Goal: Task Accomplishment & Management: Complete application form

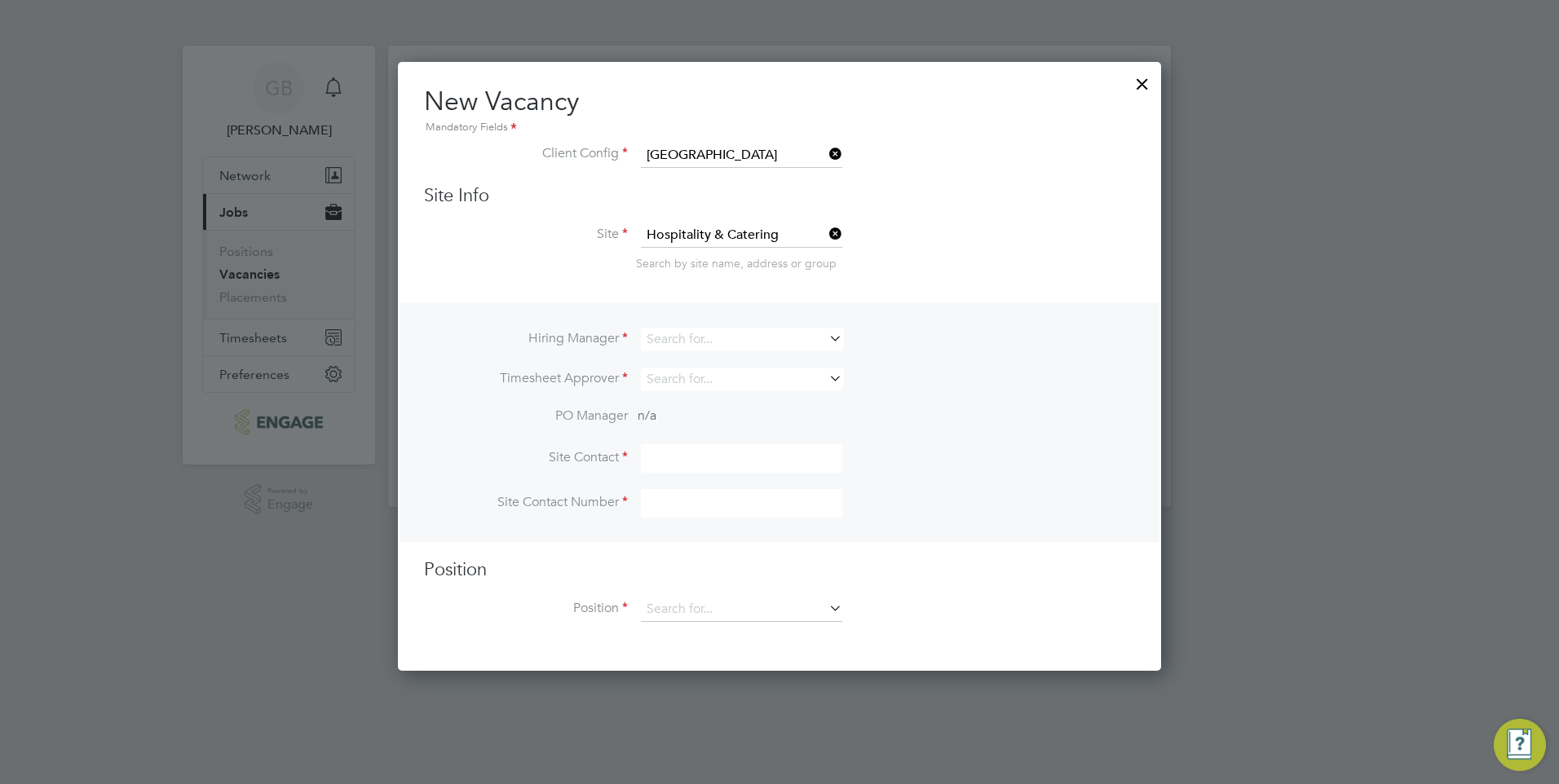
scroll to position [610, 764]
click at [826, 335] on icon at bounding box center [826, 338] width 0 height 23
click at [752, 353] on li "[PERSON_NAME]" at bounding box center [741, 363] width 203 height 22
type input "[PERSON_NAME]"
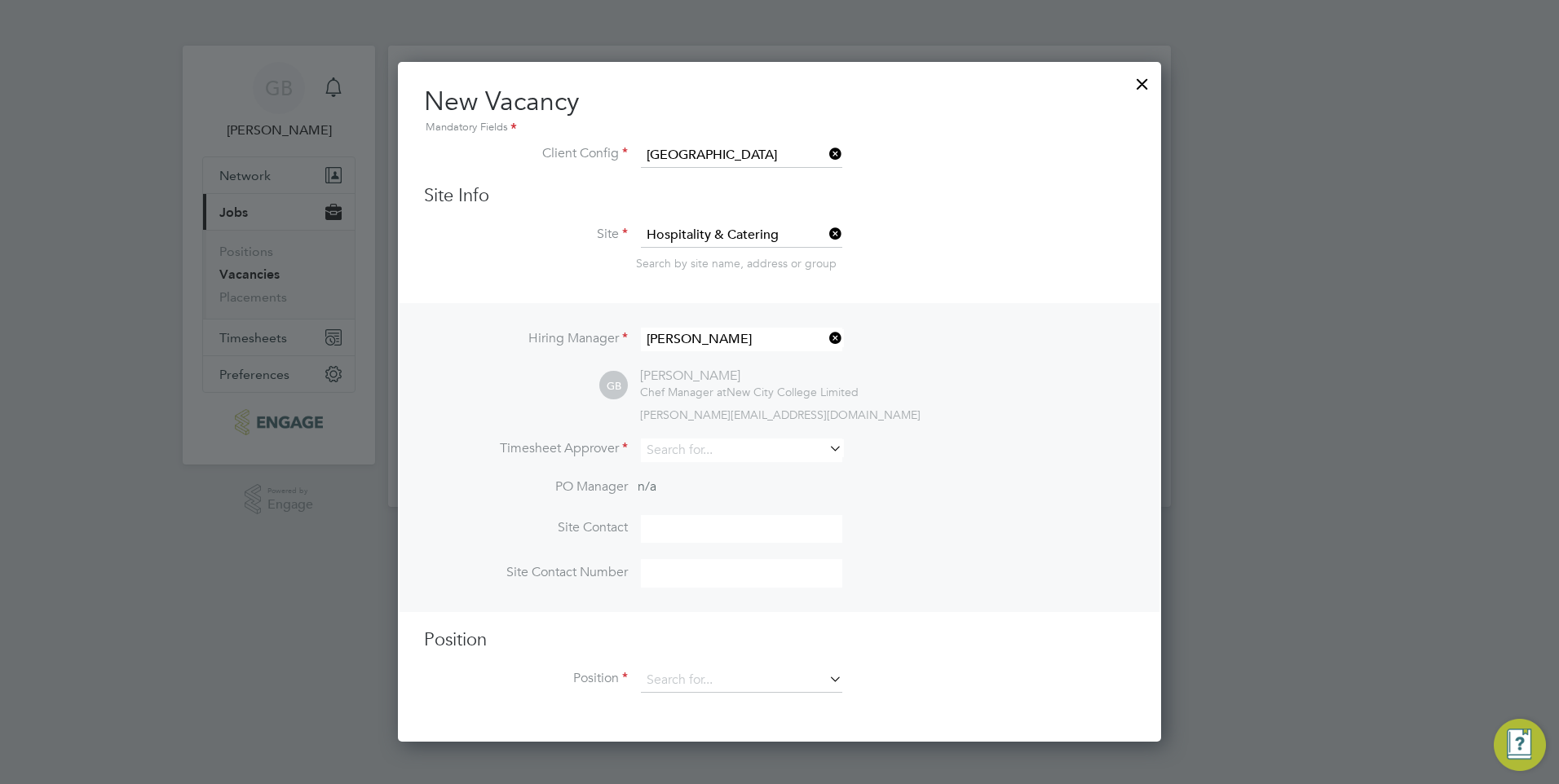
scroll to position [681, 764]
click at [721, 452] on input at bounding box center [741, 451] width 201 height 24
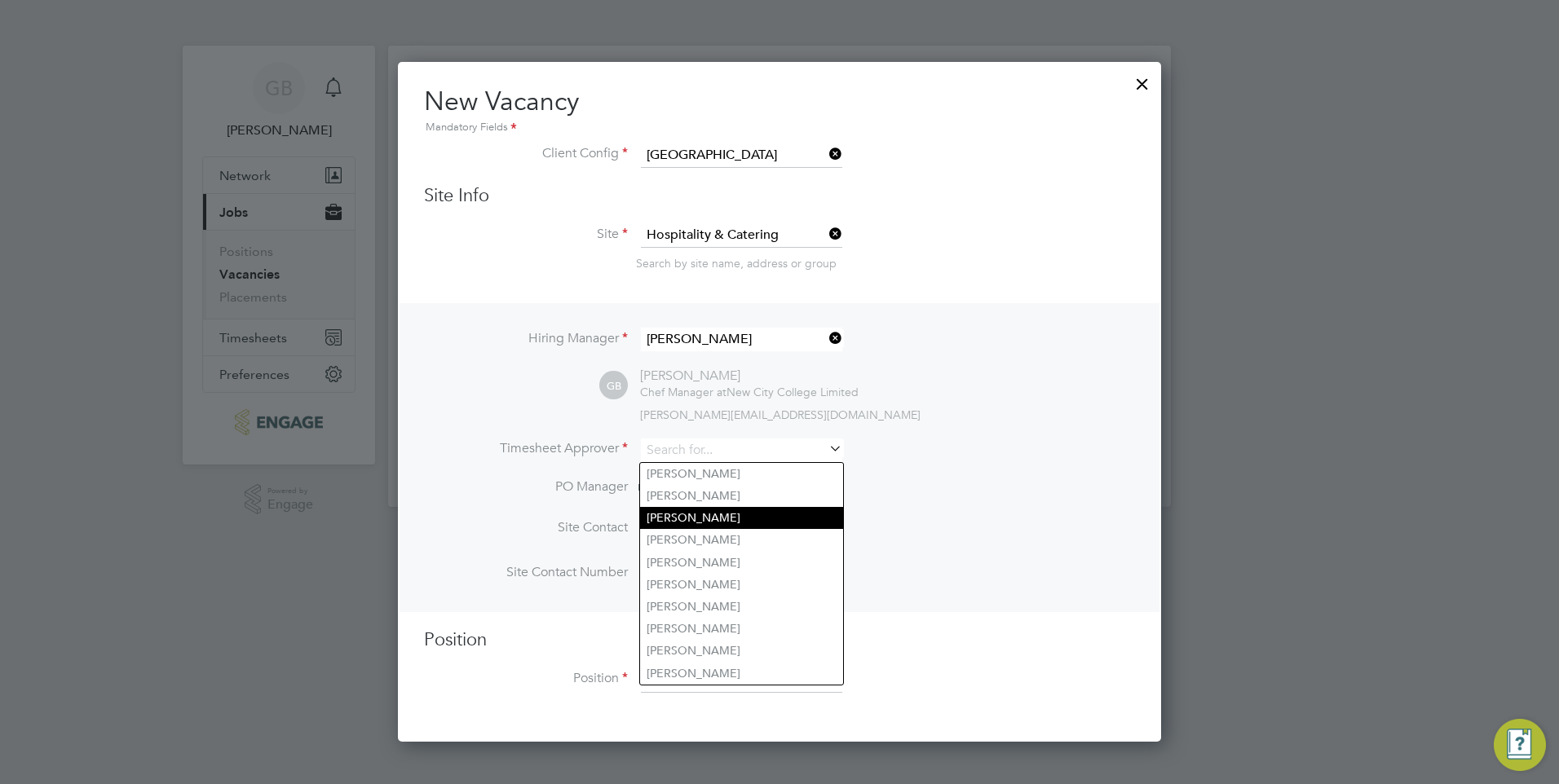
click at [697, 519] on li "[PERSON_NAME]" at bounding box center [741, 518] width 203 height 22
type input "[PERSON_NAME]"
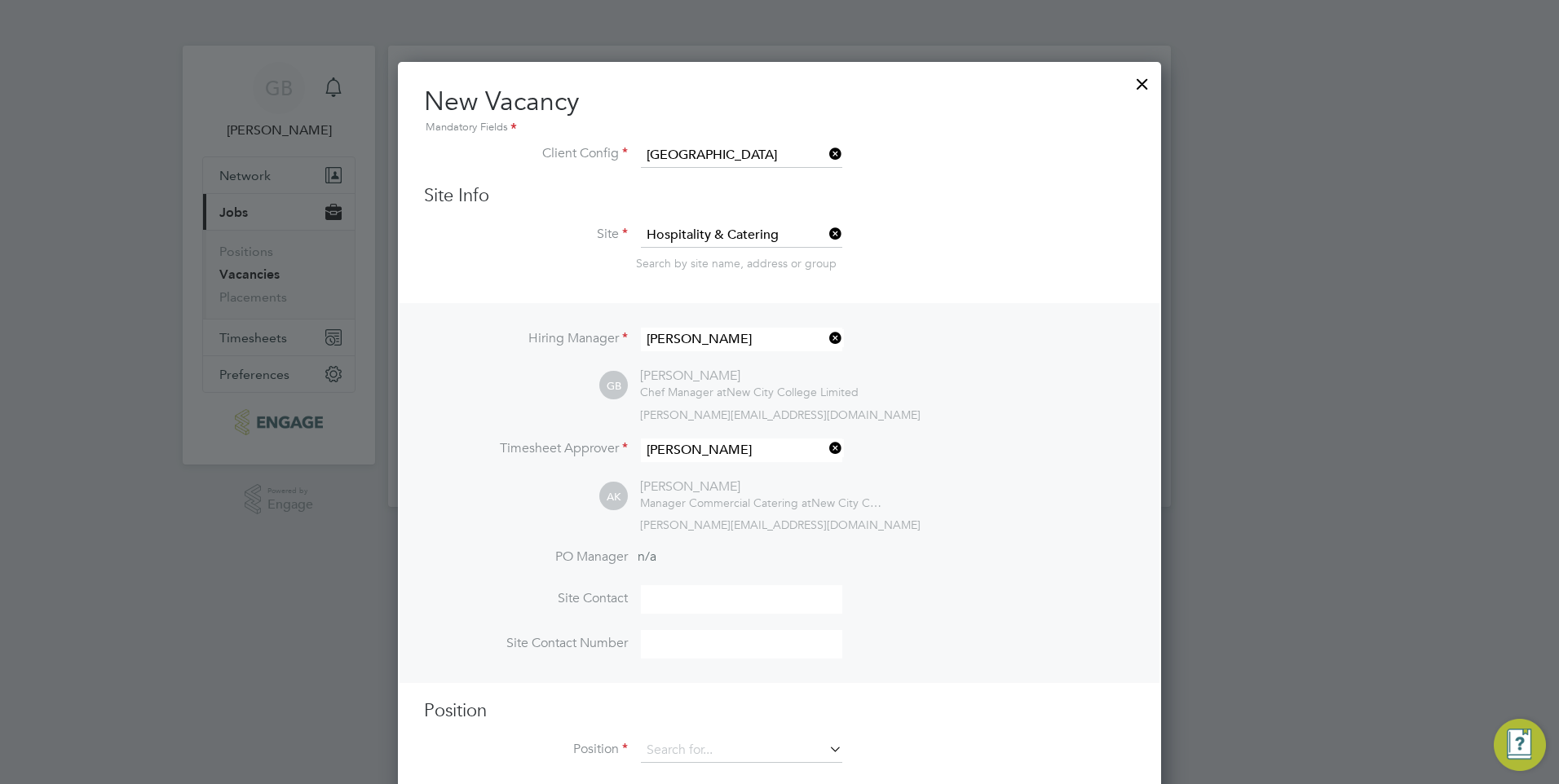
scroll to position [29, 0]
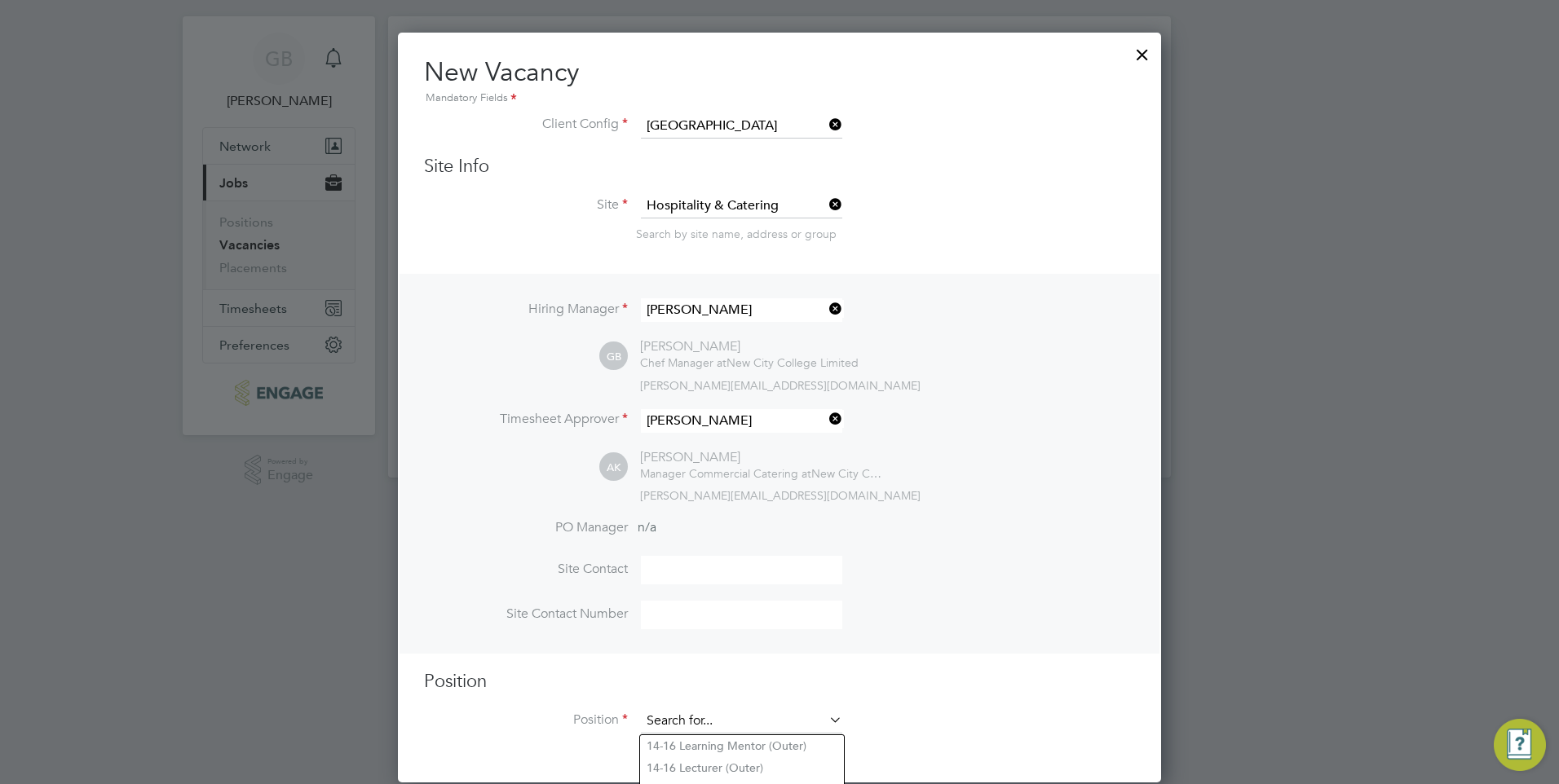
click at [711, 725] on input at bounding box center [741, 722] width 201 height 25
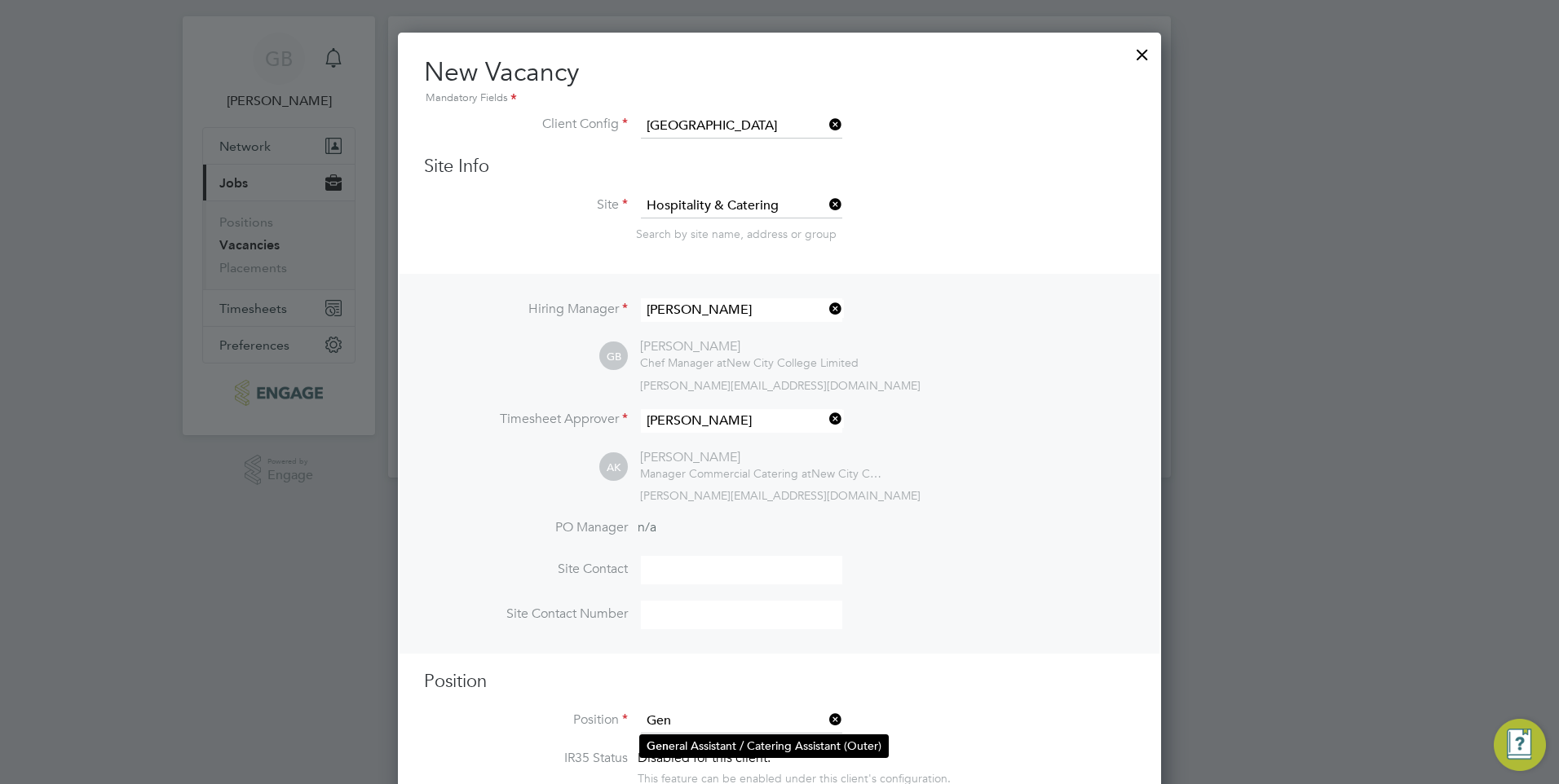
click at [710, 740] on li "Gen eral Assistant / Catering Assistant (Outer)" at bounding box center [764, 746] width 248 height 22
type input "General Assistant / Catering Assistant (Outer)"
type textarea "**LOREMIP DO SIT:** Am consect a elit-seddoei temporin utlabor etdol magnaali e…"
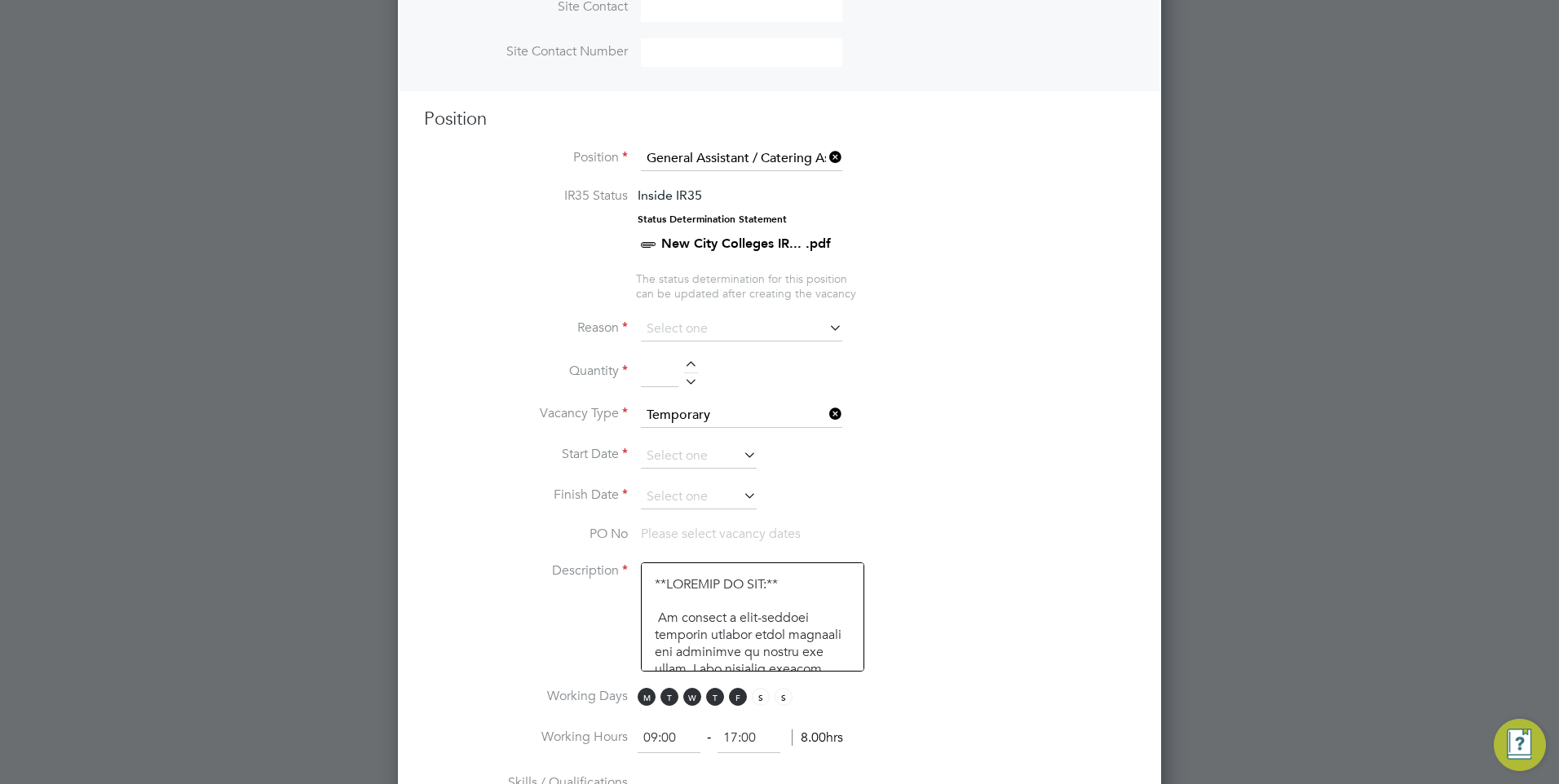
scroll to position [600, 0]
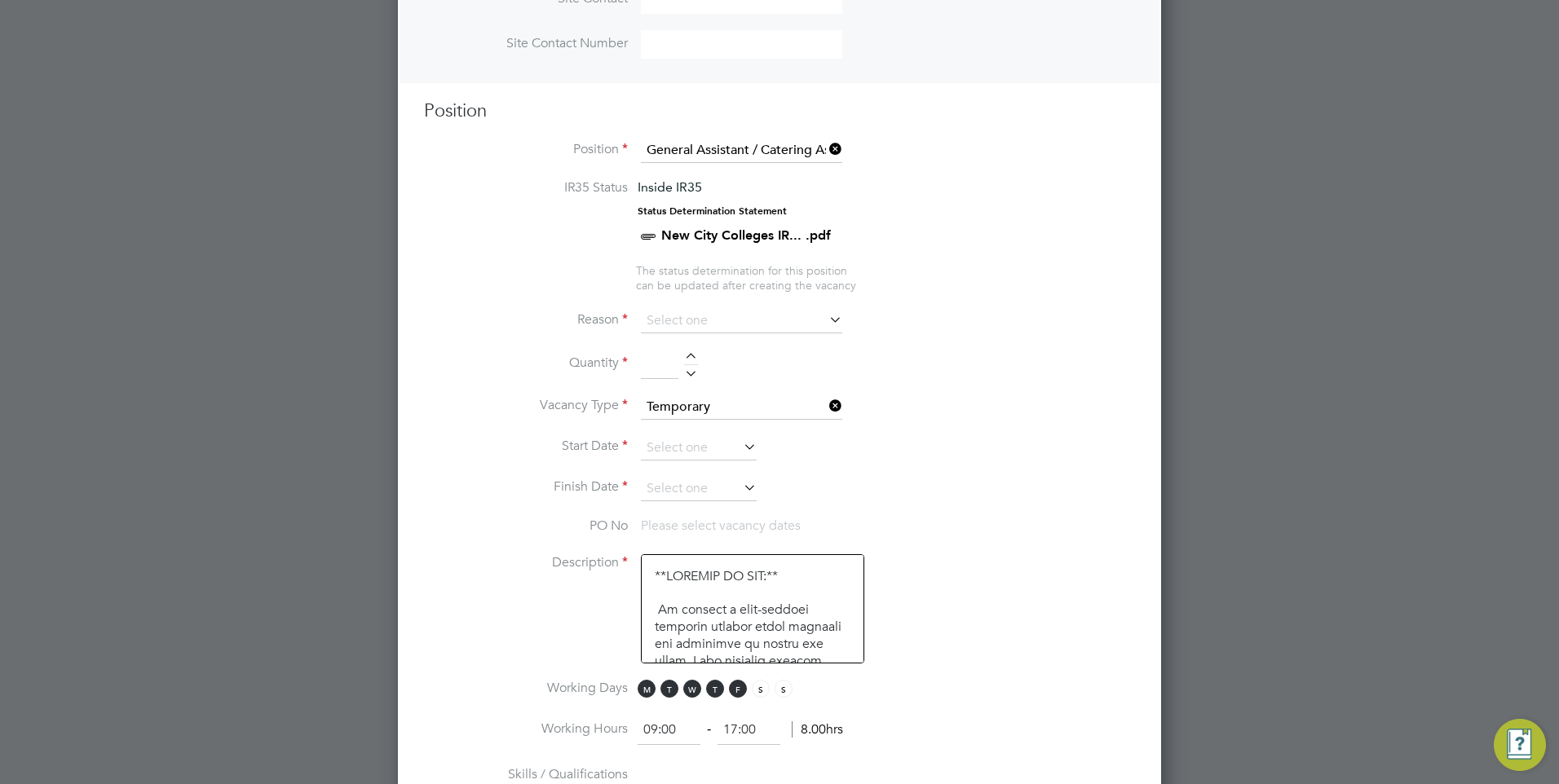
click at [826, 325] on icon at bounding box center [826, 319] width 0 height 23
click at [826, 321] on icon at bounding box center [826, 319] width 0 height 23
click at [732, 315] on input at bounding box center [741, 321] width 201 height 25
click at [689, 386] on li "Extra Work" at bounding box center [741, 386] width 203 height 21
type input "Extra Work"
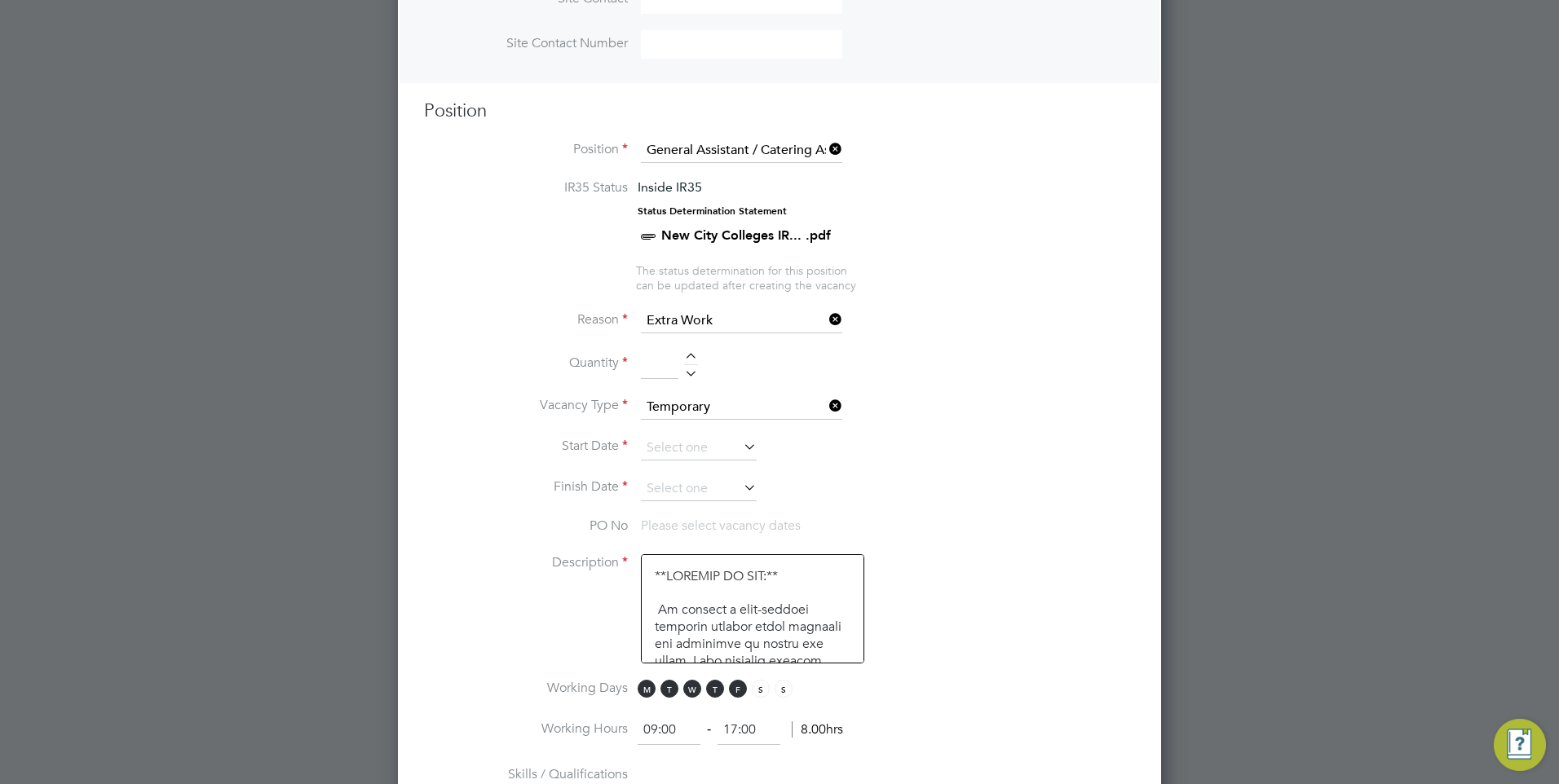
click at [690, 357] on div at bounding box center [690, 359] width 14 height 11
type input "1"
click at [724, 448] on input at bounding box center [699, 448] width 116 height 25
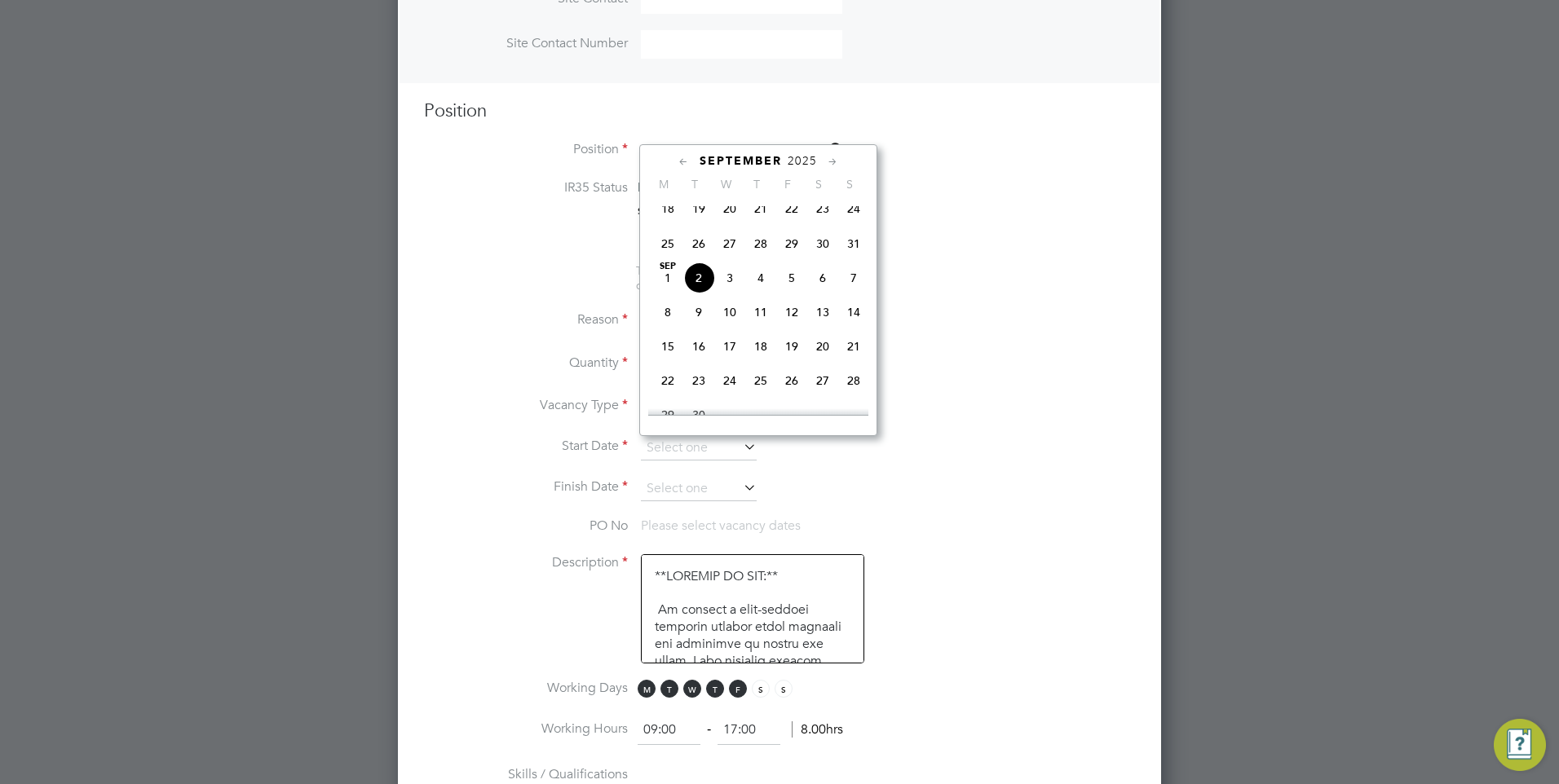
click at [757, 286] on span "4" at bounding box center [761, 278] width 31 height 31
type input "[DATE]"
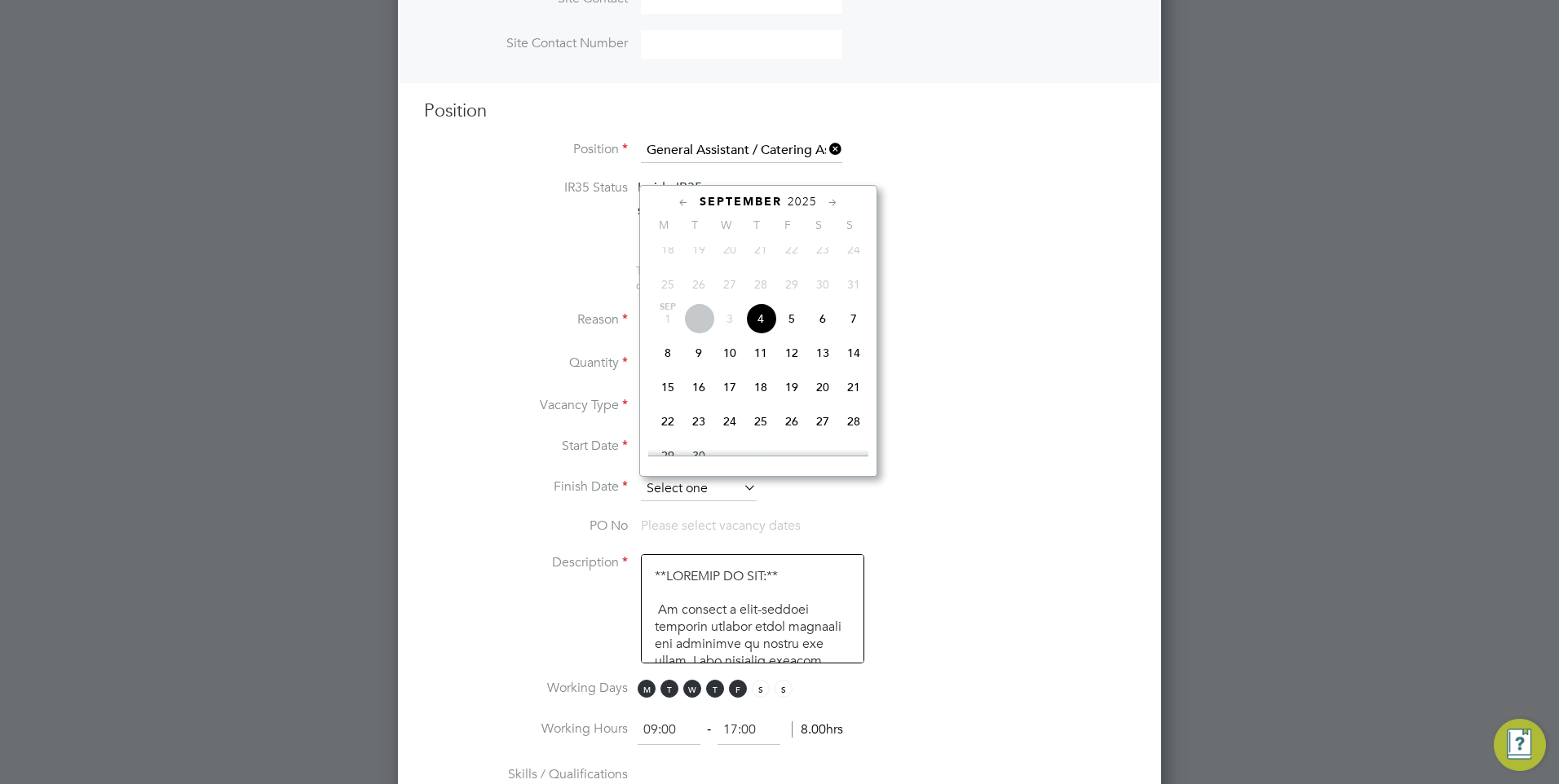
click at [737, 494] on input at bounding box center [699, 489] width 116 height 25
click at [791, 364] on span "12" at bounding box center [791, 353] width 31 height 31
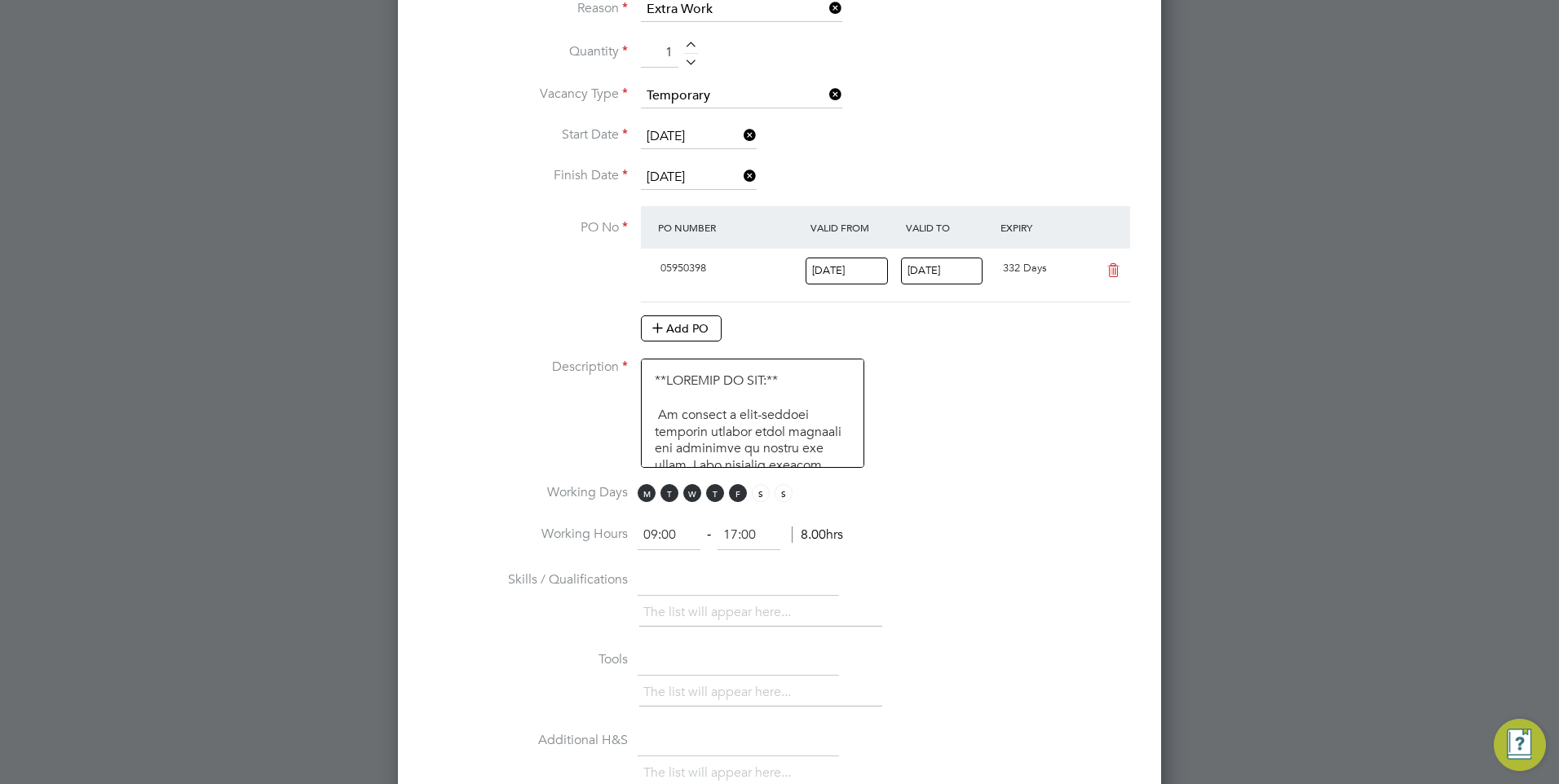
scroll to position [926, 0]
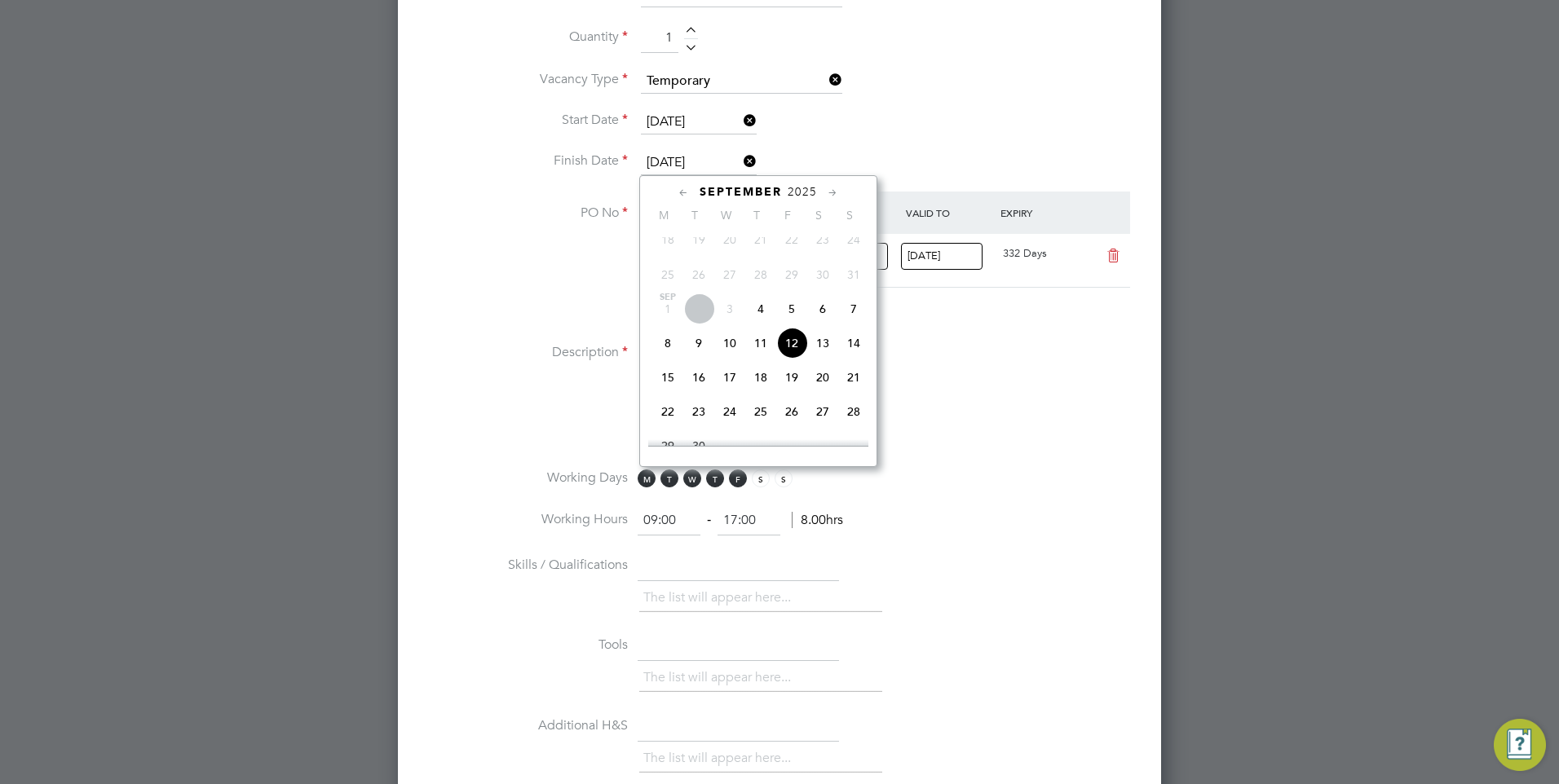
click at [700, 164] on input "12 Sep 2025" at bounding box center [699, 162] width 116 height 25
click at [791, 352] on span "19" at bounding box center [791, 342] width 31 height 31
type input "[DATE]"
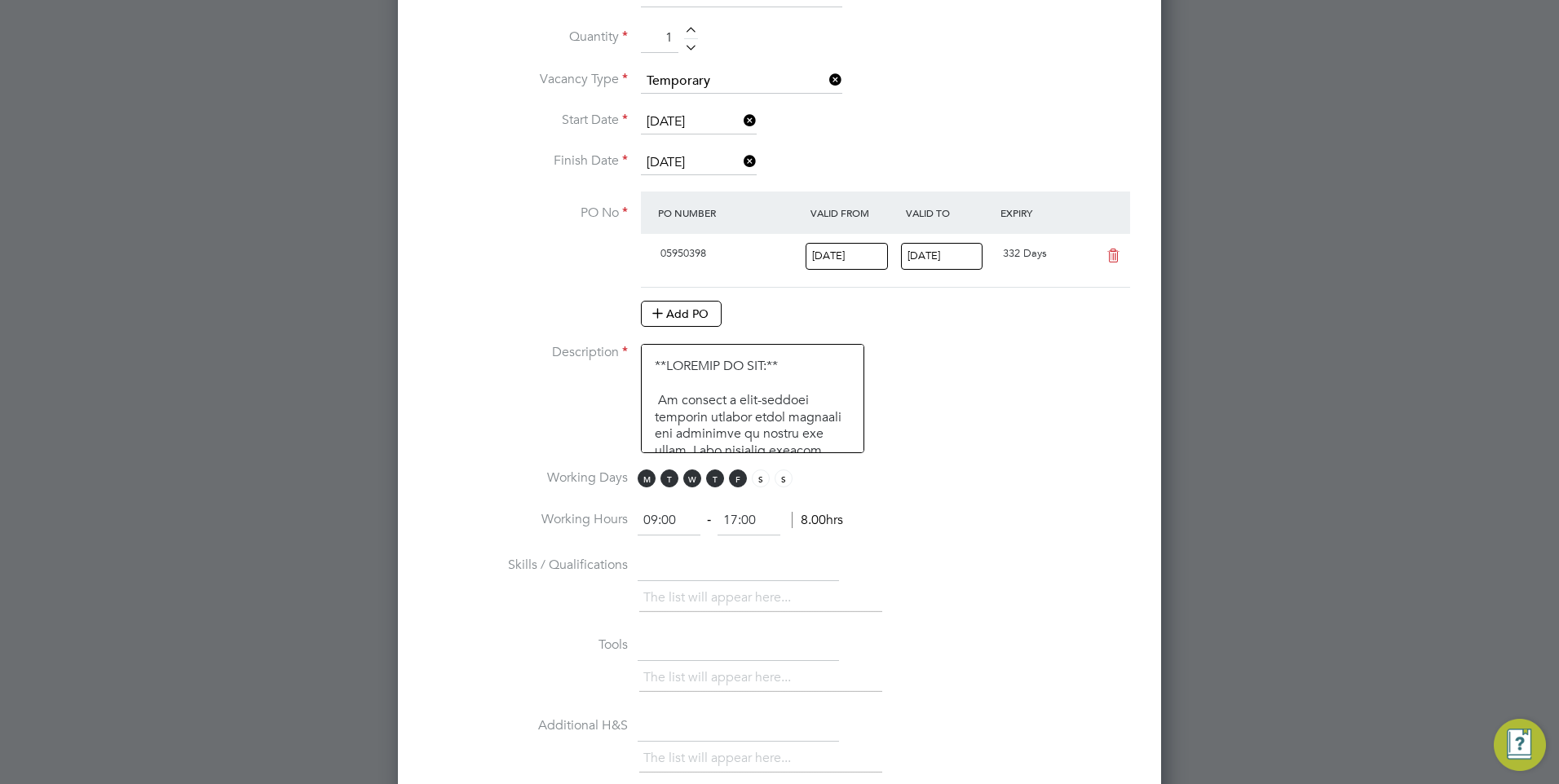
click at [737, 514] on input "17:00" at bounding box center [748, 521] width 62 height 29
type input "15:00"
click at [887, 544] on li "Working Hours 09:00 ‐ 15:00 8.00hrs" at bounding box center [780, 529] width 711 height 46
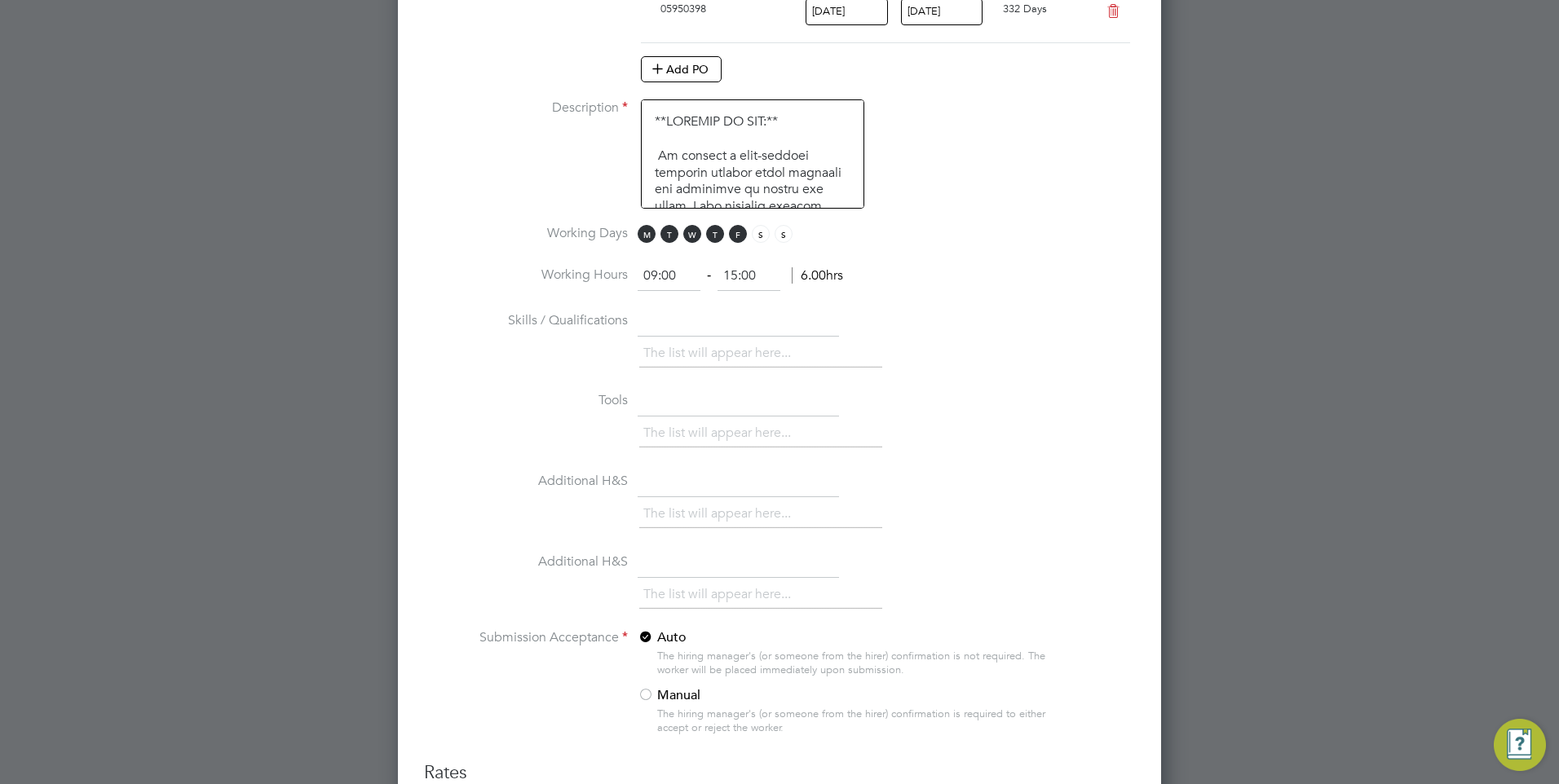
scroll to position [1252, 0]
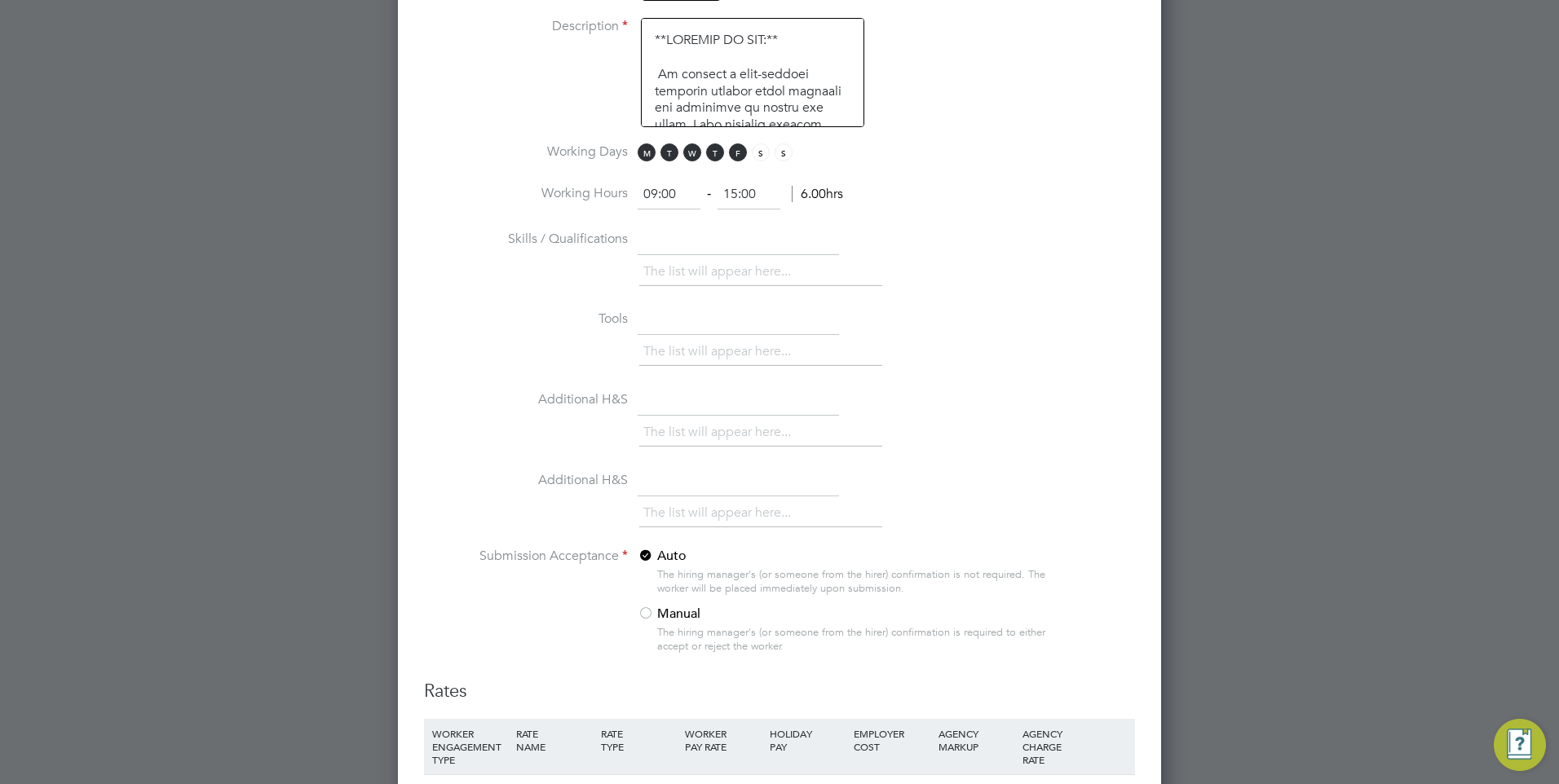
click at [644, 612] on div at bounding box center [645, 615] width 17 height 17
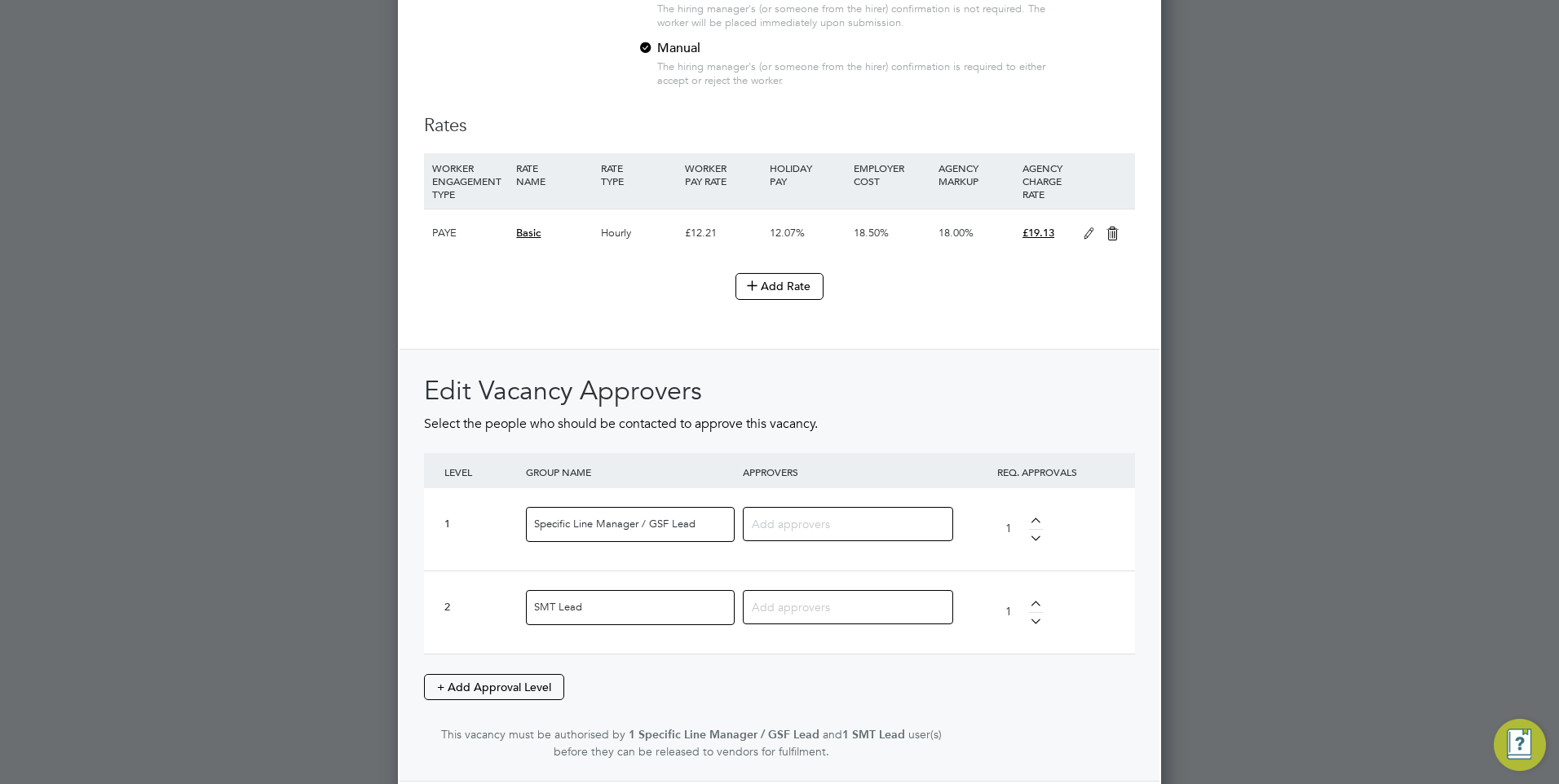
scroll to position [1823, 0]
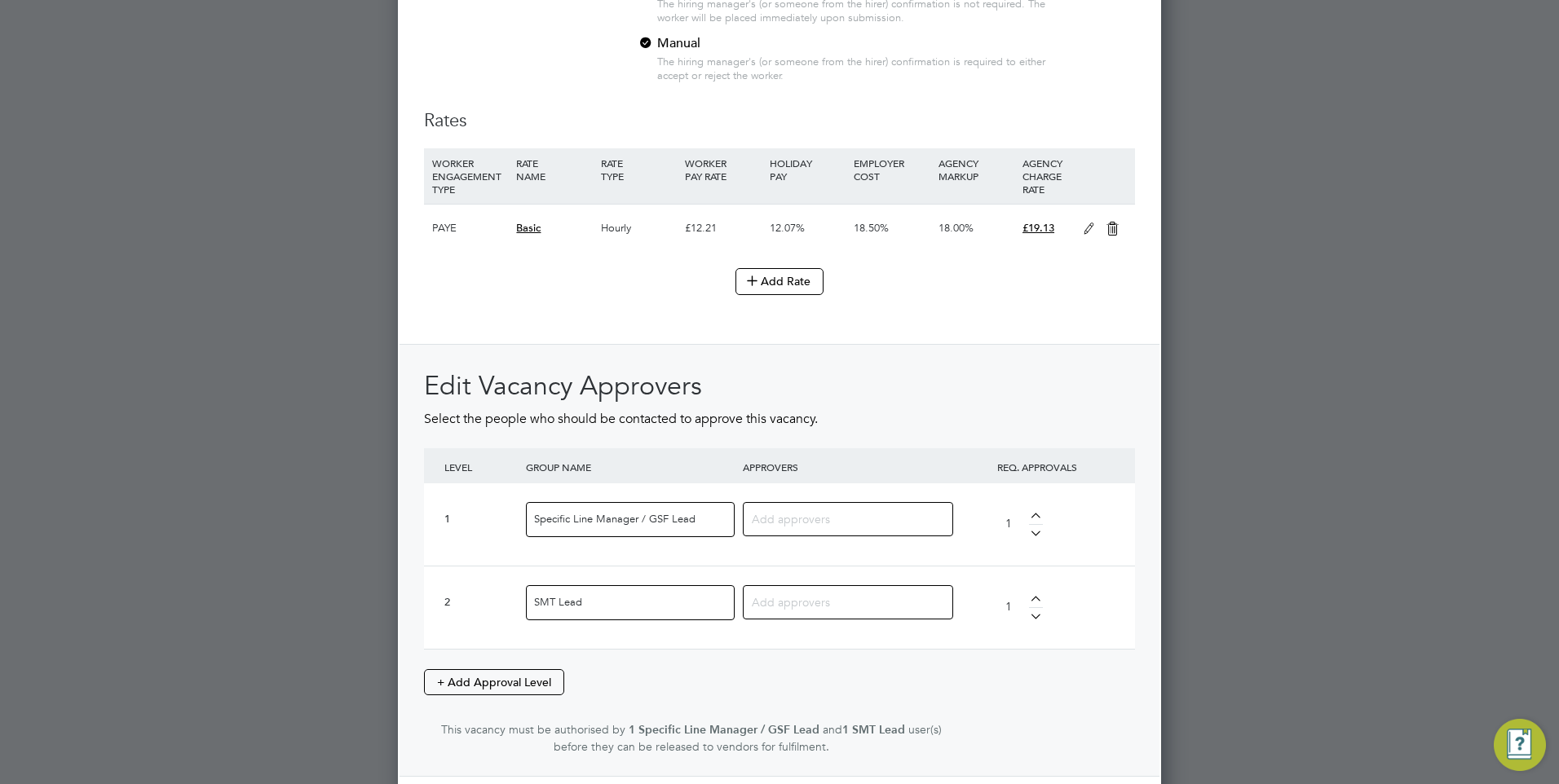
click at [798, 513] on input at bounding box center [842, 518] width 180 height 21
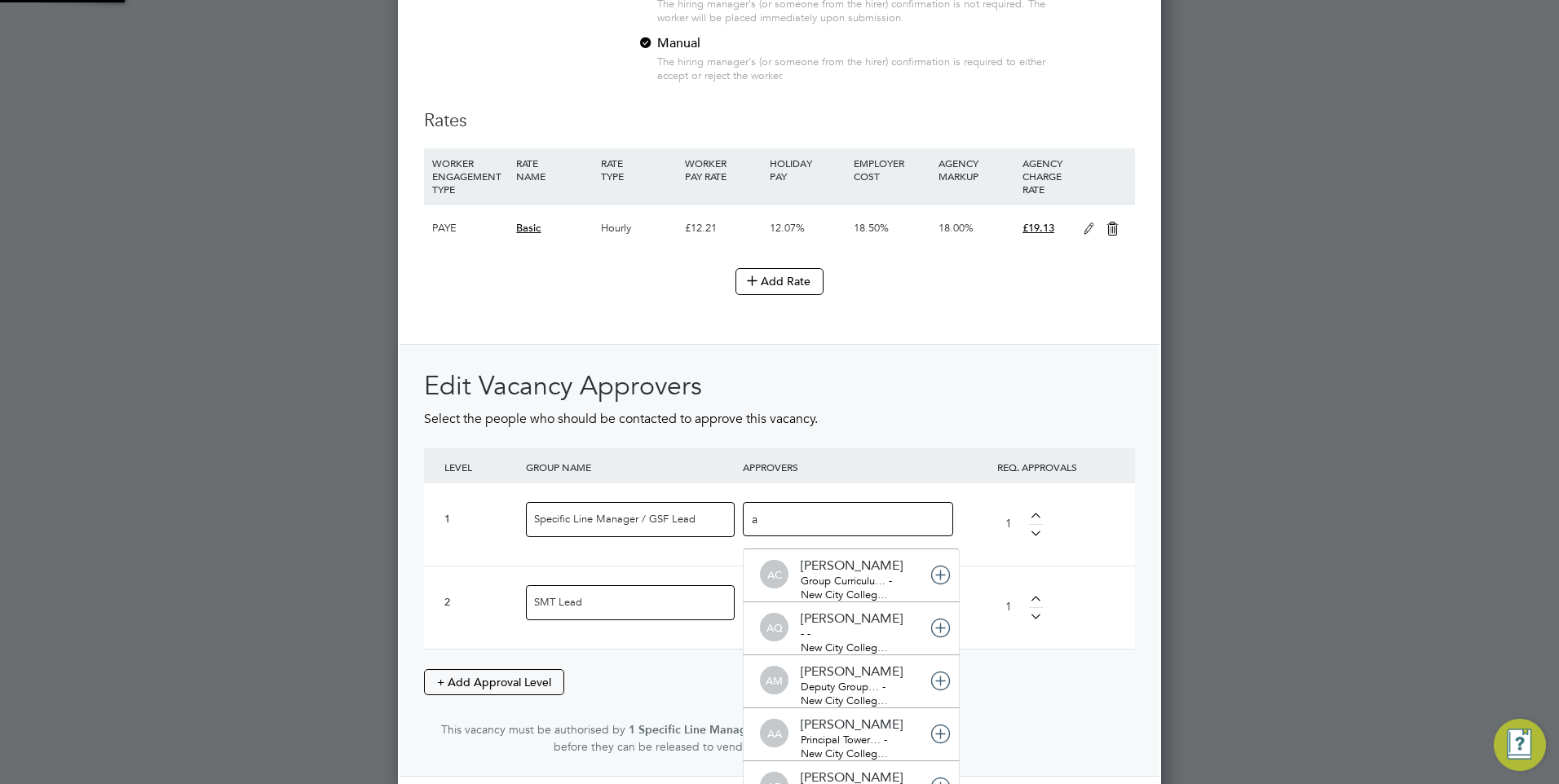
scroll to position [17, 115]
type input "an"
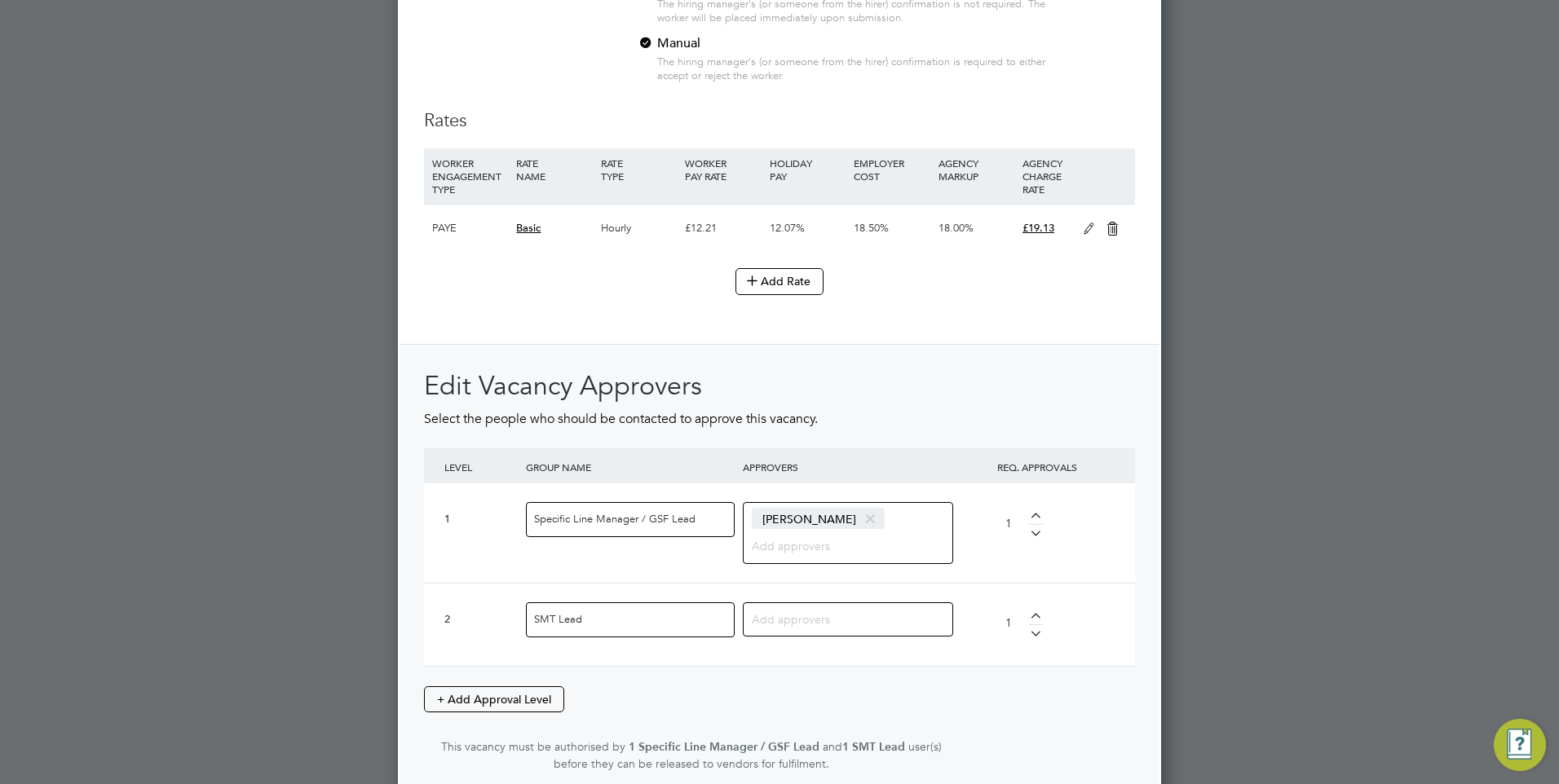
click at [827, 625] on input at bounding box center [842, 618] width 180 height 21
type input "pau"
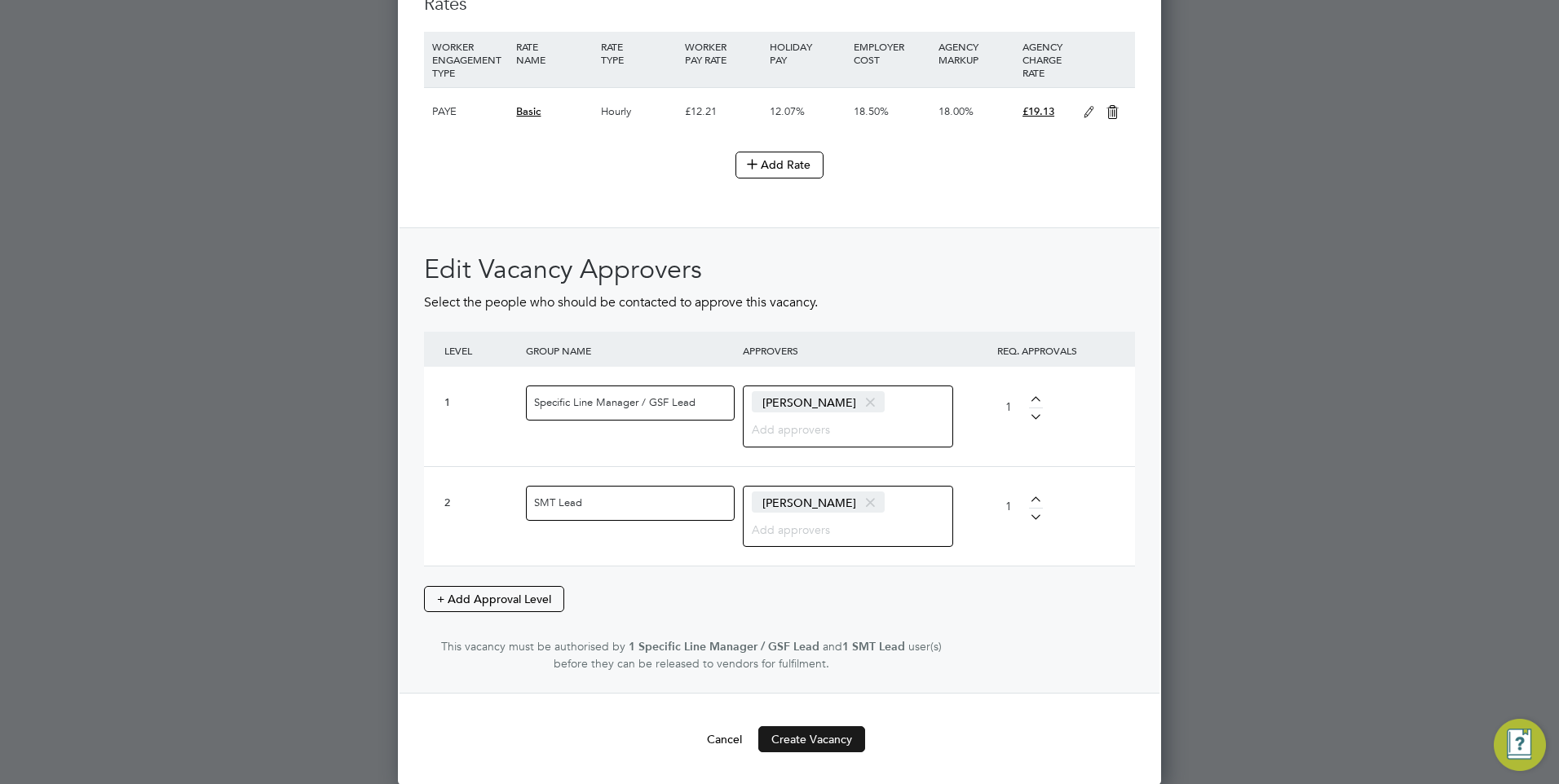
click at [808, 742] on button "Create Vacancy" at bounding box center [812, 739] width 107 height 26
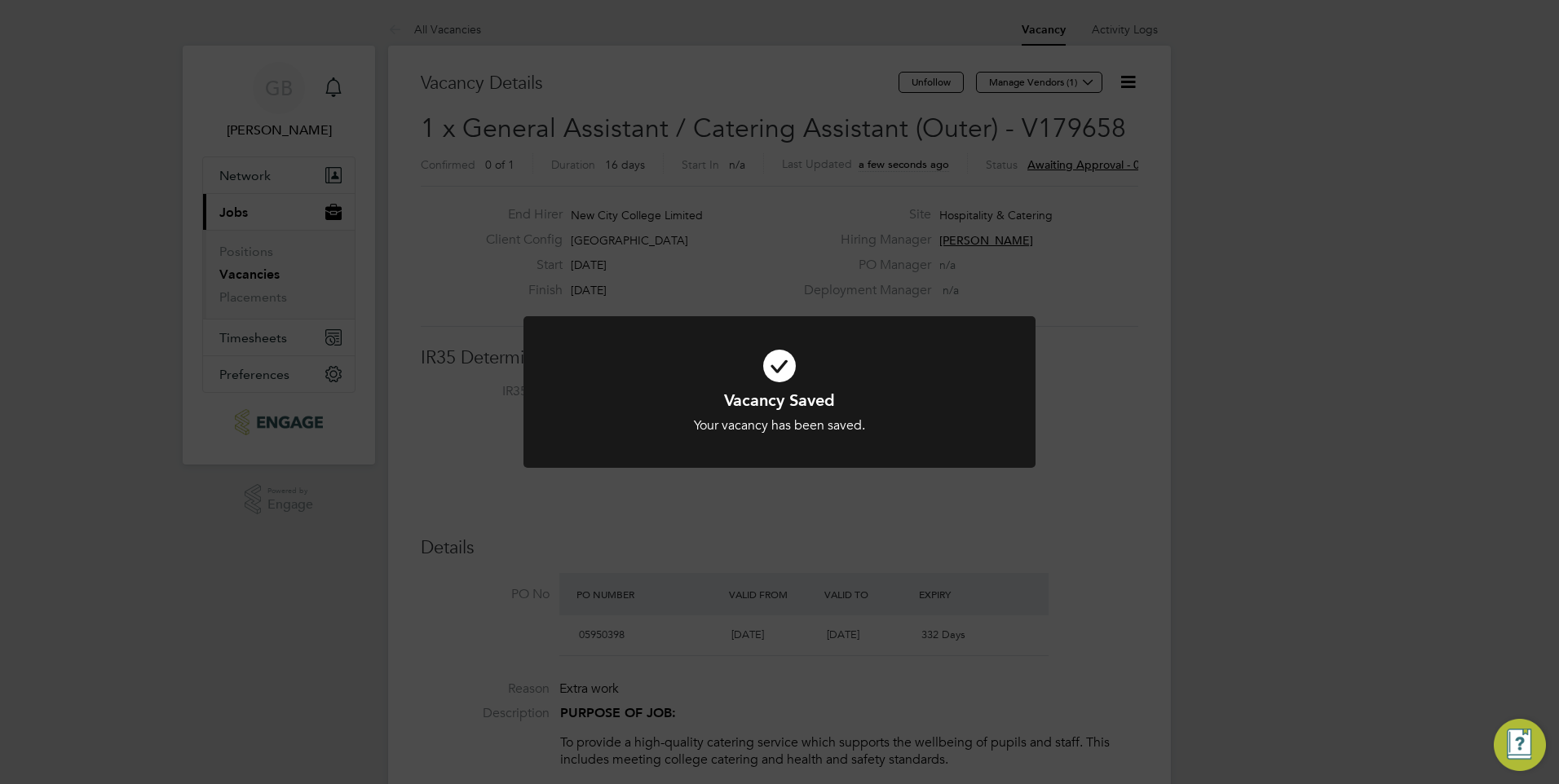
click at [1011, 84] on div "Vacancy Saved Your vacancy has been saved. Cancel Okay" at bounding box center [780, 392] width 1559 height 784
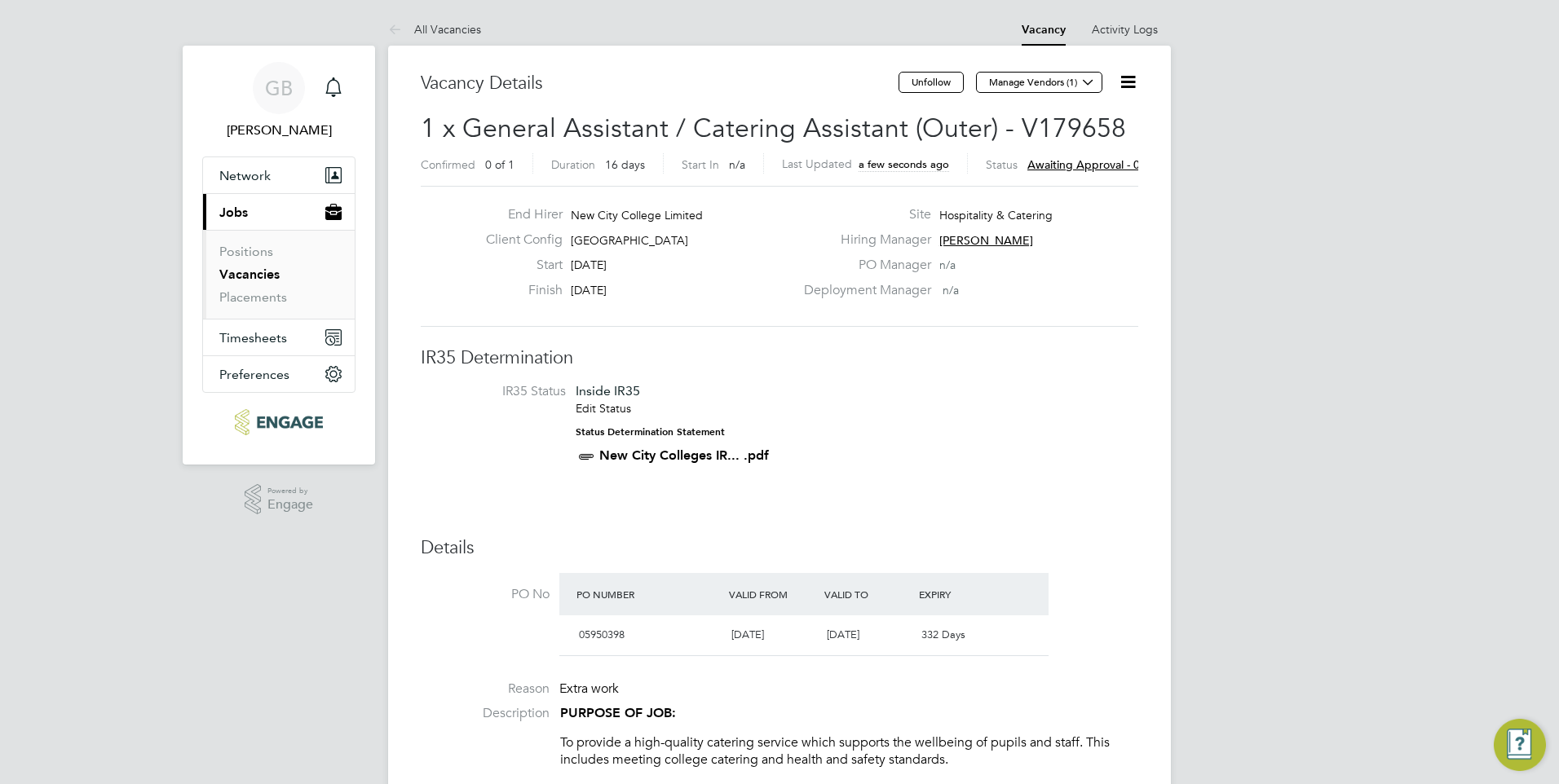
click at [1011, 84] on button "Manage Vendors (1)" at bounding box center [1039, 82] width 127 height 21
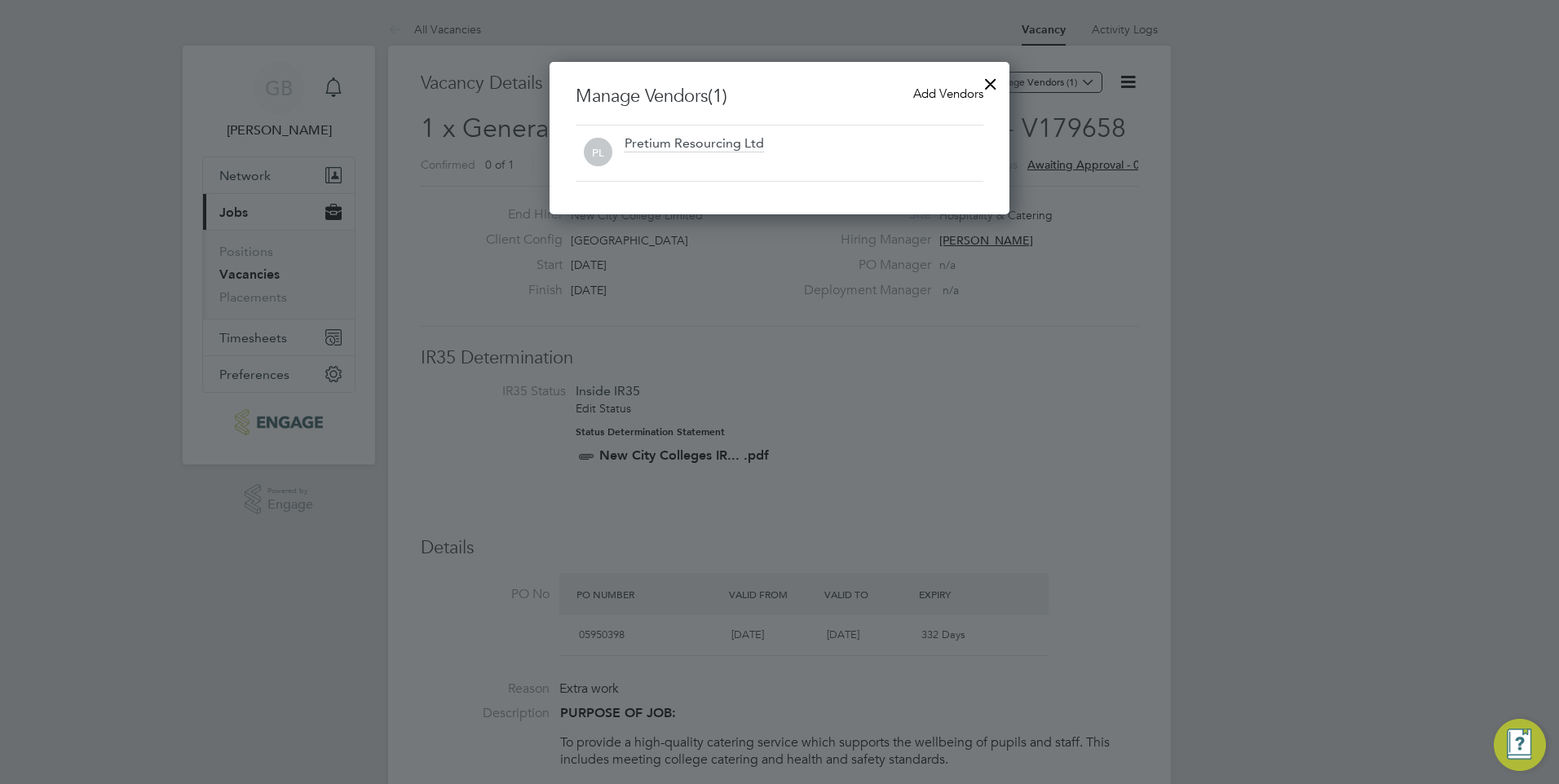
click at [953, 85] on div "Add Vendors" at bounding box center [948, 94] width 70 height 18
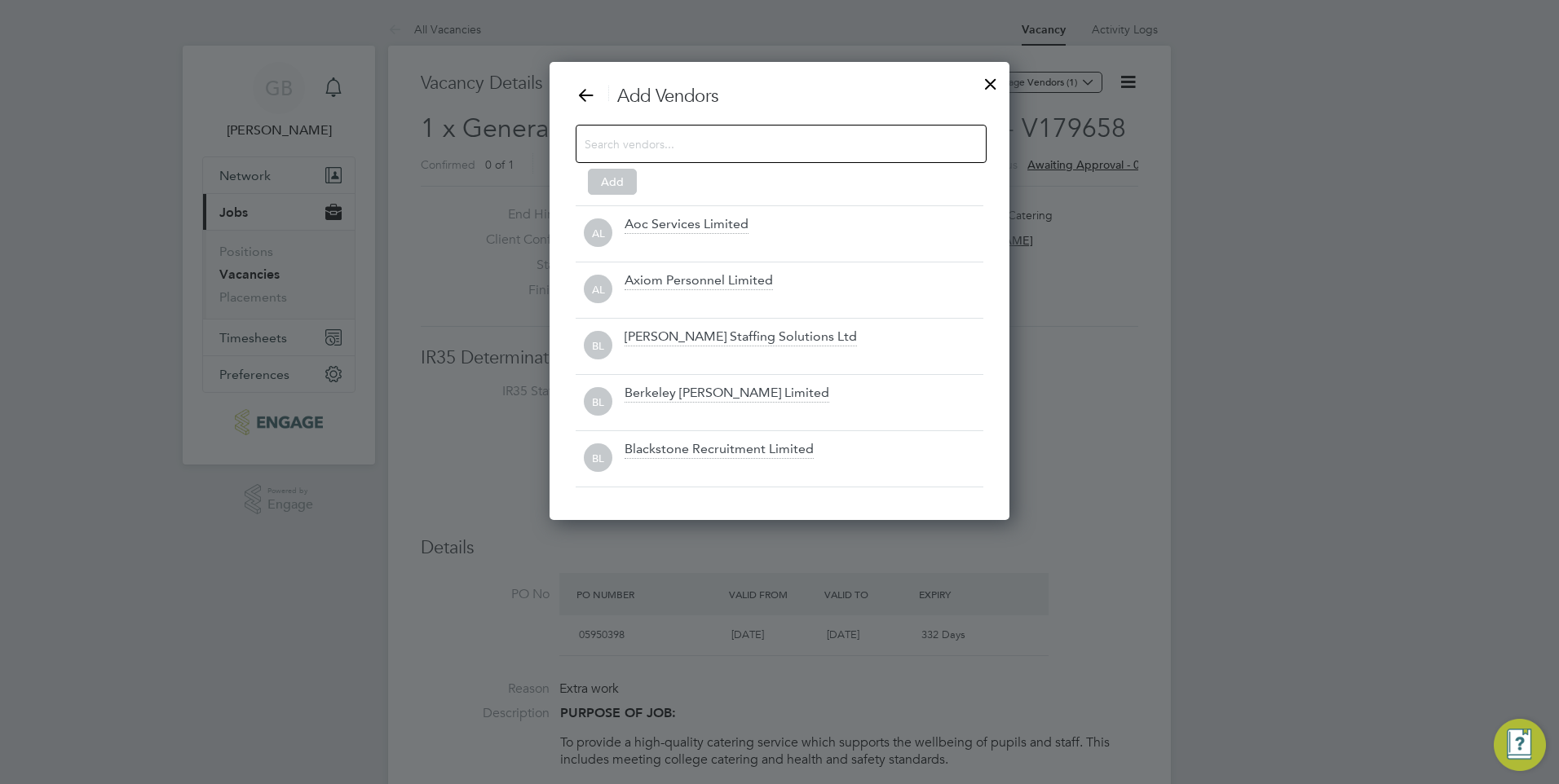
click at [816, 142] on input at bounding box center [768, 143] width 367 height 21
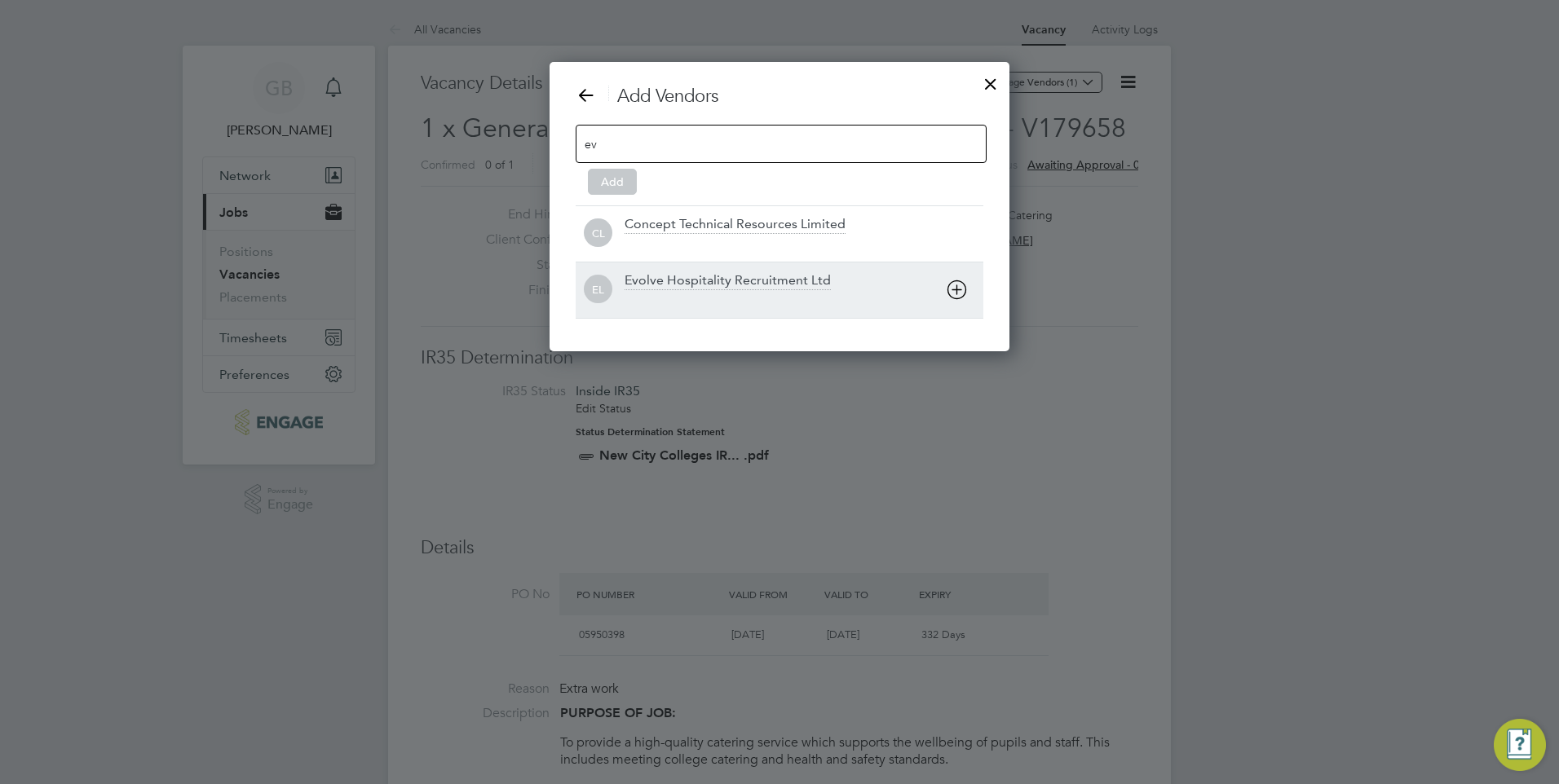
type input "ev"
click at [723, 284] on div "Evolve Hospitality Recruitment Ltd" at bounding box center [727, 282] width 207 height 18
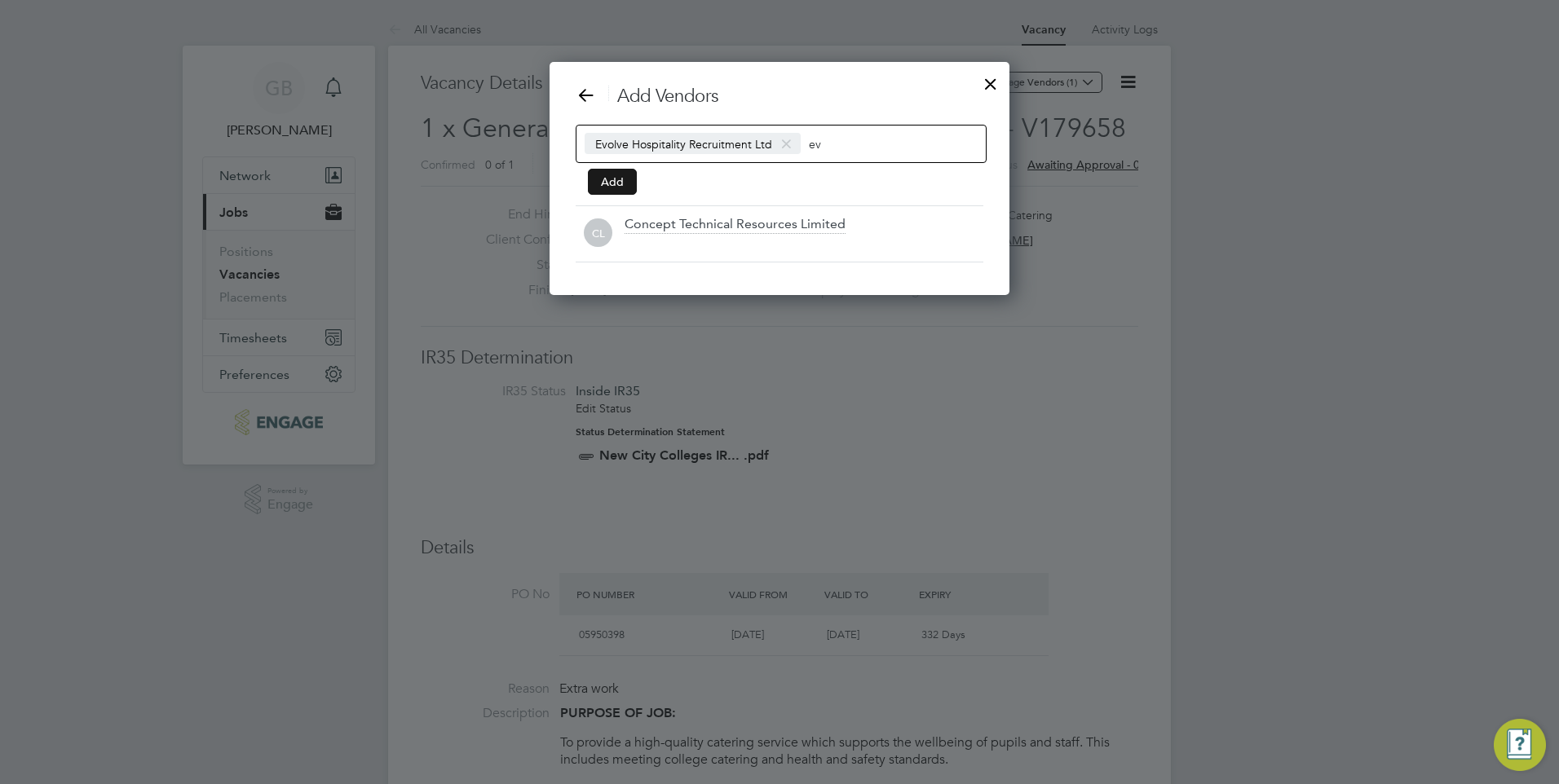
click at [611, 177] on button "Add" at bounding box center [611, 182] width 49 height 26
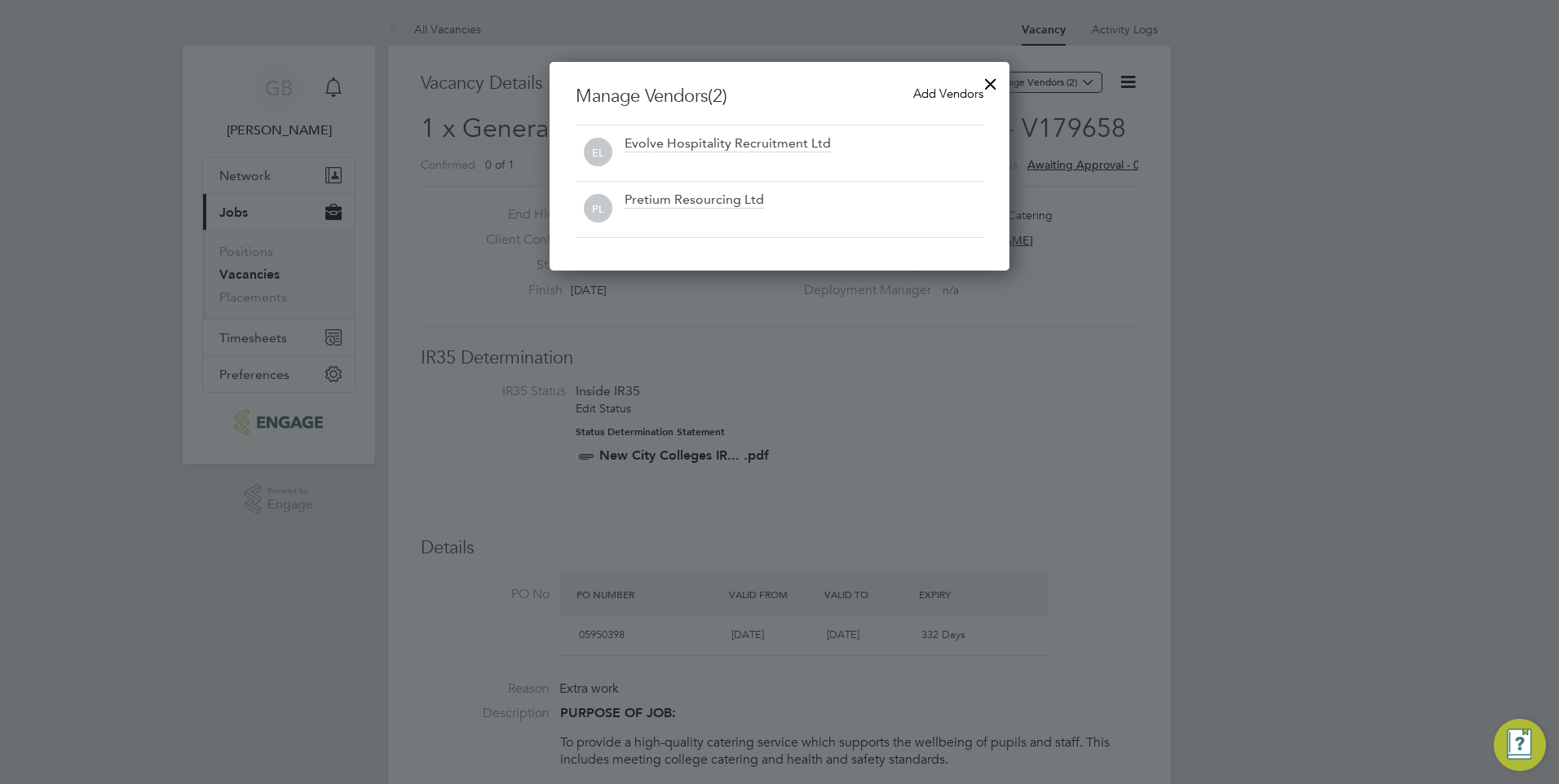
click at [943, 90] on span "Add Vendors" at bounding box center [948, 93] width 70 height 16
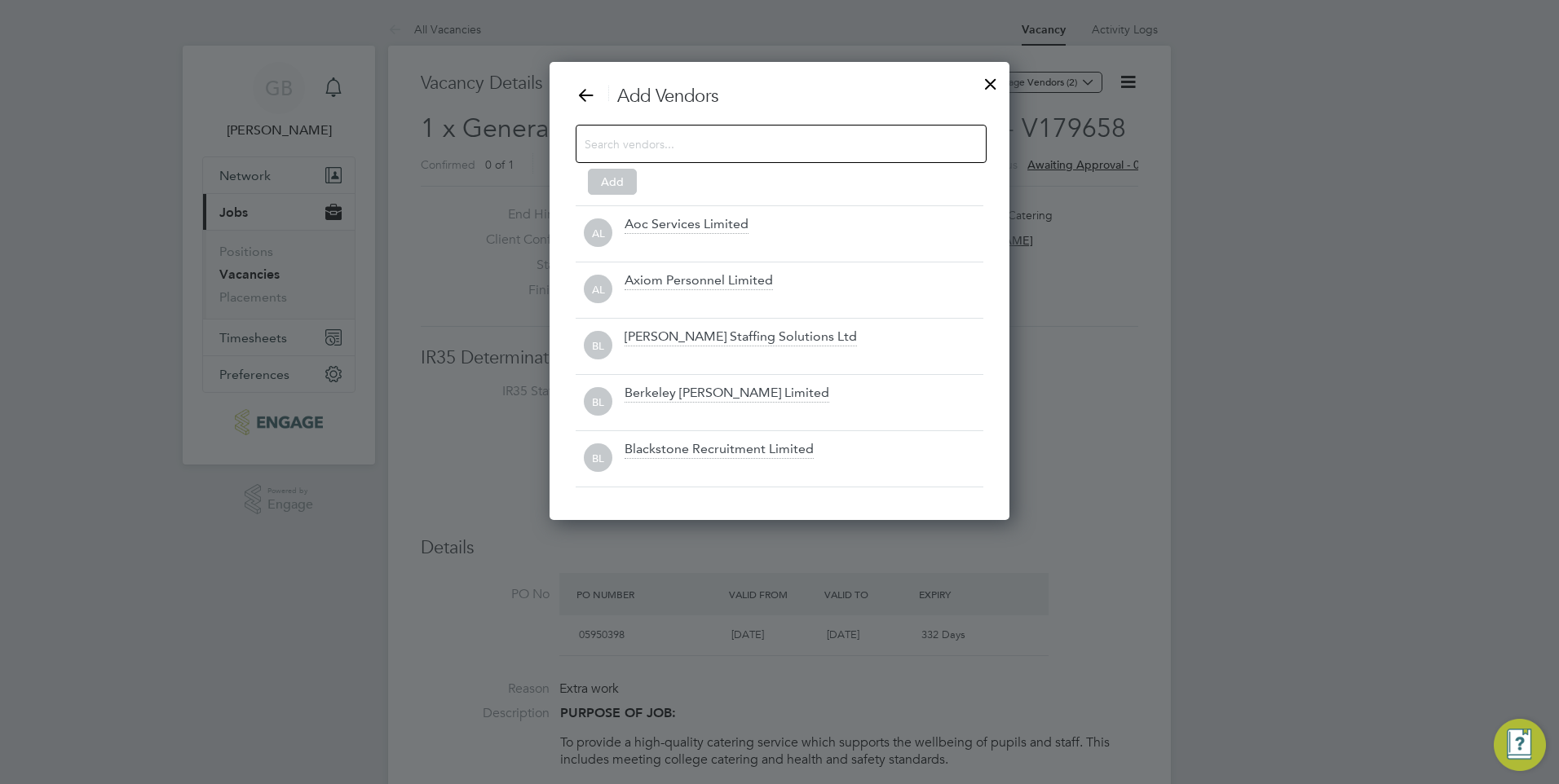
click at [780, 138] on input at bounding box center [768, 143] width 367 height 21
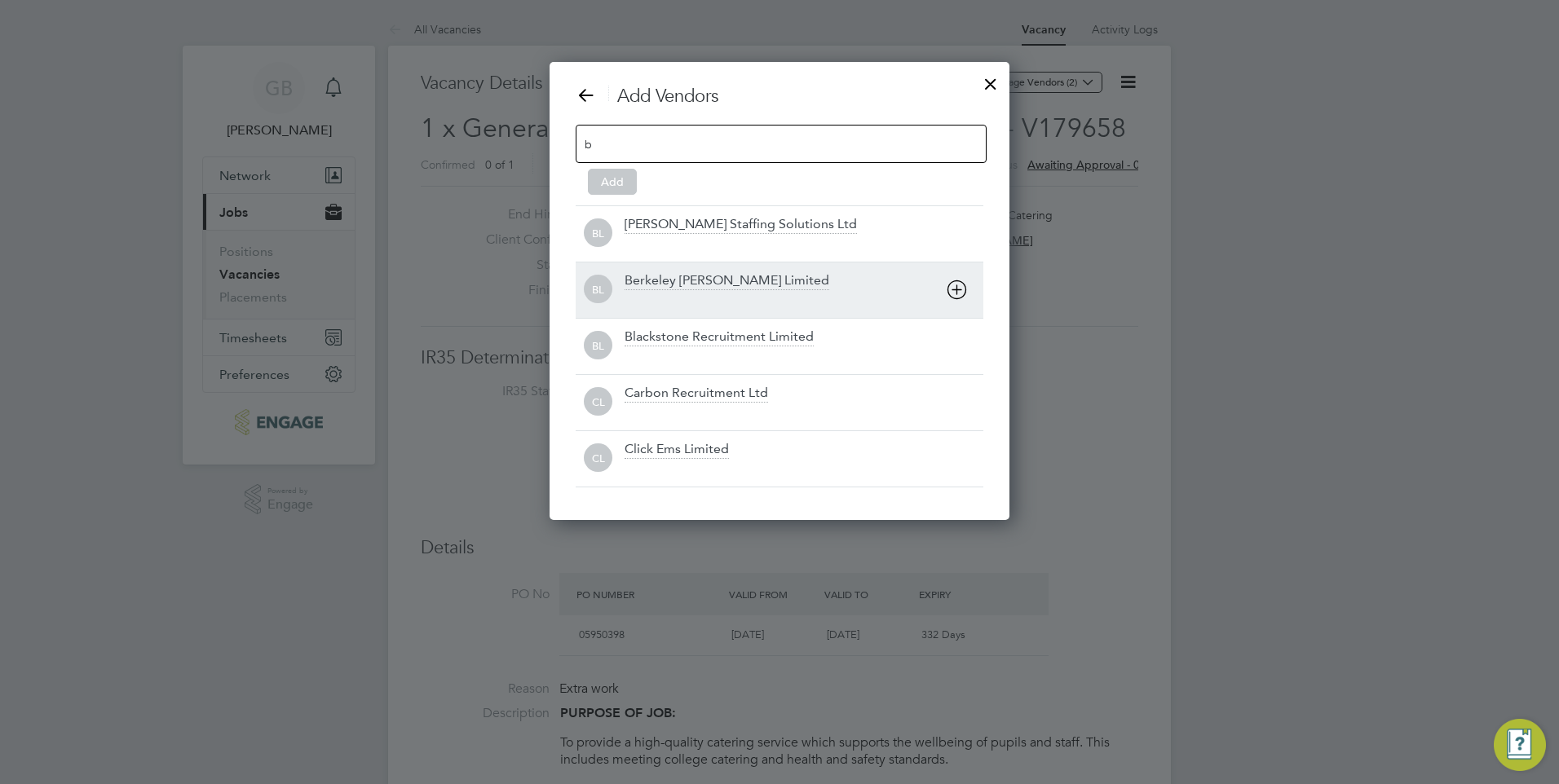
type input "b"
click at [678, 278] on div "Berkeley [PERSON_NAME] Limited" at bounding box center [726, 282] width 205 height 18
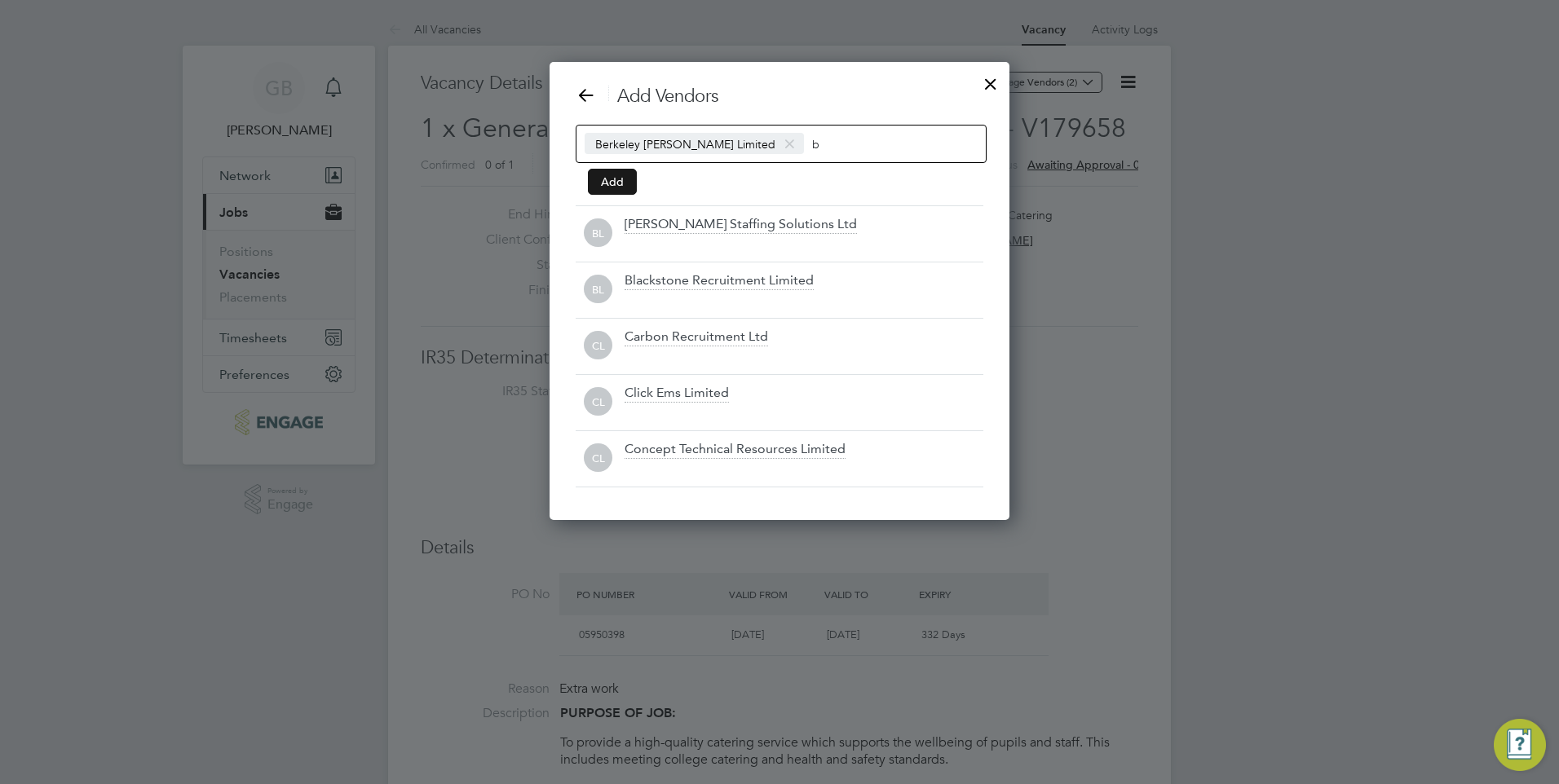
click at [609, 171] on button "Add" at bounding box center [611, 182] width 49 height 26
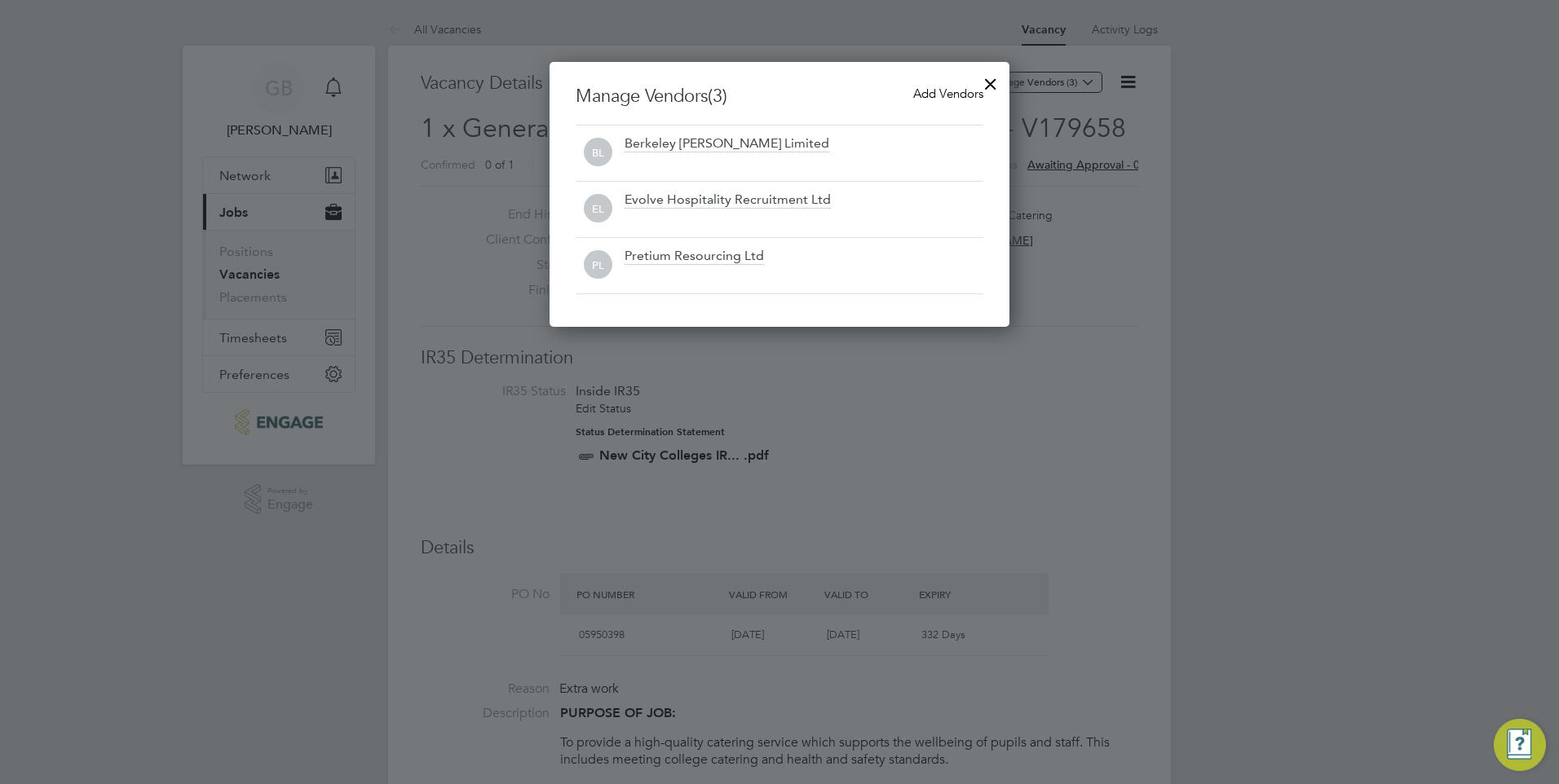
click at [991, 77] on div at bounding box center [991, 80] width 29 height 29
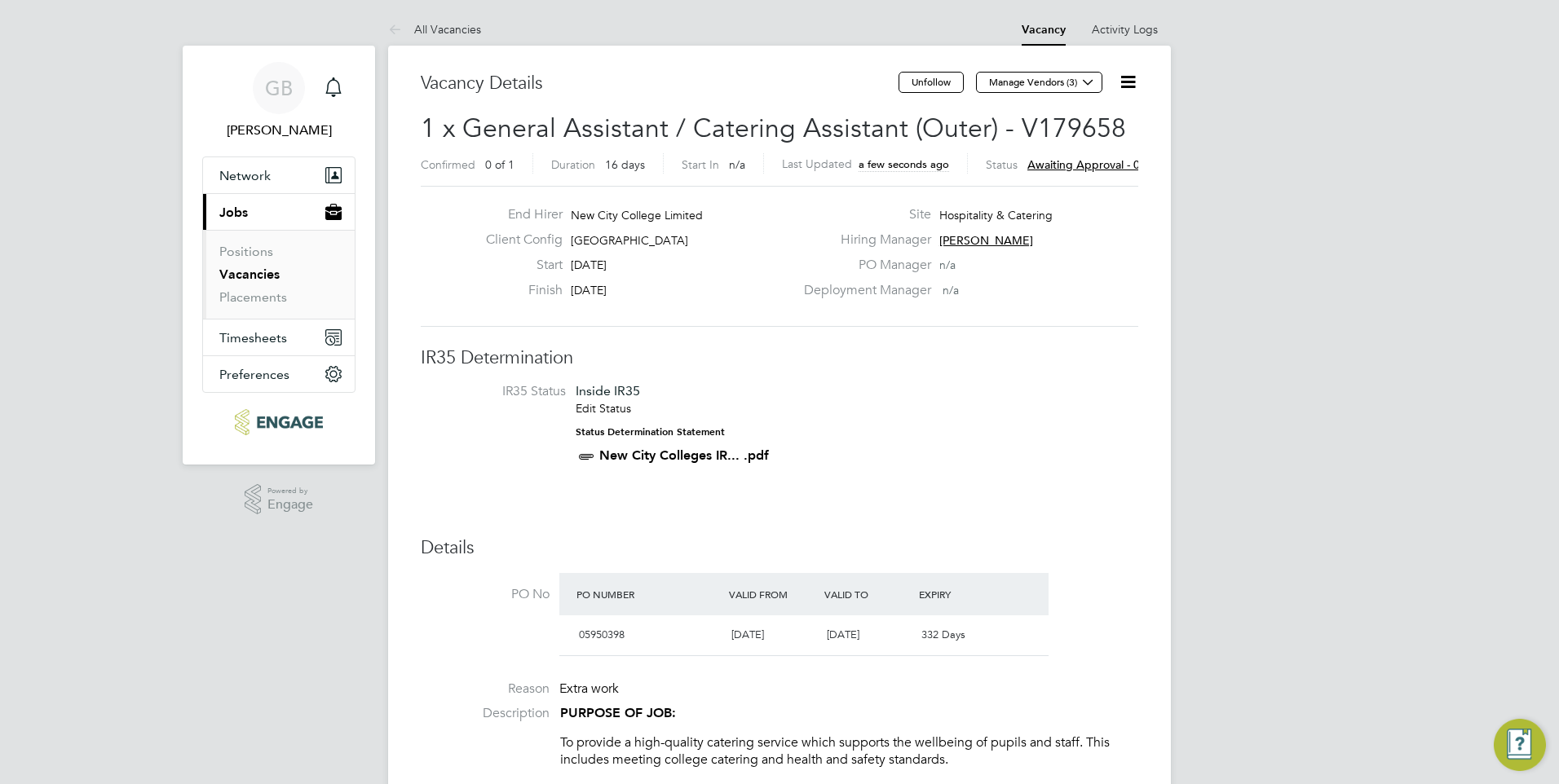
click at [251, 277] on link "Vacancies" at bounding box center [250, 274] width 61 height 16
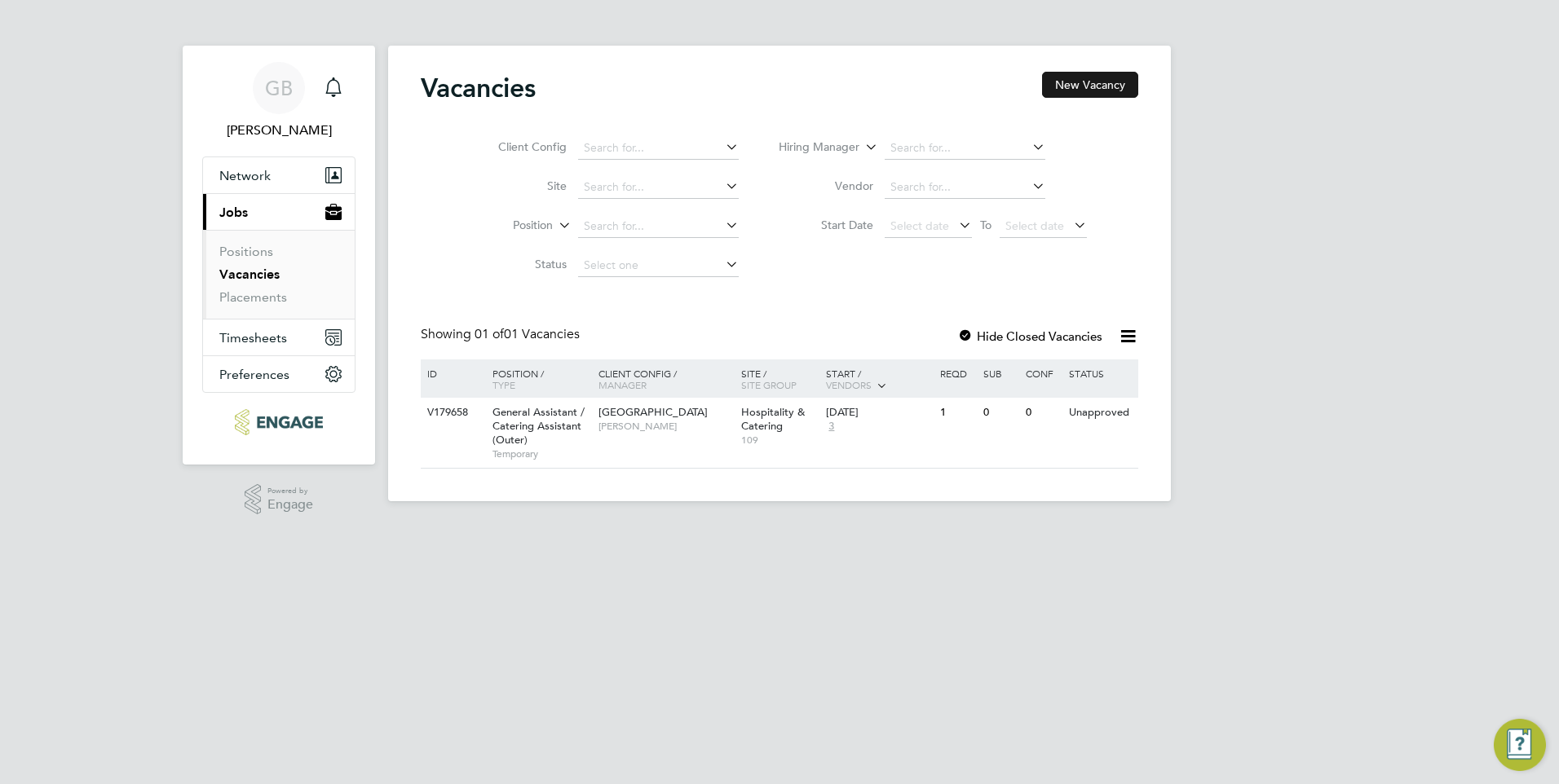
click at [1082, 88] on button "New Vacancy" at bounding box center [1090, 84] width 96 height 26
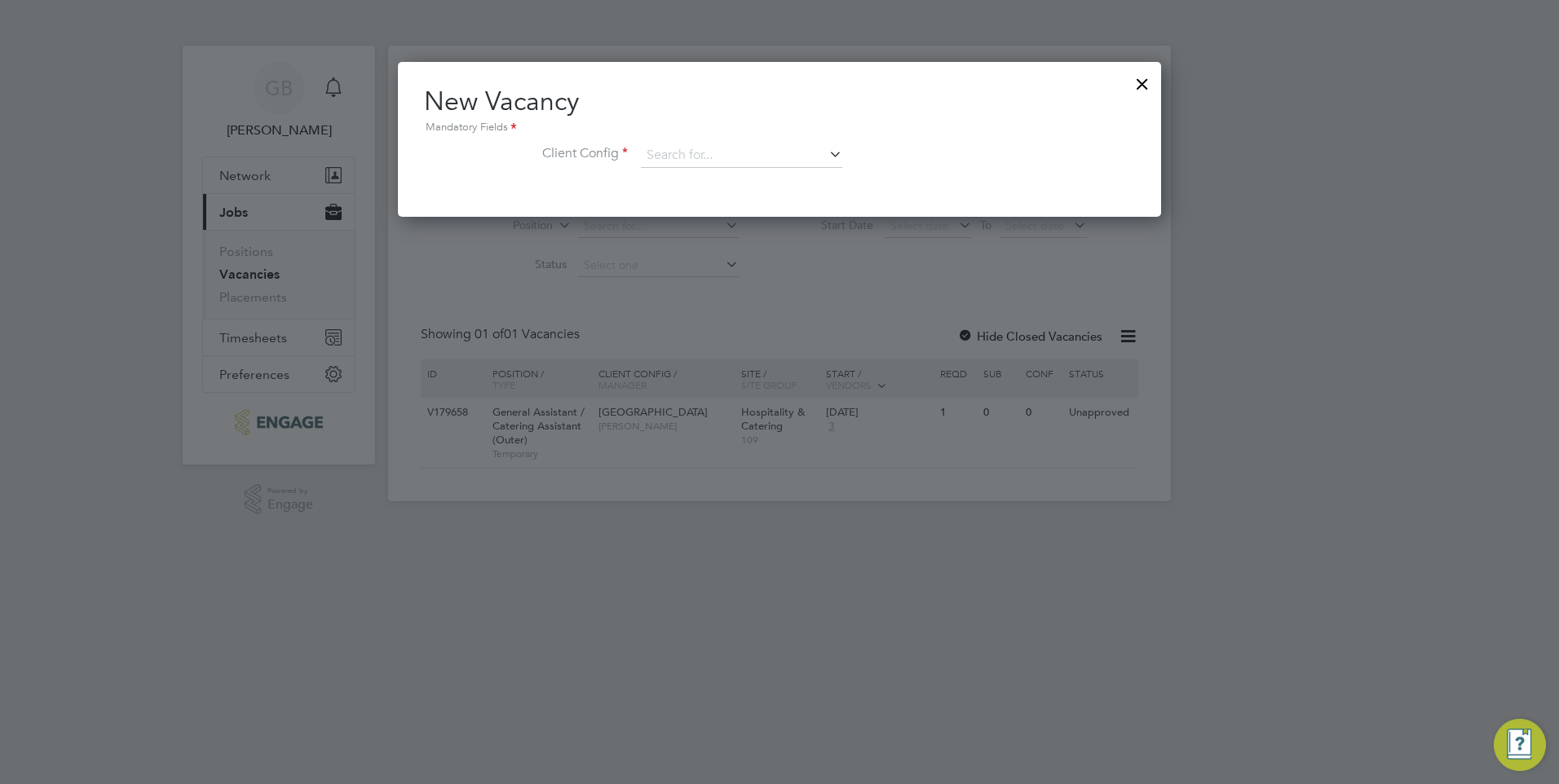
click at [826, 151] on icon at bounding box center [826, 153] width 0 height 23
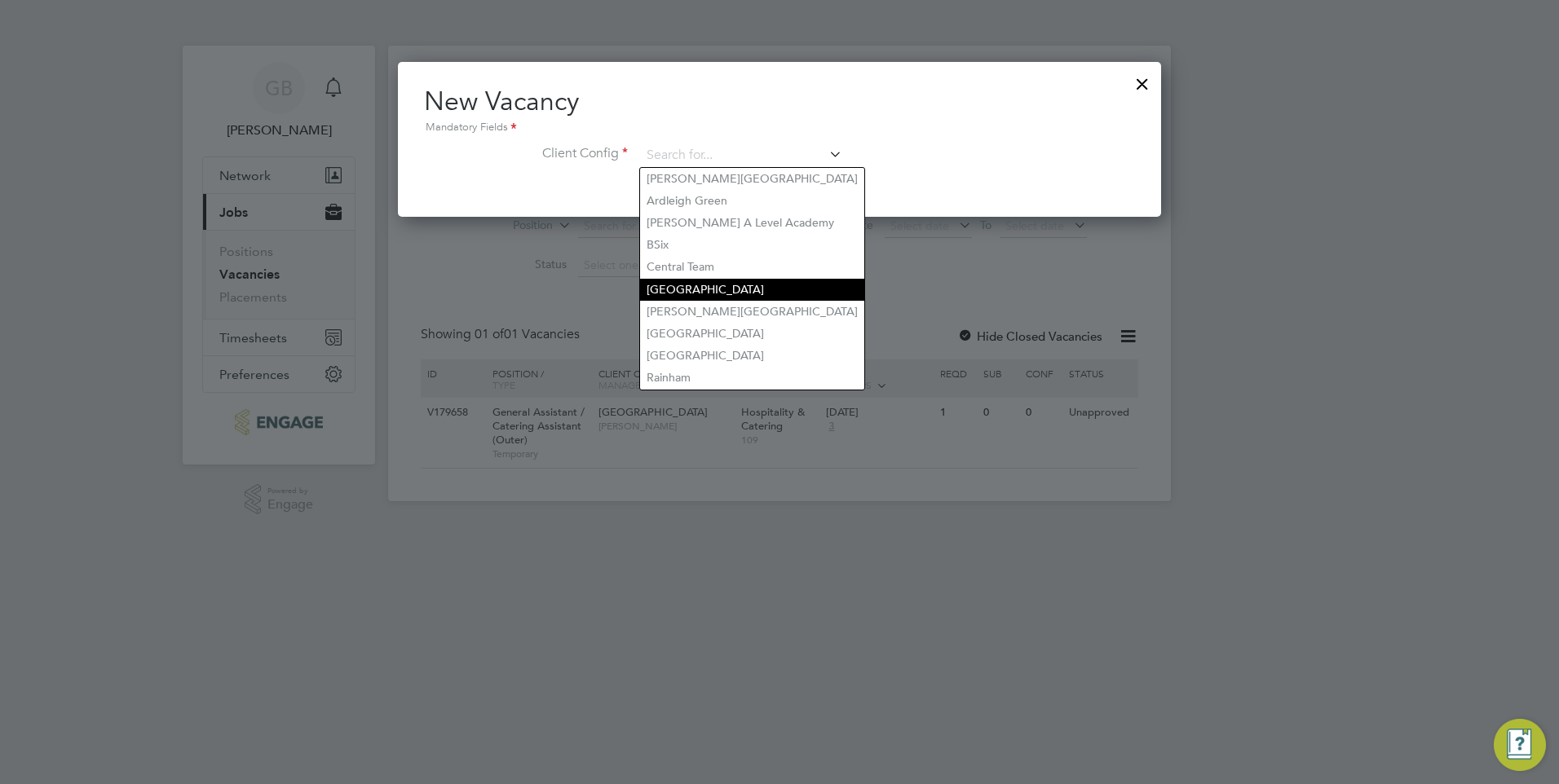
click at [769, 287] on li "[GEOGRAPHIC_DATA]" at bounding box center [752, 290] width 224 height 22
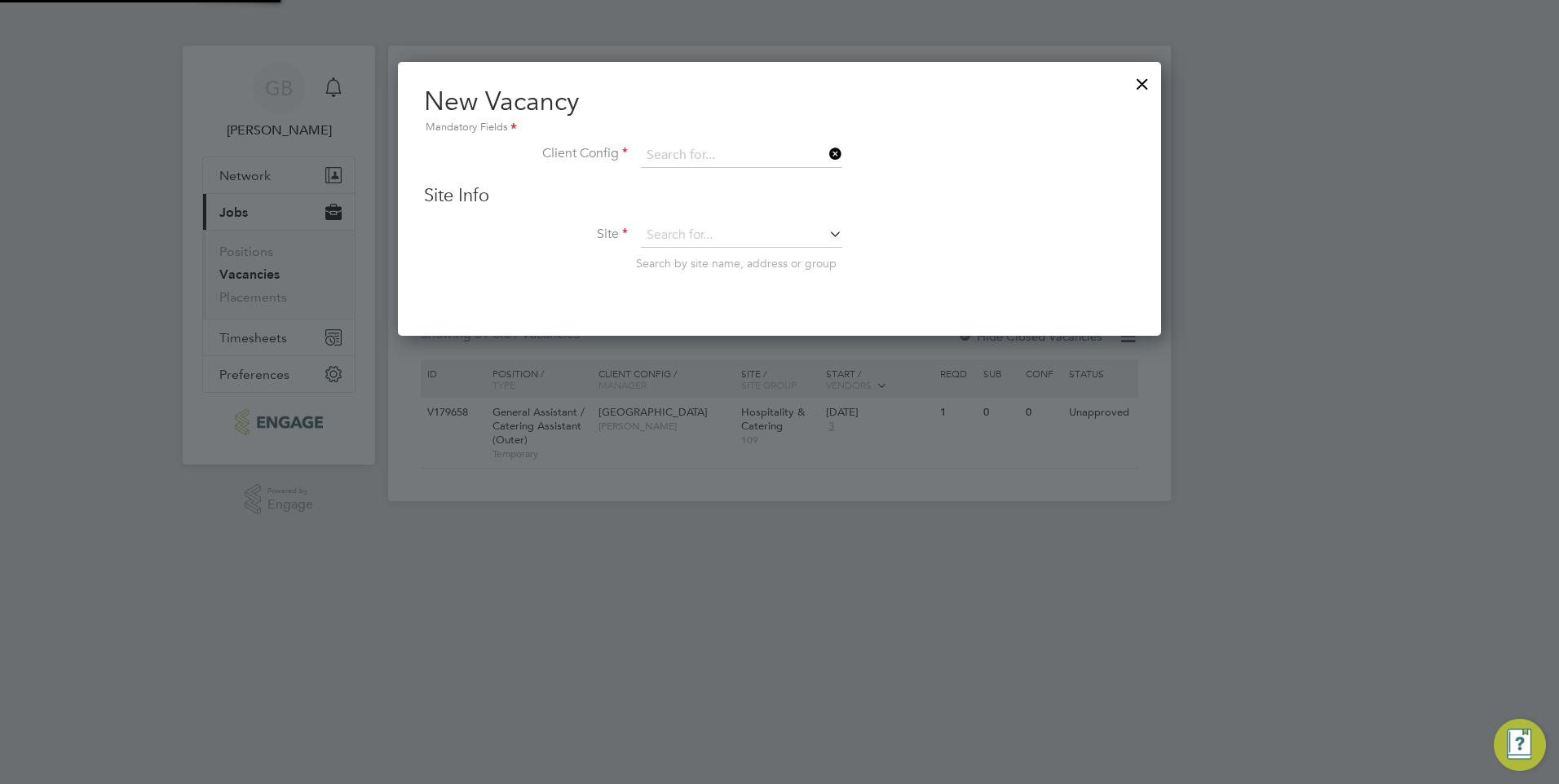
type input "[GEOGRAPHIC_DATA]"
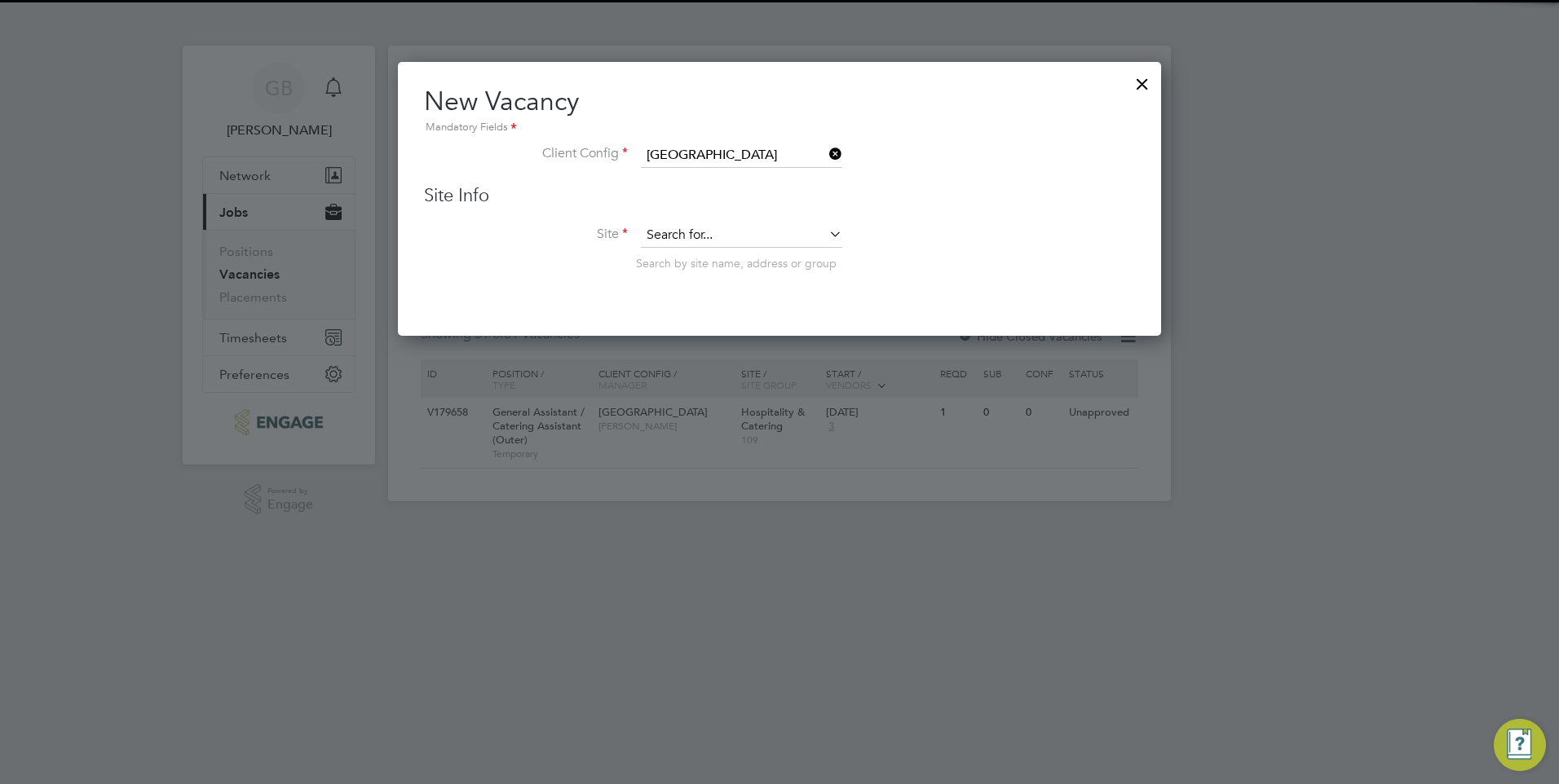
click at [756, 236] on input at bounding box center [741, 235] width 201 height 25
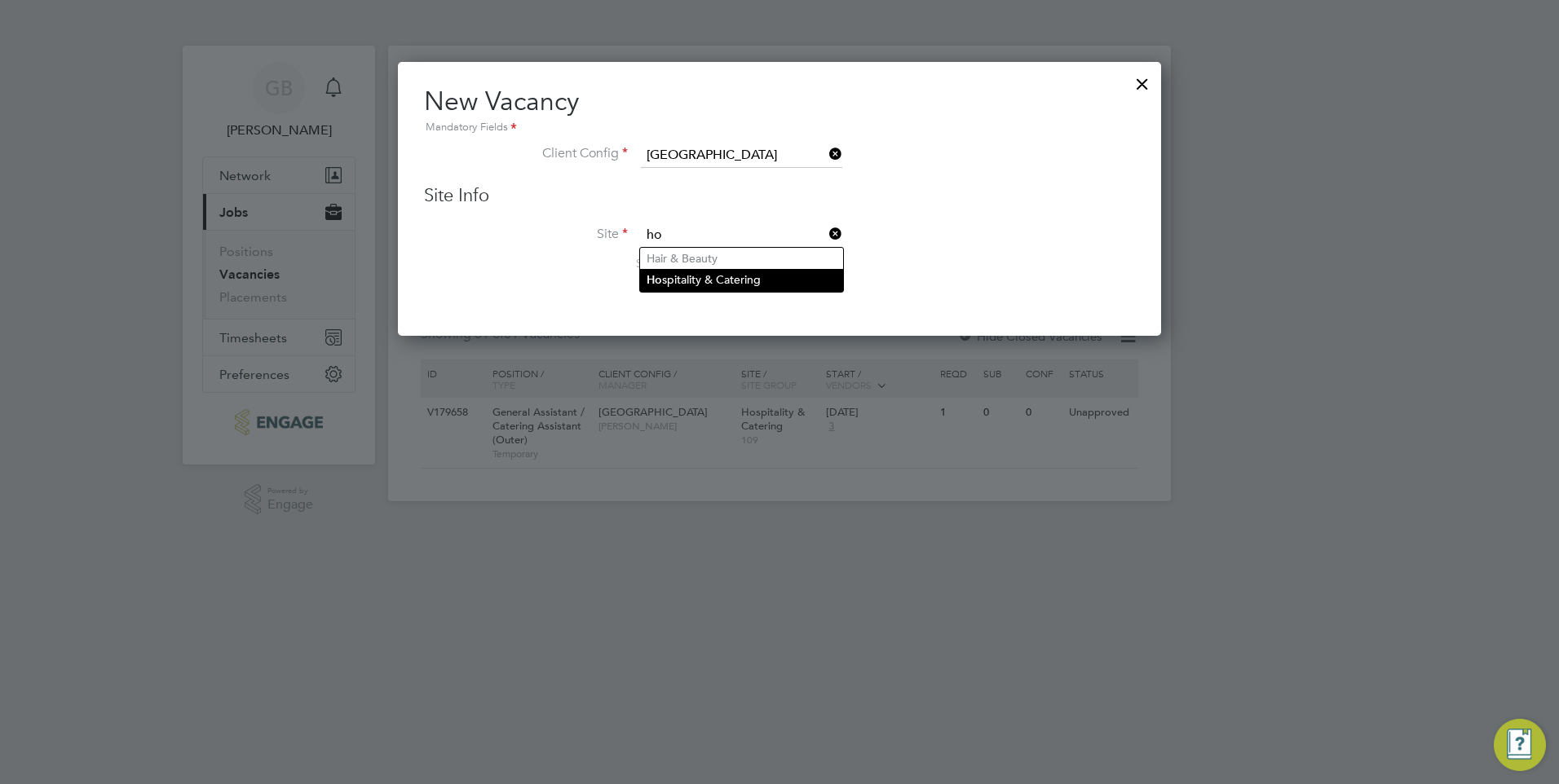
click at [735, 276] on li "Ho spitality & Catering" at bounding box center [741, 280] width 203 height 22
type input "Hospitality & Catering"
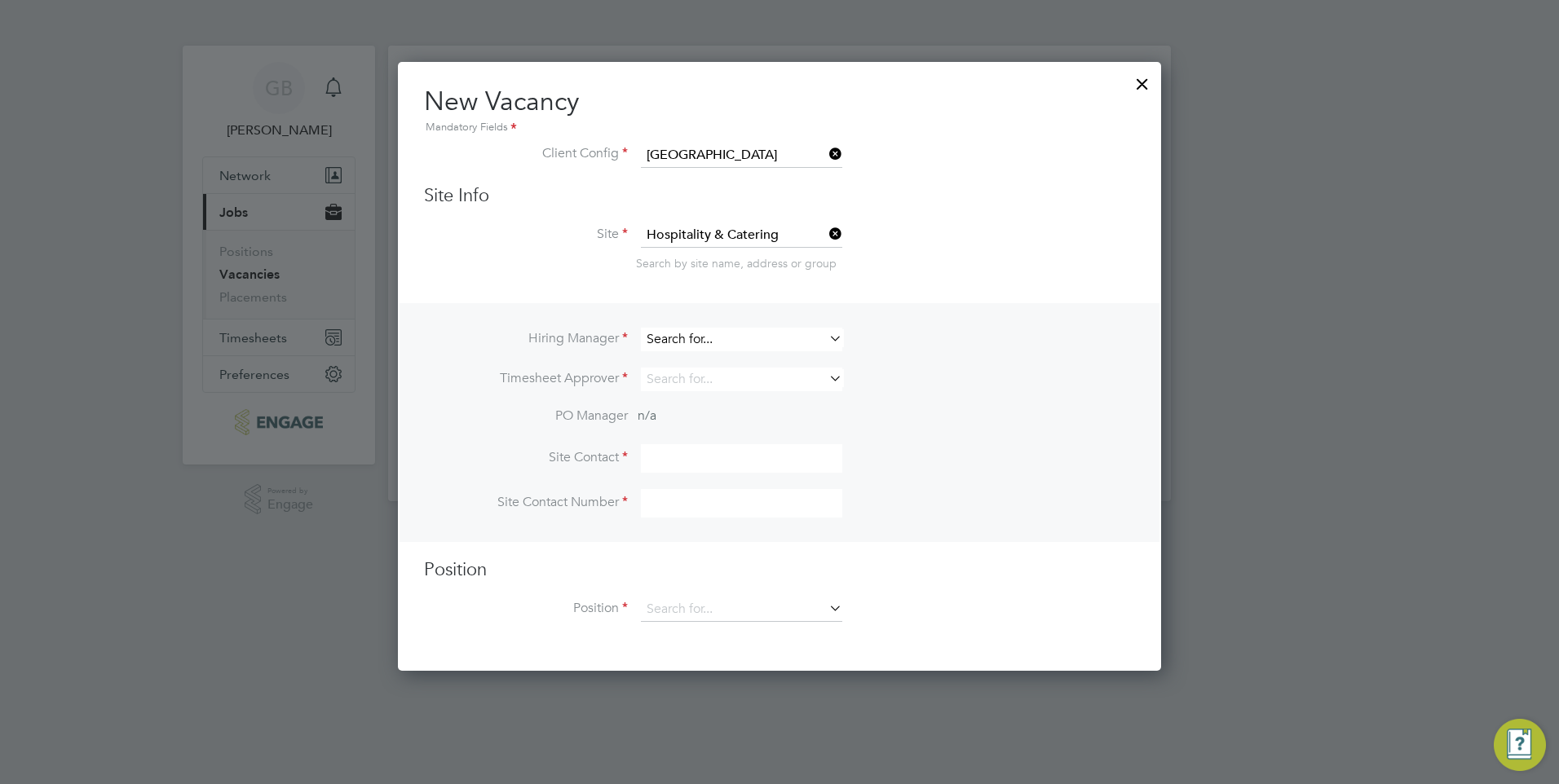
click at [723, 334] on input at bounding box center [741, 340] width 201 height 24
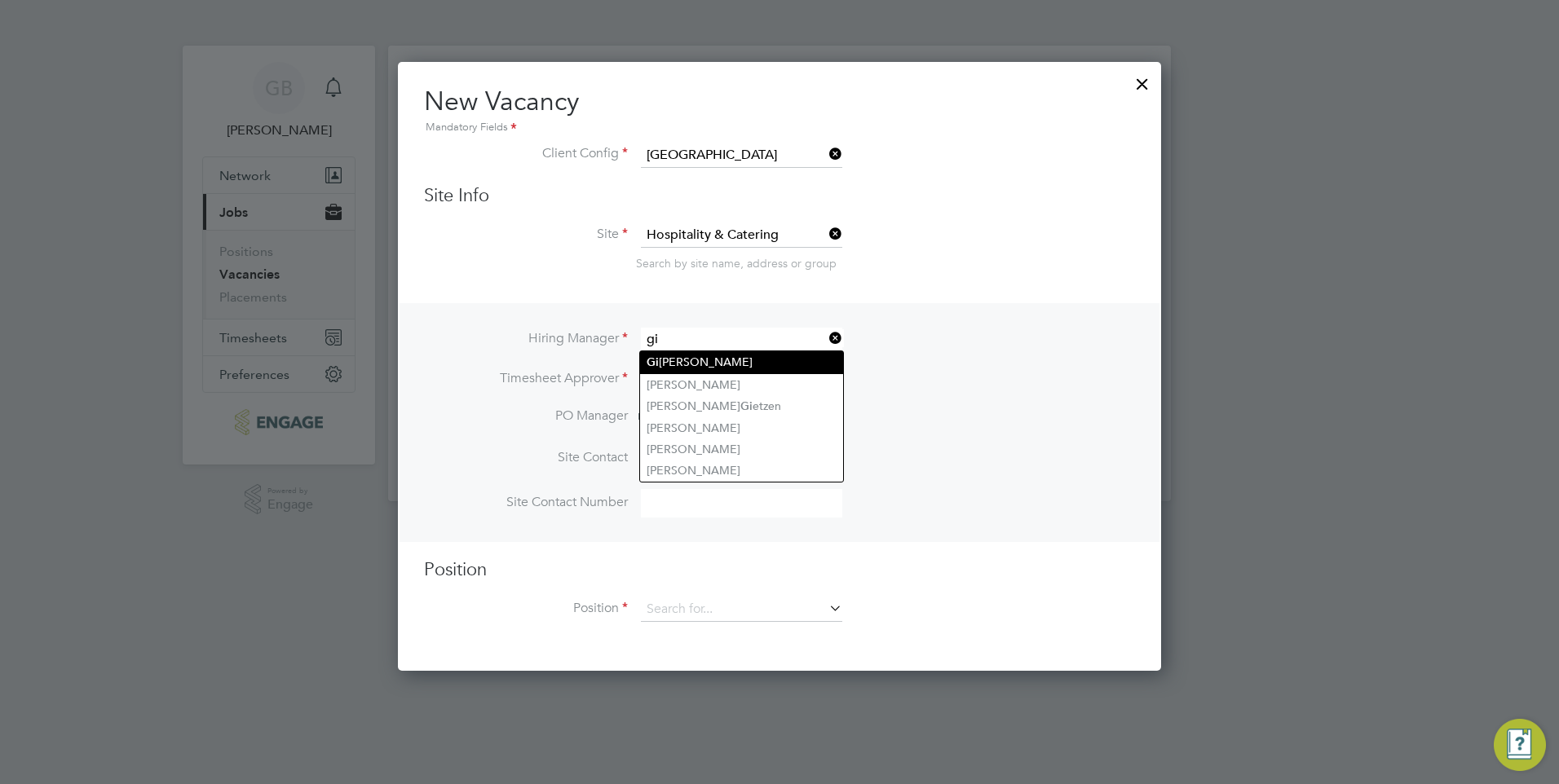
click at [701, 358] on li "Gi uliana Baldan" at bounding box center [741, 363] width 203 height 22
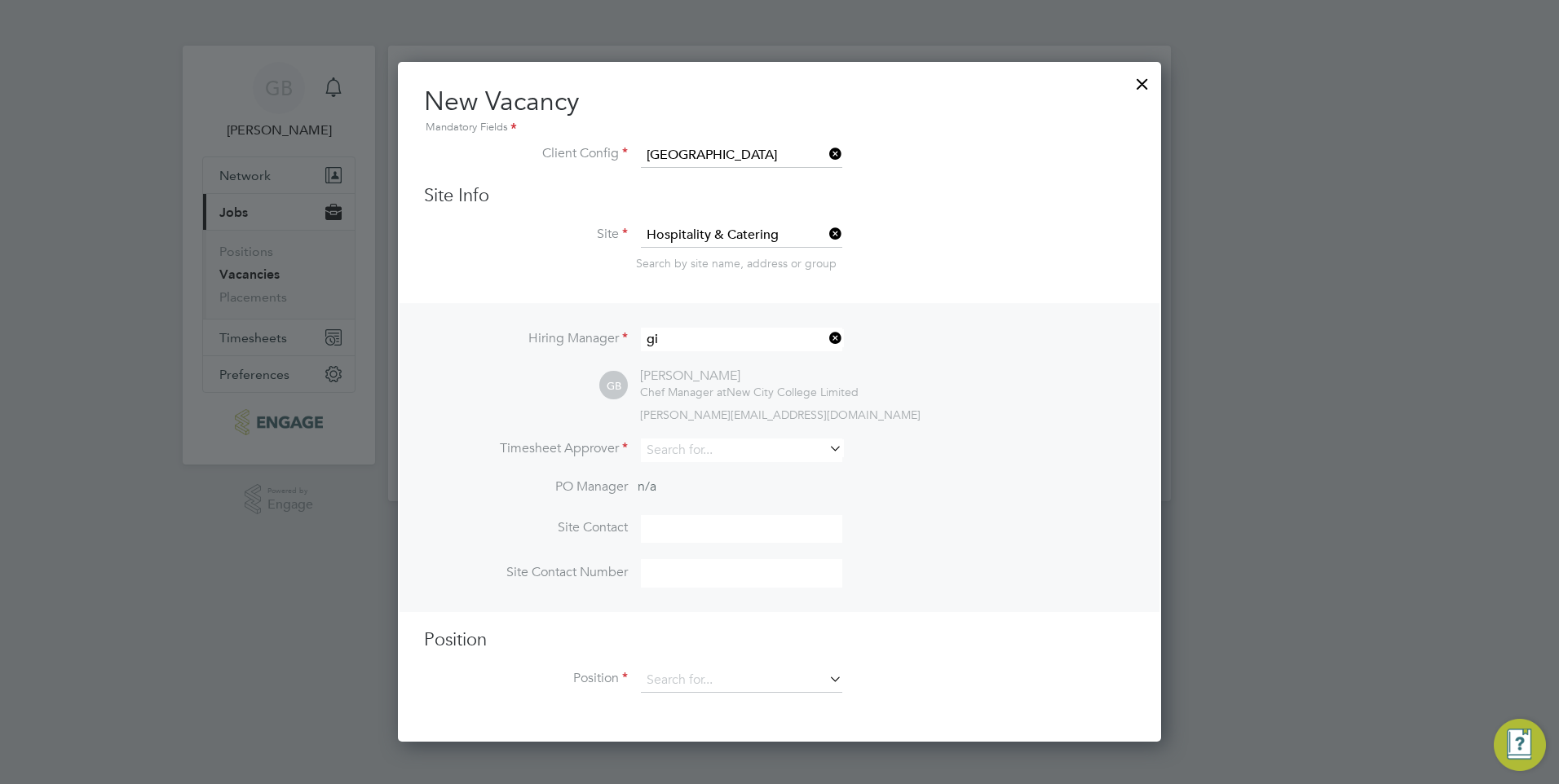
type input "[PERSON_NAME]"
click at [701, 451] on input at bounding box center [741, 451] width 201 height 24
click at [704, 513] on li "[PERSON_NAME]" at bounding box center [741, 518] width 203 height 22
type input "[PERSON_NAME]"
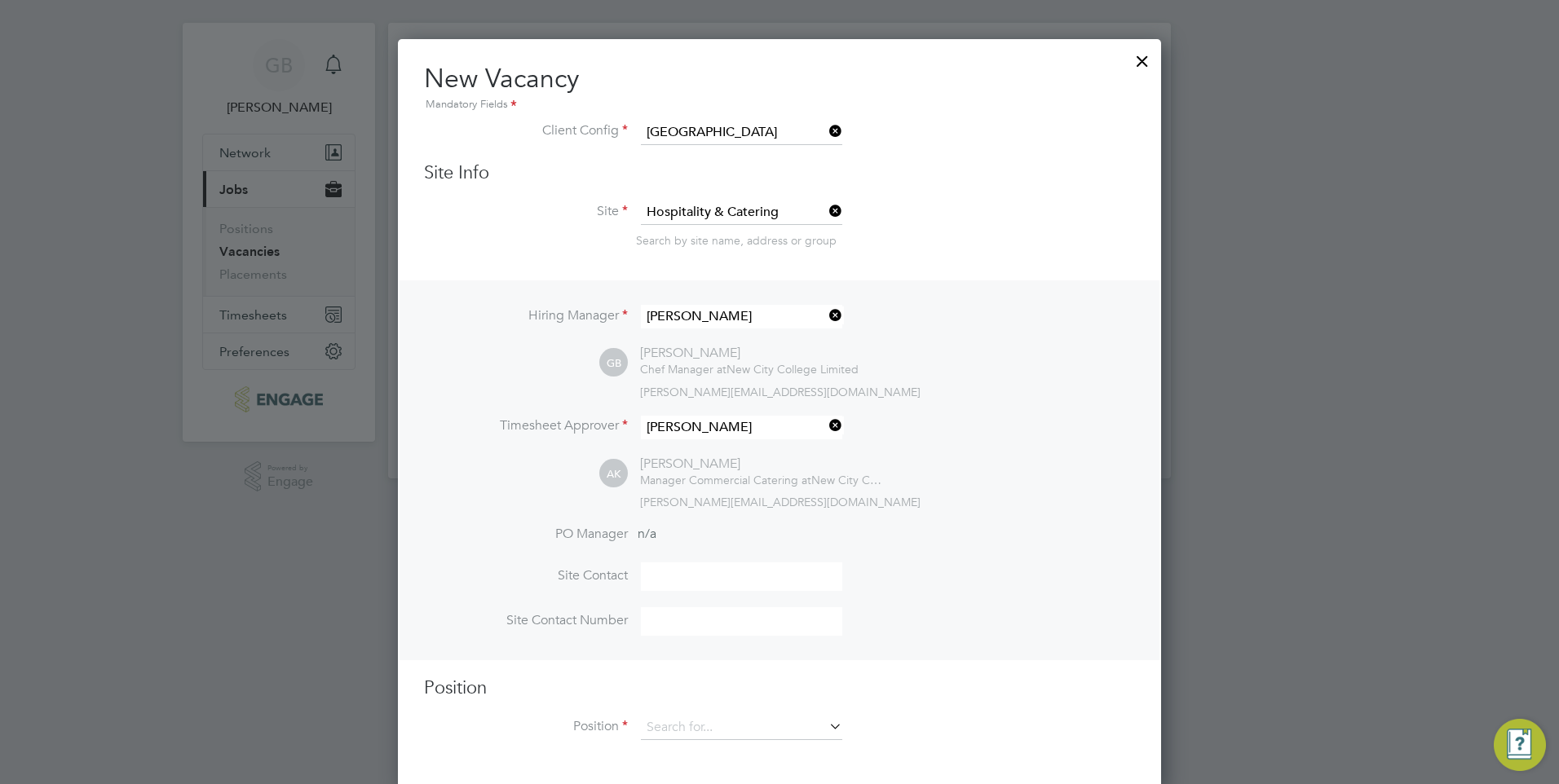
scroll to position [29, 0]
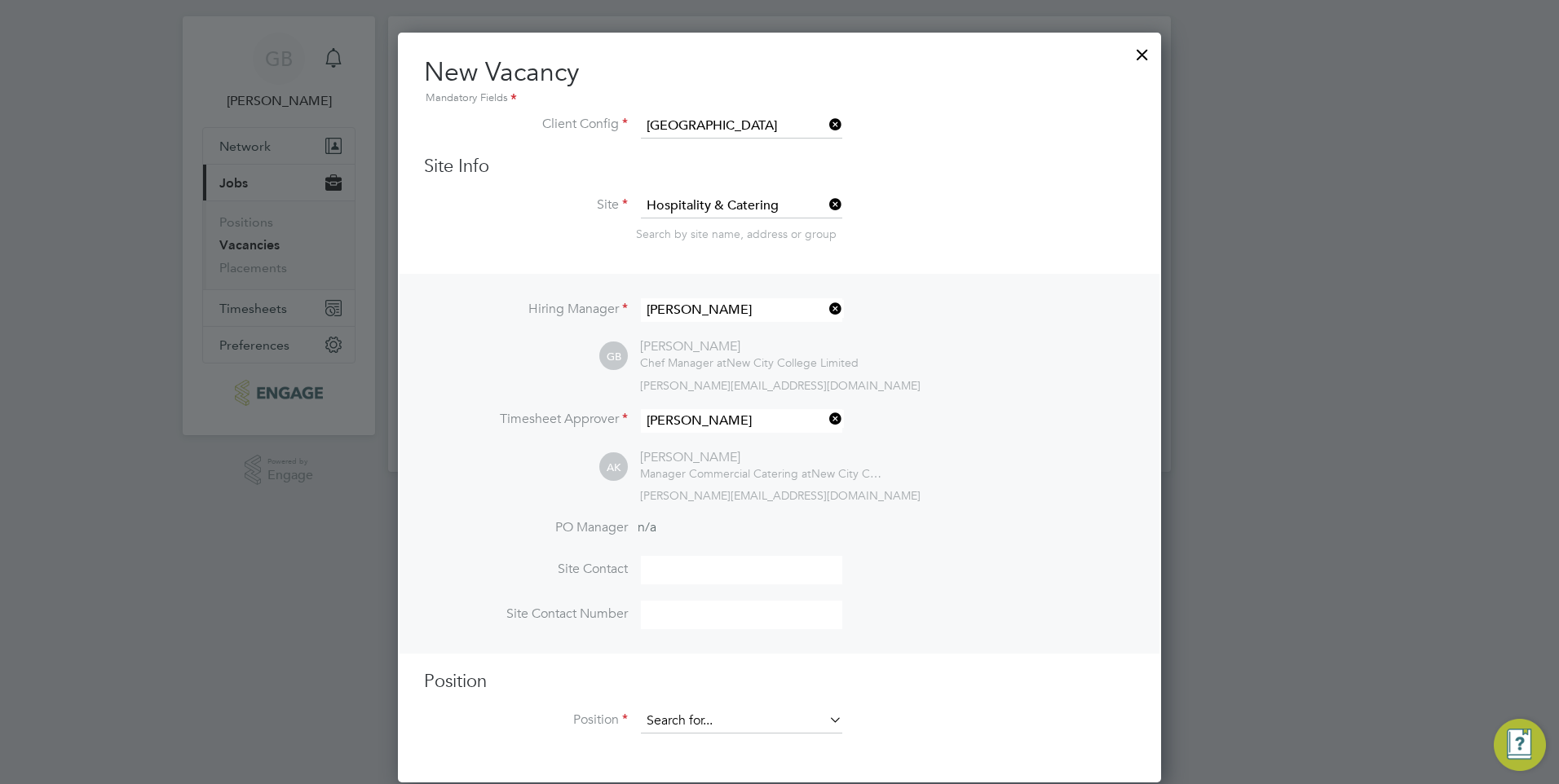
click at [724, 731] on input at bounding box center [741, 722] width 201 height 25
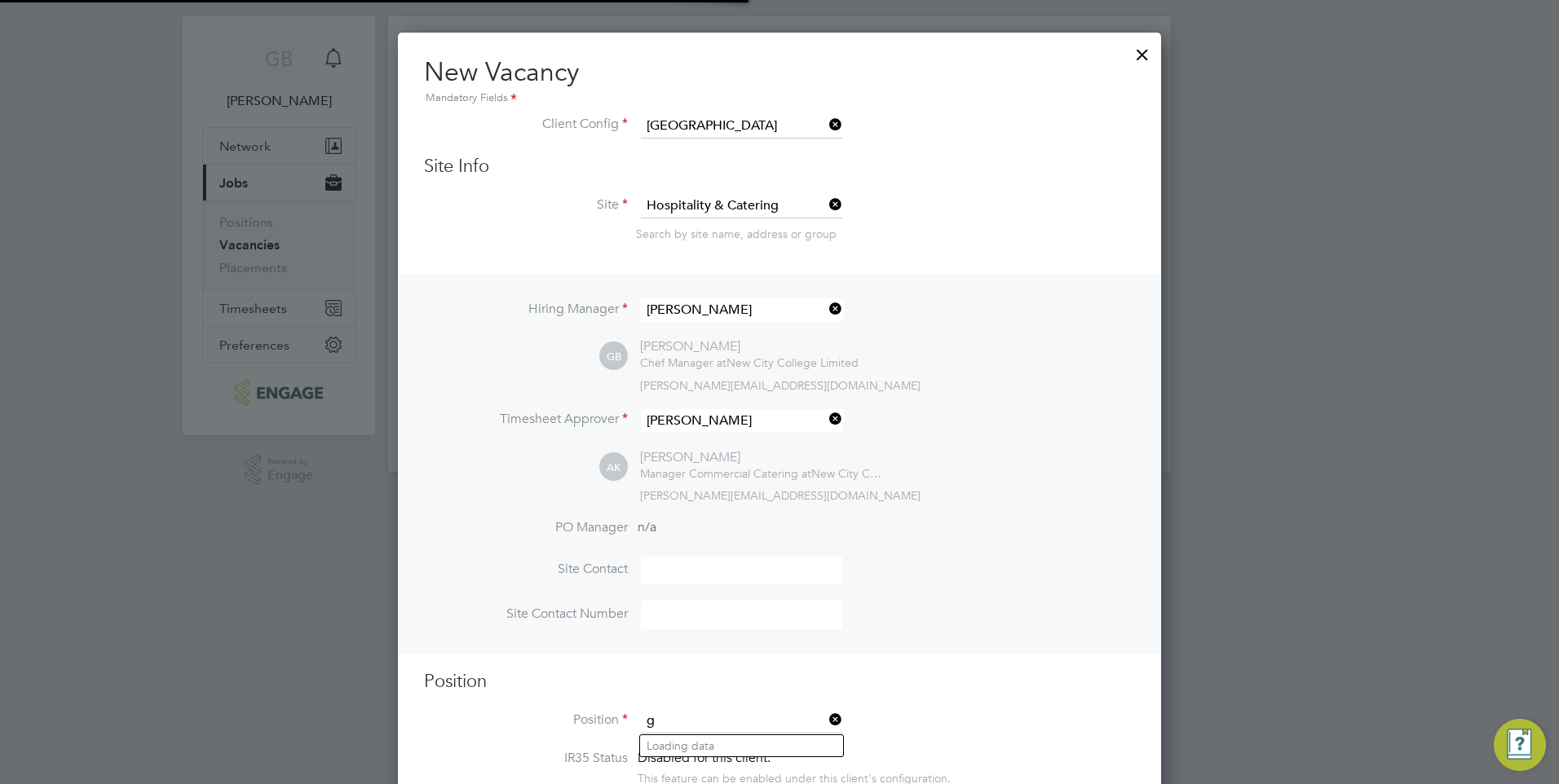
scroll to position [2512, 764]
click at [717, 745] on li "Gen eral Assistant / Catering Assistant (Outer)" at bounding box center [764, 746] width 248 height 22
type input "General Assistant / Catering Assistant (Outer)"
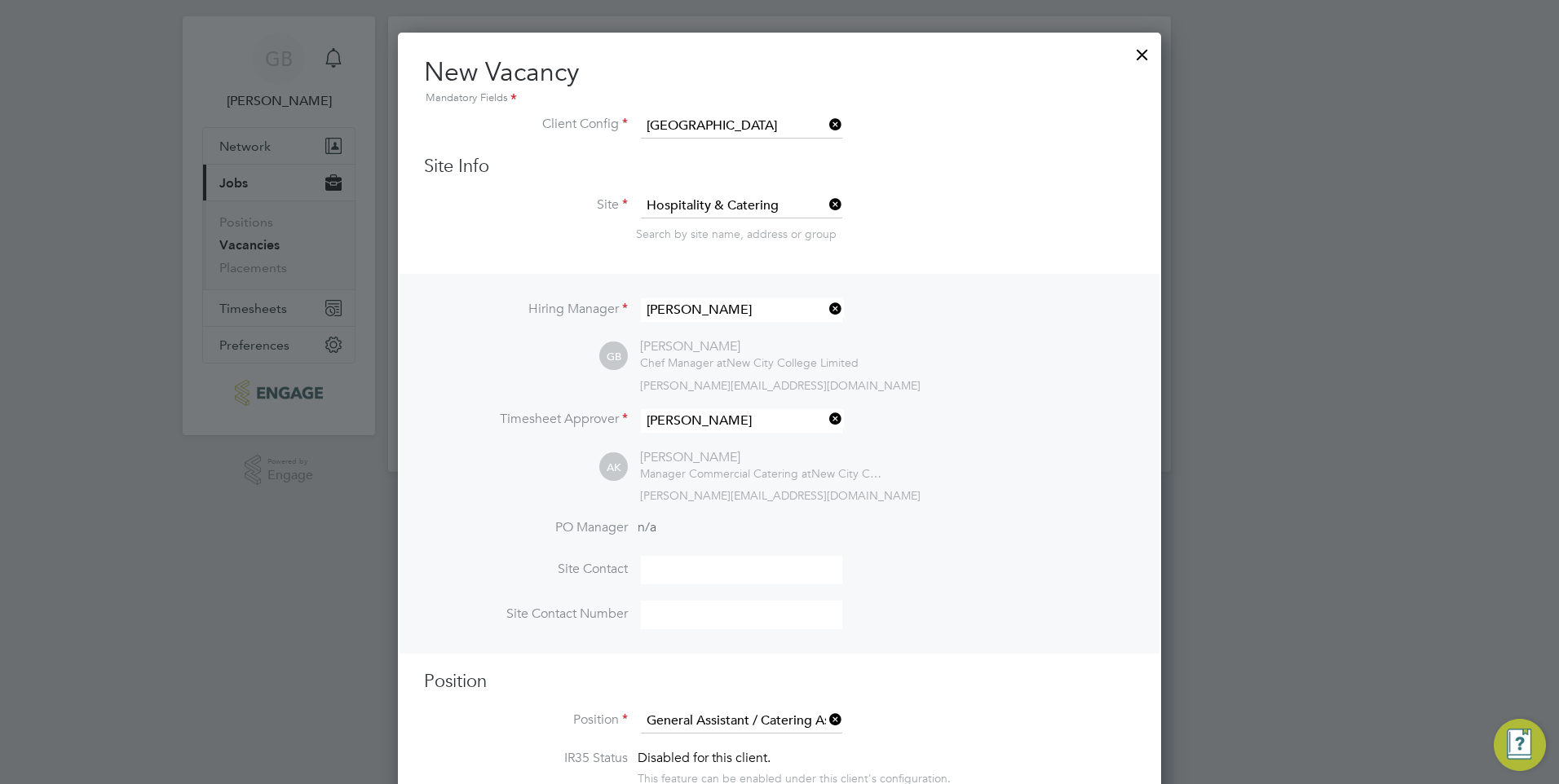
type textarea "**LOREMIP DO SIT:** Am consect a elit-seddoei temporin utlabor etdol magnaali e…"
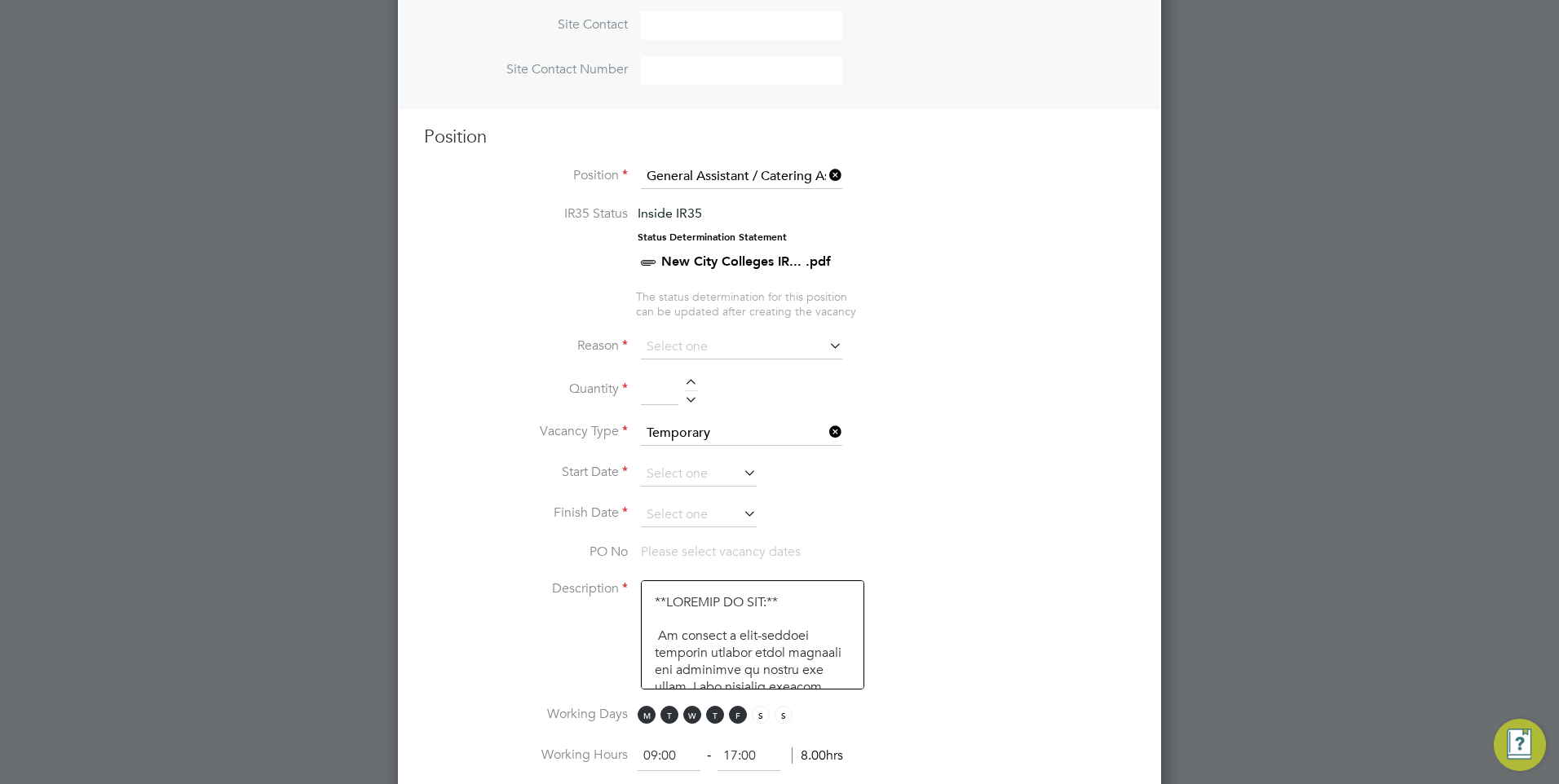
scroll to position [600, 0]
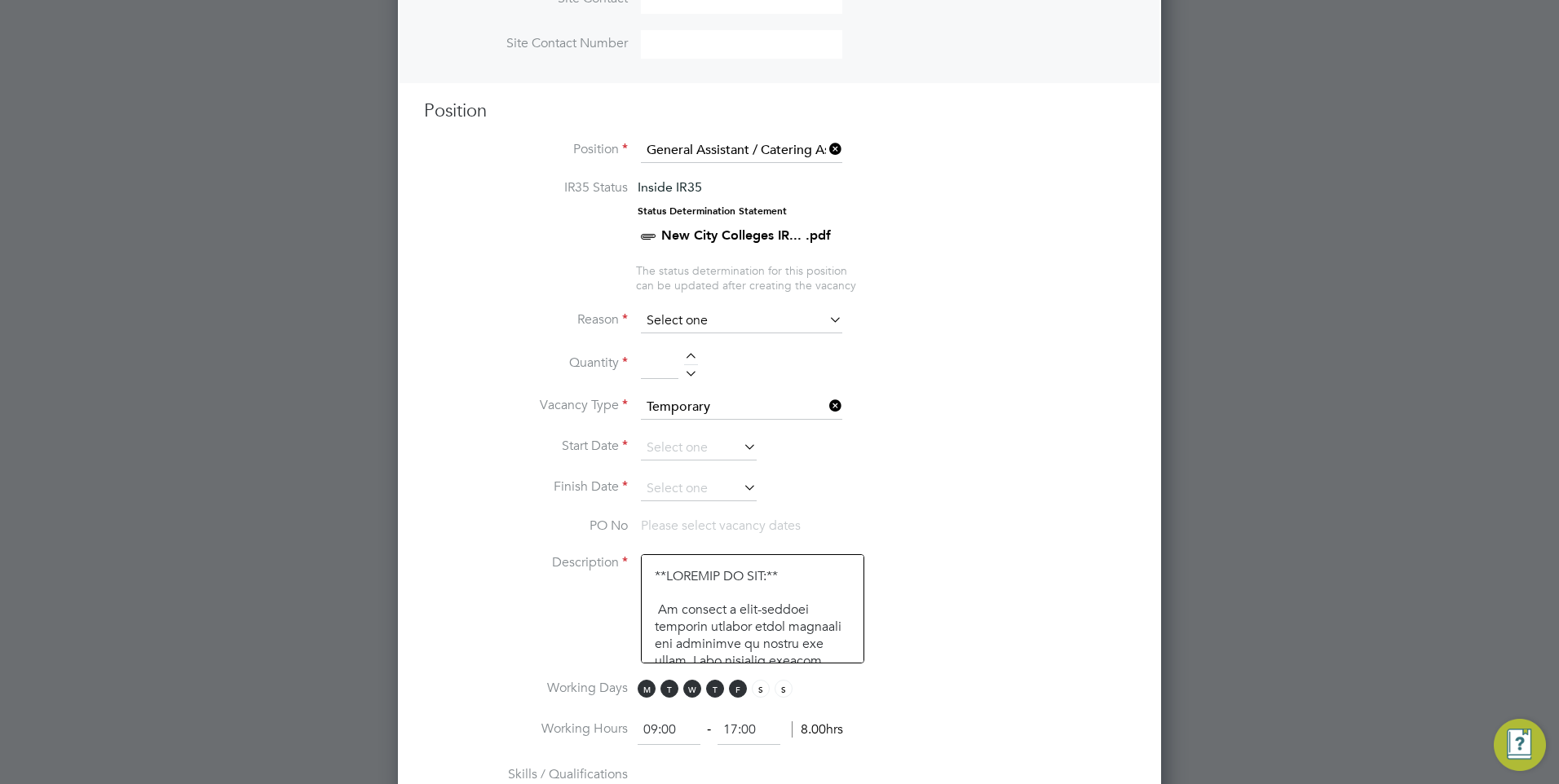
click at [732, 317] on input at bounding box center [741, 321] width 201 height 25
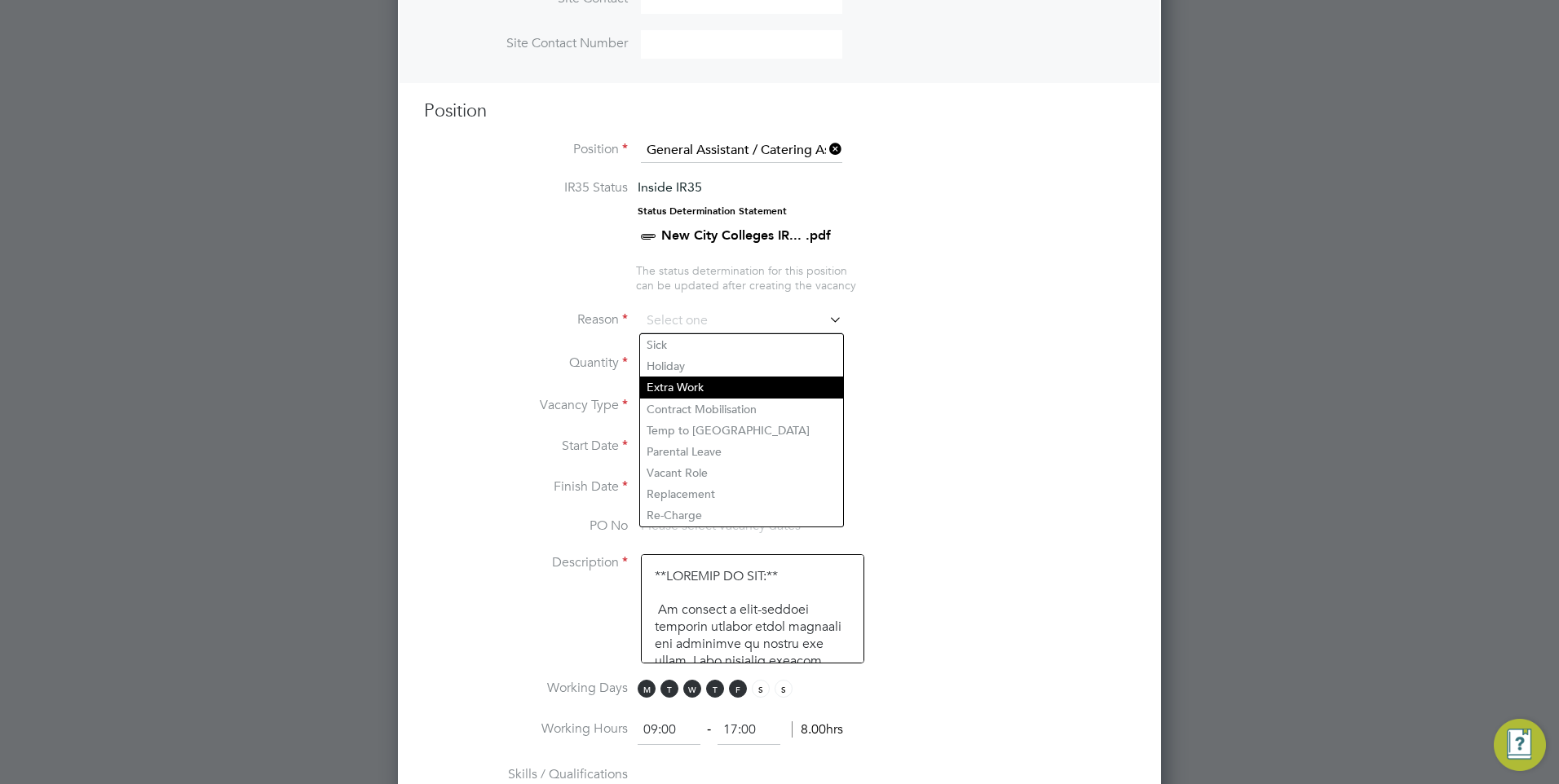
click at [706, 392] on li "Extra Work" at bounding box center [741, 386] width 203 height 21
type input "Extra Work"
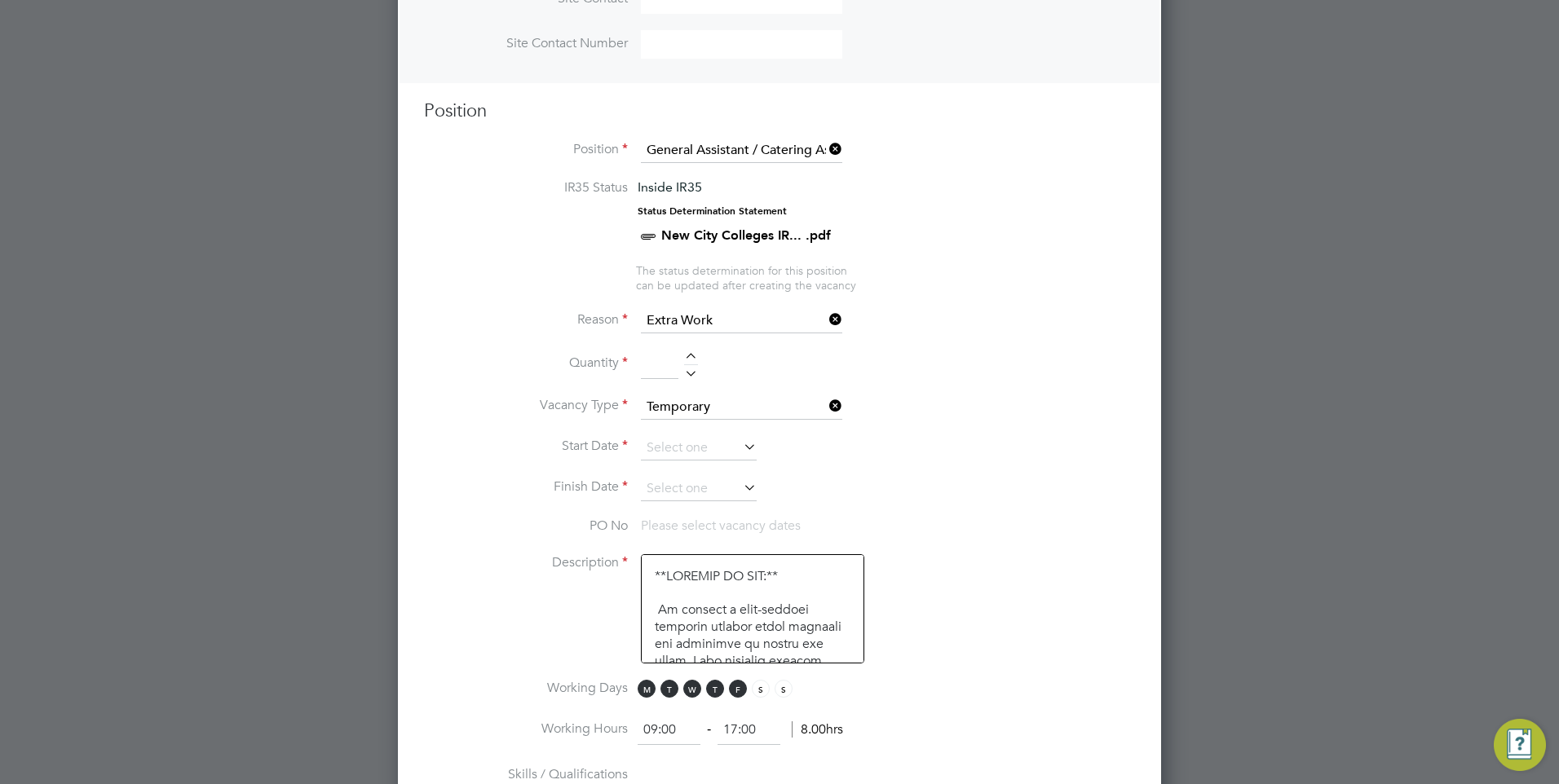
click at [690, 357] on div at bounding box center [690, 359] width 14 height 11
type input "1"
click at [688, 448] on input at bounding box center [699, 448] width 116 height 25
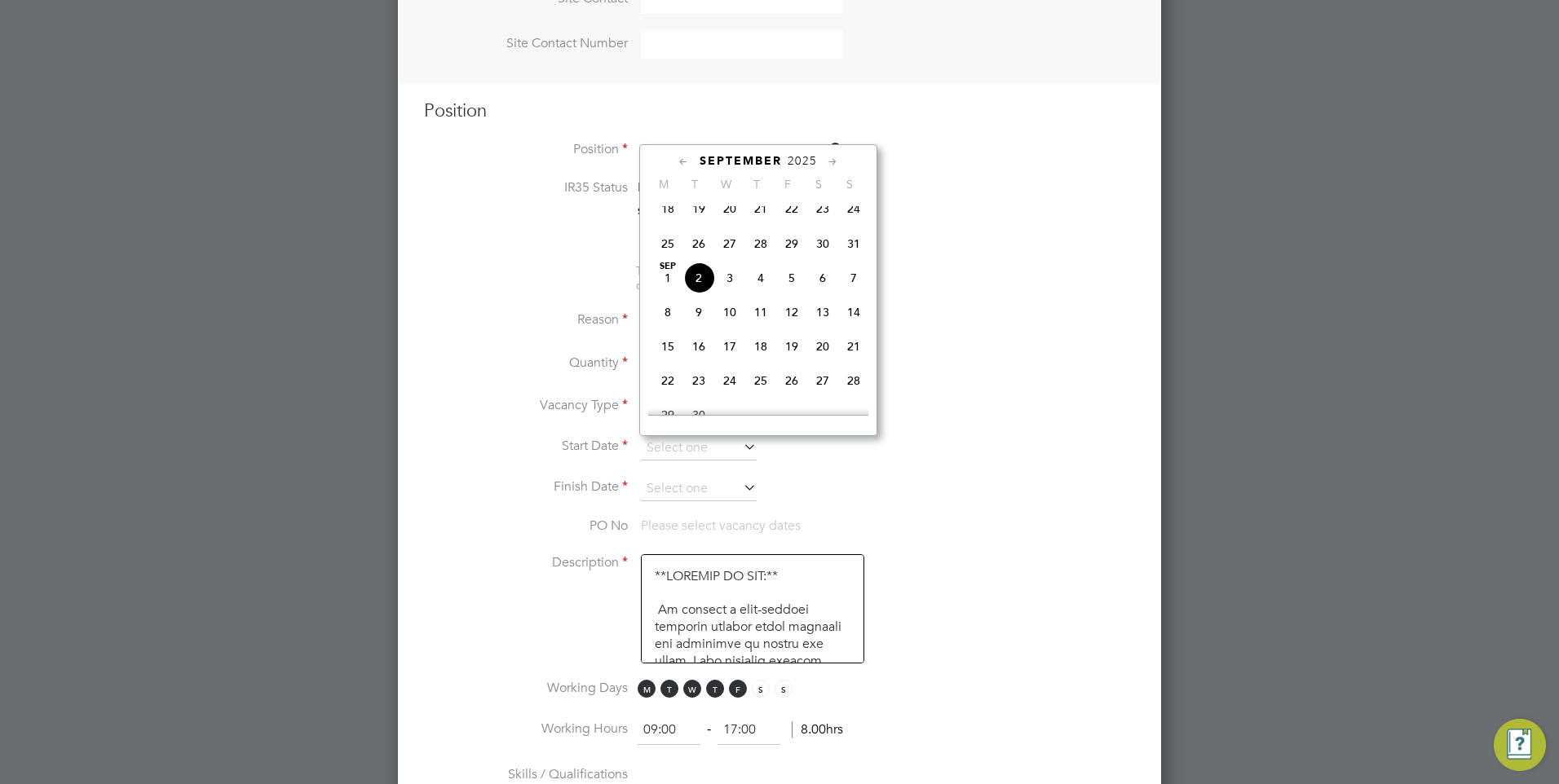
click at [664, 324] on span "8" at bounding box center [667, 312] width 31 height 31
type input "[DATE]"
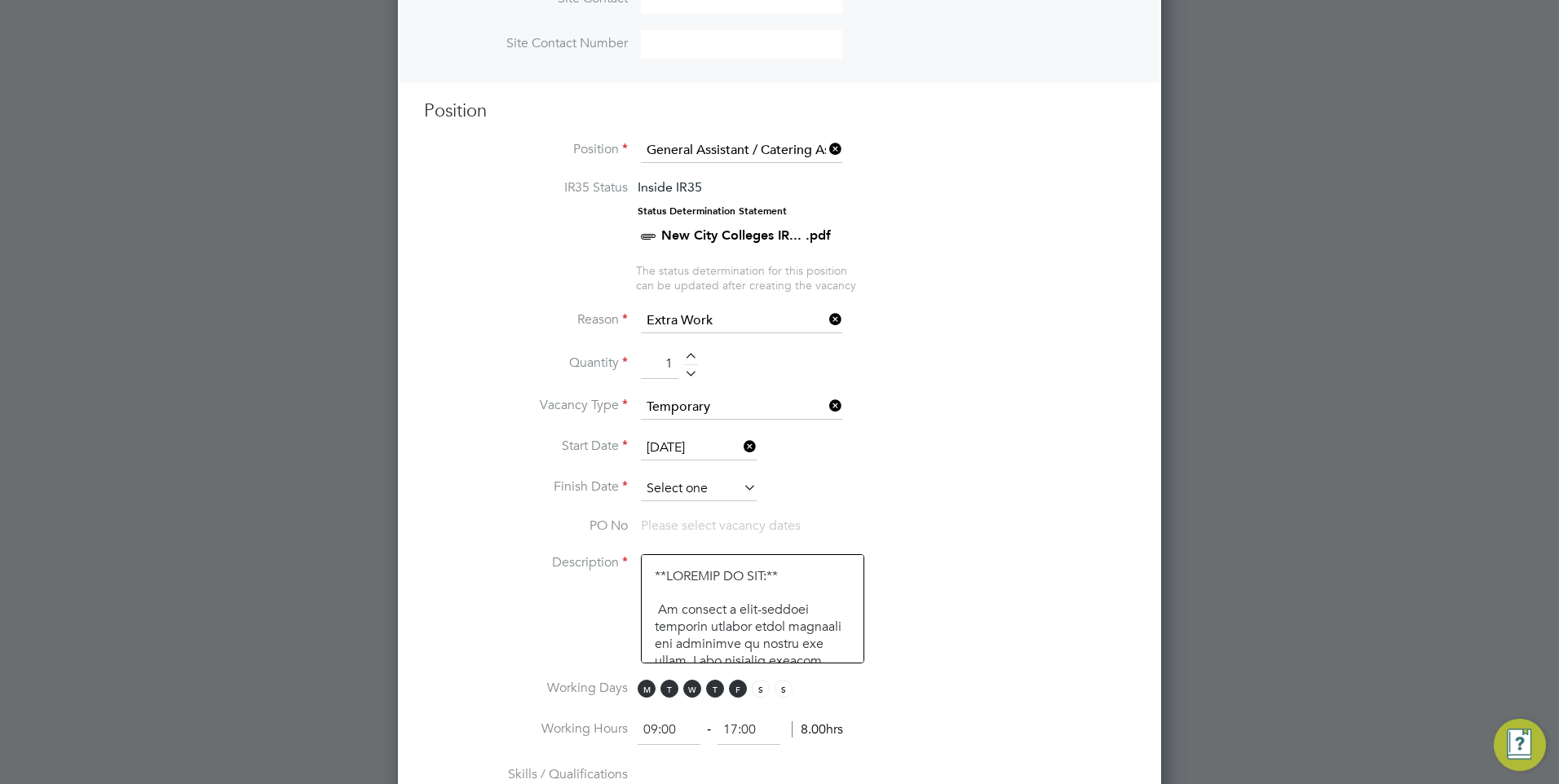
click at [727, 491] on input at bounding box center [699, 489] width 116 height 25
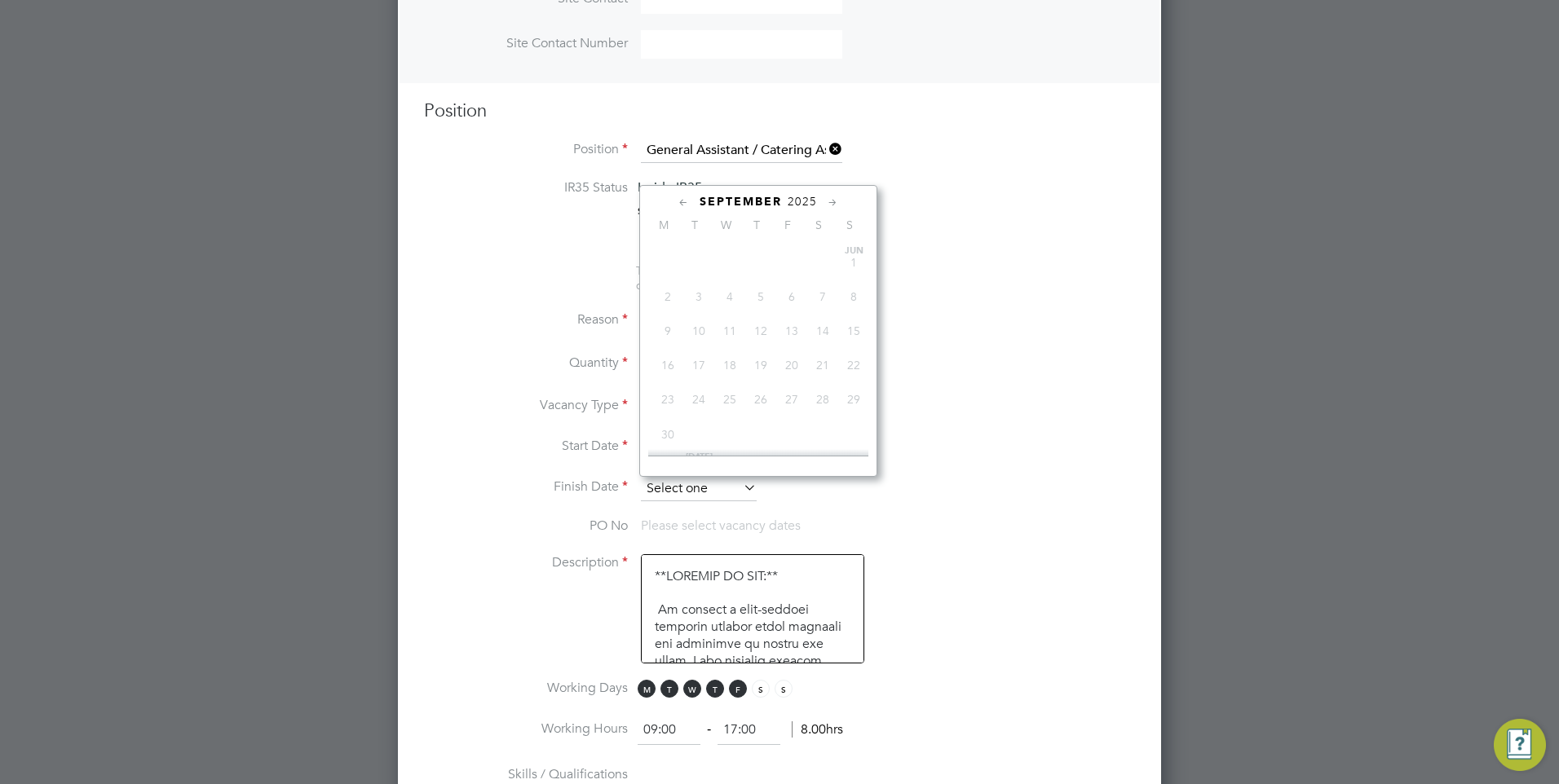
scroll to position [529, 0]
click at [790, 368] on span "19" at bounding box center [791, 353] width 31 height 31
type input "[DATE]"
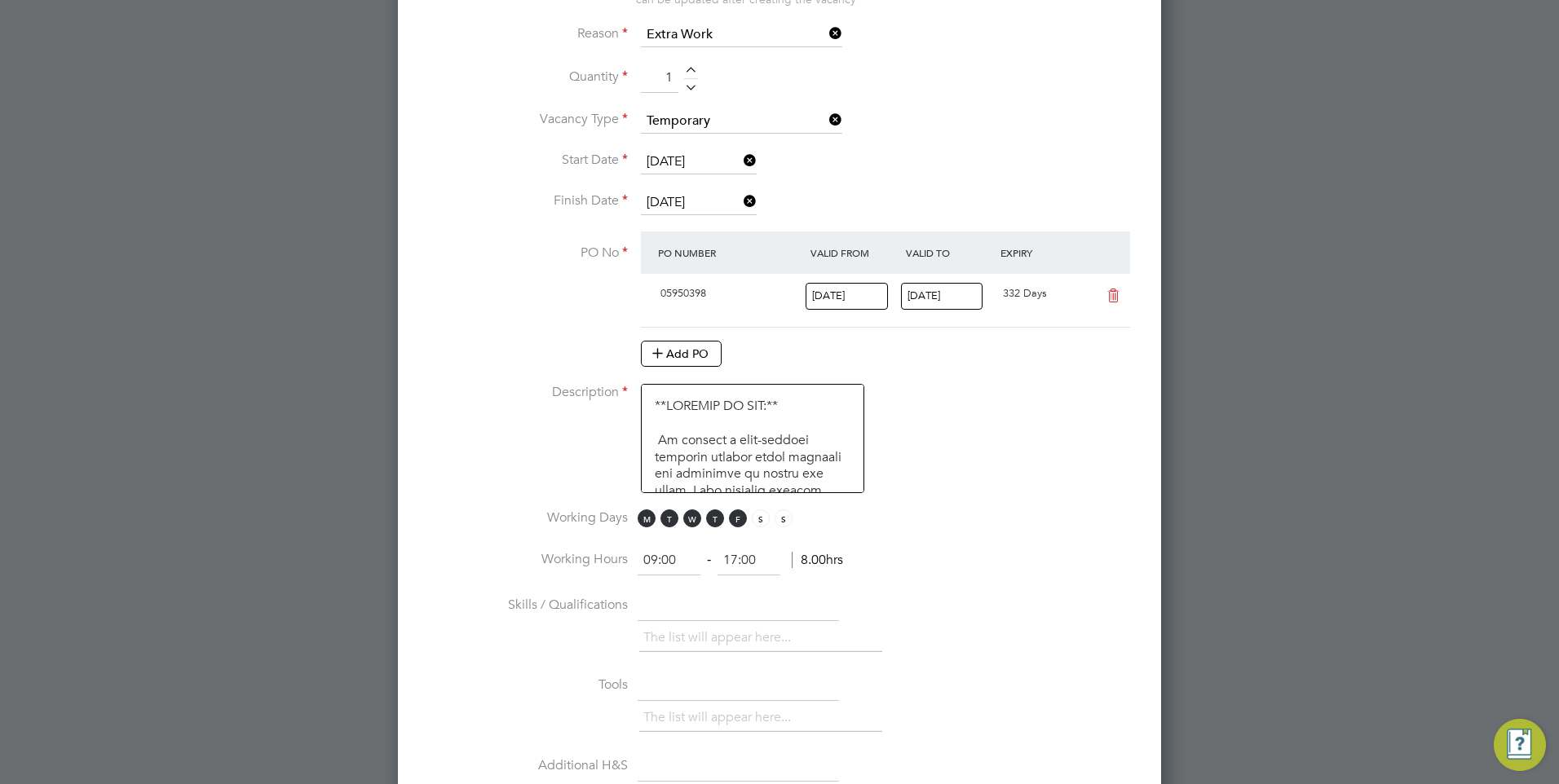
scroll to position [926, 0]
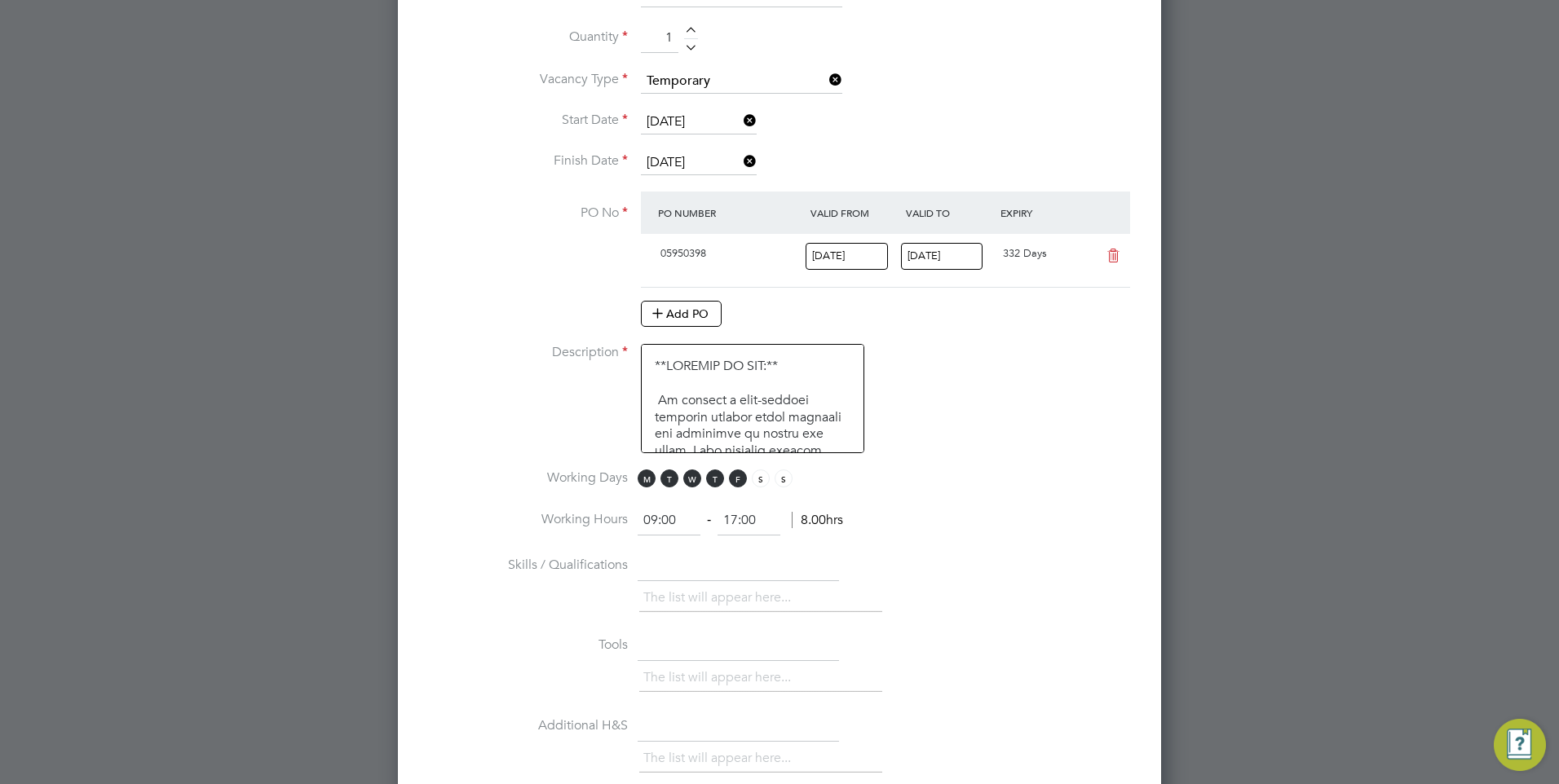
click at [655, 520] on input "09:00" at bounding box center [668, 521] width 62 height 29
type input "10:00"
click at [737, 522] on input "17:00" at bounding box center [748, 521] width 62 height 29
click at [749, 517] on input "14:00" at bounding box center [748, 521] width 62 height 29
type input "14:30"
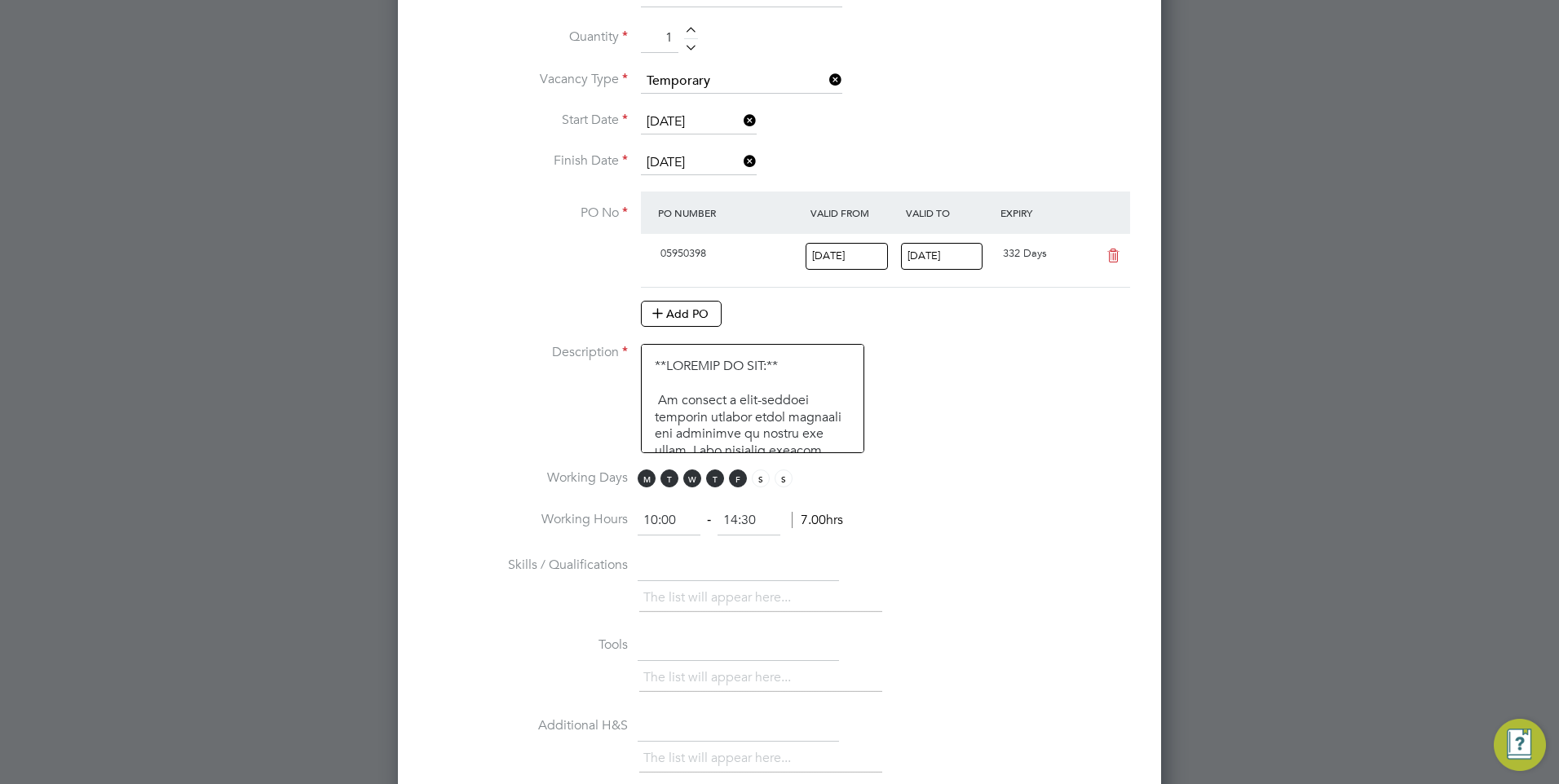
click at [746, 554] on input "text" at bounding box center [737, 566] width 201 height 29
click at [645, 477] on span "M" at bounding box center [646, 479] width 18 height 18
click at [643, 482] on span "M" at bounding box center [646, 479] width 18 height 18
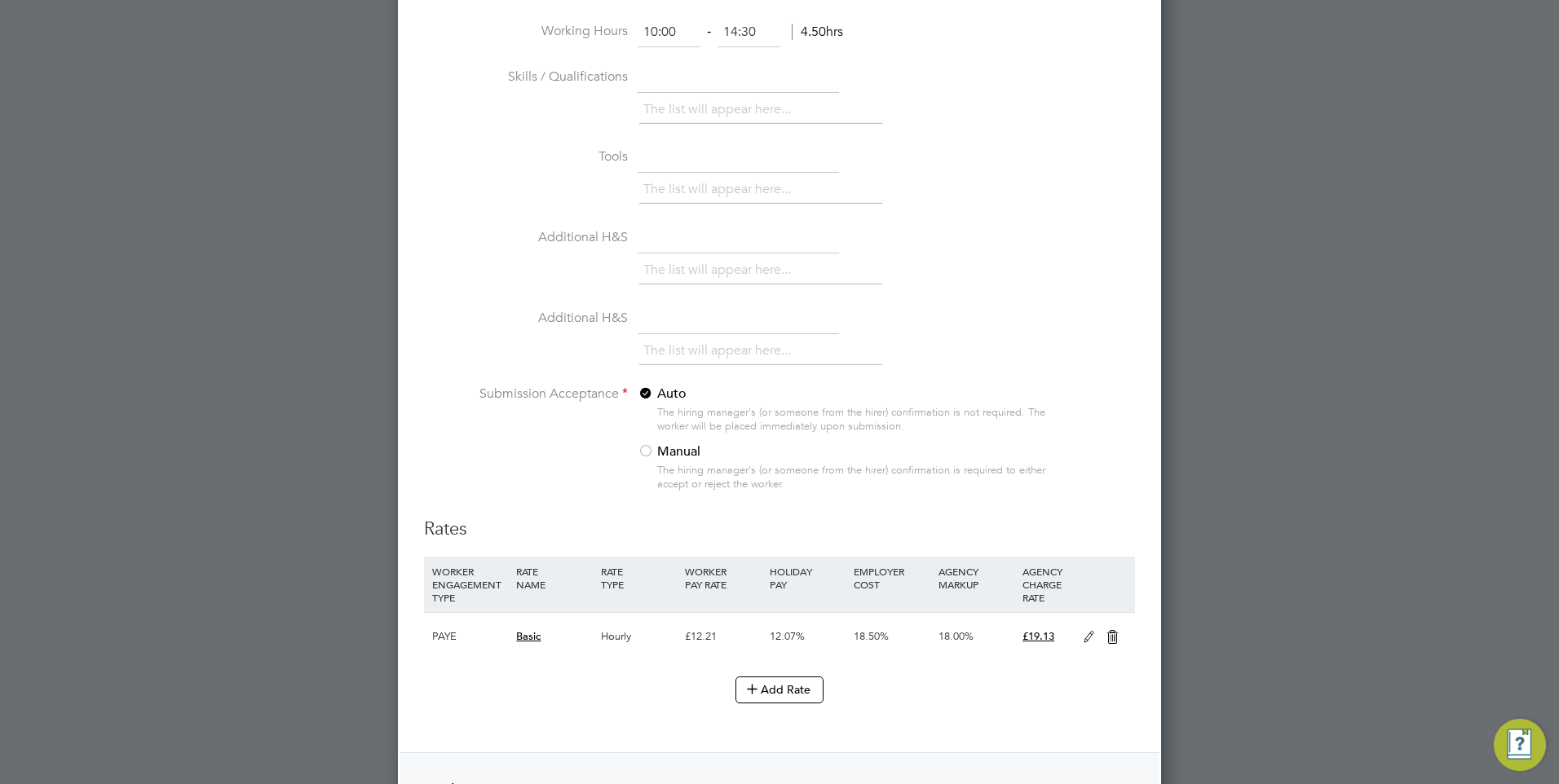
scroll to position [1496, 0]
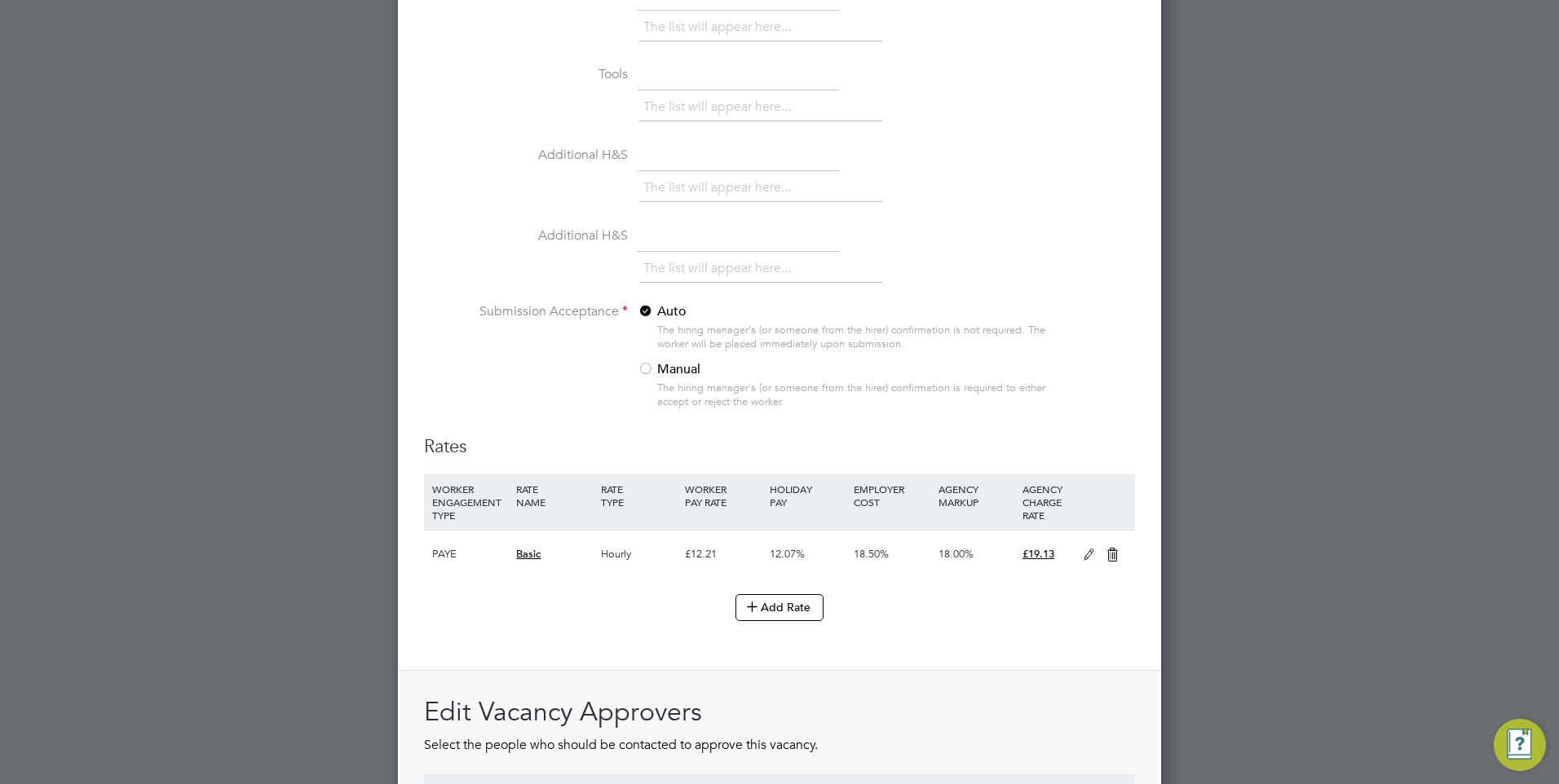
click at [645, 371] on div at bounding box center [645, 370] width 17 height 17
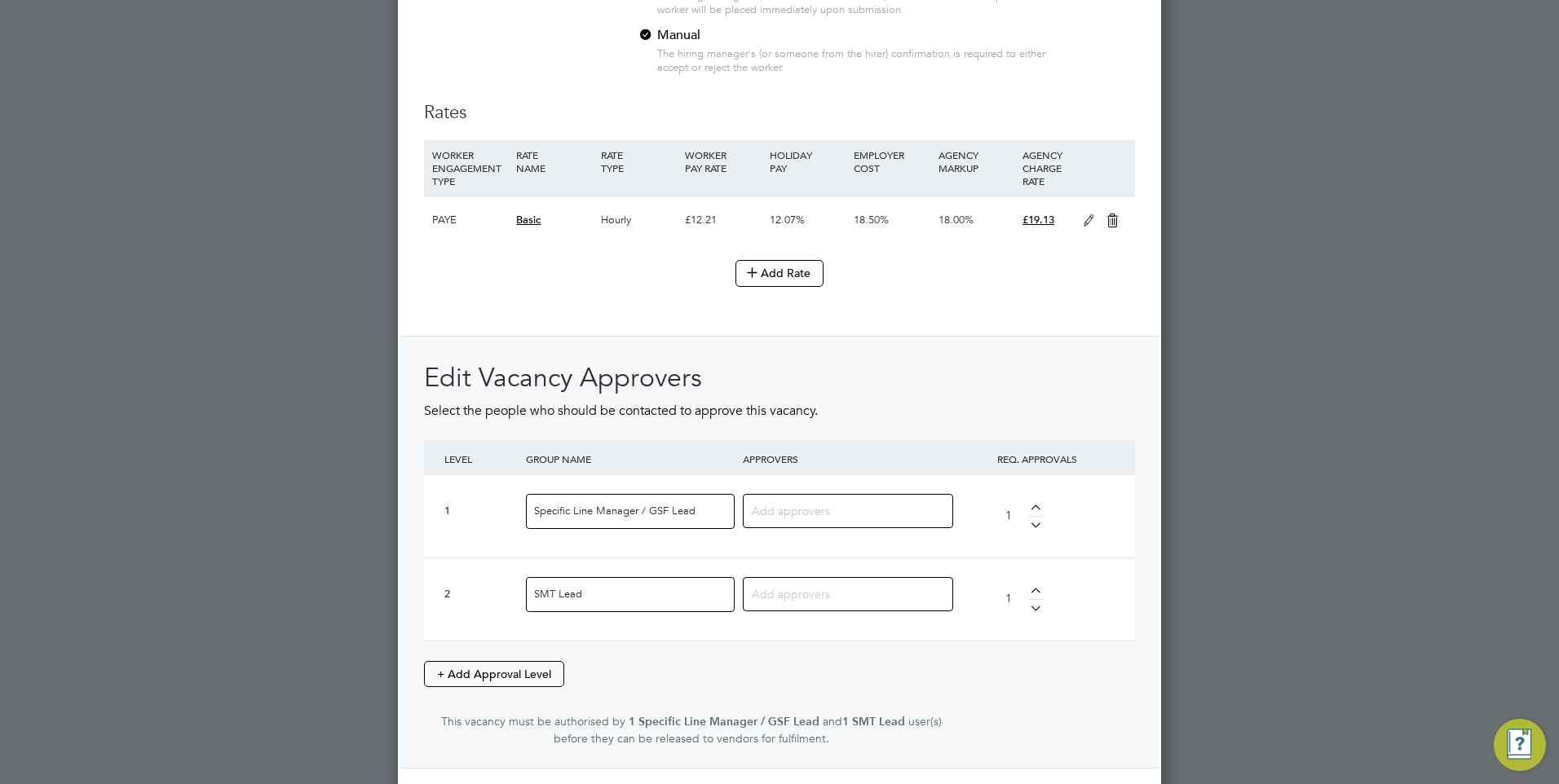
scroll to position [1904, 0]
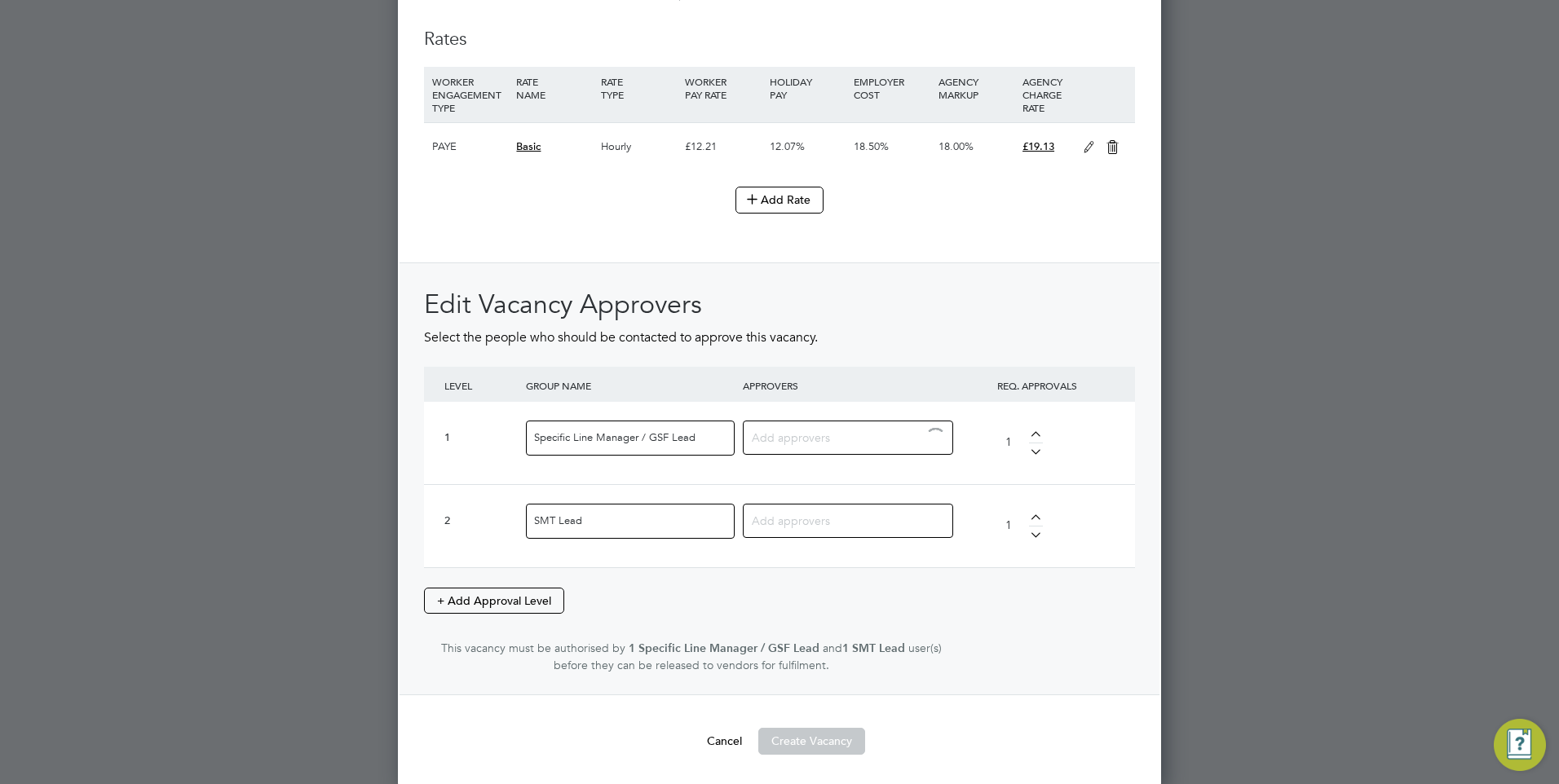
click at [851, 436] on input at bounding box center [842, 436] width 180 height 21
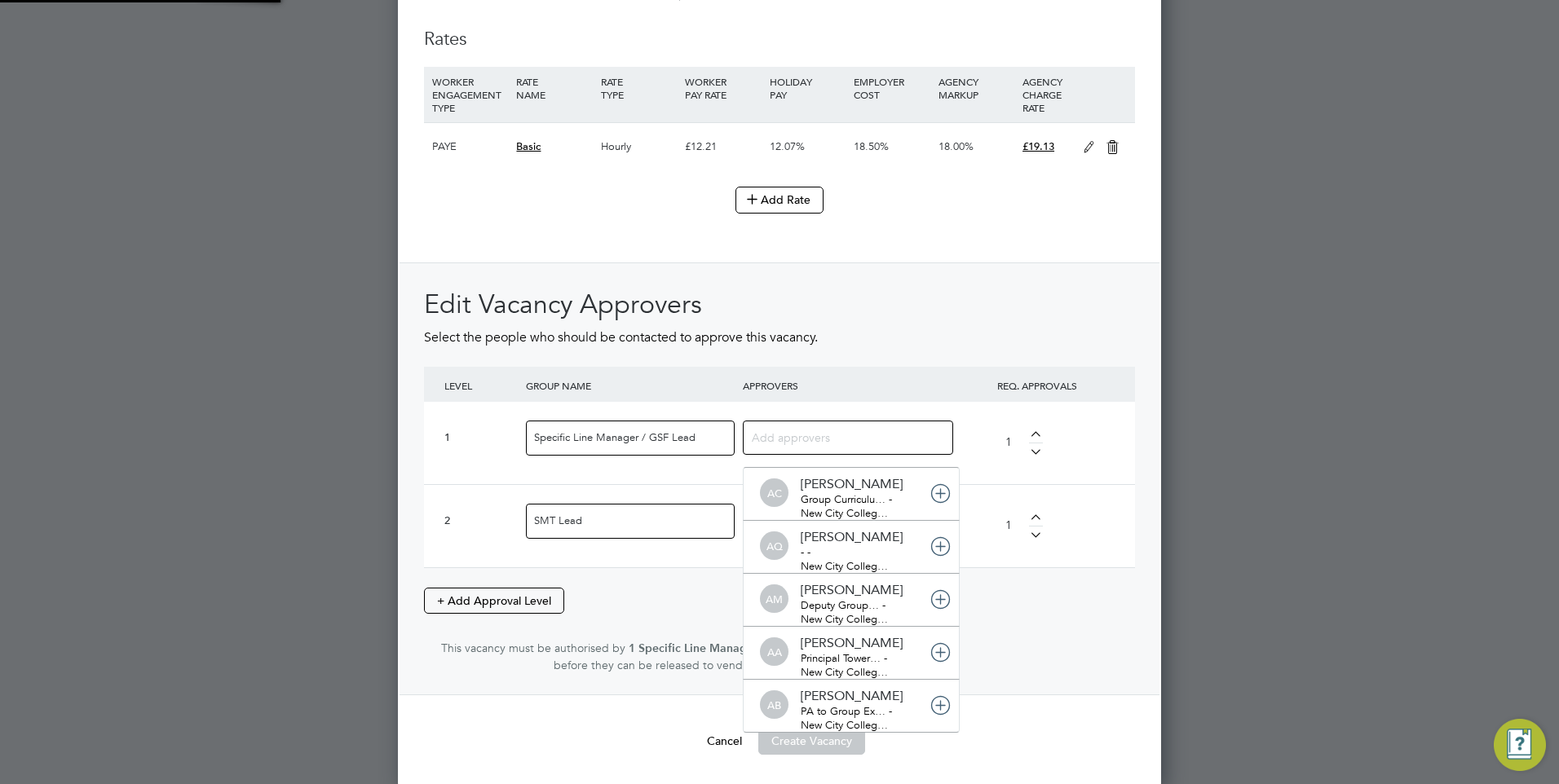
scroll to position [17, 115]
type input "[PERSON_NAME]"
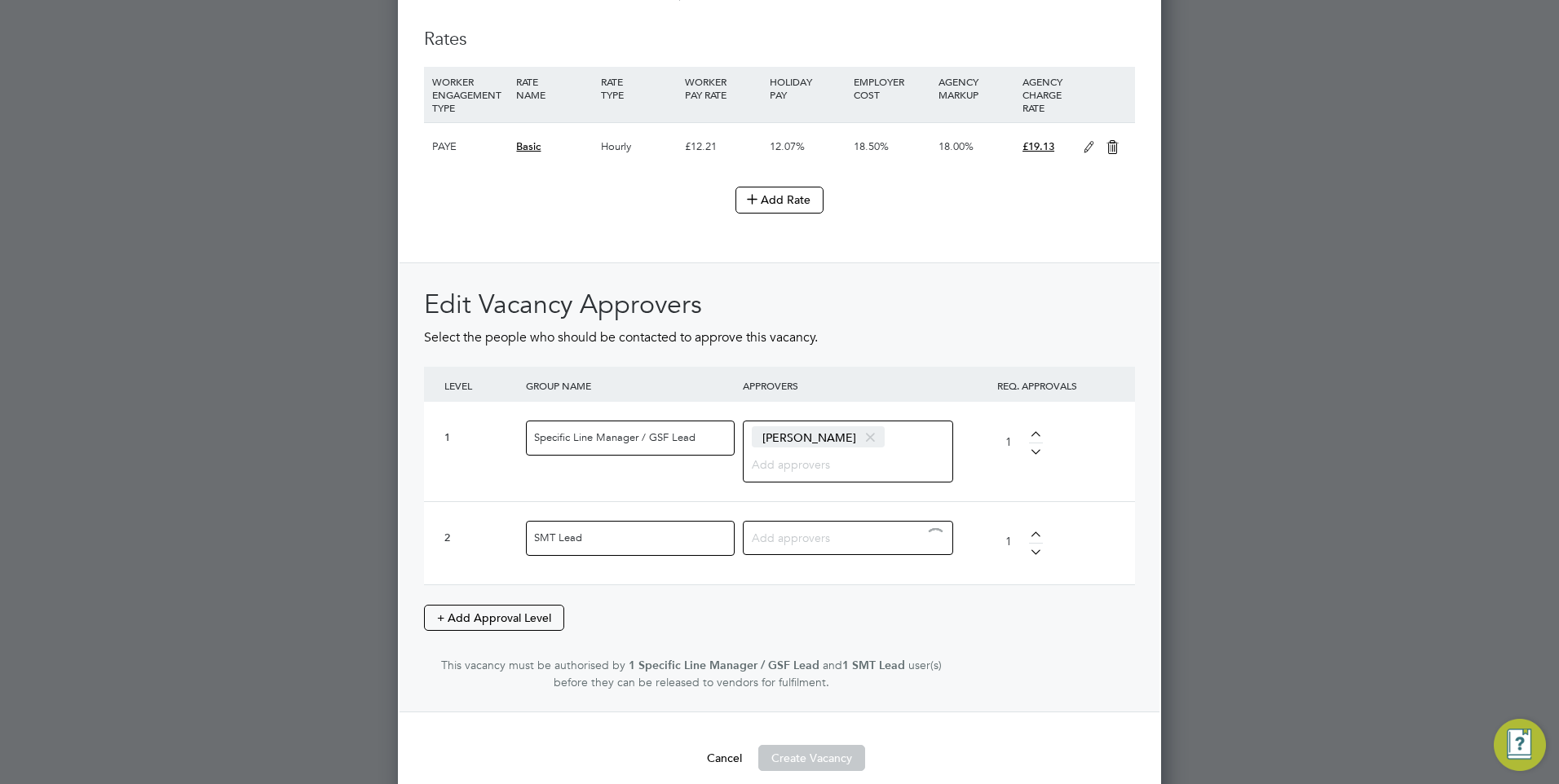
click at [819, 543] on input at bounding box center [842, 537] width 180 height 21
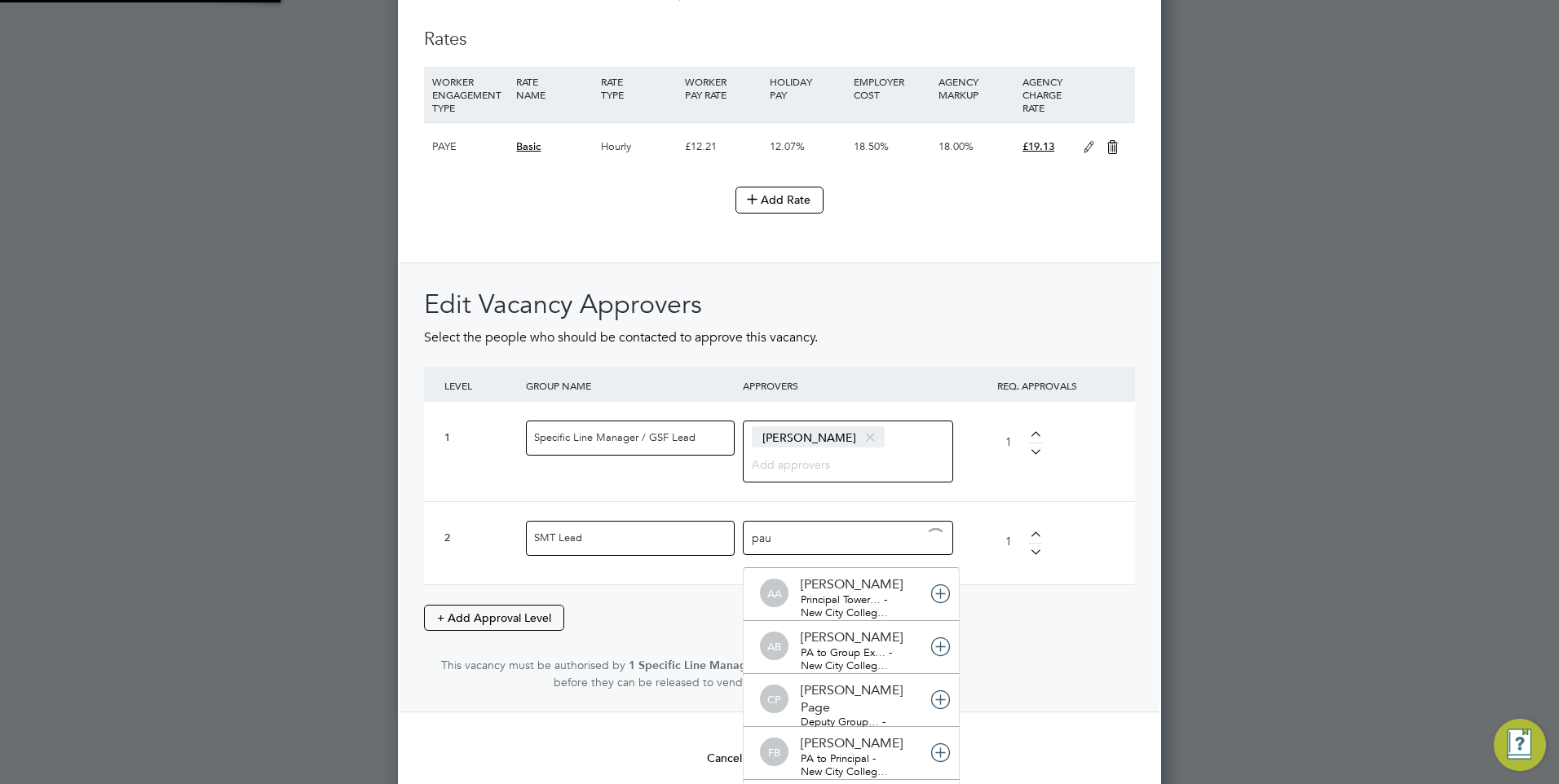
type input "[PERSON_NAME]"
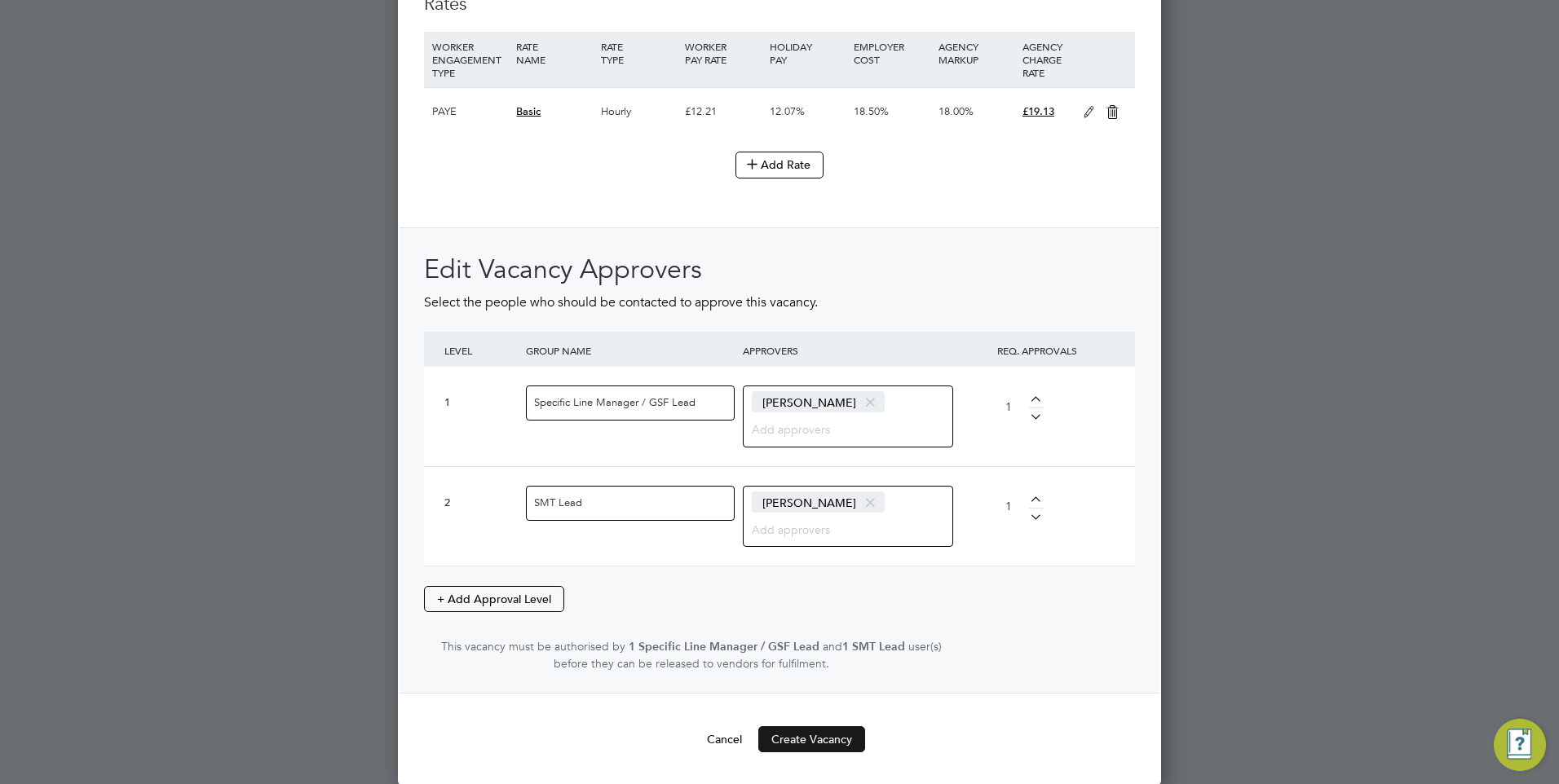
click at [803, 745] on button "Create Vacancy" at bounding box center [812, 739] width 107 height 26
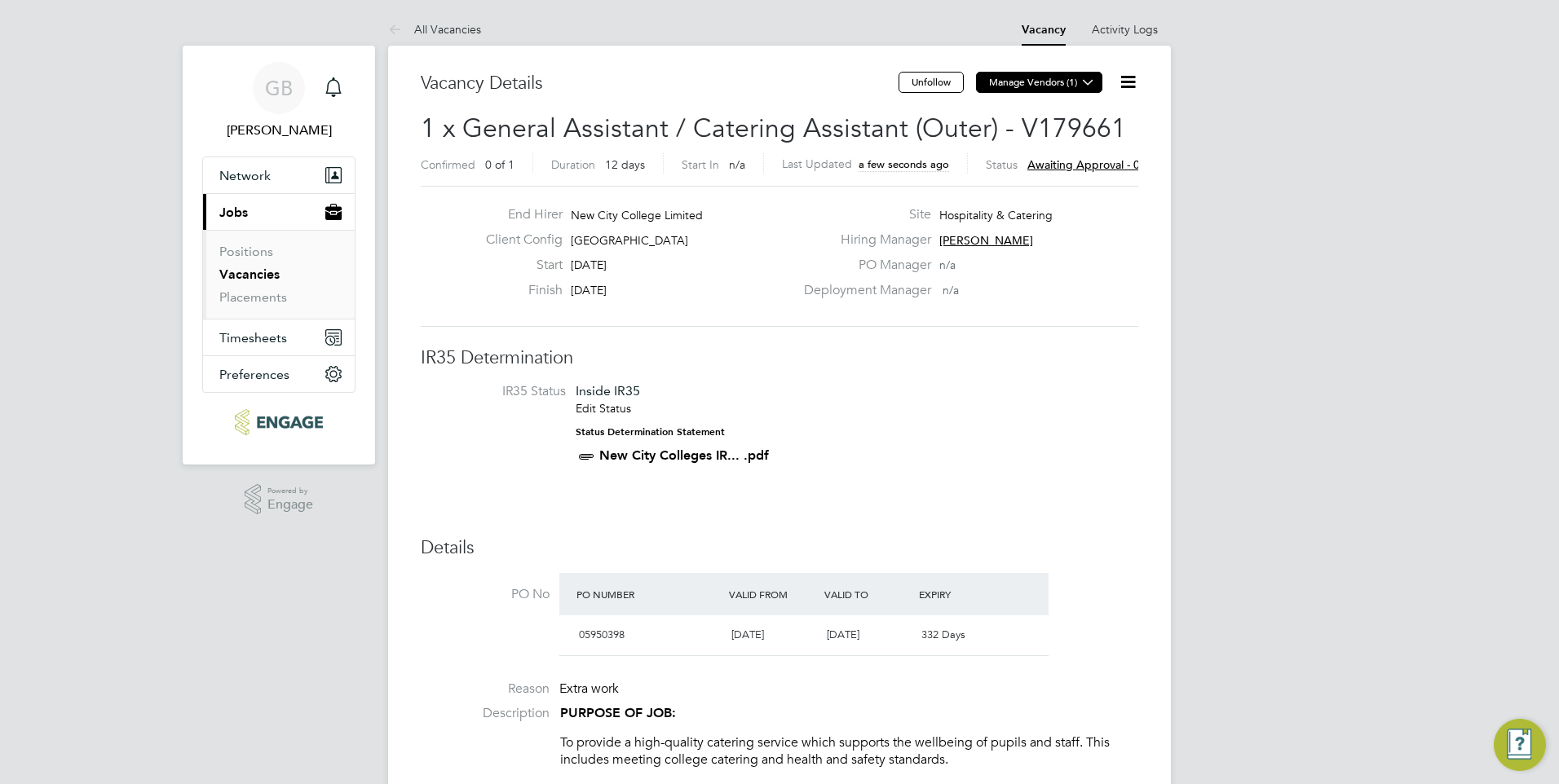
click at [997, 82] on button "Manage Vendors (1)" at bounding box center [1039, 82] width 127 height 21
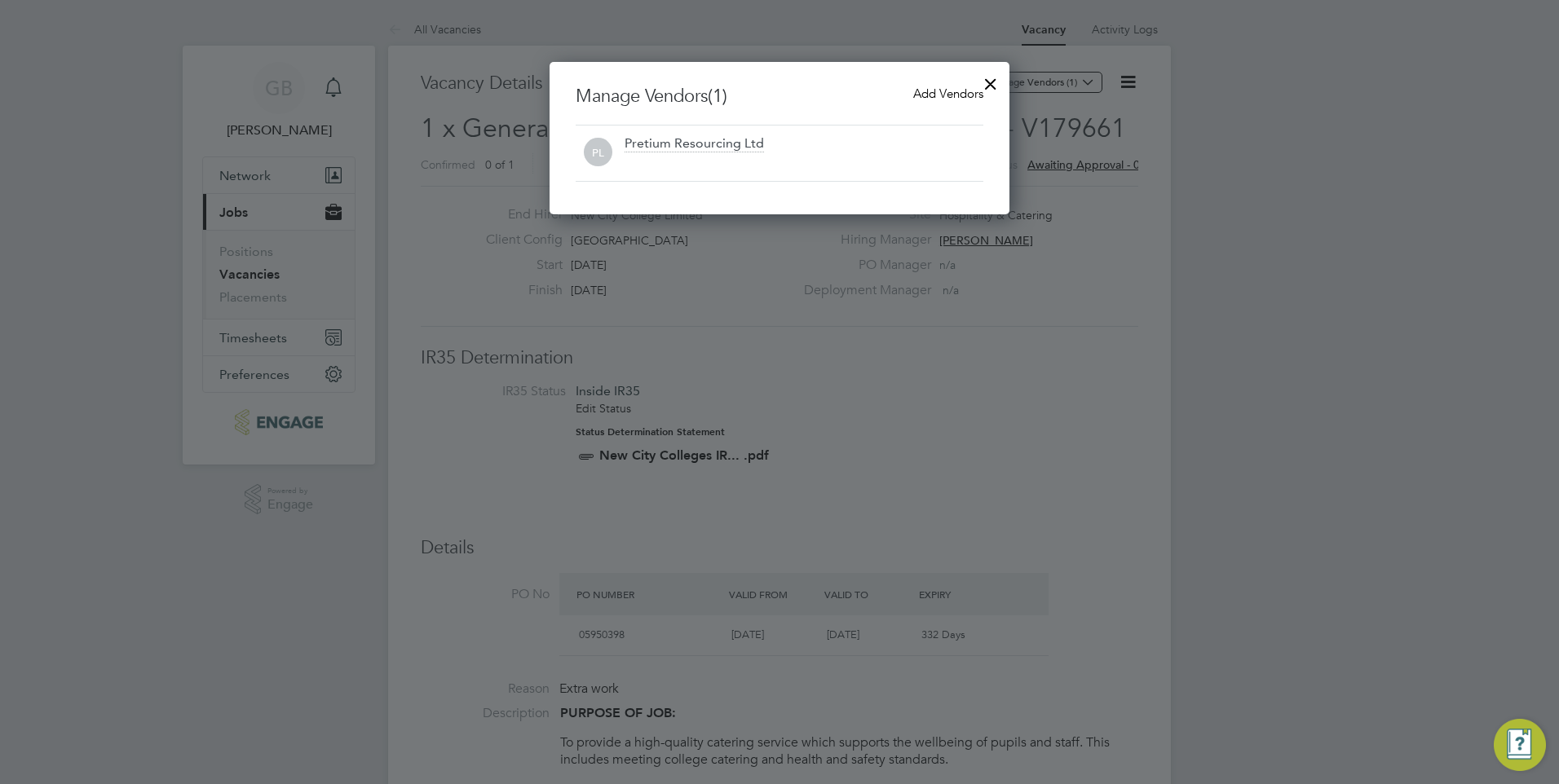
click at [930, 91] on span "Add Vendors" at bounding box center [948, 93] width 70 height 16
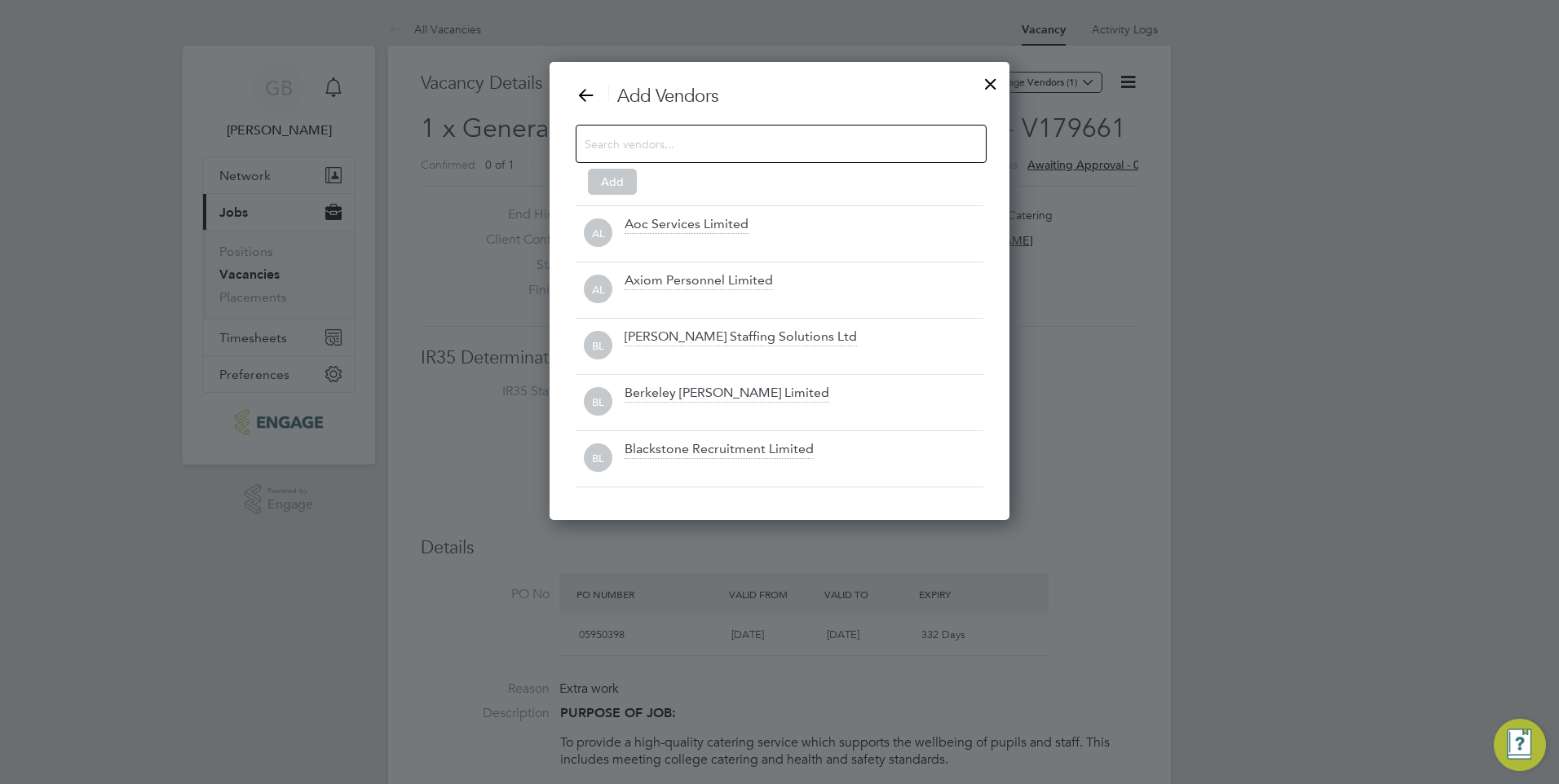
click at [822, 146] on input at bounding box center [768, 143] width 367 height 21
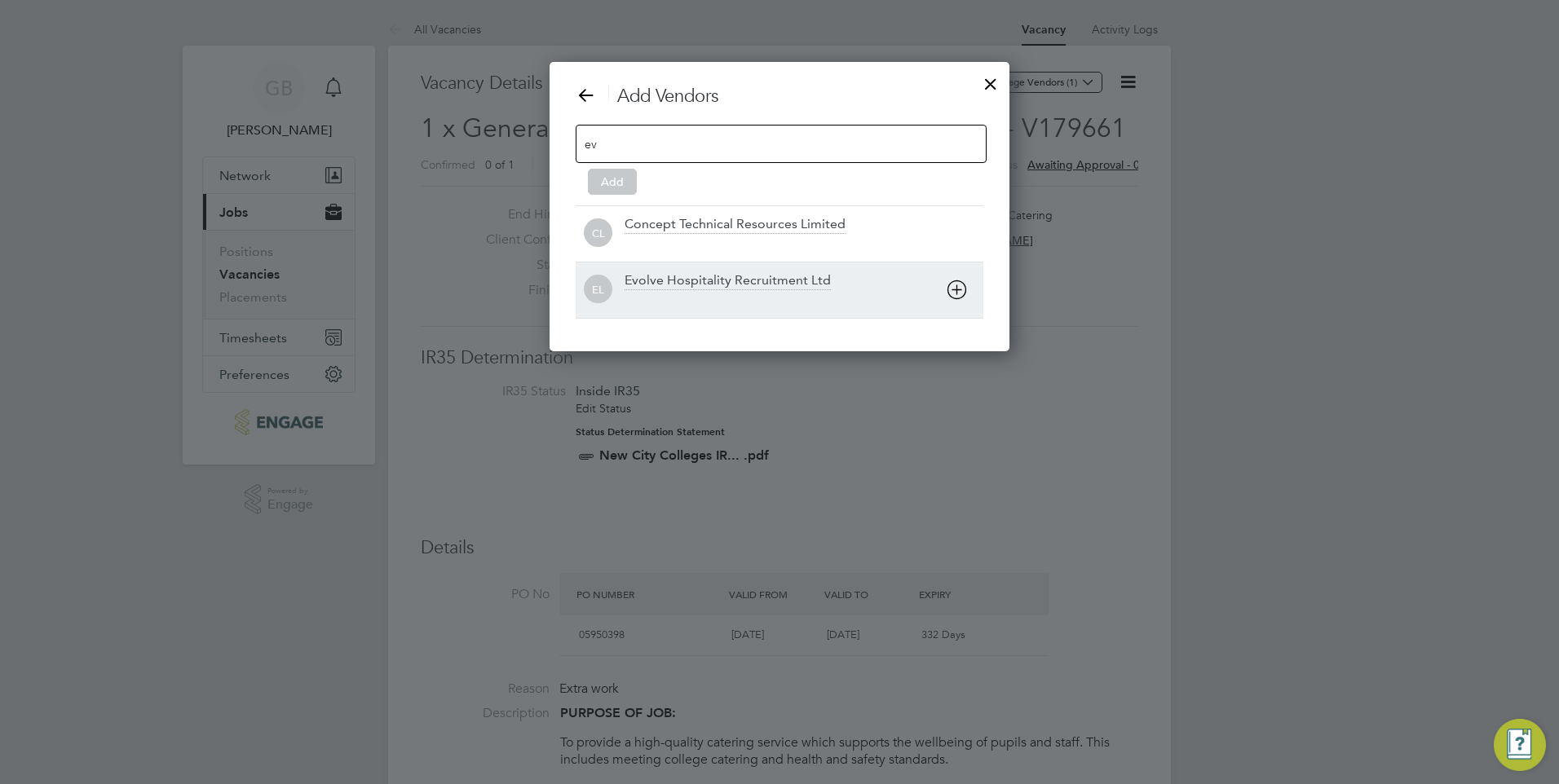
type input "ev"
click at [696, 278] on div "Evolve Hospitality Recruitment Ltd" at bounding box center [727, 282] width 207 height 18
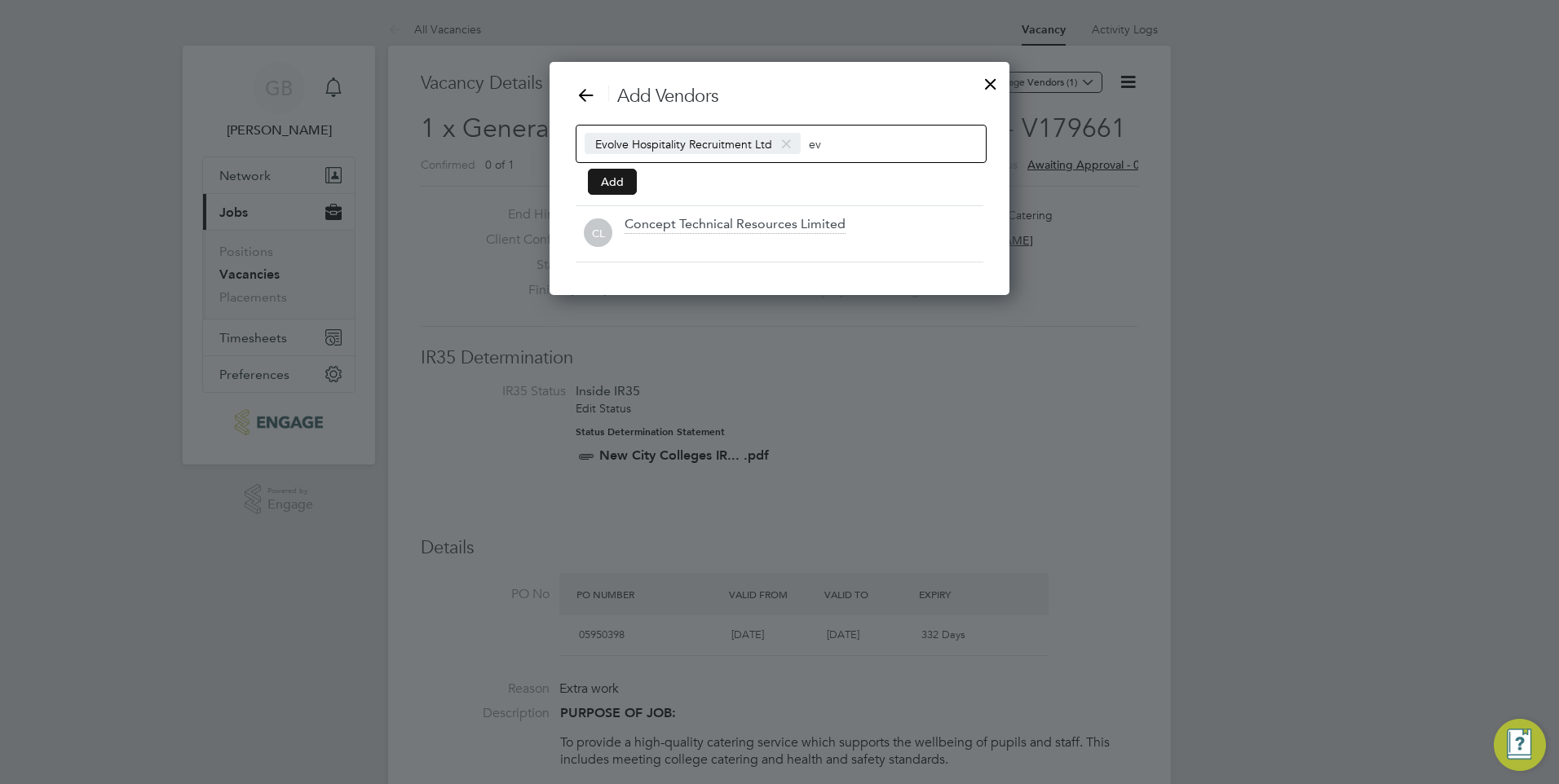
click at [604, 178] on button "Add" at bounding box center [611, 182] width 49 height 26
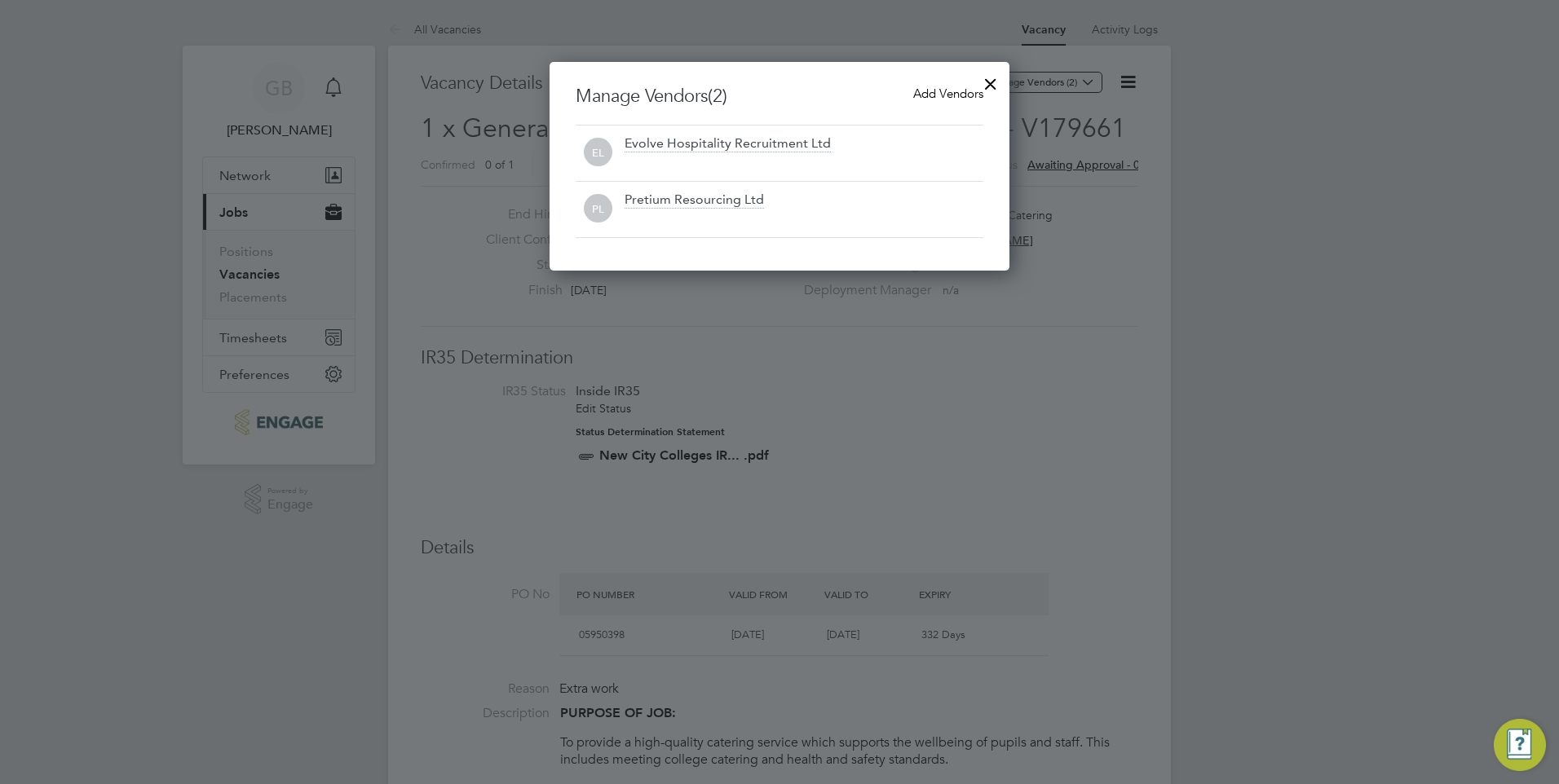
click at [940, 94] on span "Add Vendors" at bounding box center [948, 93] width 70 height 16
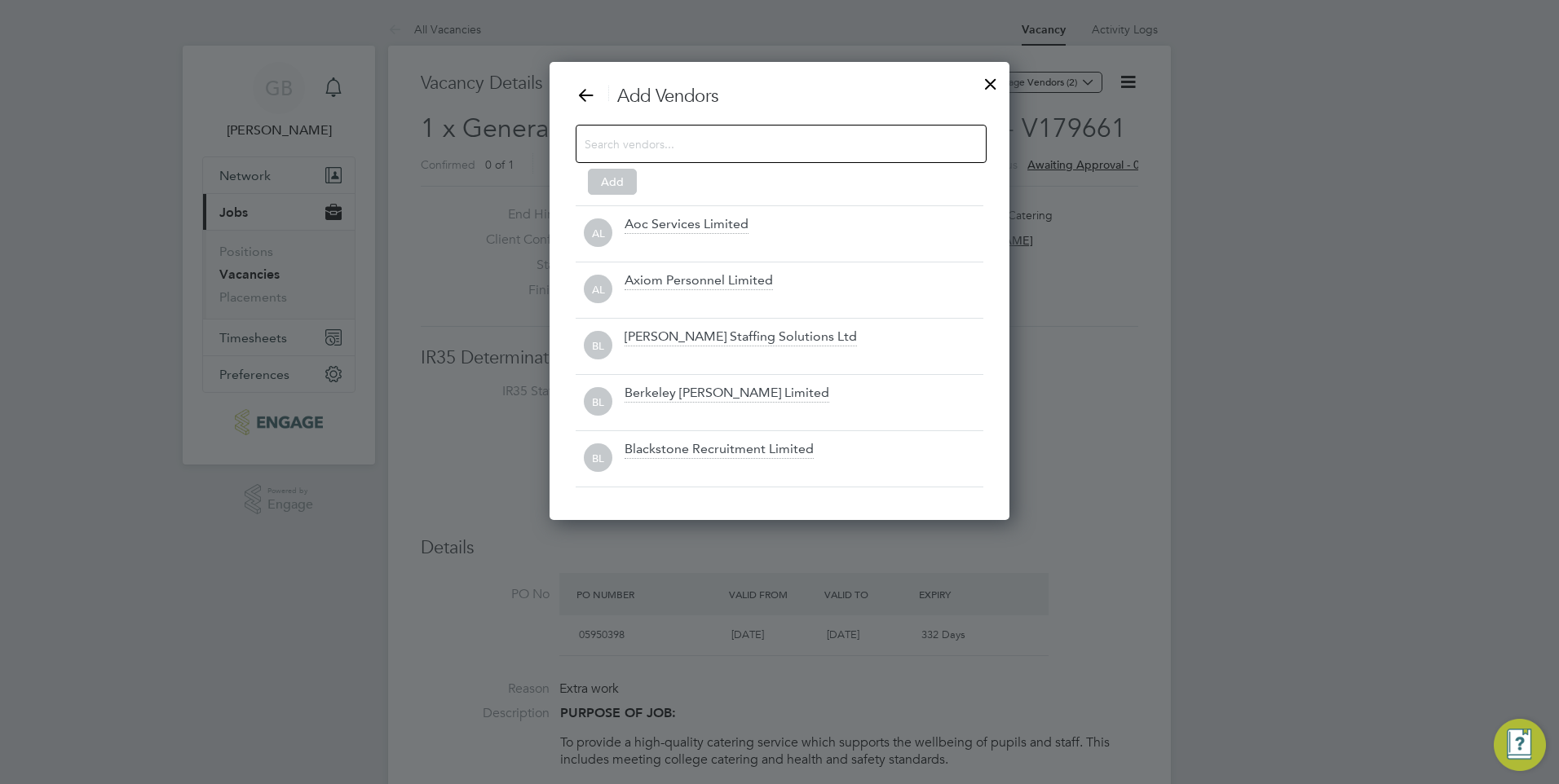
click at [692, 137] on input at bounding box center [768, 143] width 367 height 21
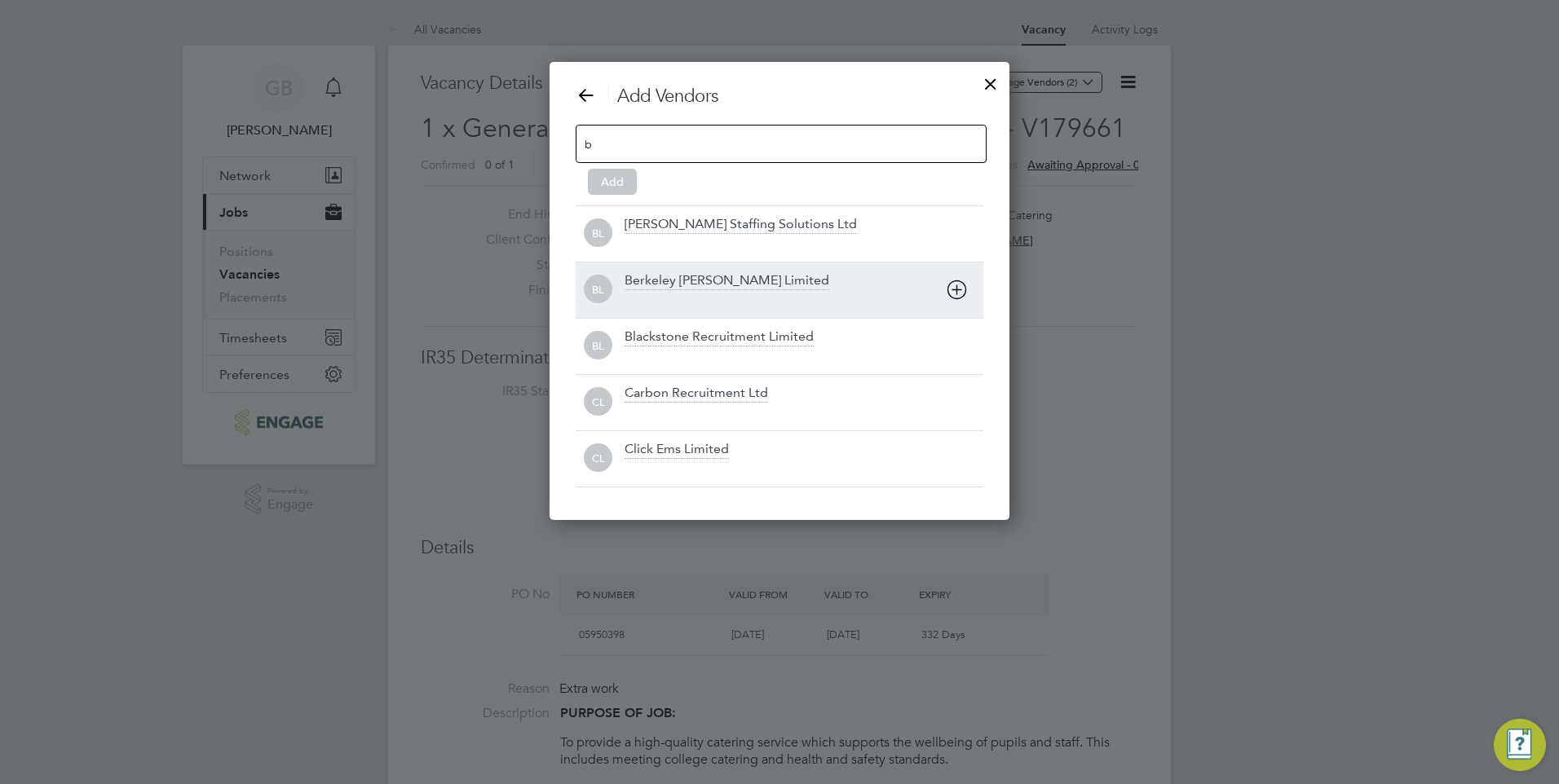
type input "b"
click at [680, 274] on div "Berkeley [PERSON_NAME] Limited" at bounding box center [726, 282] width 205 height 18
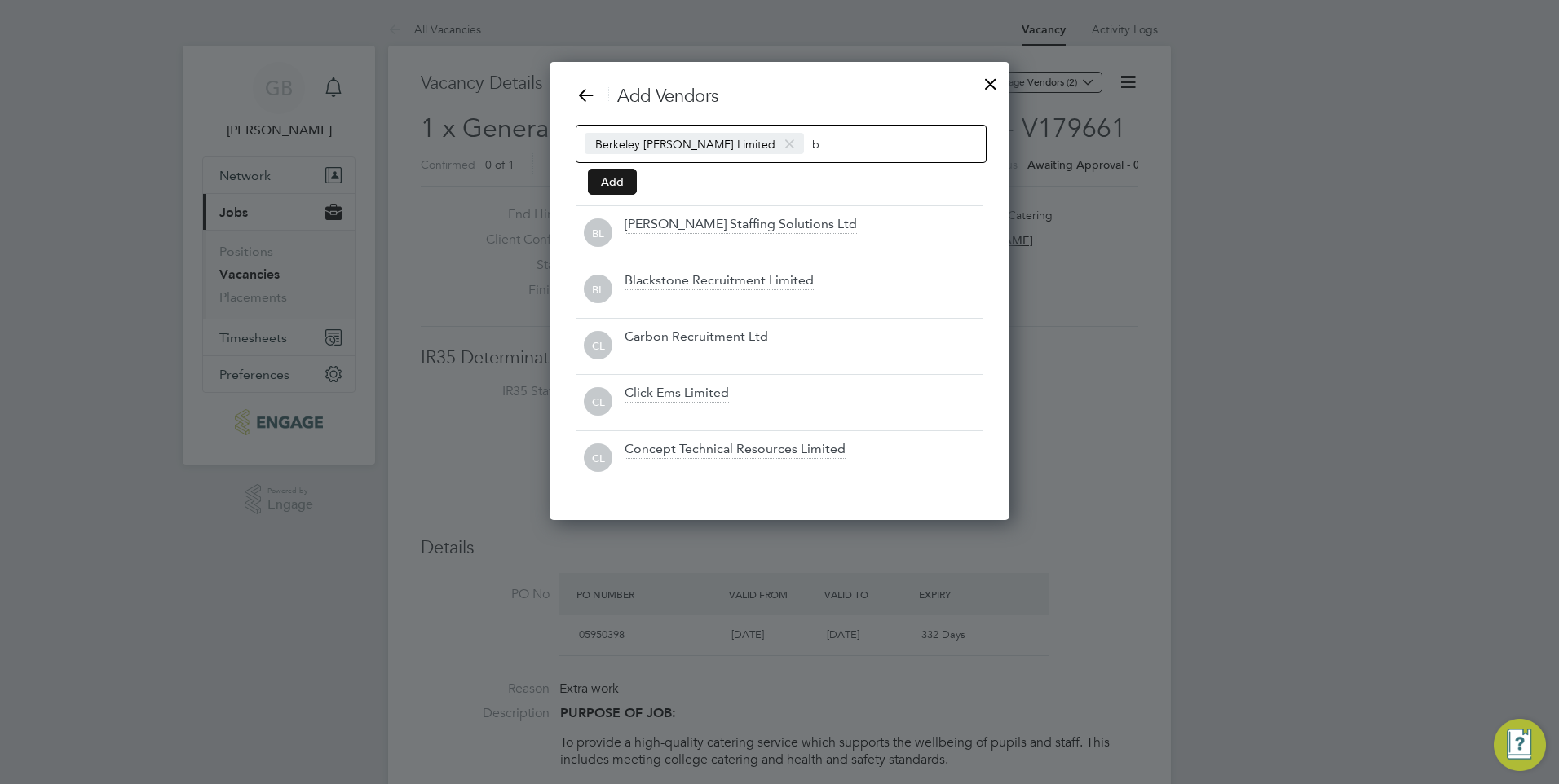
click at [590, 178] on button "Add" at bounding box center [611, 182] width 49 height 26
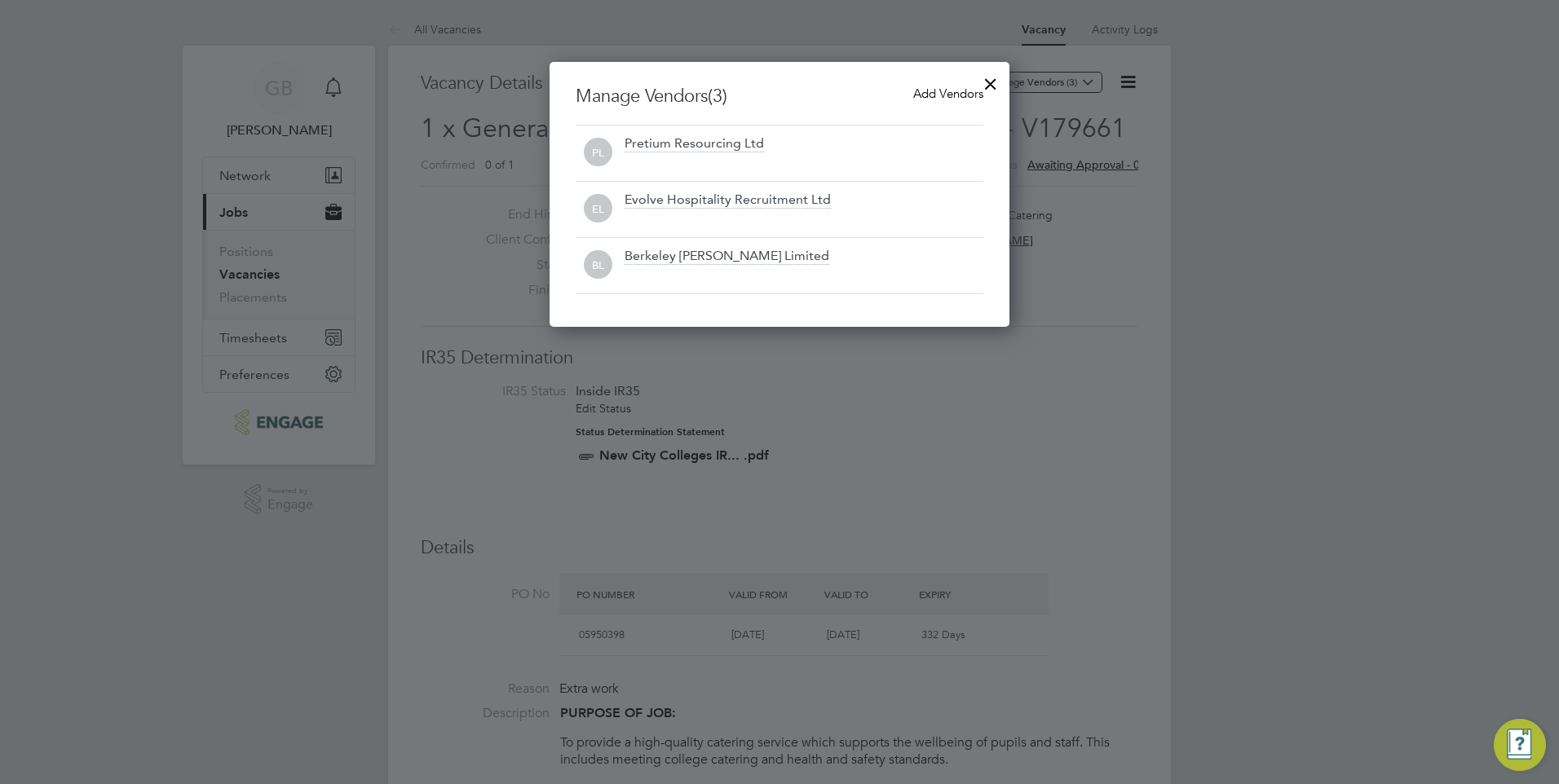
click at [988, 83] on div at bounding box center [991, 80] width 29 height 29
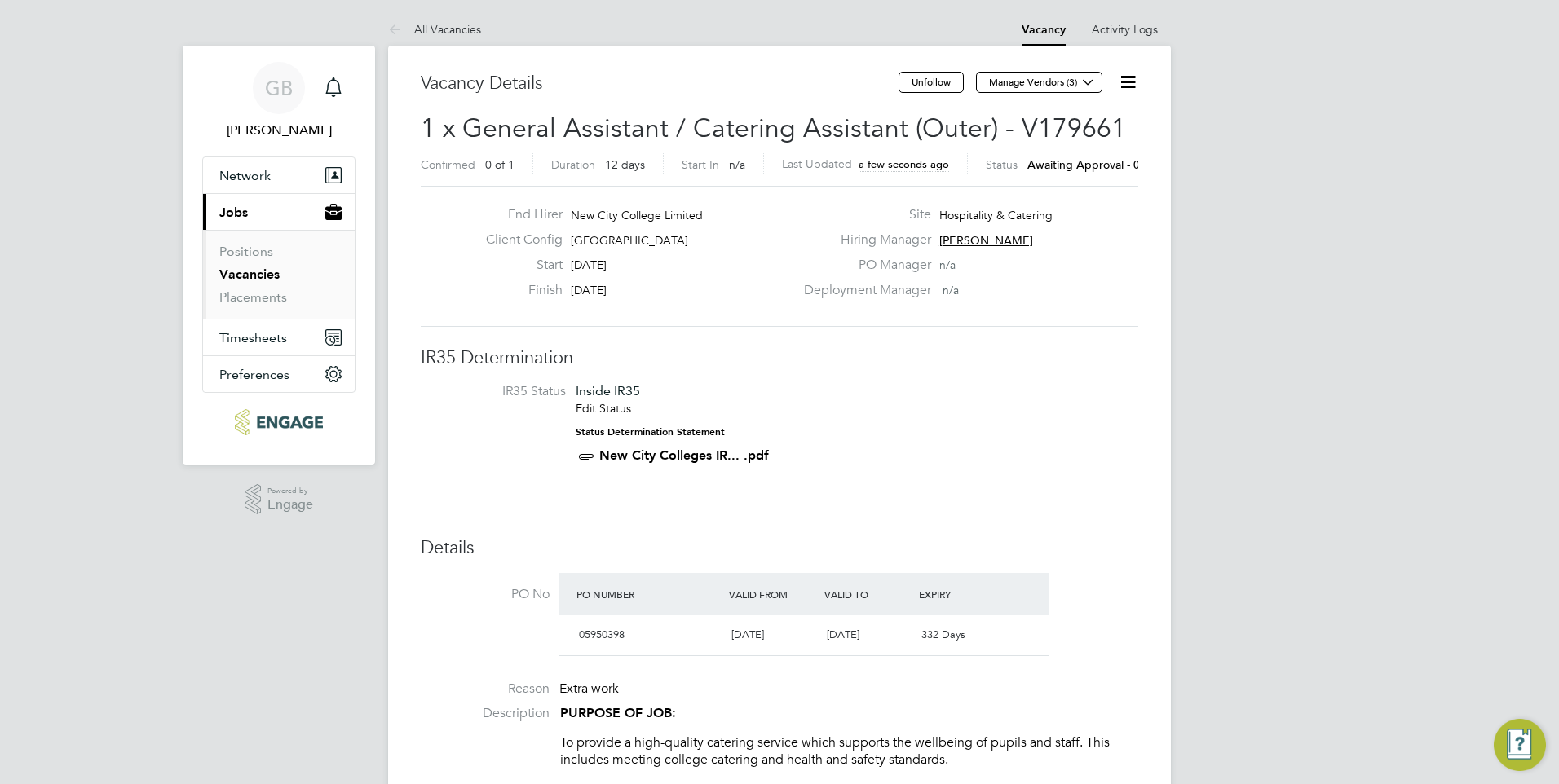
click at [972, 446] on li "IR35 Status Inside IR35 Edit Status Status Determination Statement New City Col…" at bounding box center [780, 427] width 685 height 88
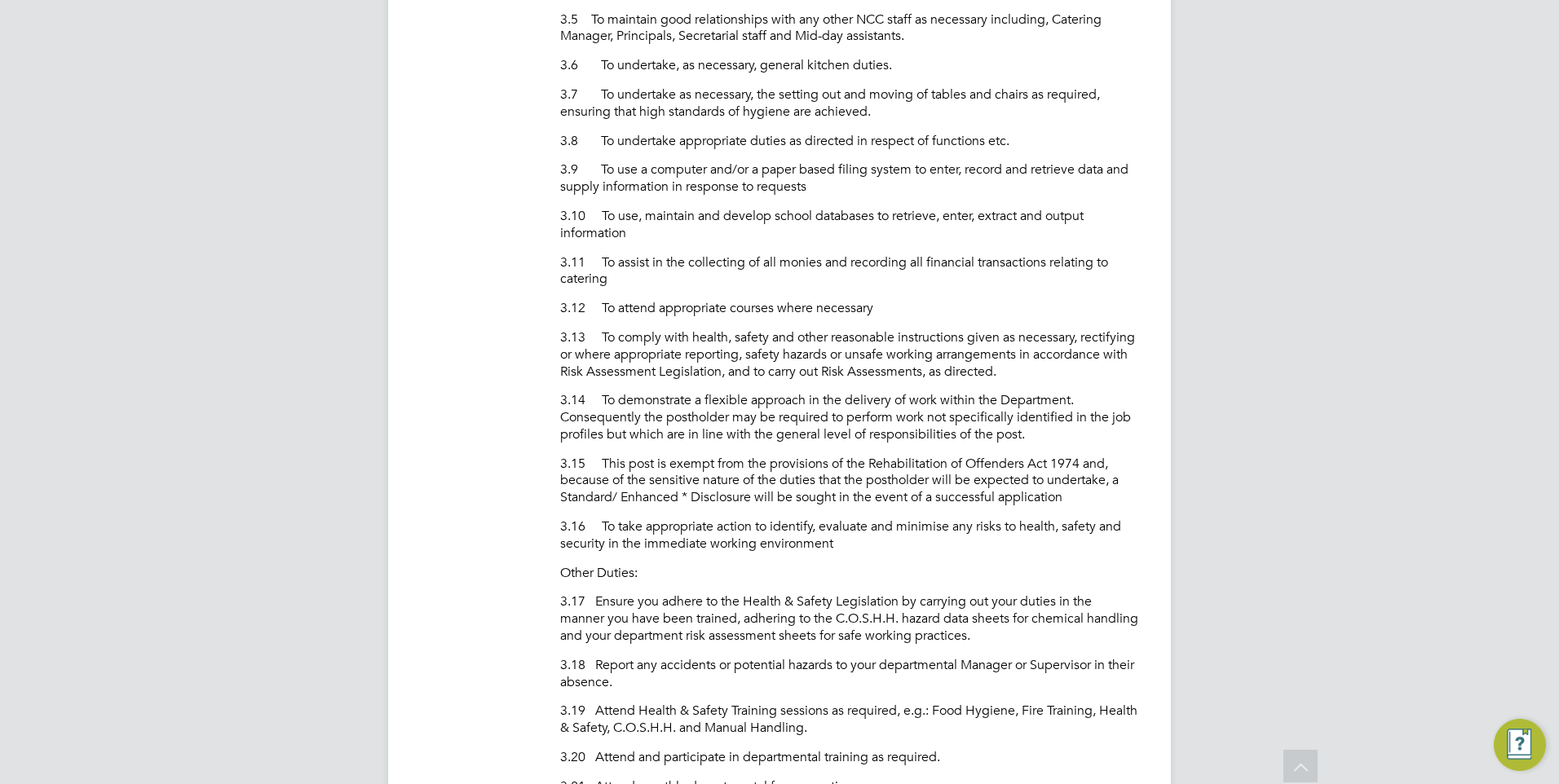
click at [341, 247] on div "GB Giuliana Baldan Notifications Applications: Network Sites Workers Current pa…" at bounding box center [780, 705] width 1559 height 4238
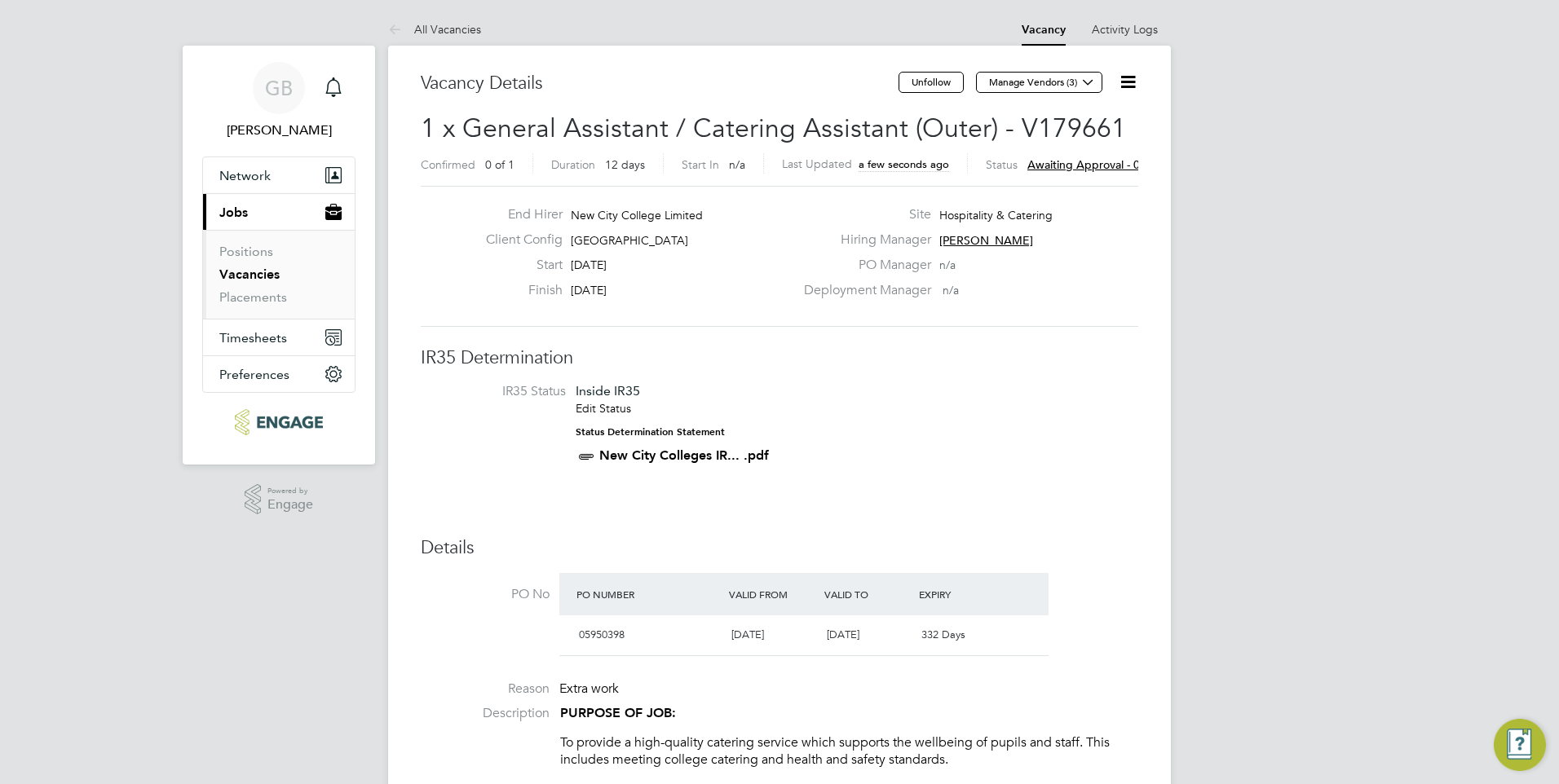
click at [252, 272] on link "Vacancies" at bounding box center [250, 274] width 61 height 16
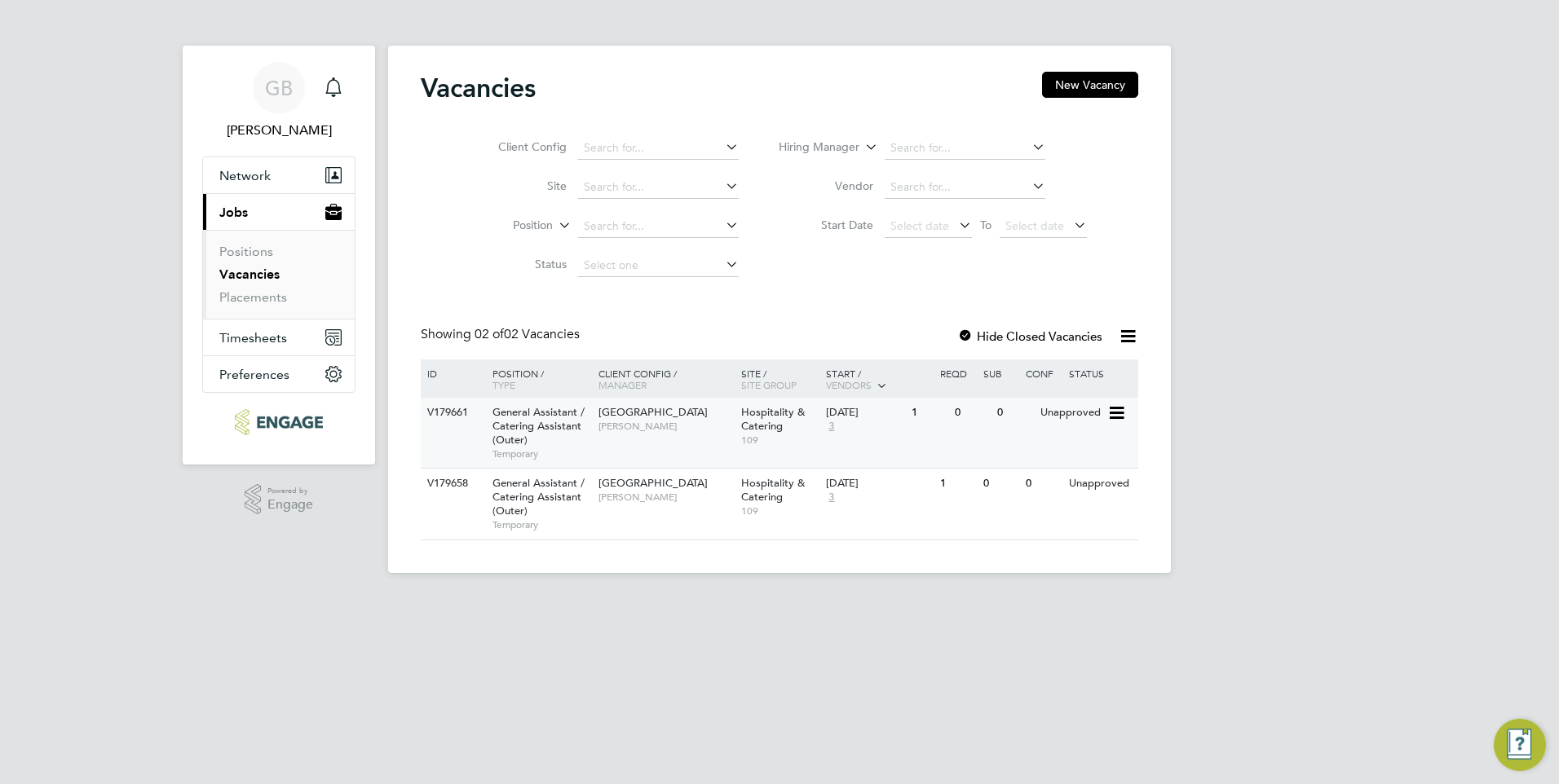
click at [764, 426] on span "Hospitality & Catering" at bounding box center [772, 419] width 63 height 28
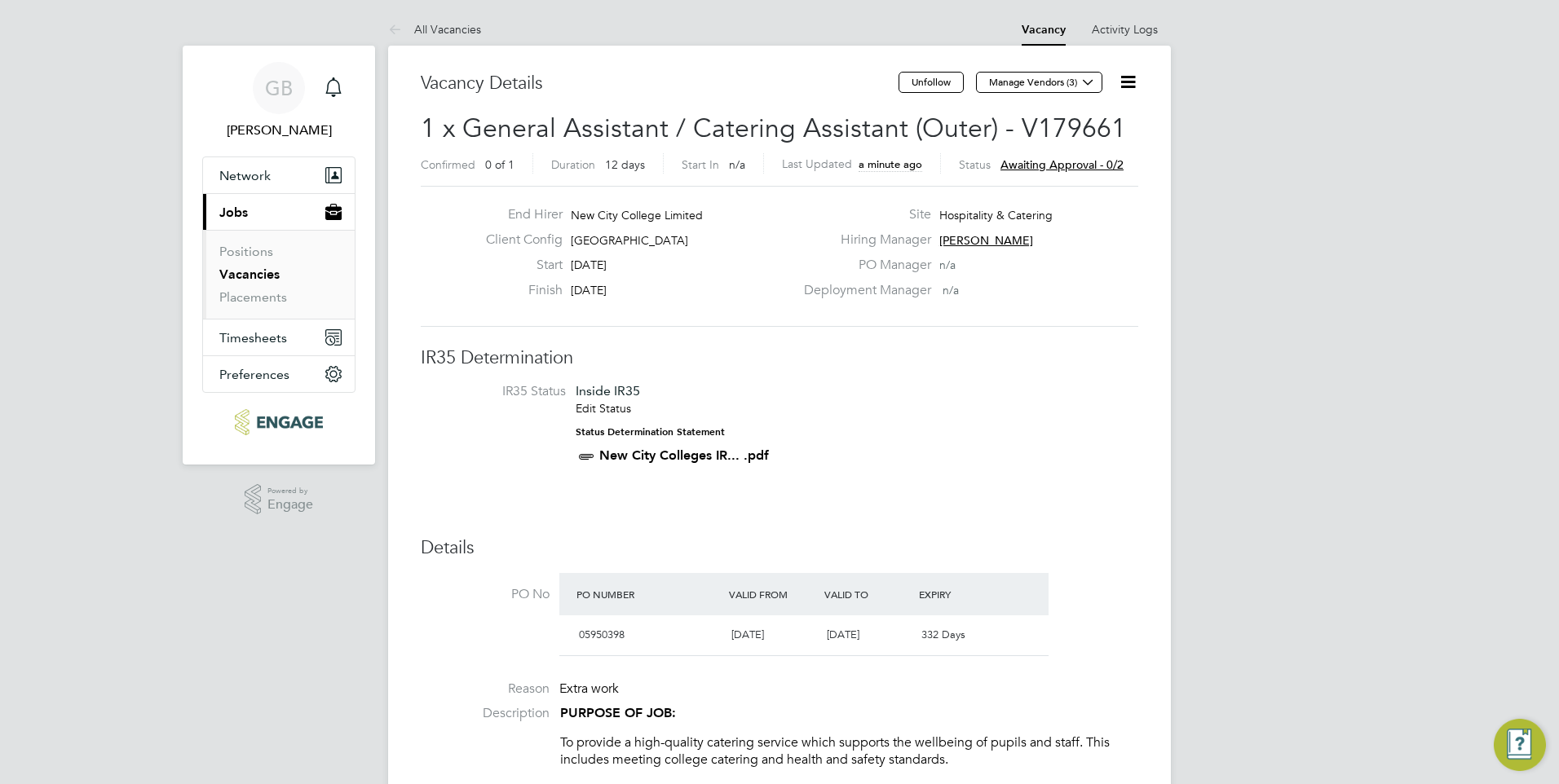
click at [248, 278] on link "Vacancies" at bounding box center [250, 274] width 61 height 16
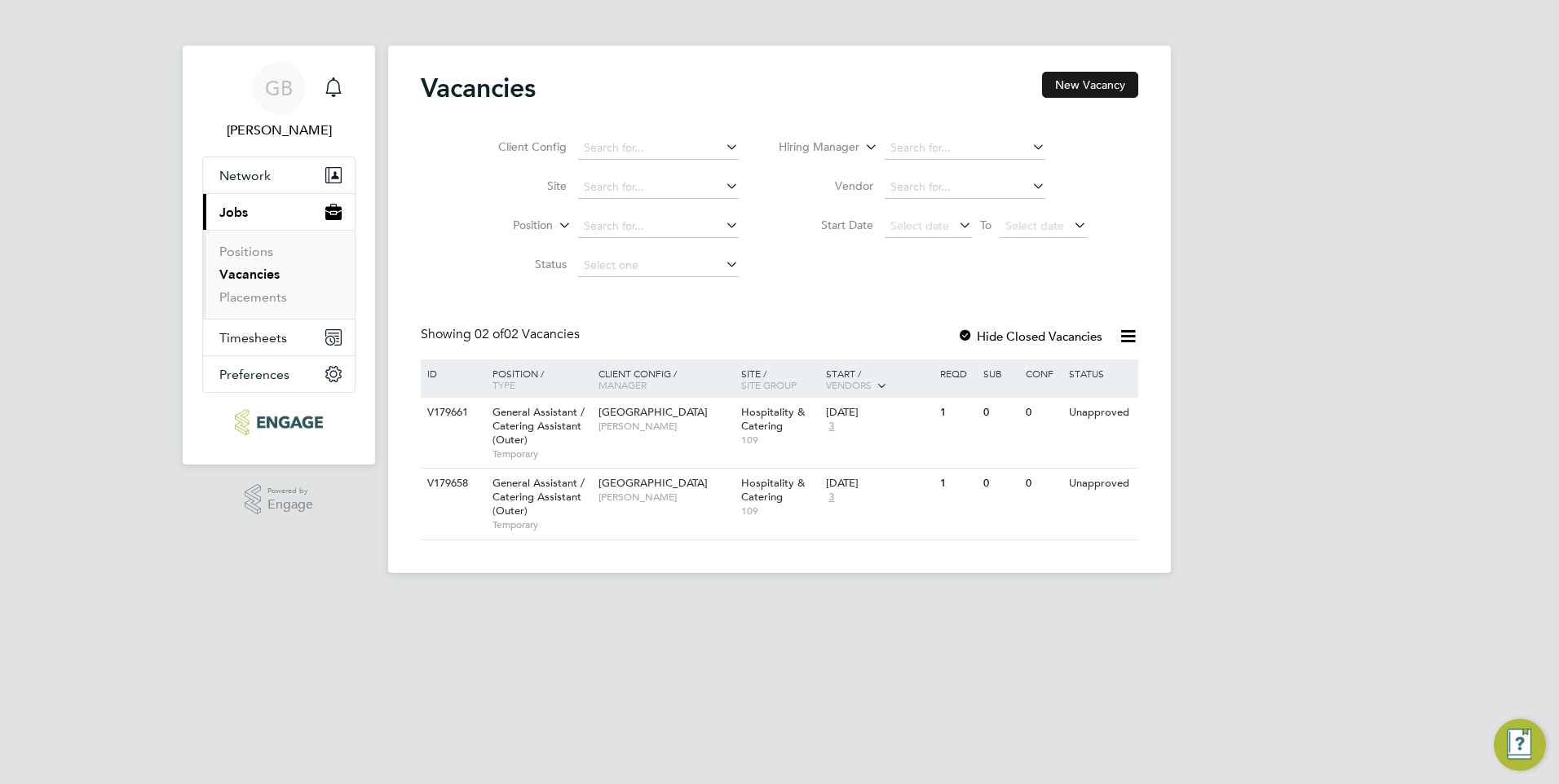
click at [1084, 84] on button "New Vacancy" at bounding box center [1090, 84] width 96 height 26
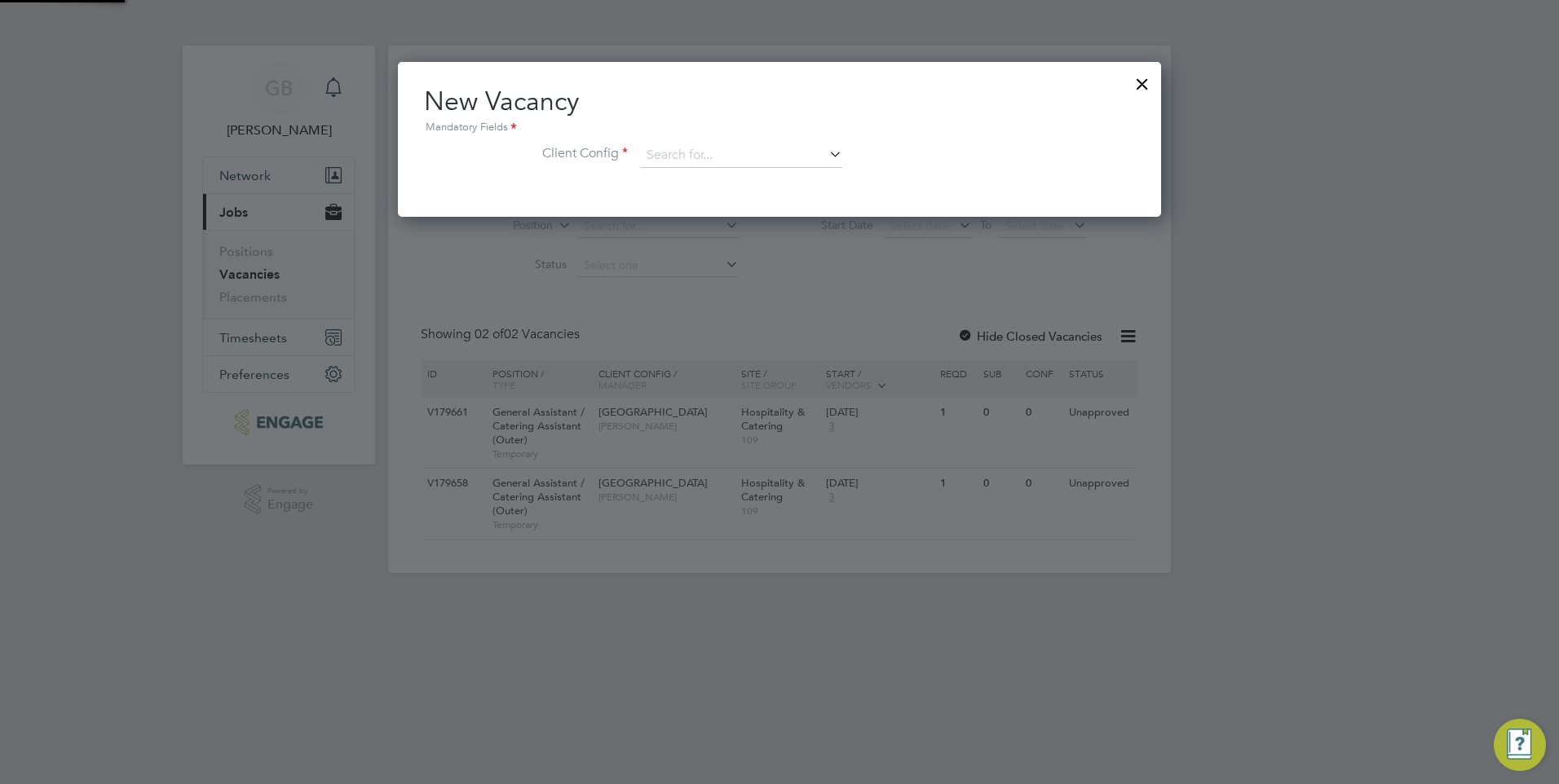
scroll to position [155, 764]
click at [693, 160] on input at bounding box center [741, 155] width 201 height 25
click at [706, 174] on li "[GEOGRAPHIC_DATA]" at bounding box center [741, 179] width 203 height 22
type input "[GEOGRAPHIC_DATA]"
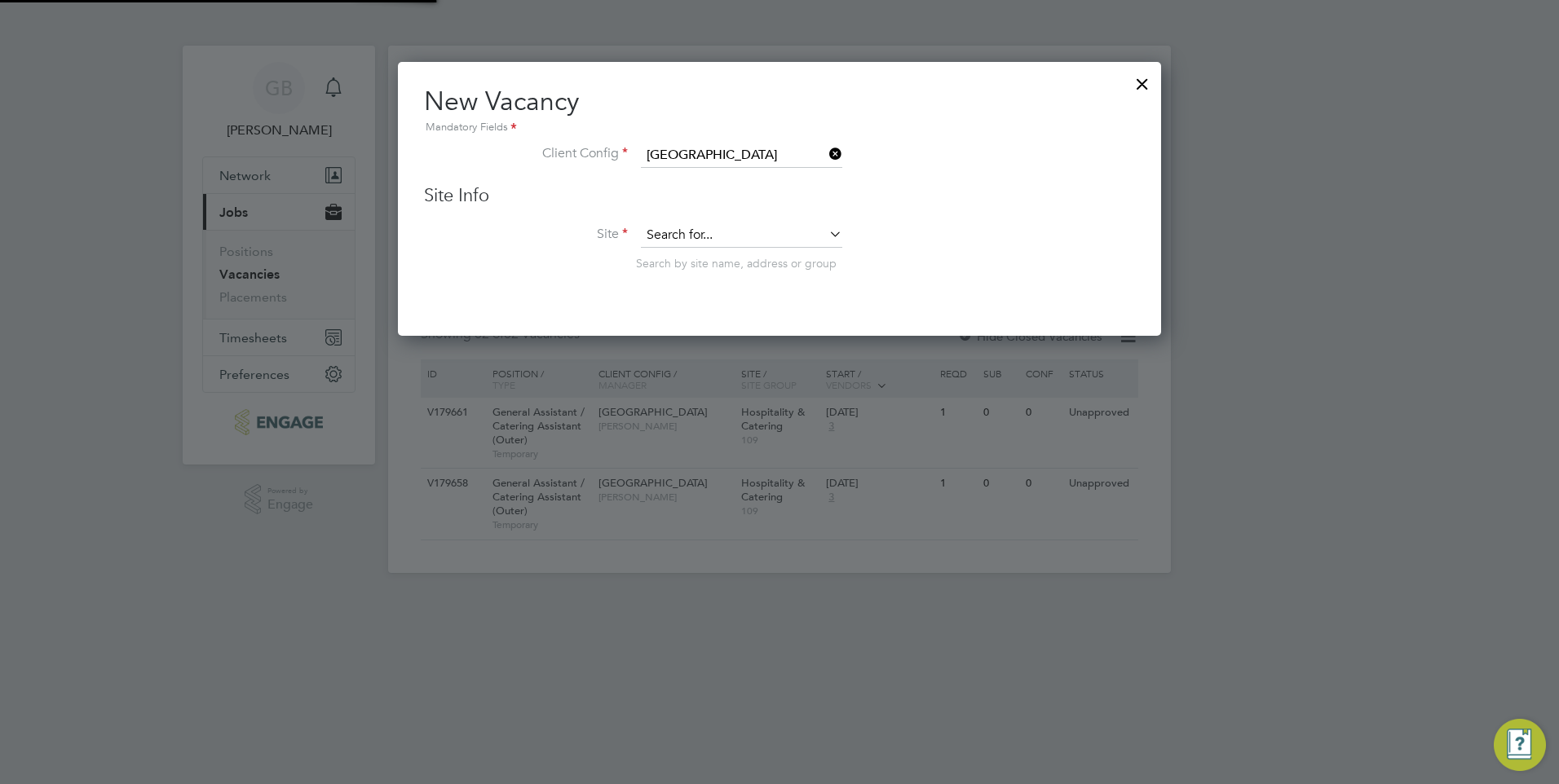
click at [690, 237] on input at bounding box center [741, 235] width 201 height 25
click at [687, 260] on li "Hos pitality & Catering" at bounding box center [741, 259] width 203 height 22
type input "Hospitality & Catering"
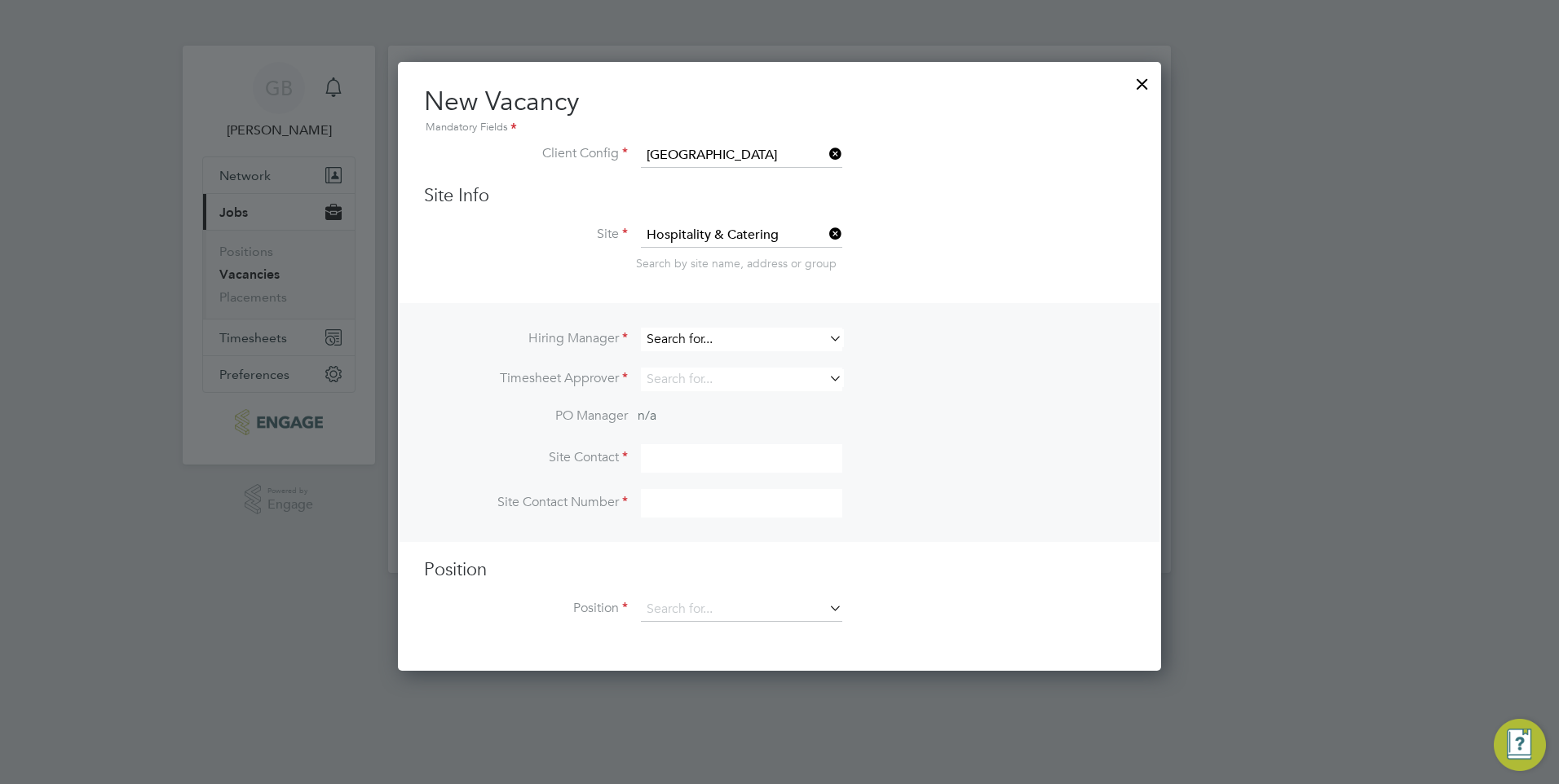
click at [698, 337] on input at bounding box center [741, 340] width 201 height 24
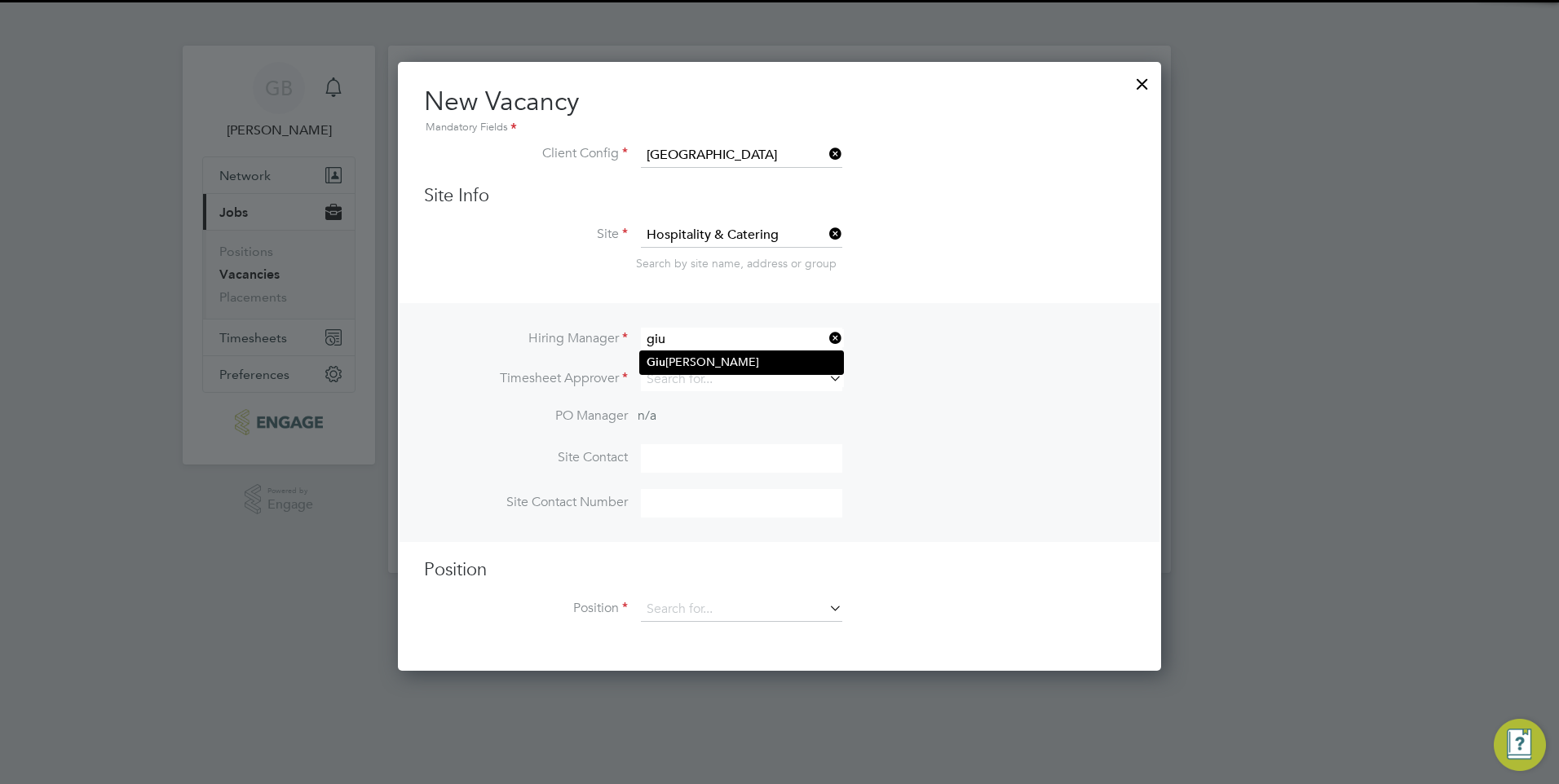
click at [695, 361] on li "[PERSON_NAME]" at bounding box center [741, 363] width 203 height 22
type input "[PERSON_NAME]"
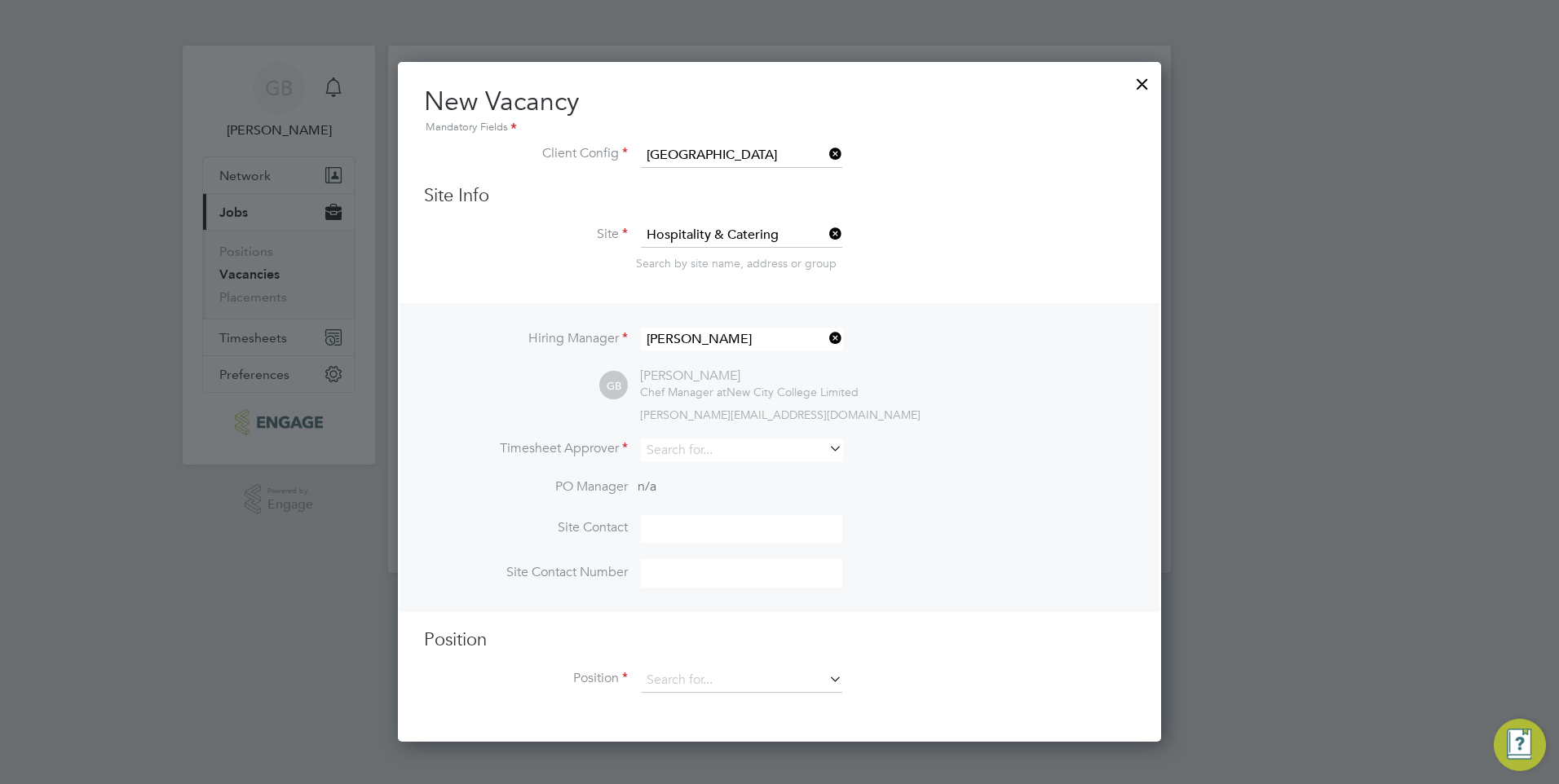
scroll to position [681, 764]
click at [679, 453] on input at bounding box center [741, 451] width 201 height 24
click at [679, 477] on li "[PERSON_NAME]" at bounding box center [741, 474] width 203 height 22
type input "[PERSON_NAME]"
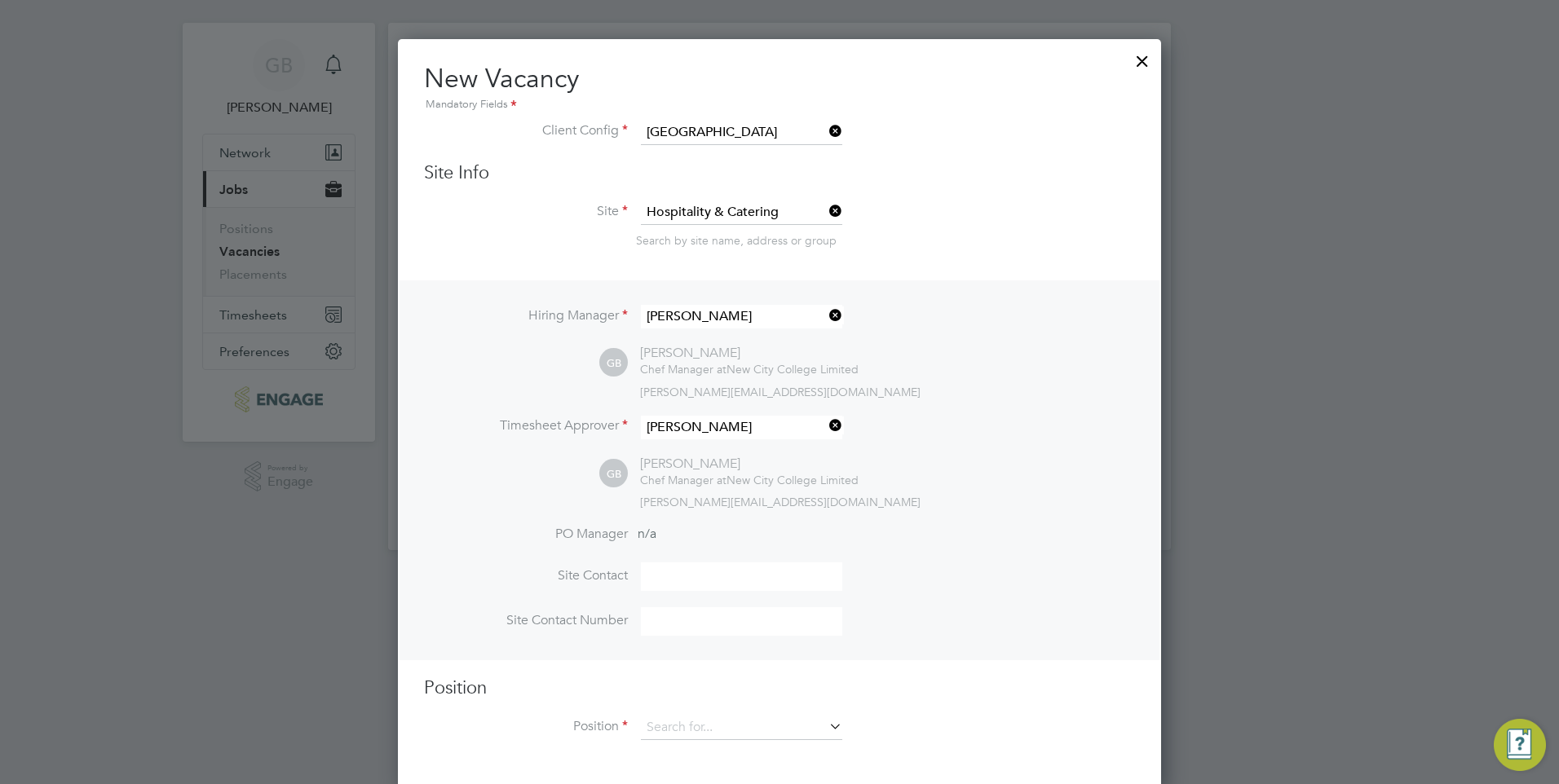
scroll to position [29, 0]
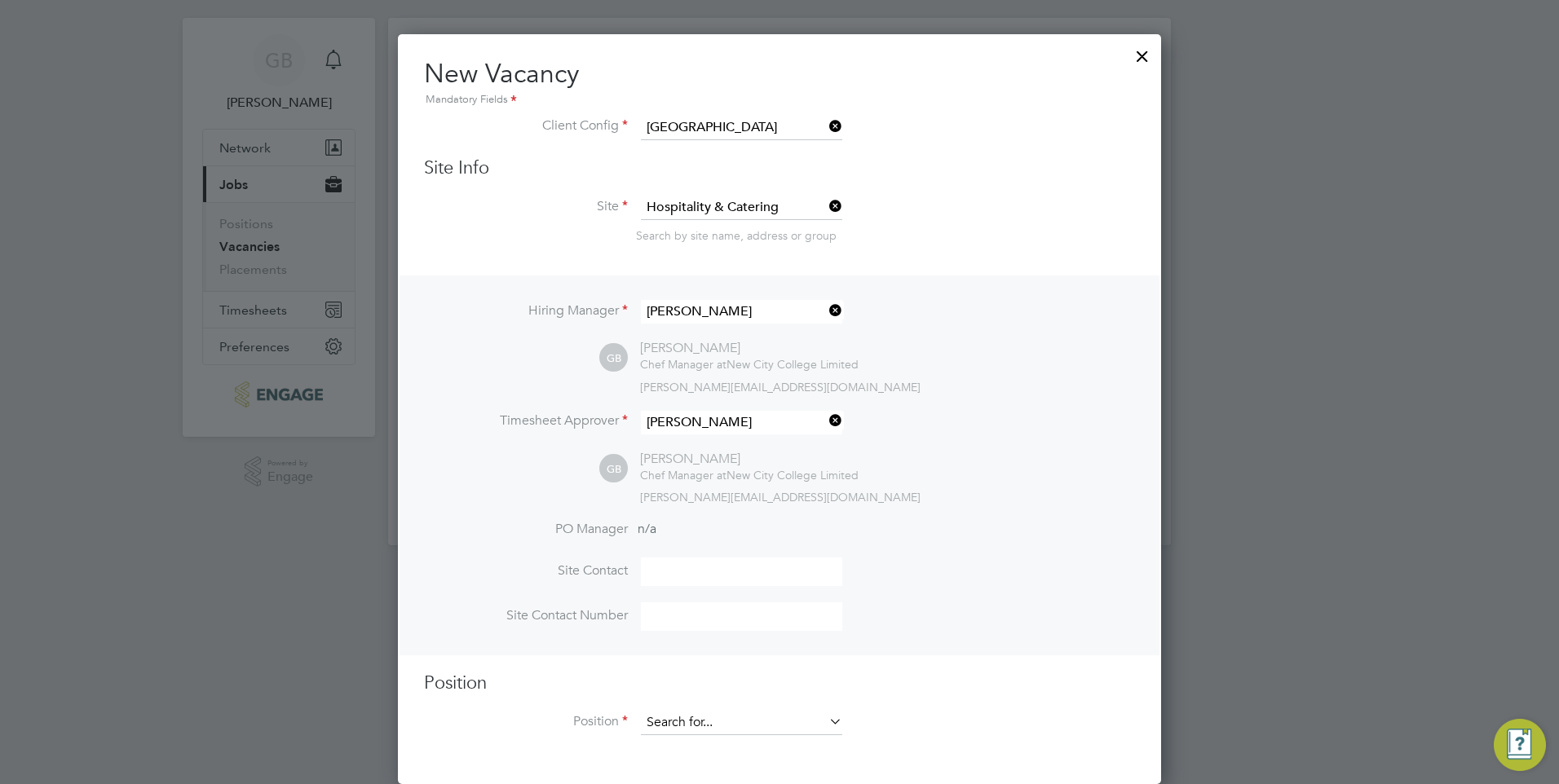
click at [723, 725] on input at bounding box center [741, 722] width 201 height 25
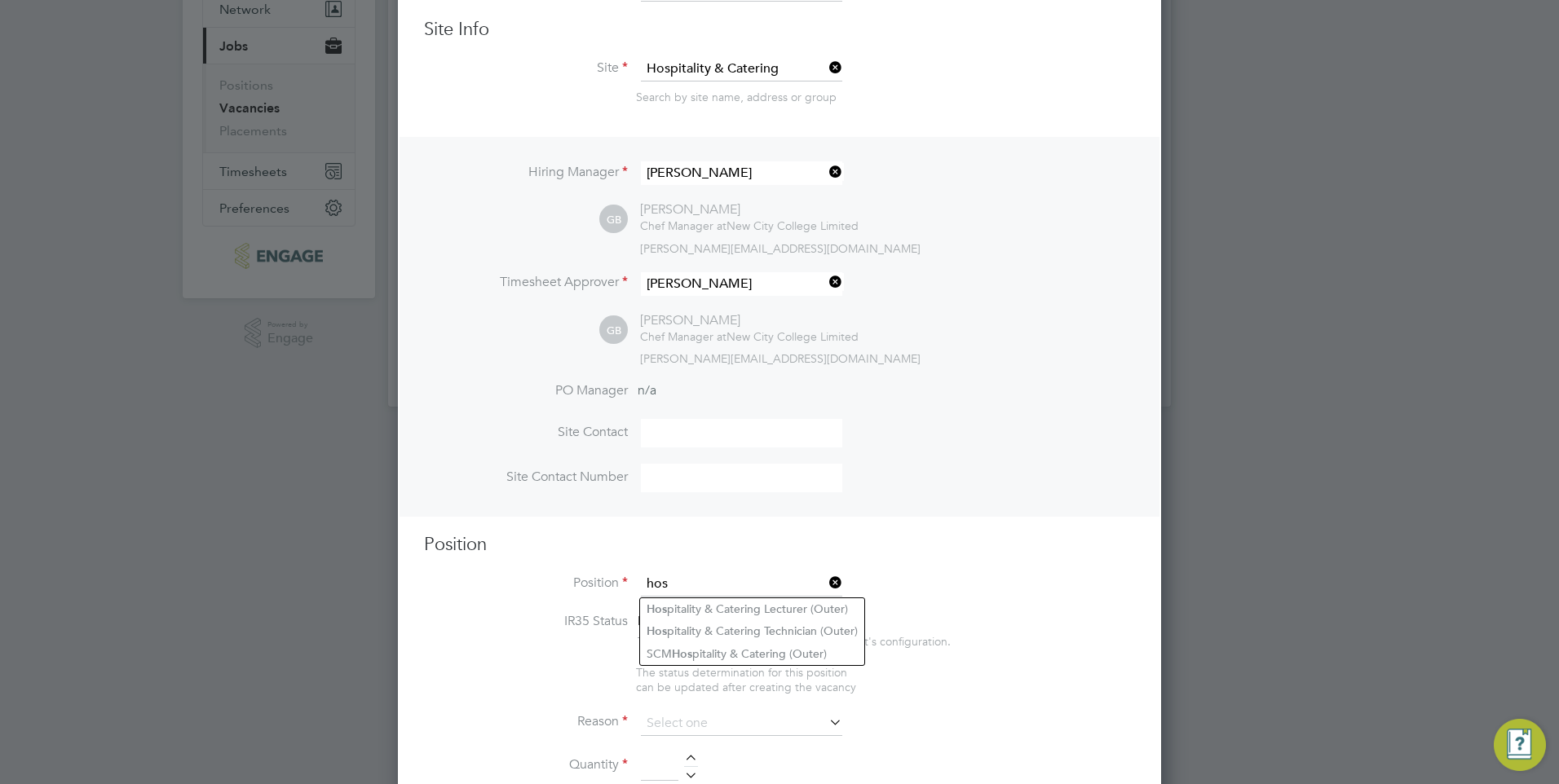
scroll to position [193, 0]
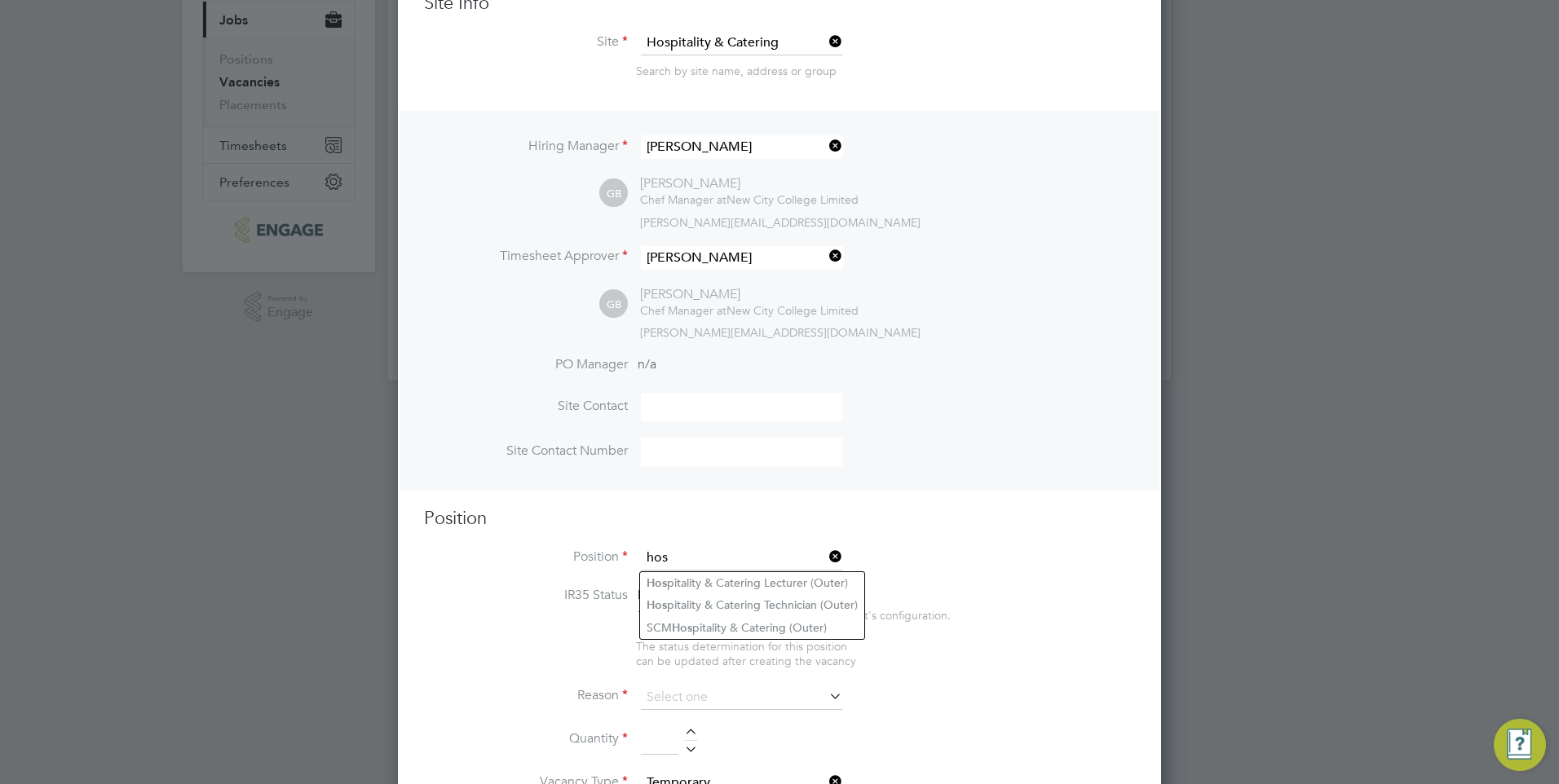
type input "hos"
click at [826, 555] on icon at bounding box center [826, 556] width 0 height 23
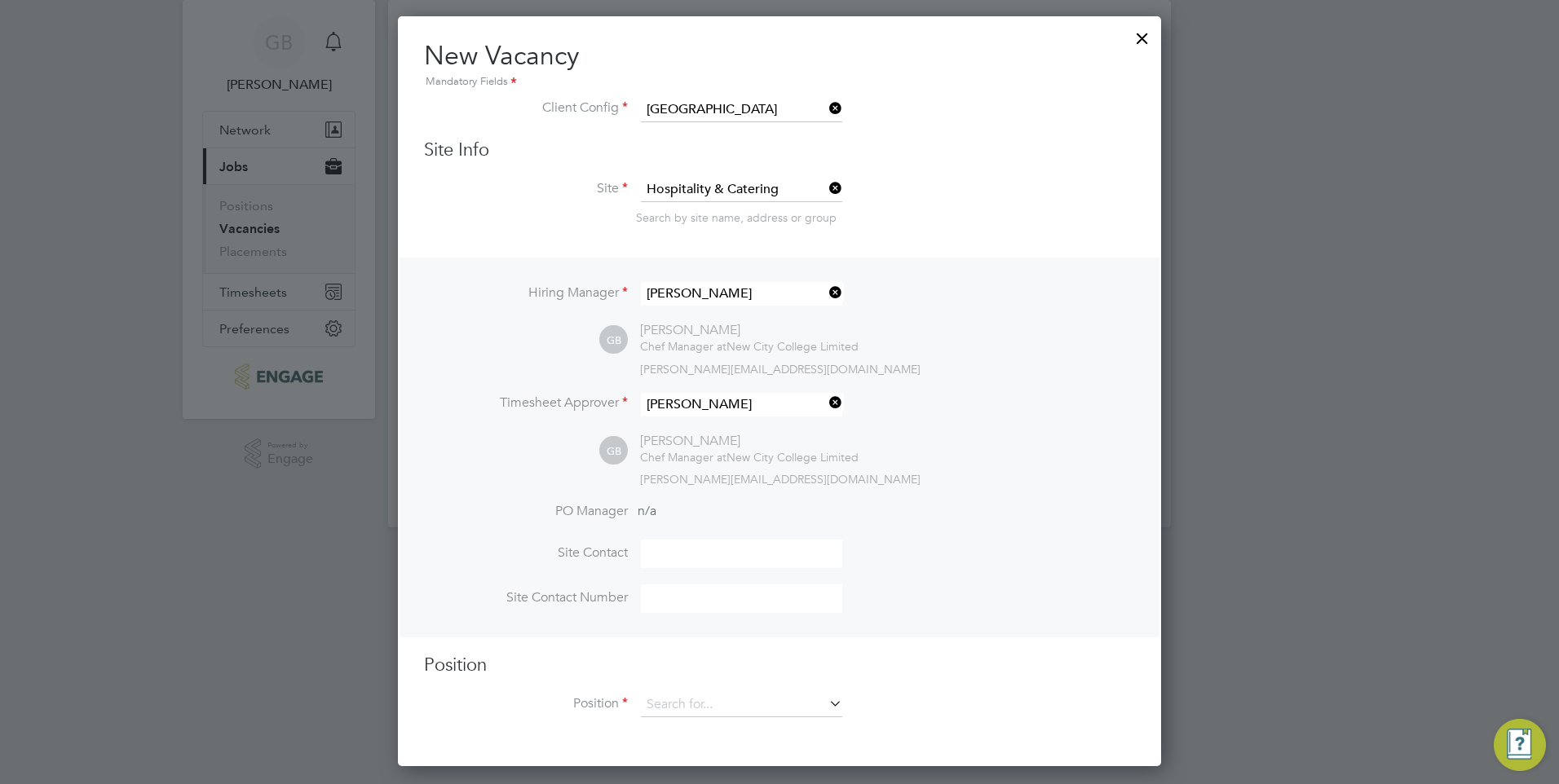
scroll to position [29, 0]
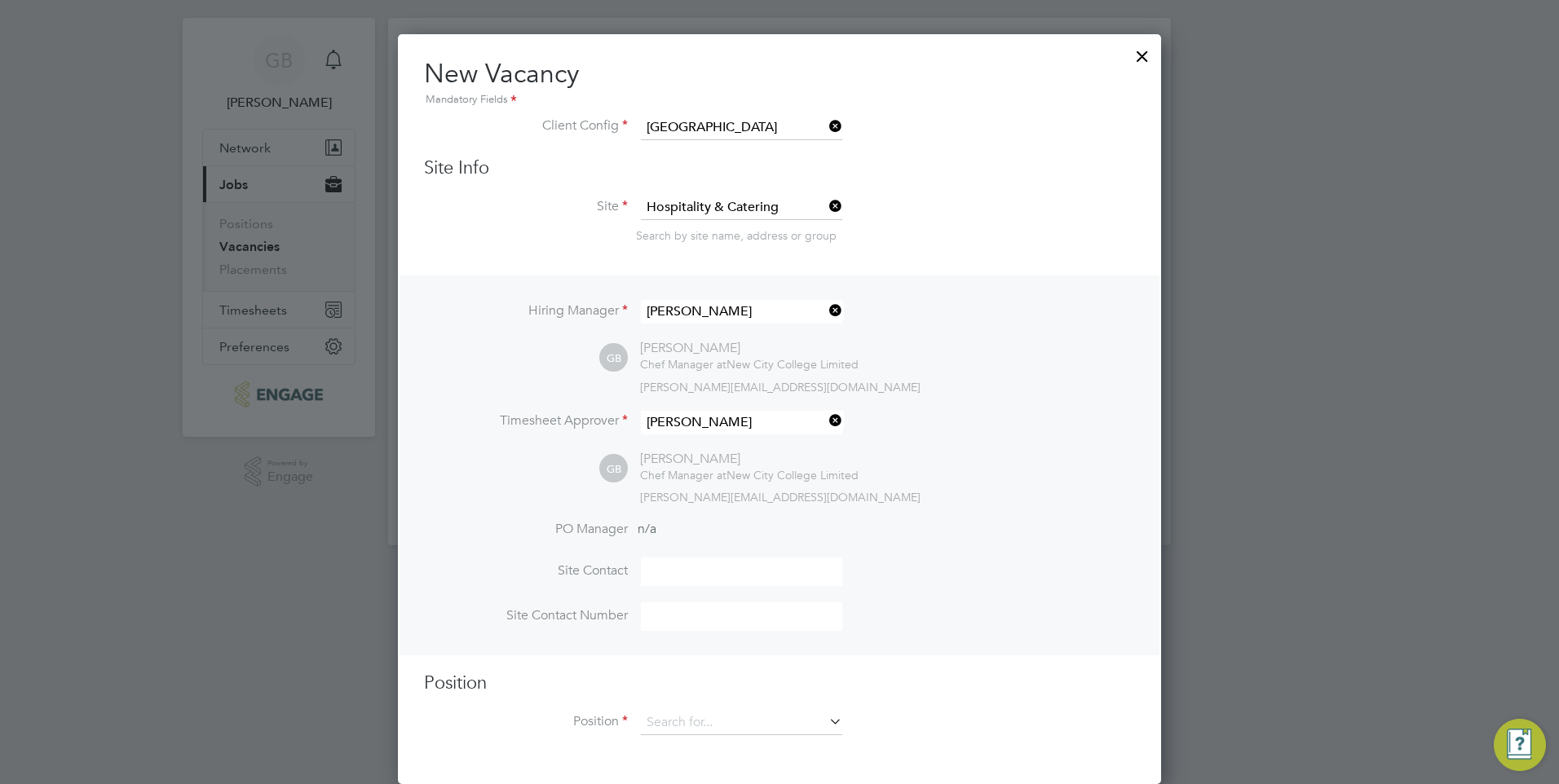
click at [725, 572] on input at bounding box center [741, 571] width 201 height 28
click at [712, 722] on input at bounding box center [741, 722] width 201 height 25
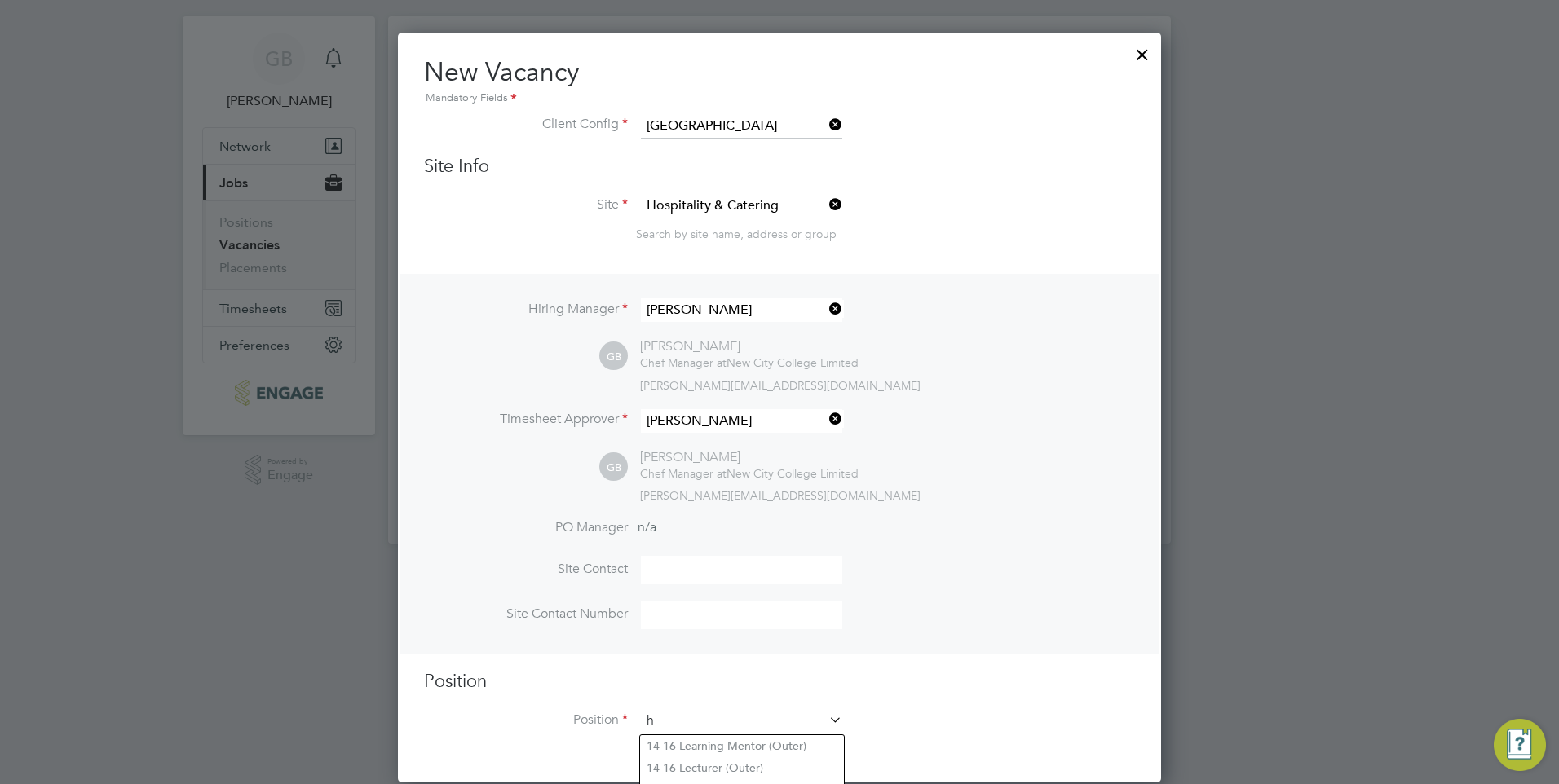
scroll to position [2512, 764]
type input "h"
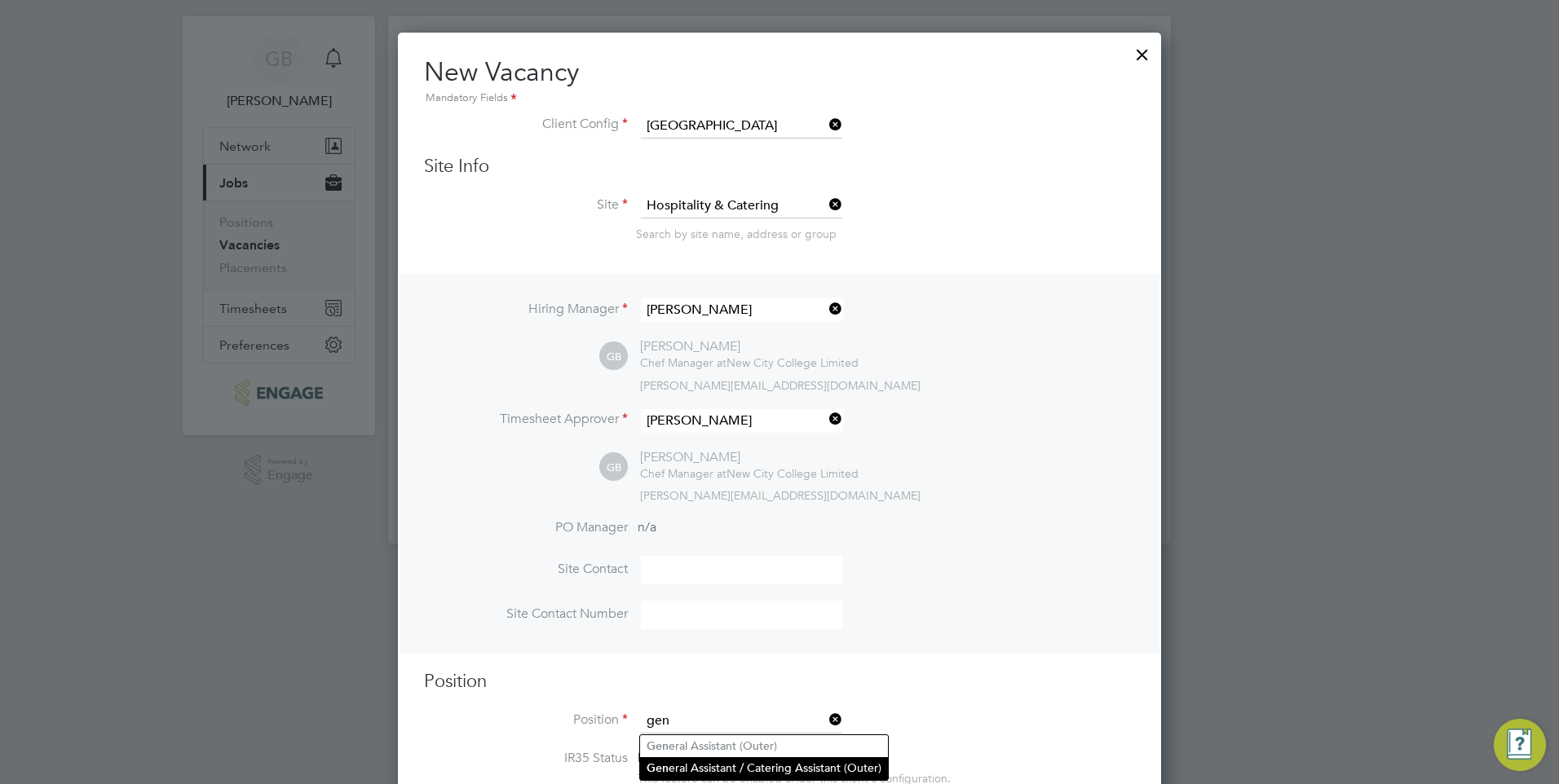
click at [723, 761] on li "Gen eral Assistant / Catering Assistant (Outer)" at bounding box center [764, 768] width 248 height 22
type input "General Assistant / Catering Assistant (Outer)"
type textarea "**LOREMIP DO SIT:** Am consect a elit-seddoei temporin utlabor etdol magnaali e…"
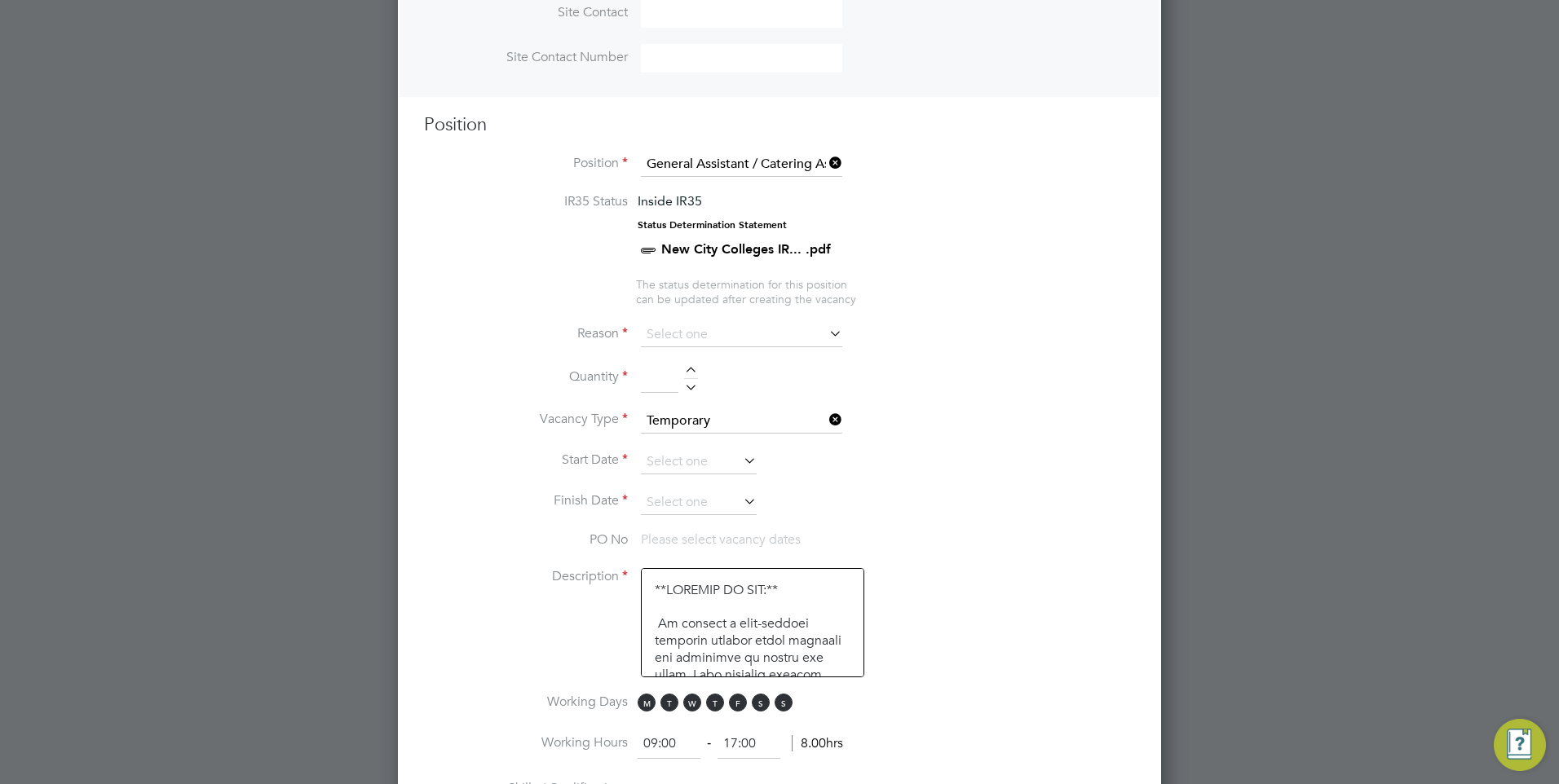
scroll to position [600, 0]
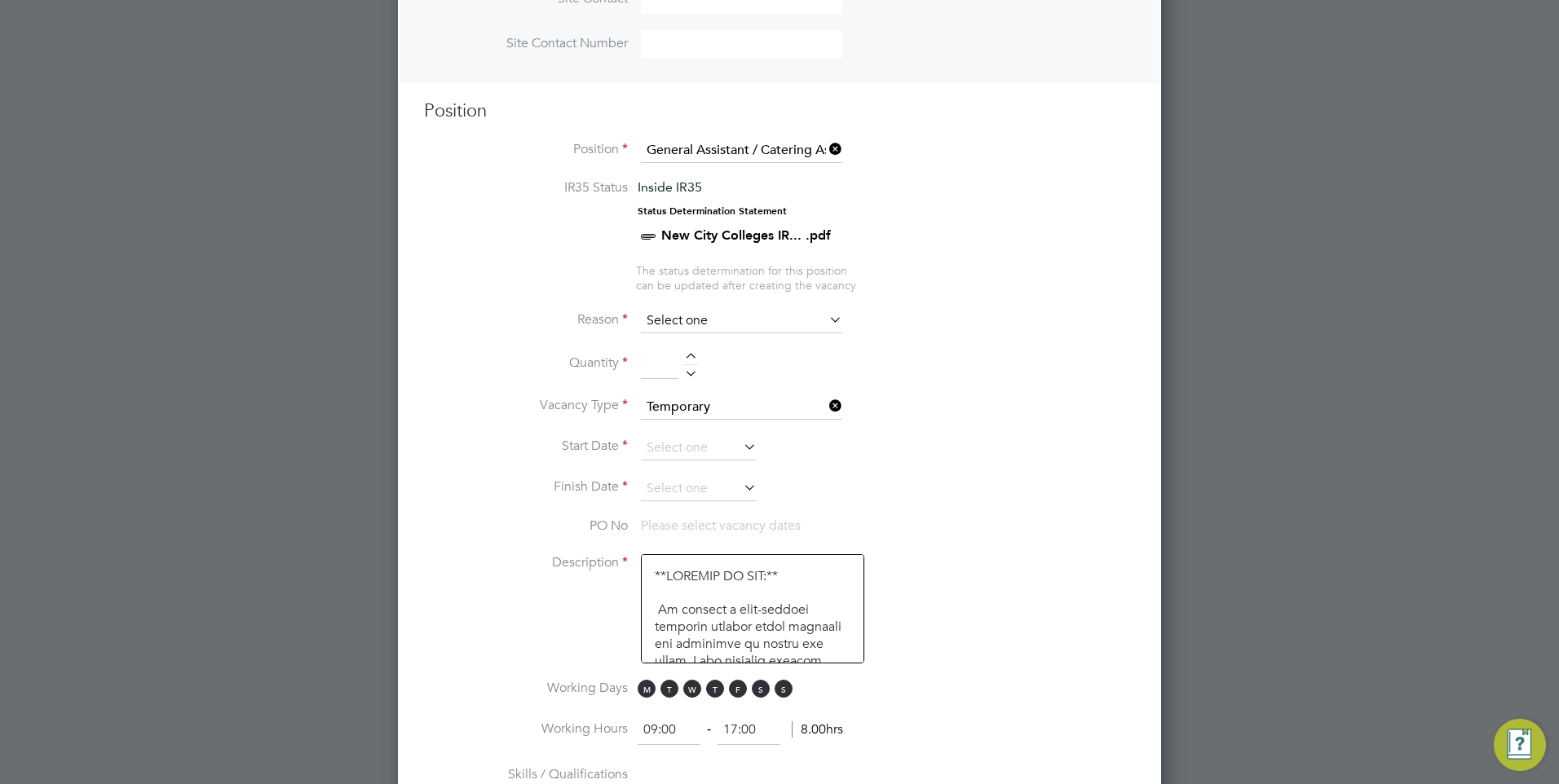
click at [732, 330] on input at bounding box center [741, 321] width 201 height 25
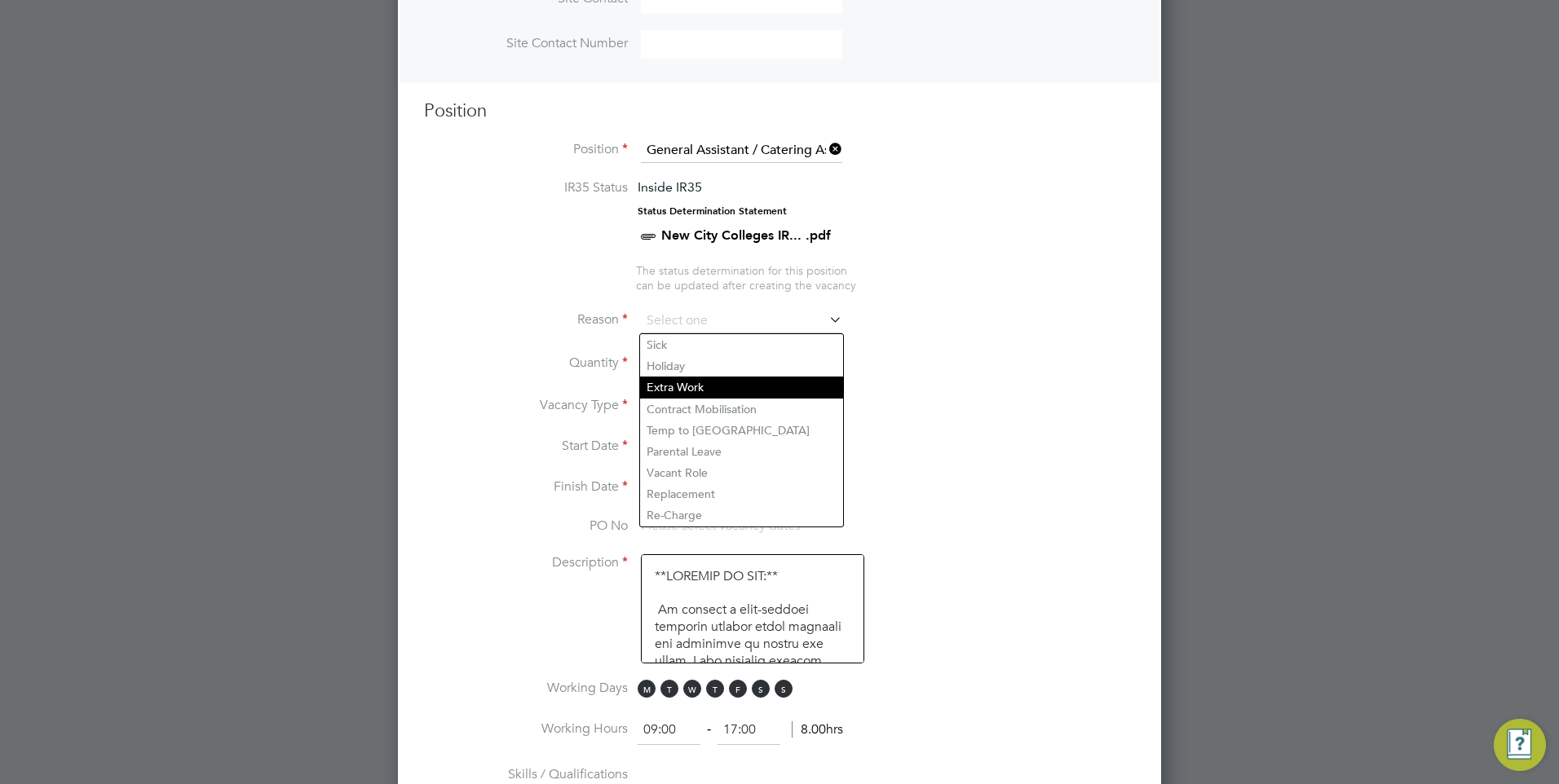
click at [701, 386] on li "Extra Work" at bounding box center [741, 386] width 203 height 21
type input "Extra Work"
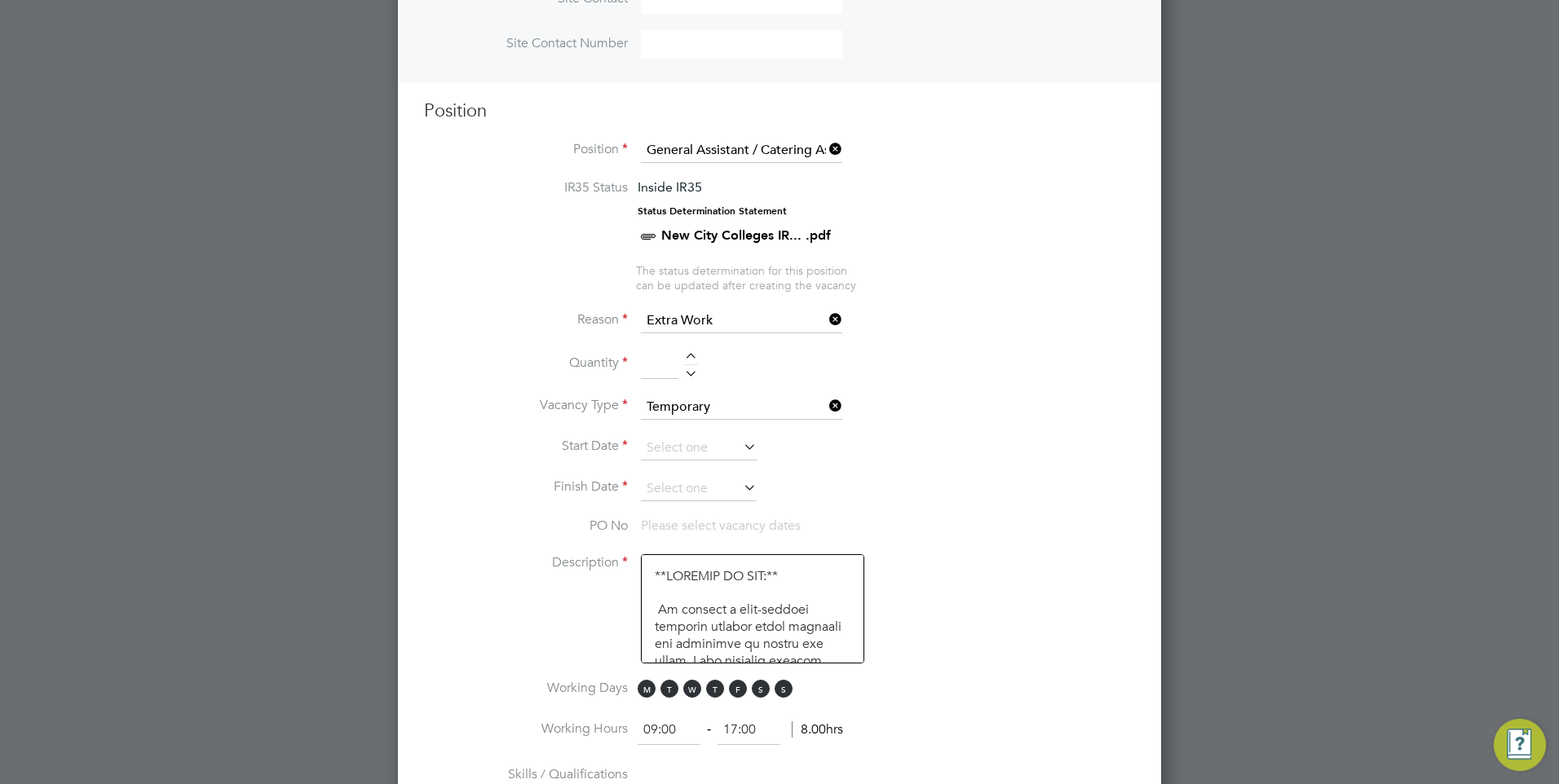
click at [693, 360] on div at bounding box center [690, 359] width 14 height 11
type input "1"
click at [728, 450] on input at bounding box center [699, 448] width 116 height 25
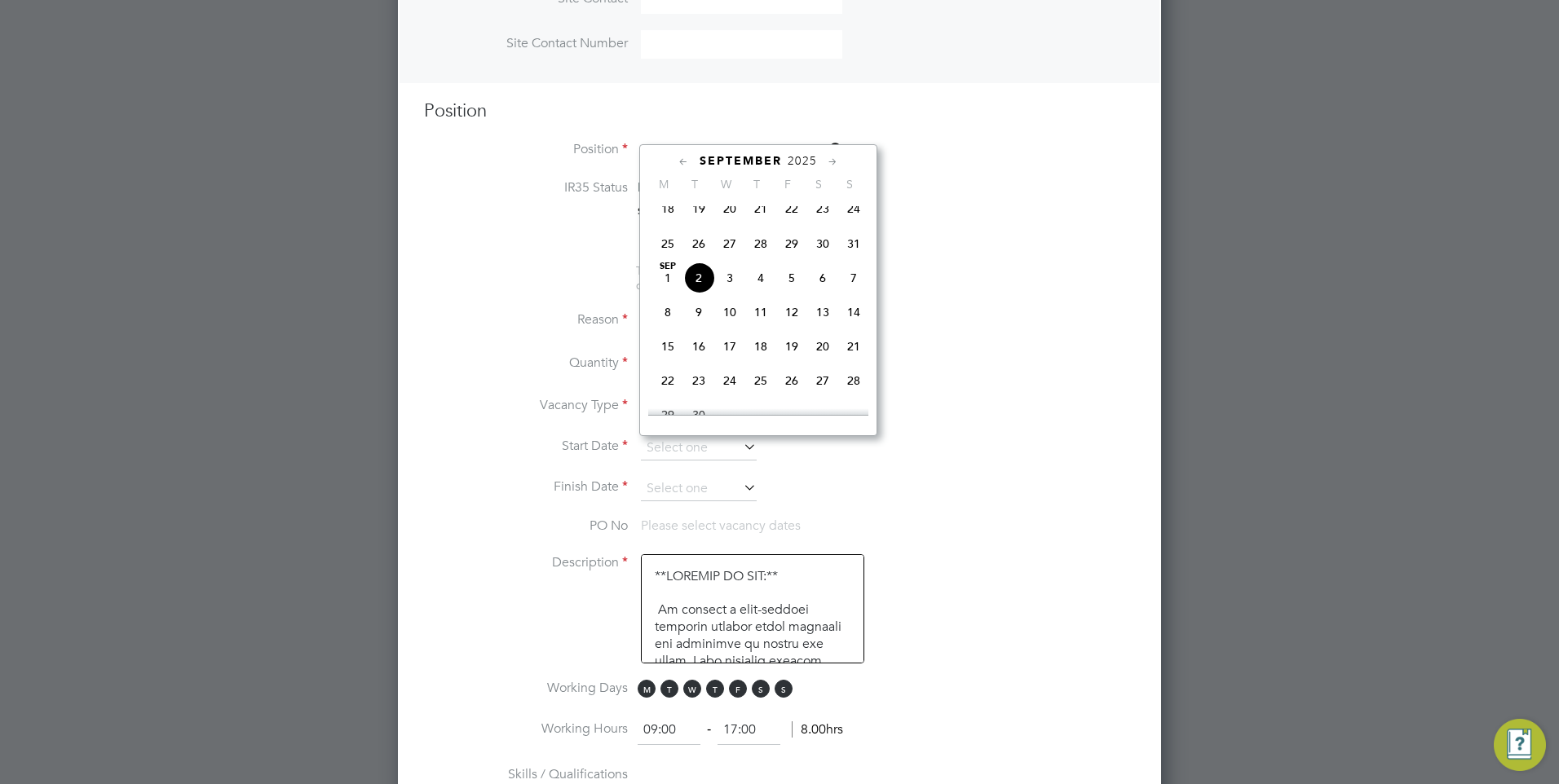
click at [667, 324] on span "8" at bounding box center [667, 312] width 31 height 31
type input "[DATE]"
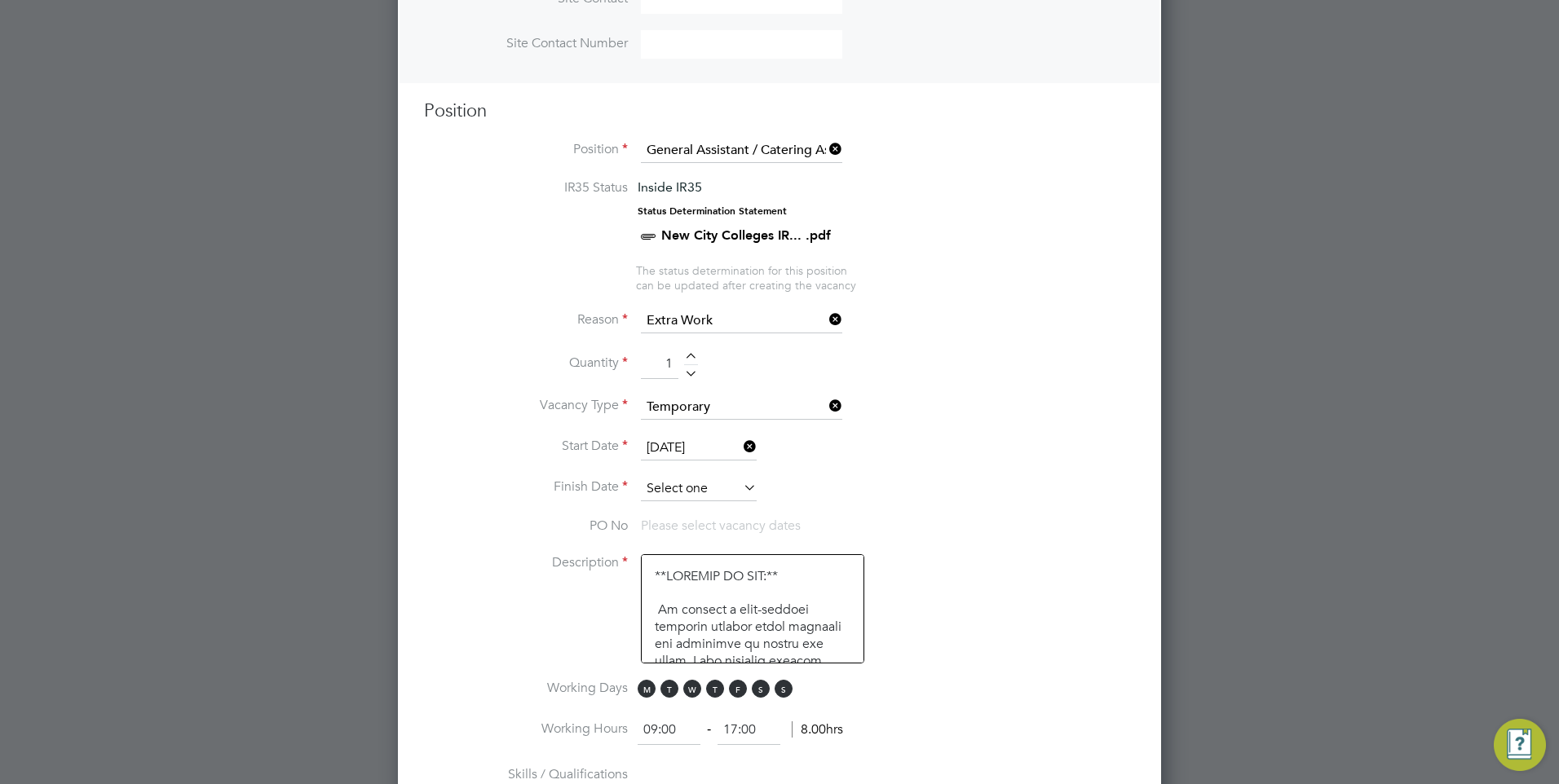
click at [729, 484] on input at bounding box center [699, 489] width 116 height 25
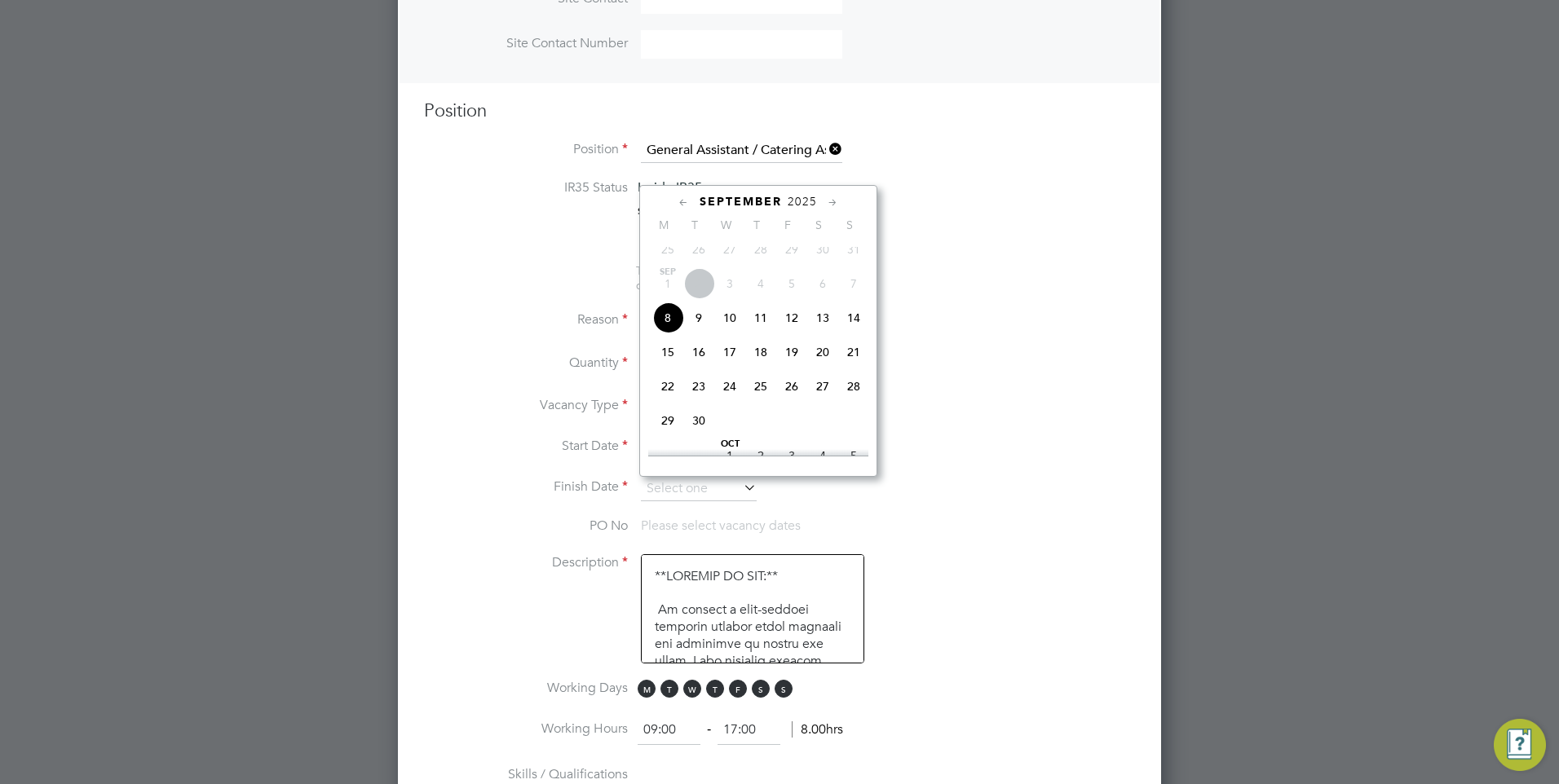
click at [797, 364] on span "19" at bounding box center [791, 353] width 31 height 31
type input "[DATE]"
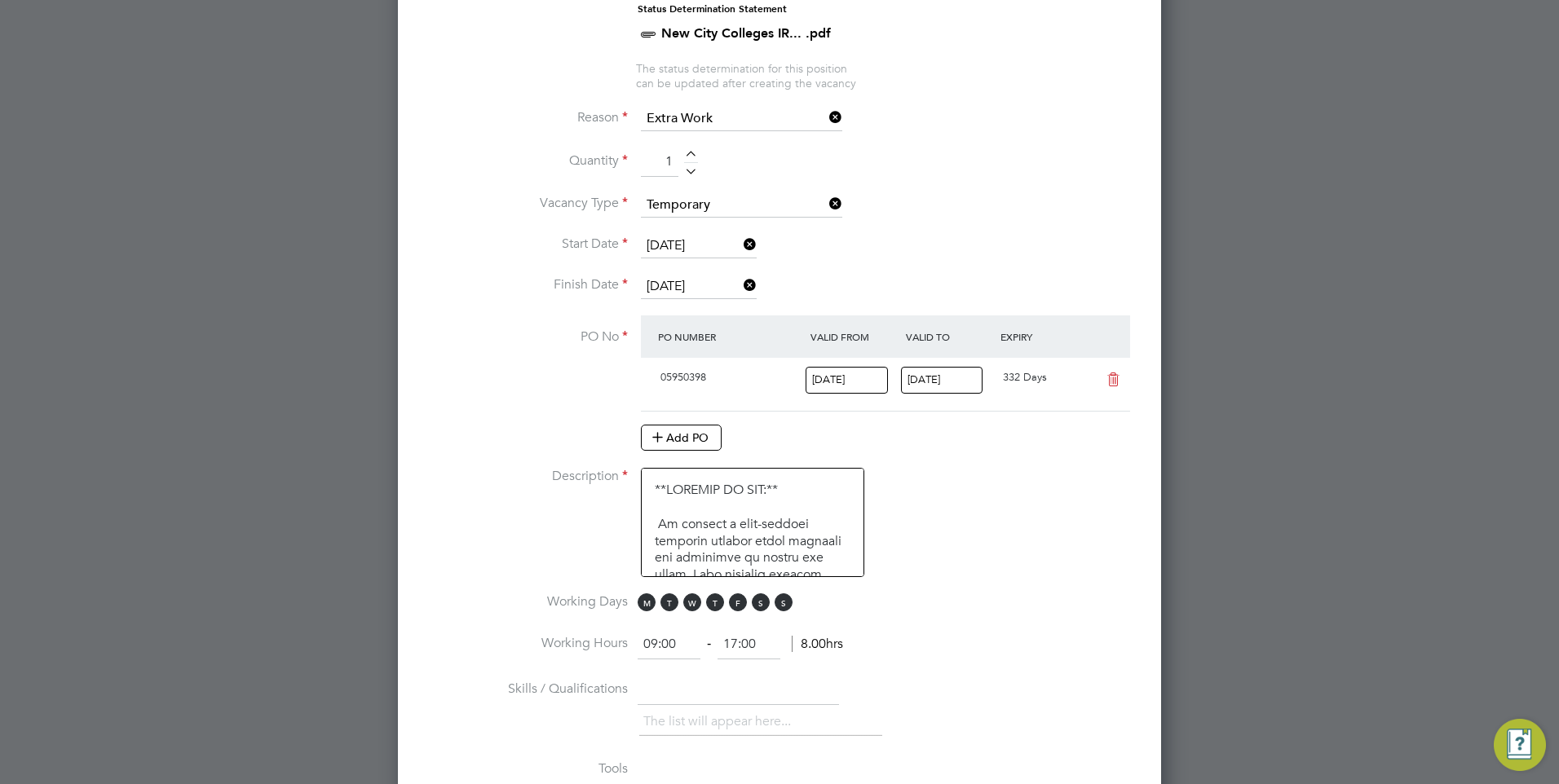
scroll to position [845, 0]
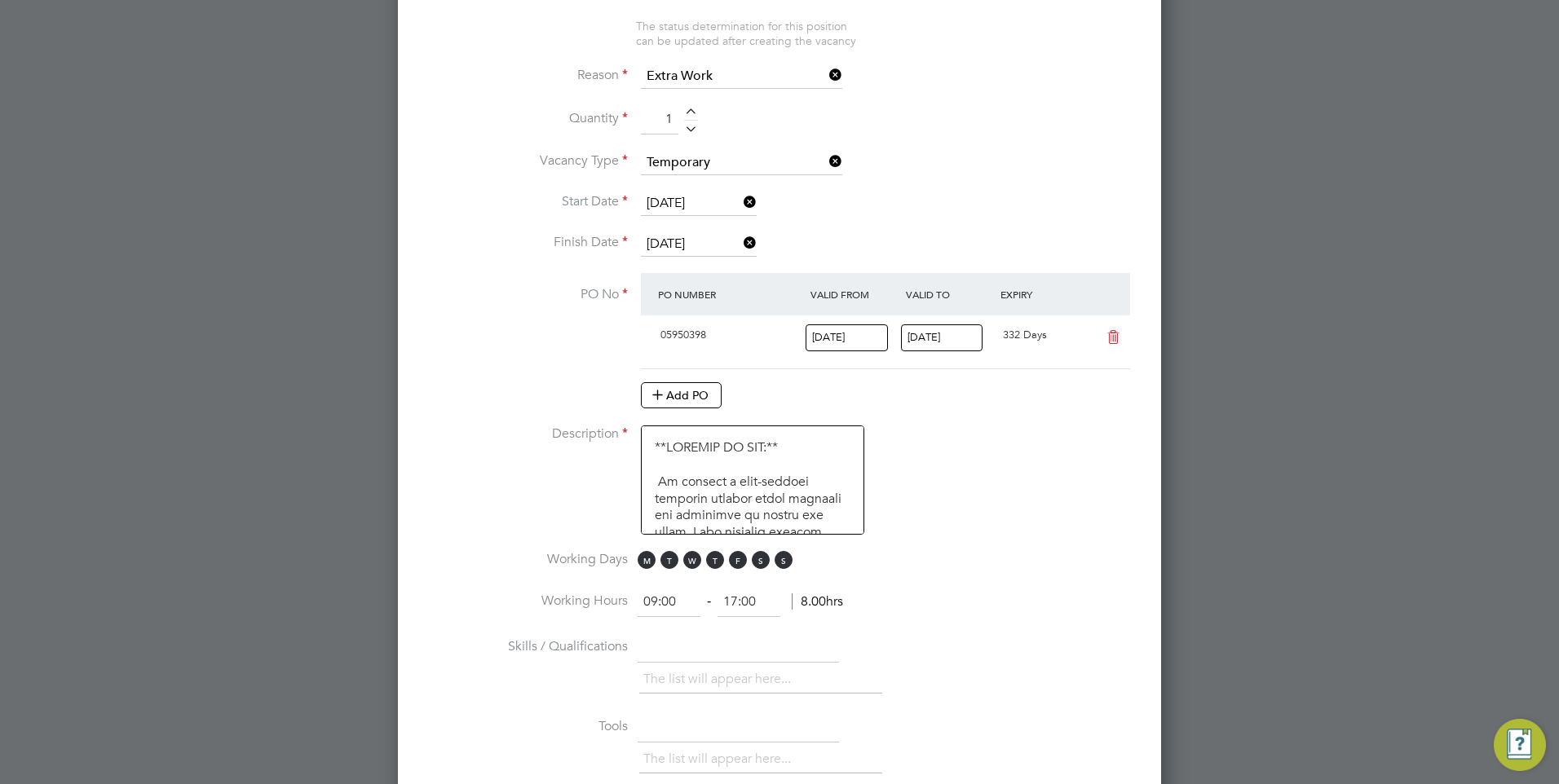
click at [676, 600] on input "09:00" at bounding box center [668, 602] width 62 height 29
type input "0"
type input "10:30"
click at [735, 599] on input "17:00" at bounding box center [748, 602] width 62 height 29
click at [736, 598] on input "17:00" at bounding box center [748, 602] width 62 height 29
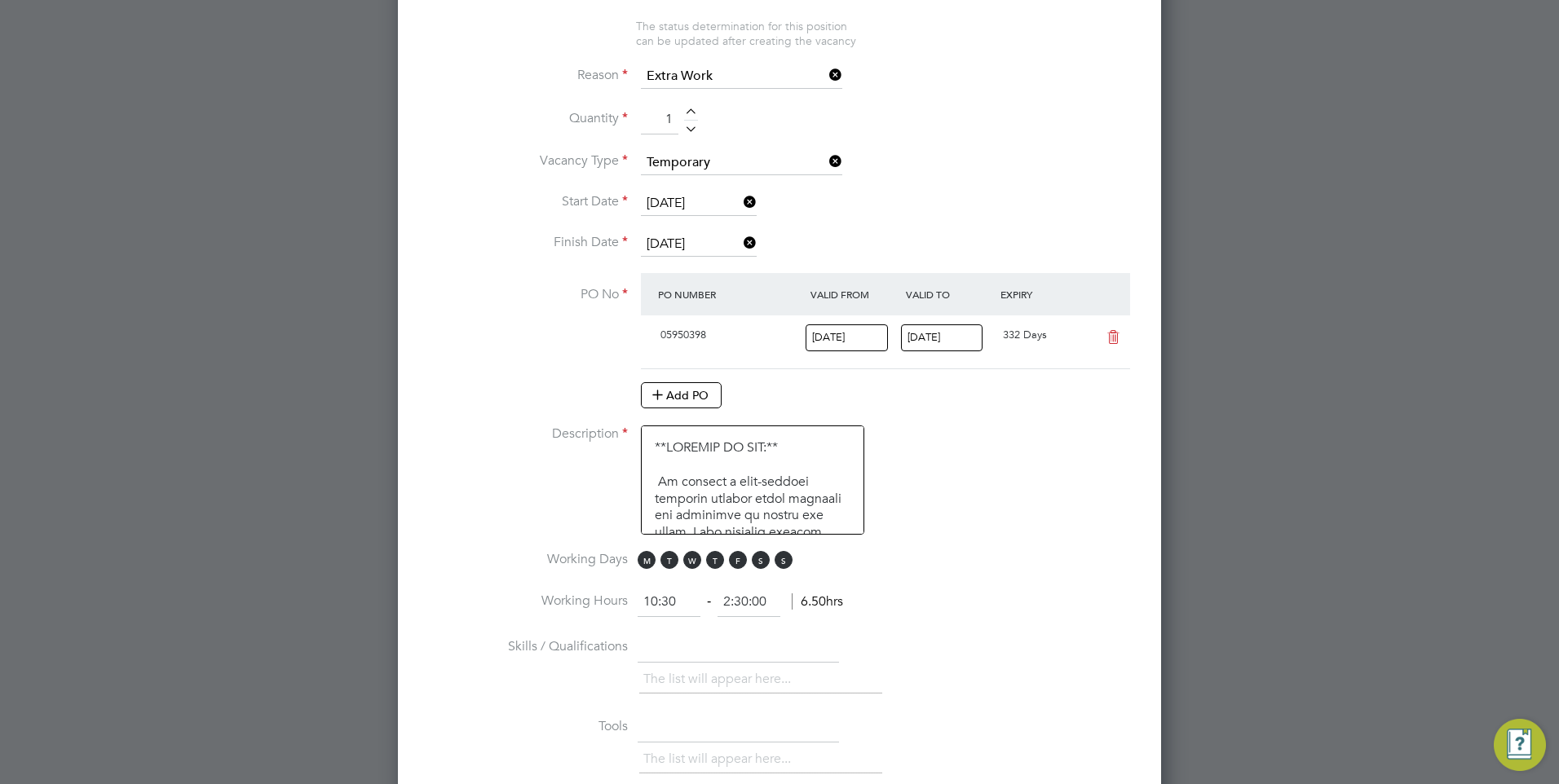
type input "2:30:00"
click at [763, 623] on li "Working Hours 10:30 ‐ 6.50hrs" at bounding box center [780, 610] width 711 height 46
drag, startPoint x: 743, startPoint y: 598, endPoint x: 775, endPoint y: 597, distance: 32.0
click at [743, 598] on input at bounding box center [748, 602] width 62 height 29
type input "14:30"
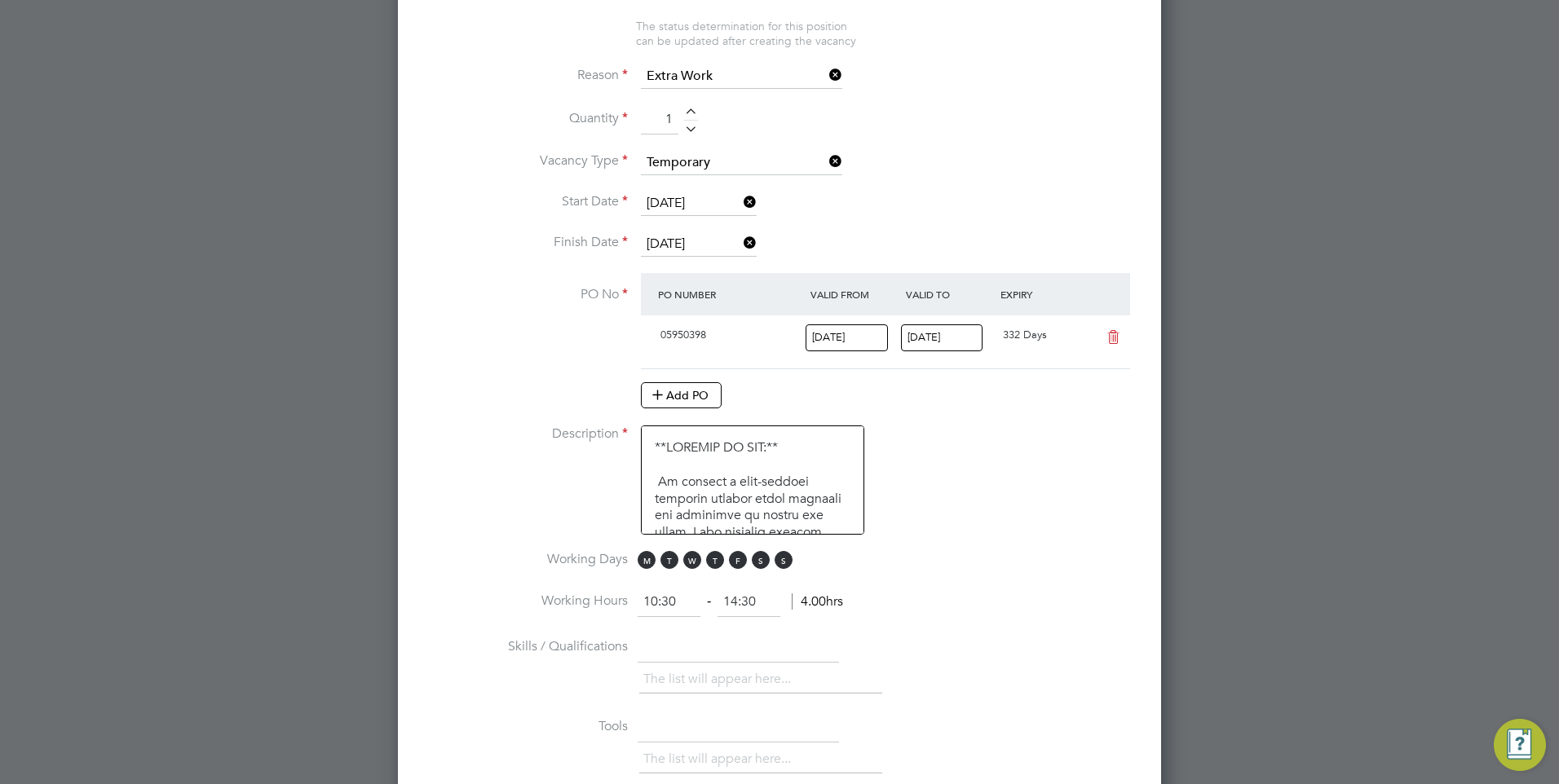
click at [906, 598] on li "Working Hours 10:30 ‐ 14:30 4.00hrs" at bounding box center [780, 610] width 711 height 46
click at [780, 559] on span "S" at bounding box center [784, 560] width 18 height 18
click at [761, 559] on span "S" at bounding box center [761, 560] width 18 height 18
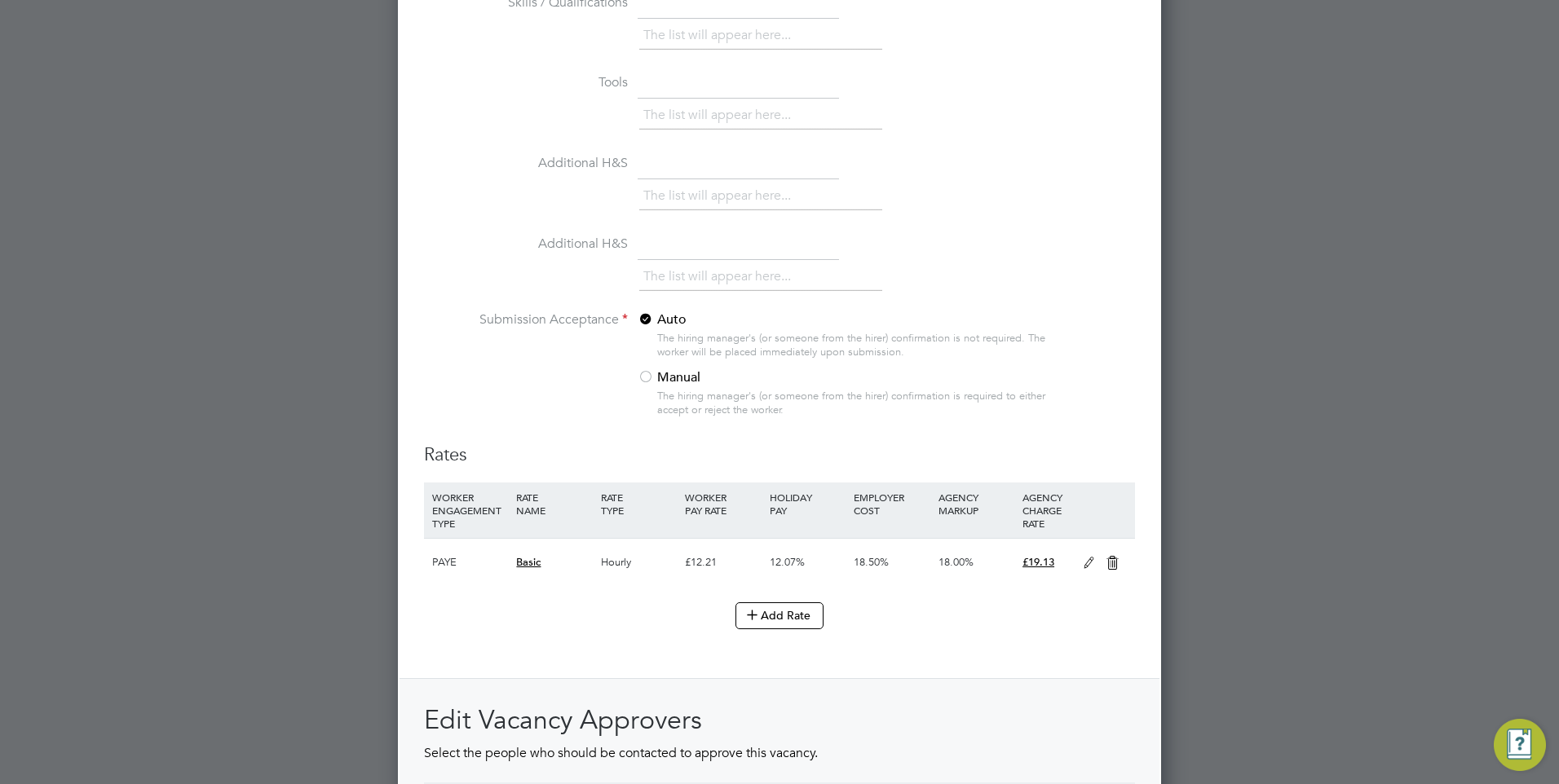
scroll to position [1496, 0]
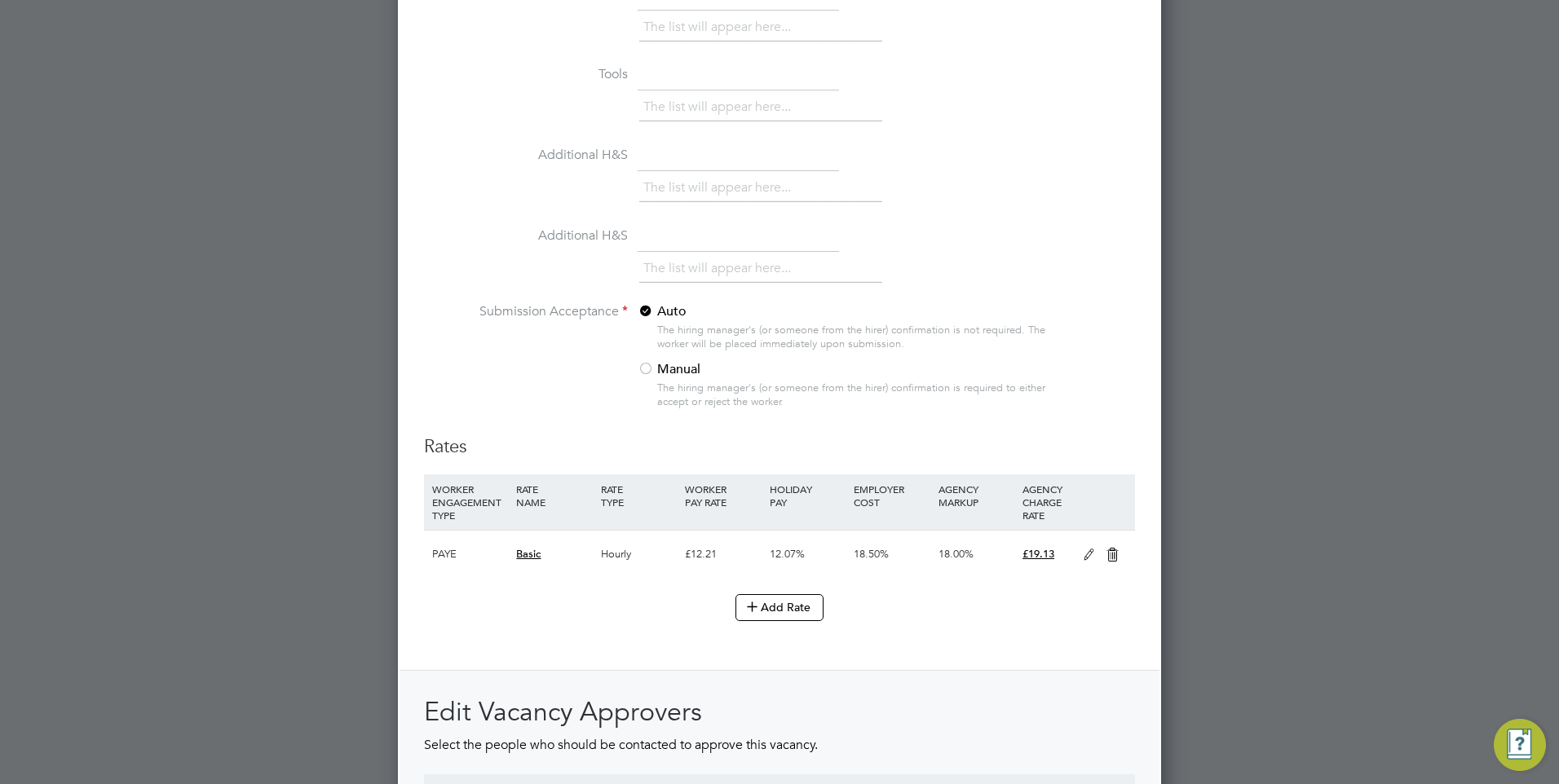
click at [654, 373] on label "Manual" at bounding box center [739, 369] width 204 height 17
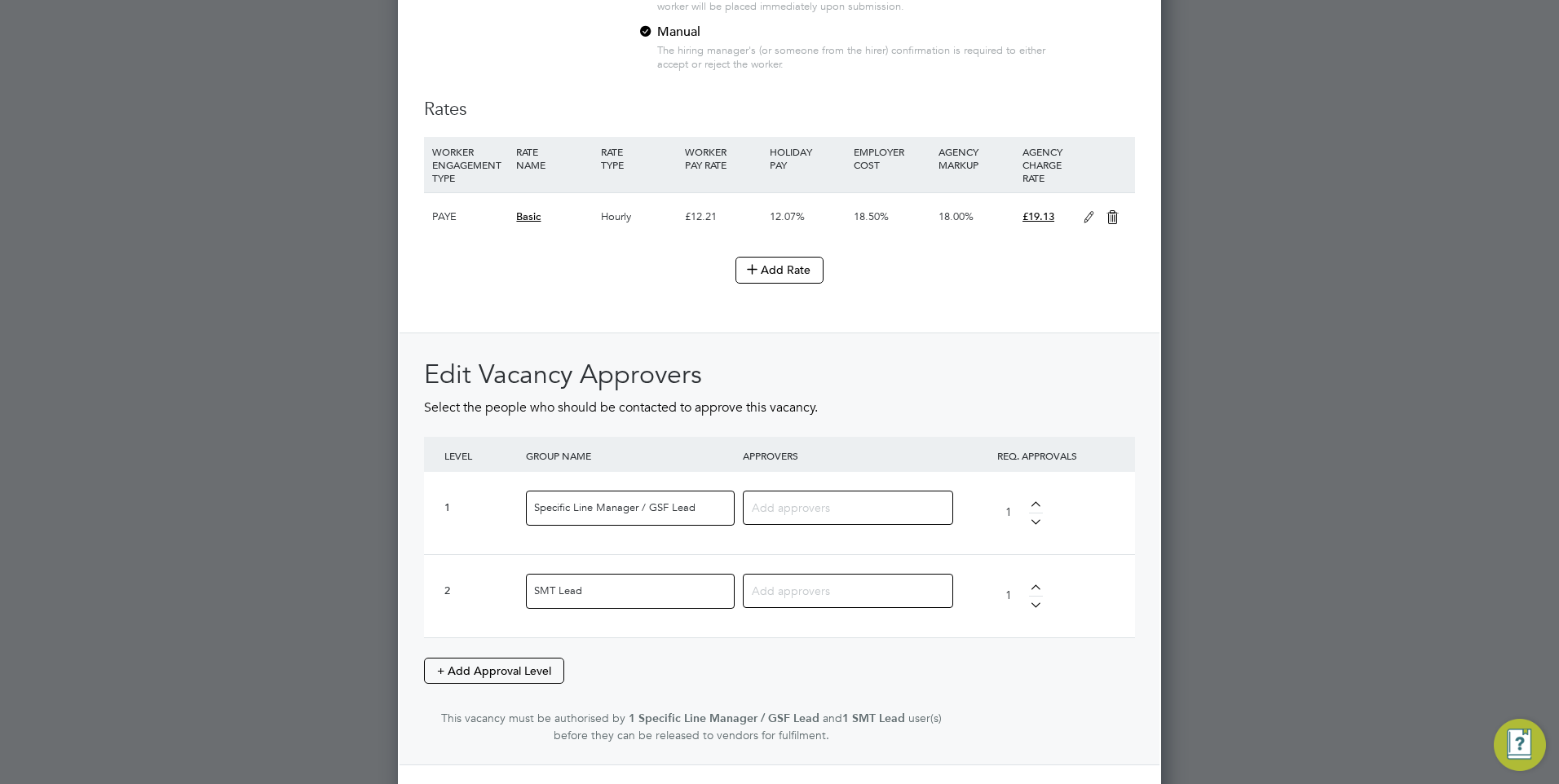
scroll to position [1907, 0]
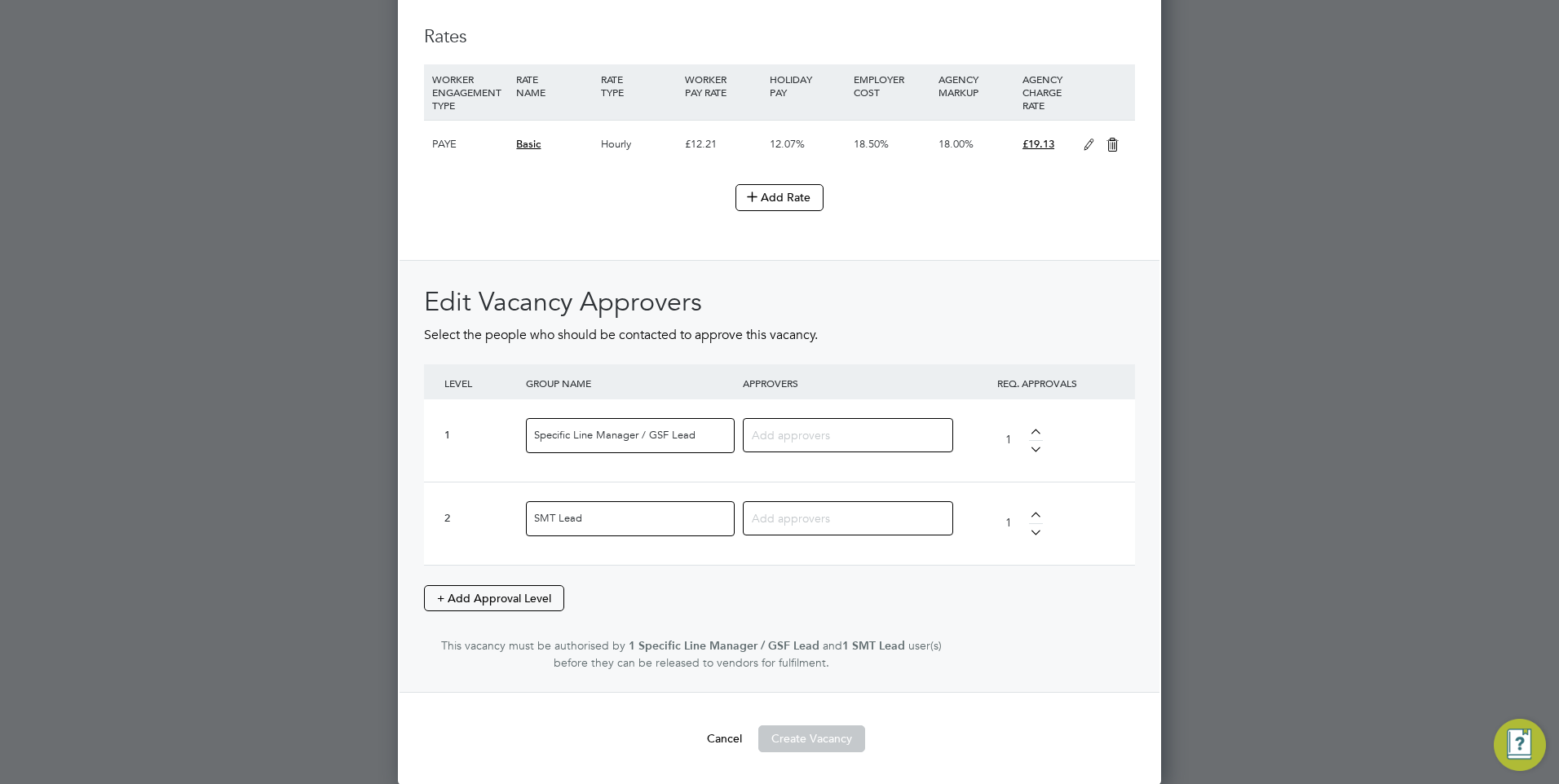
click at [808, 439] on input at bounding box center [842, 434] width 180 height 21
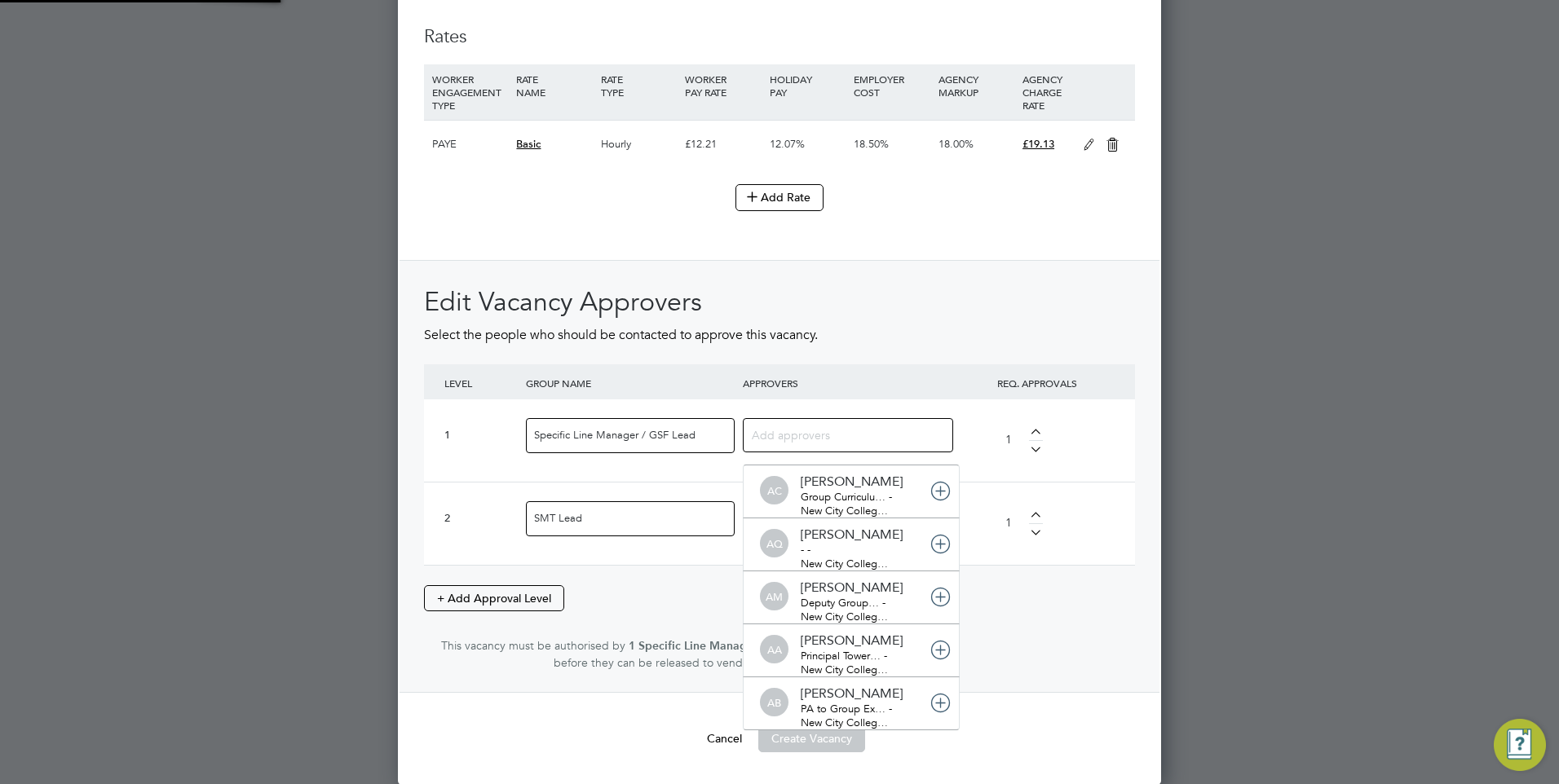
scroll to position [17, 115]
type input "[PERSON_NAME]"
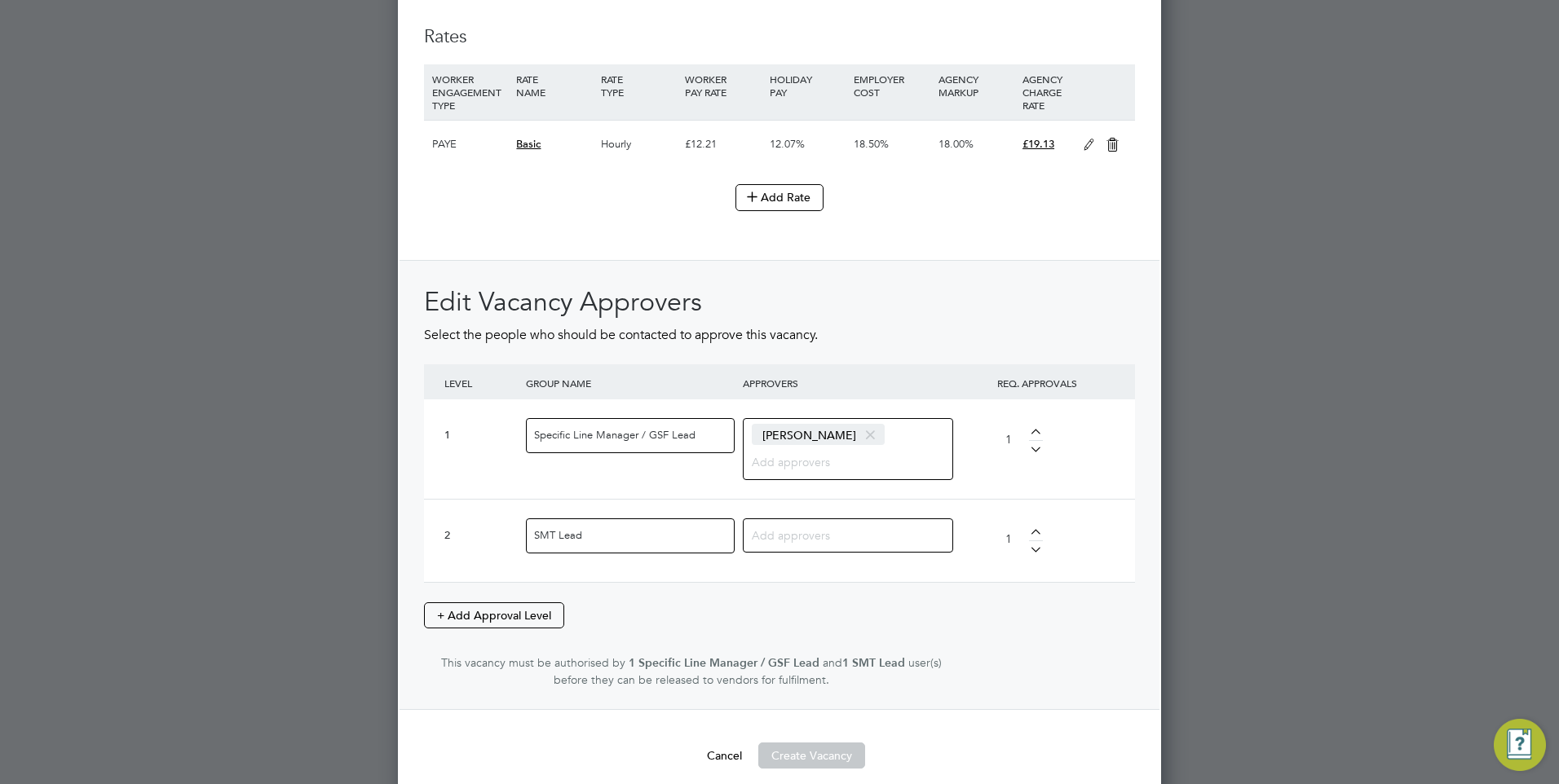
click at [820, 535] on input at bounding box center [842, 534] width 180 height 21
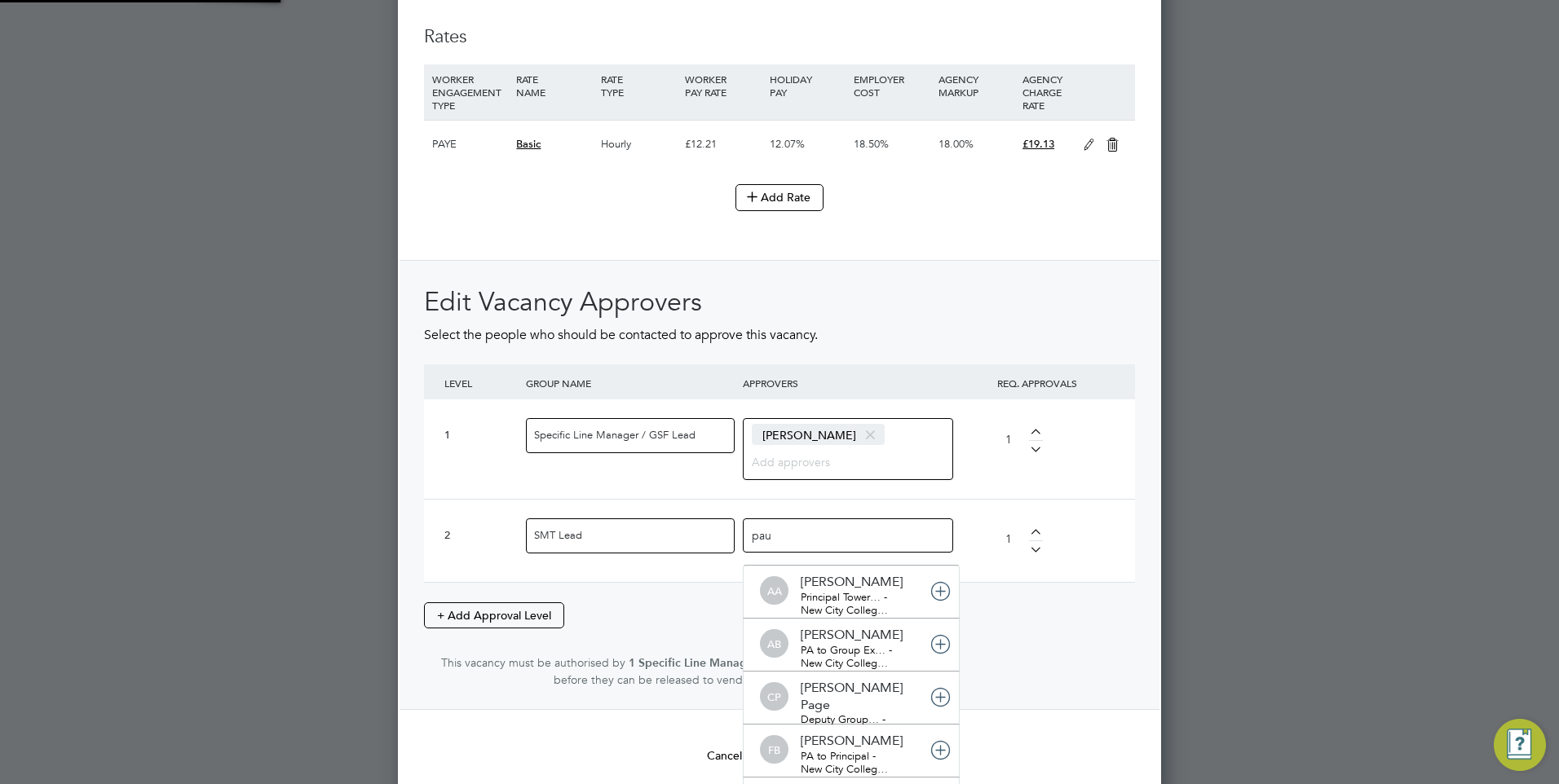
type input "[PERSON_NAME]"
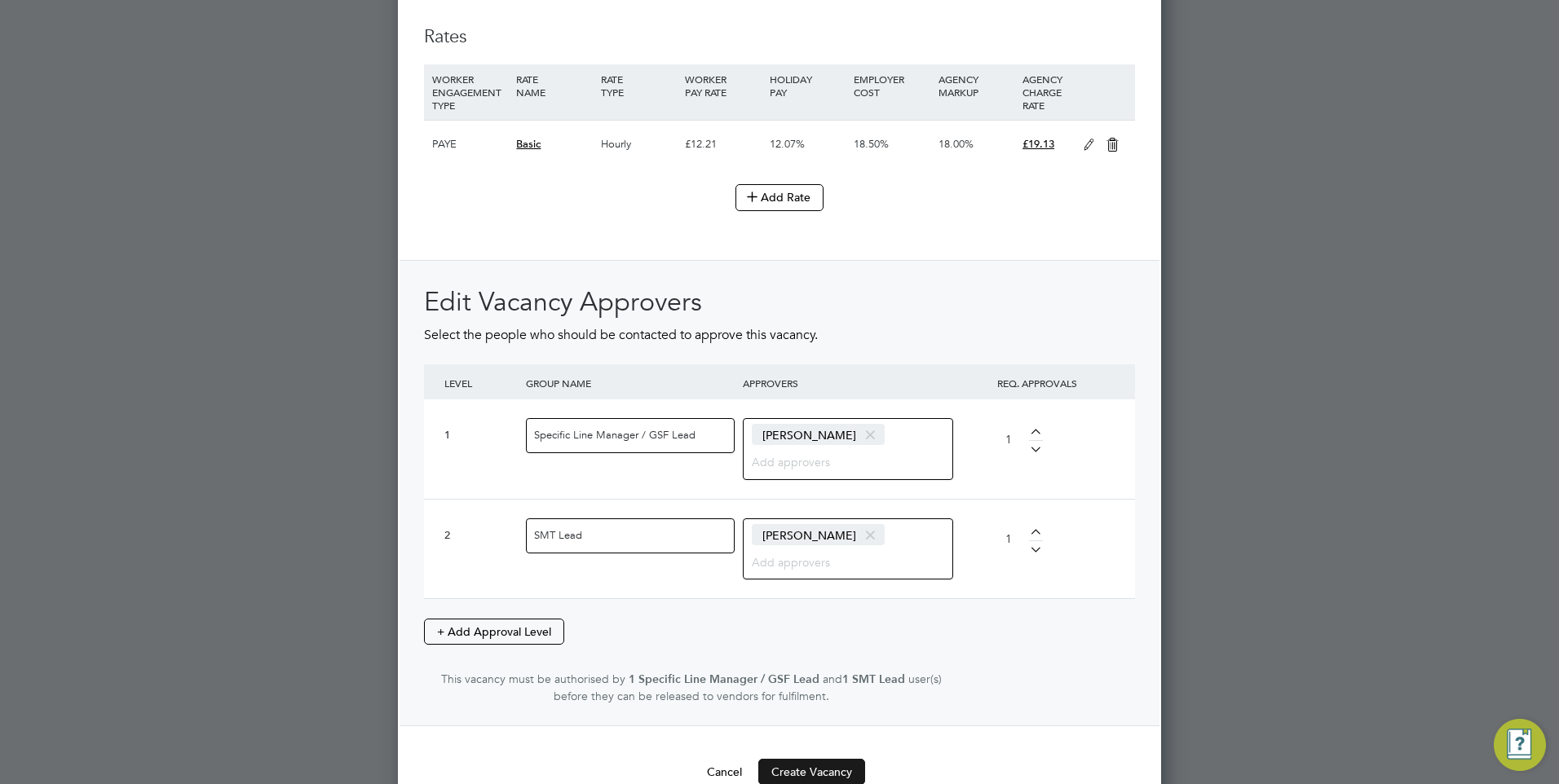
click at [805, 768] on button "Create Vacancy" at bounding box center [812, 772] width 107 height 26
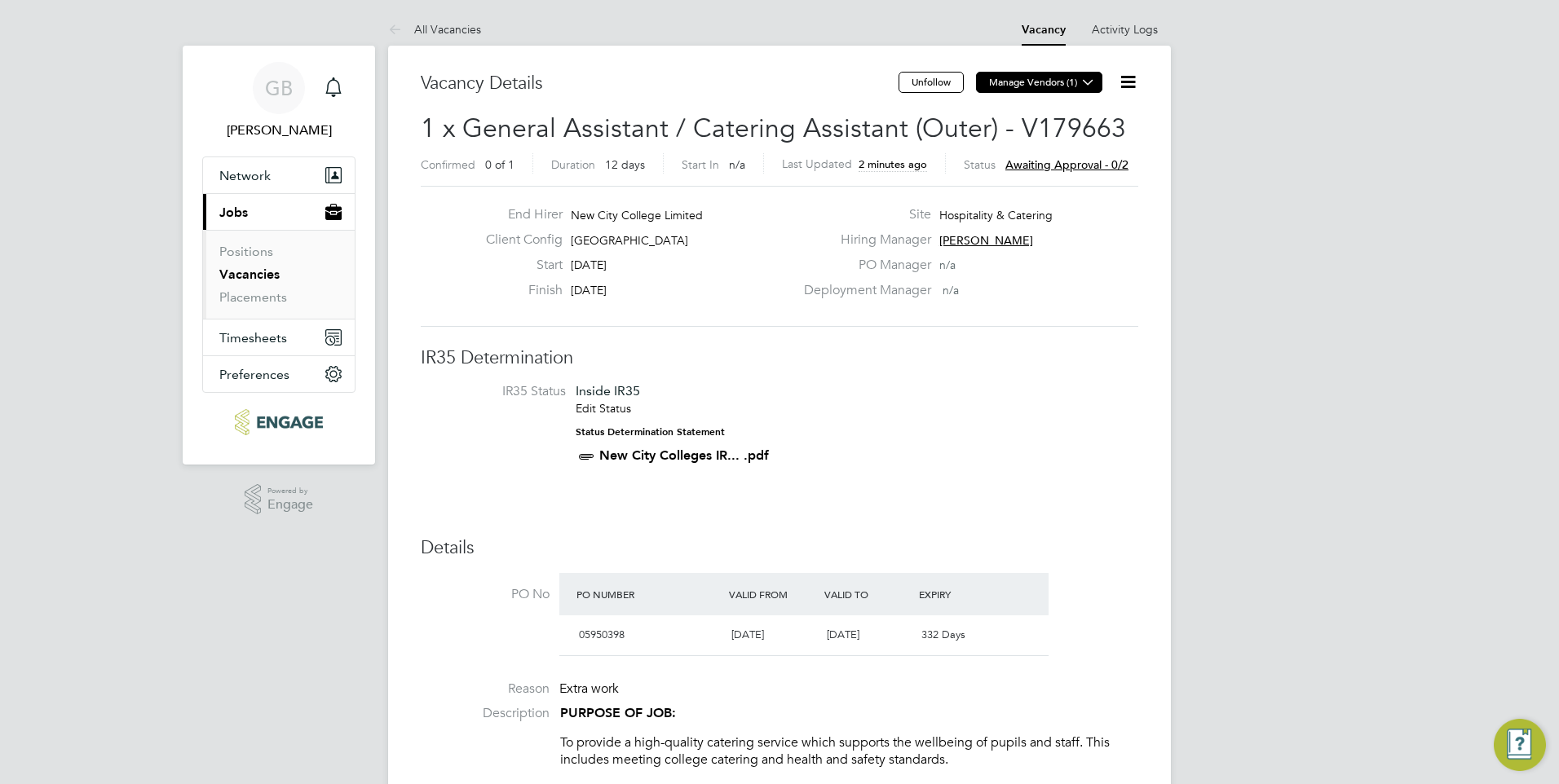
click at [1082, 83] on icon at bounding box center [1087, 82] width 12 height 12
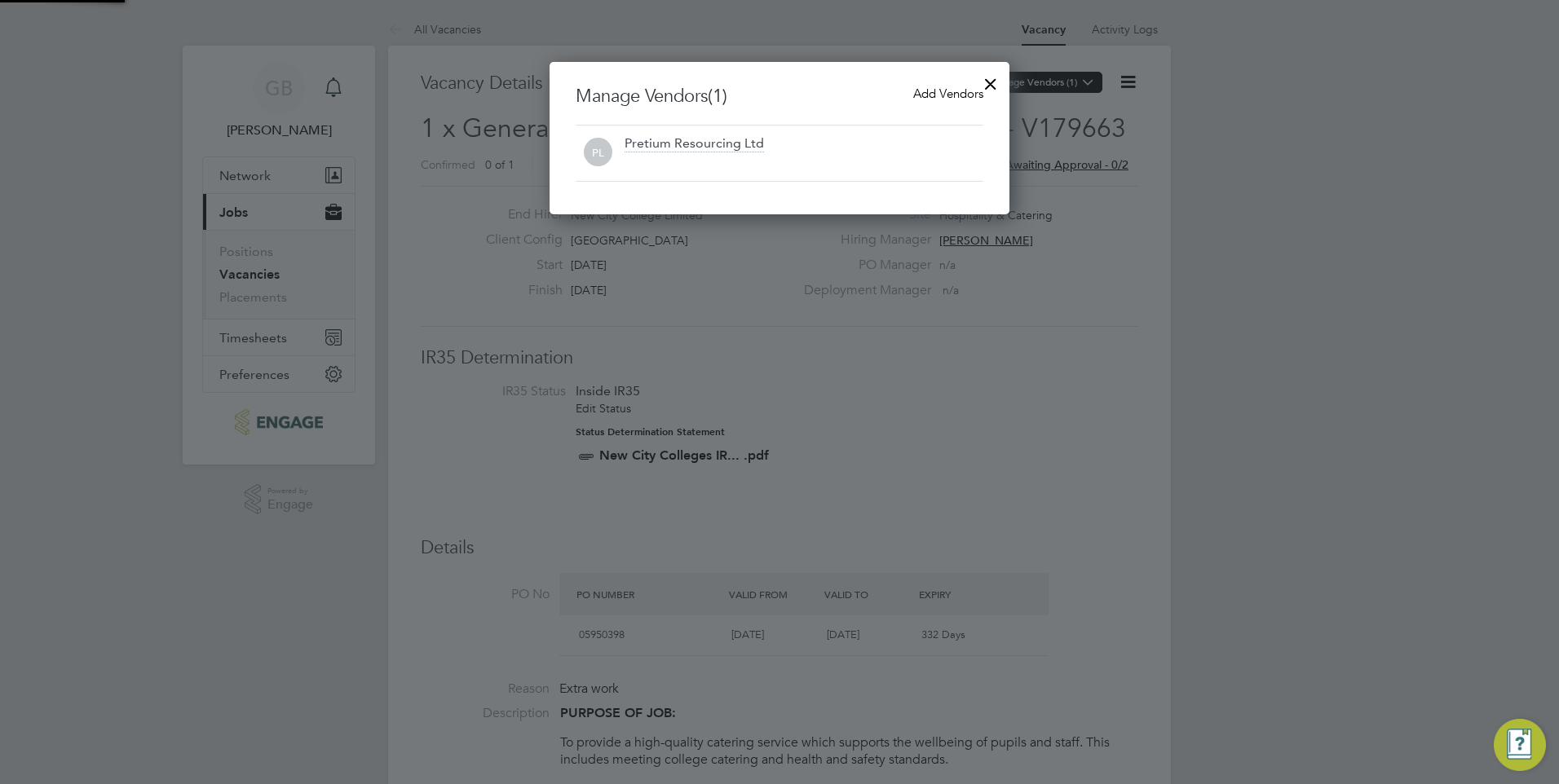
scroll to position [152, 461]
click at [952, 95] on span "Add Vendors" at bounding box center [948, 93] width 70 height 16
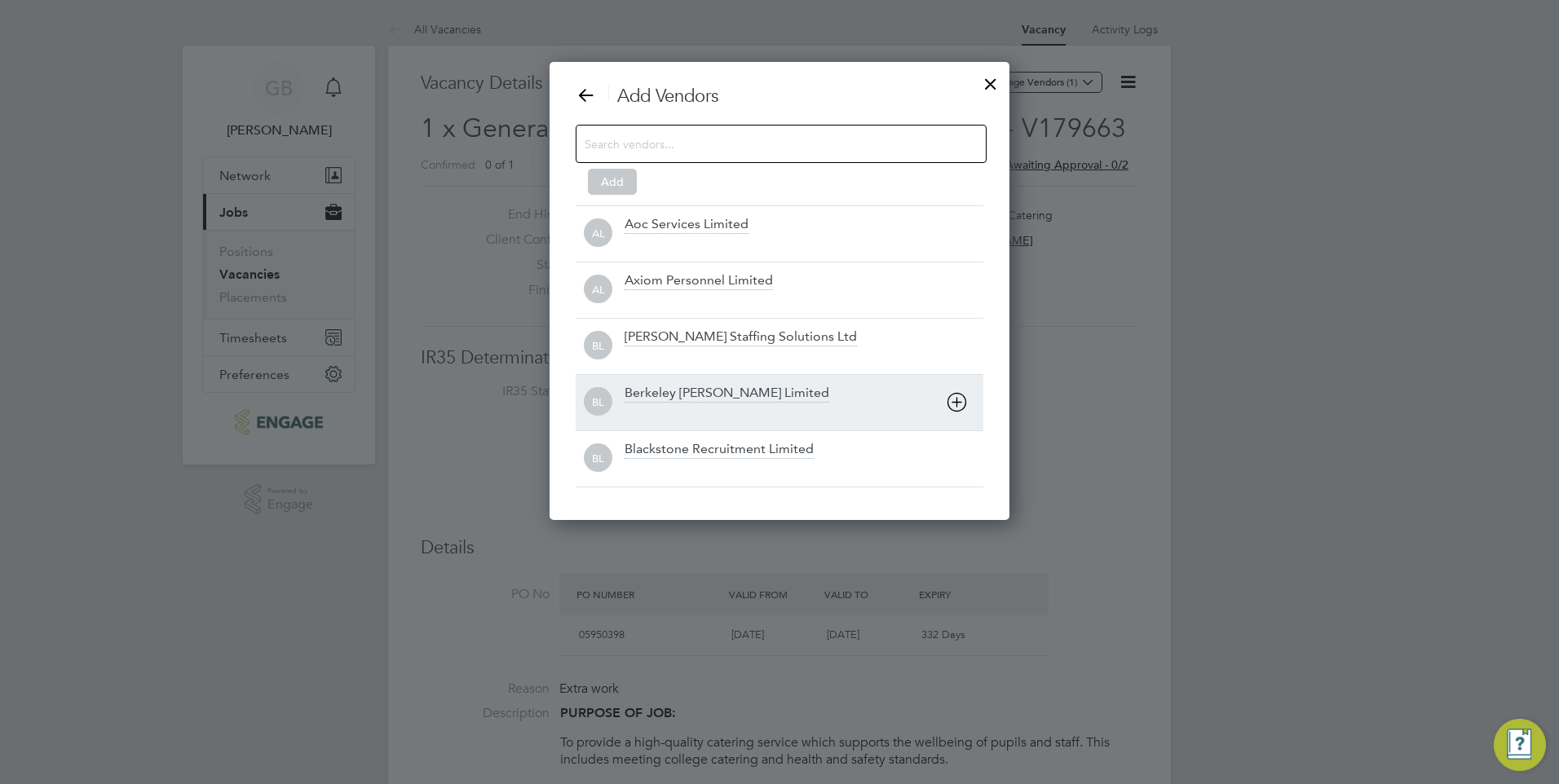
click at [682, 394] on div "Berkeley [PERSON_NAME] Limited" at bounding box center [726, 394] width 205 height 18
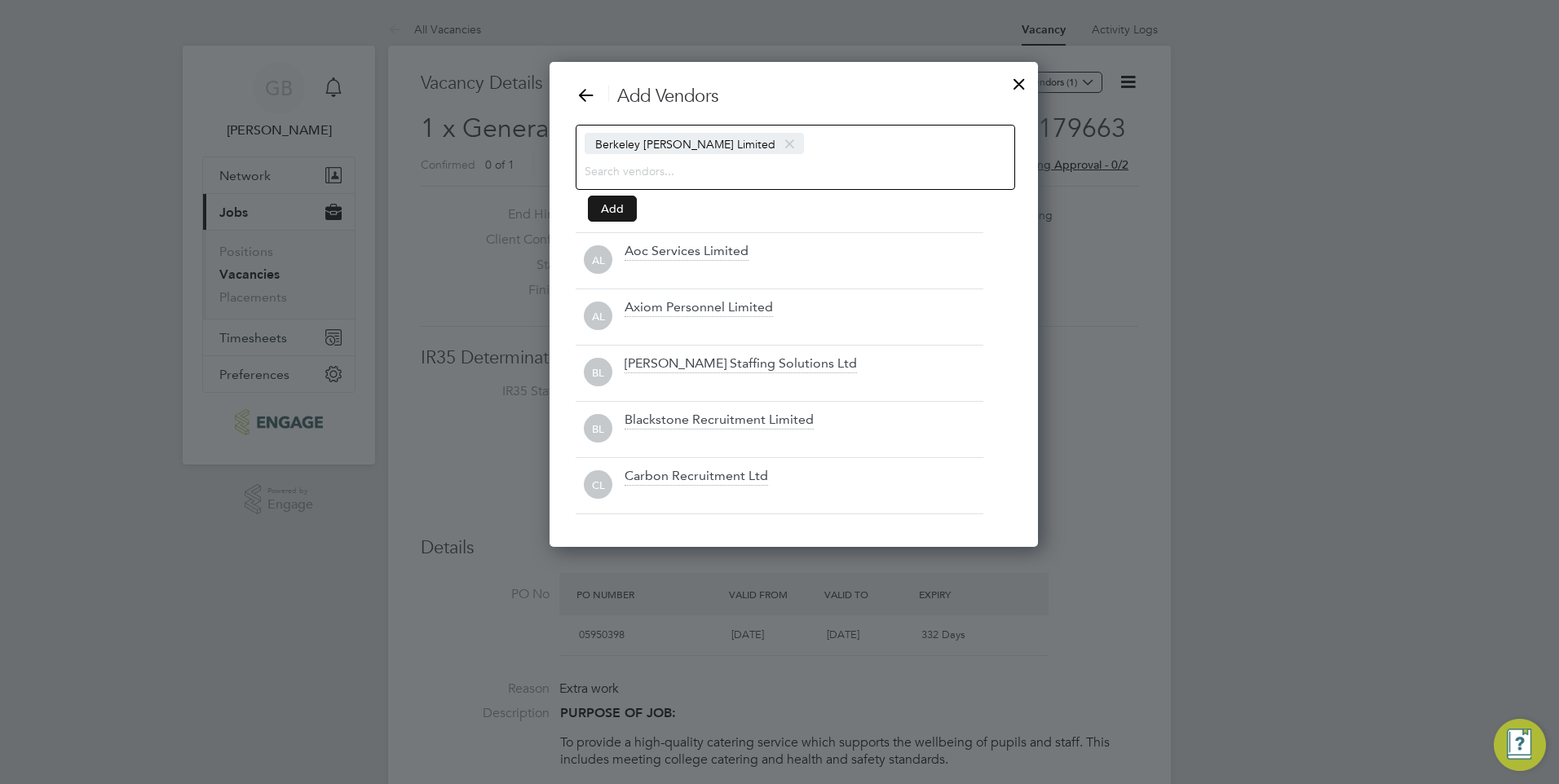
click at [619, 213] on button "Add" at bounding box center [611, 208] width 49 height 26
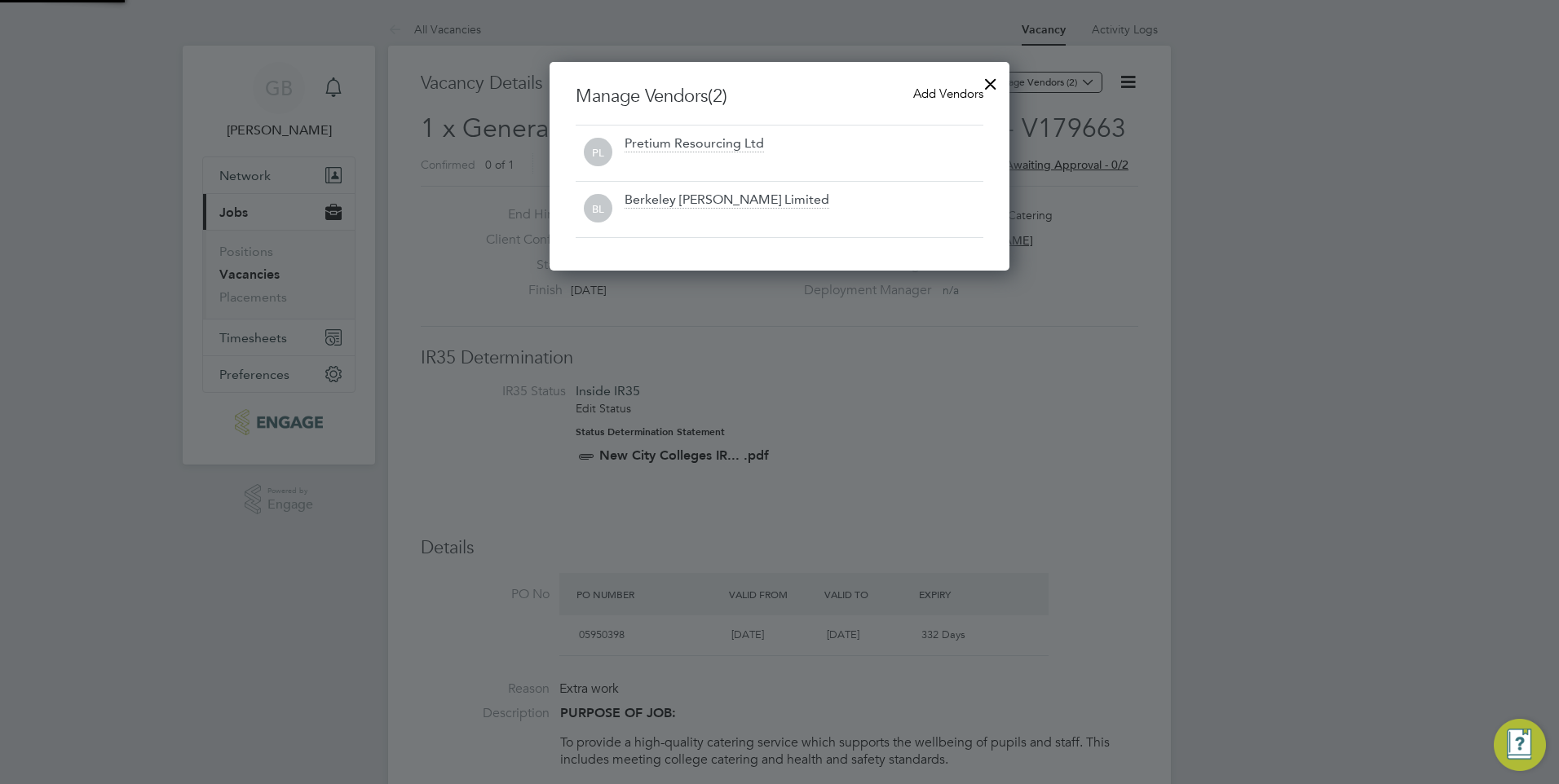
scroll to position [208, 461]
click at [943, 91] on span "Add Vendors" at bounding box center [948, 93] width 70 height 16
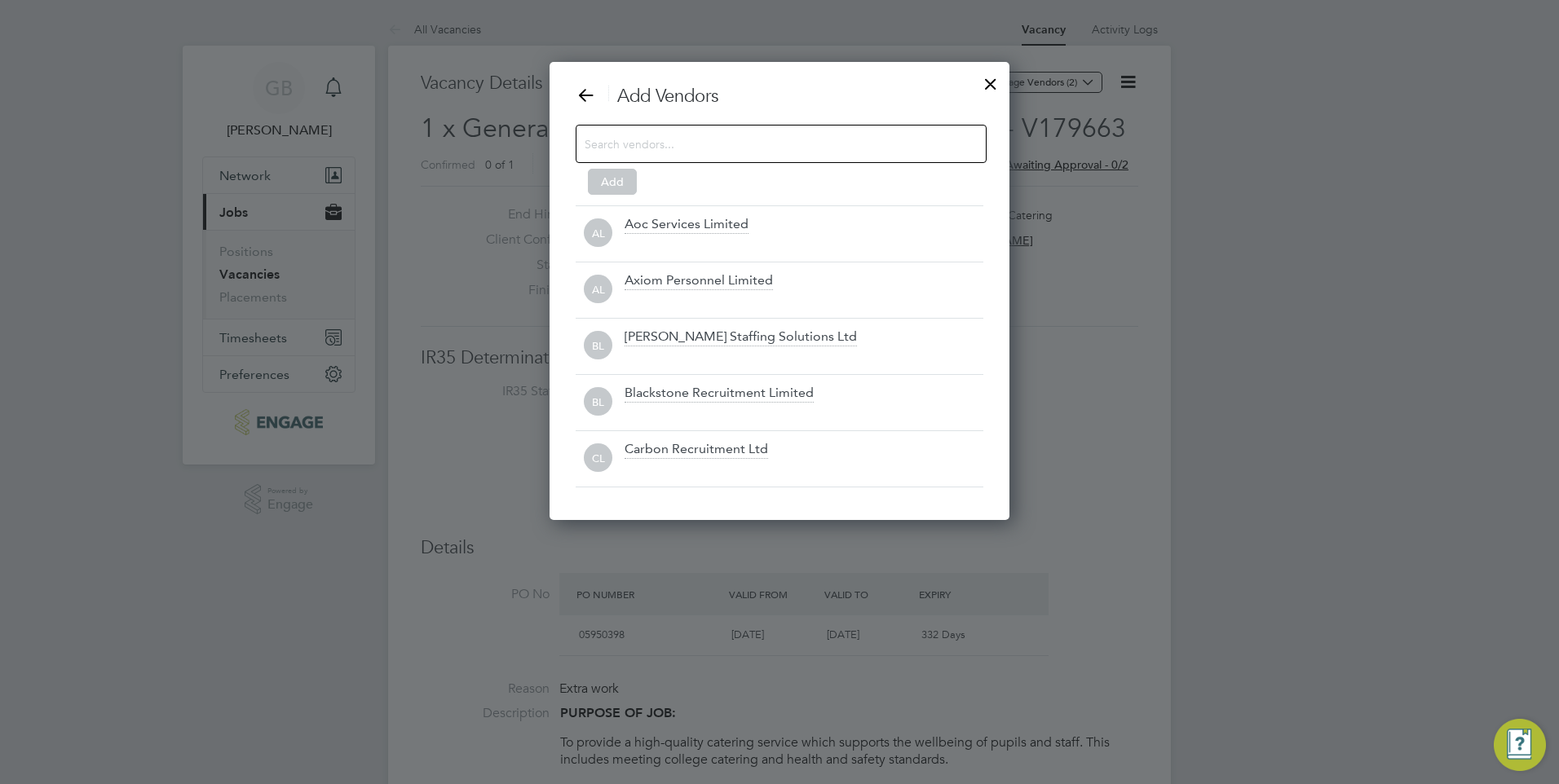
click at [715, 140] on input at bounding box center [768, 143] width 367 height 21
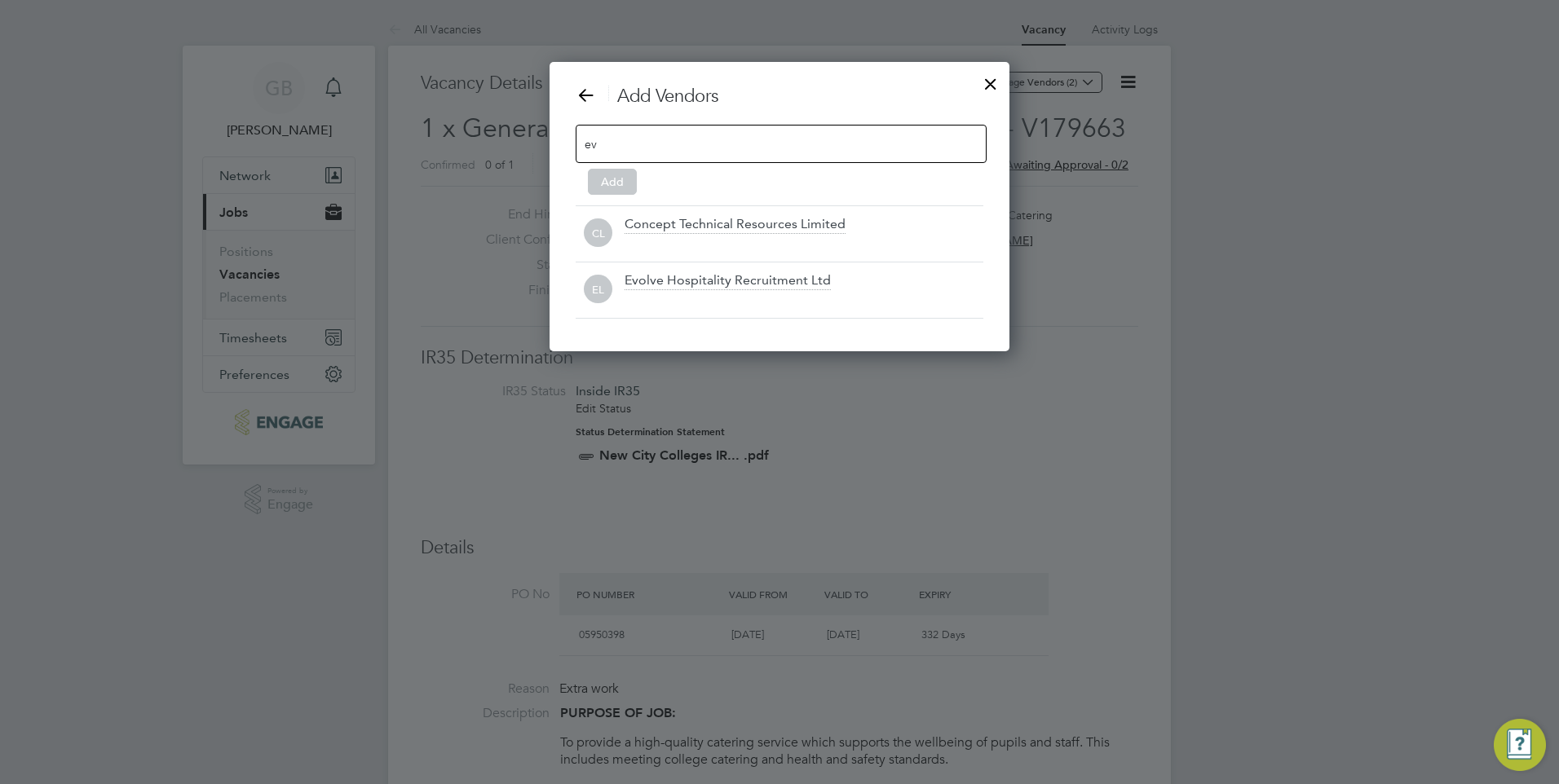
scroll to position [290, 461]
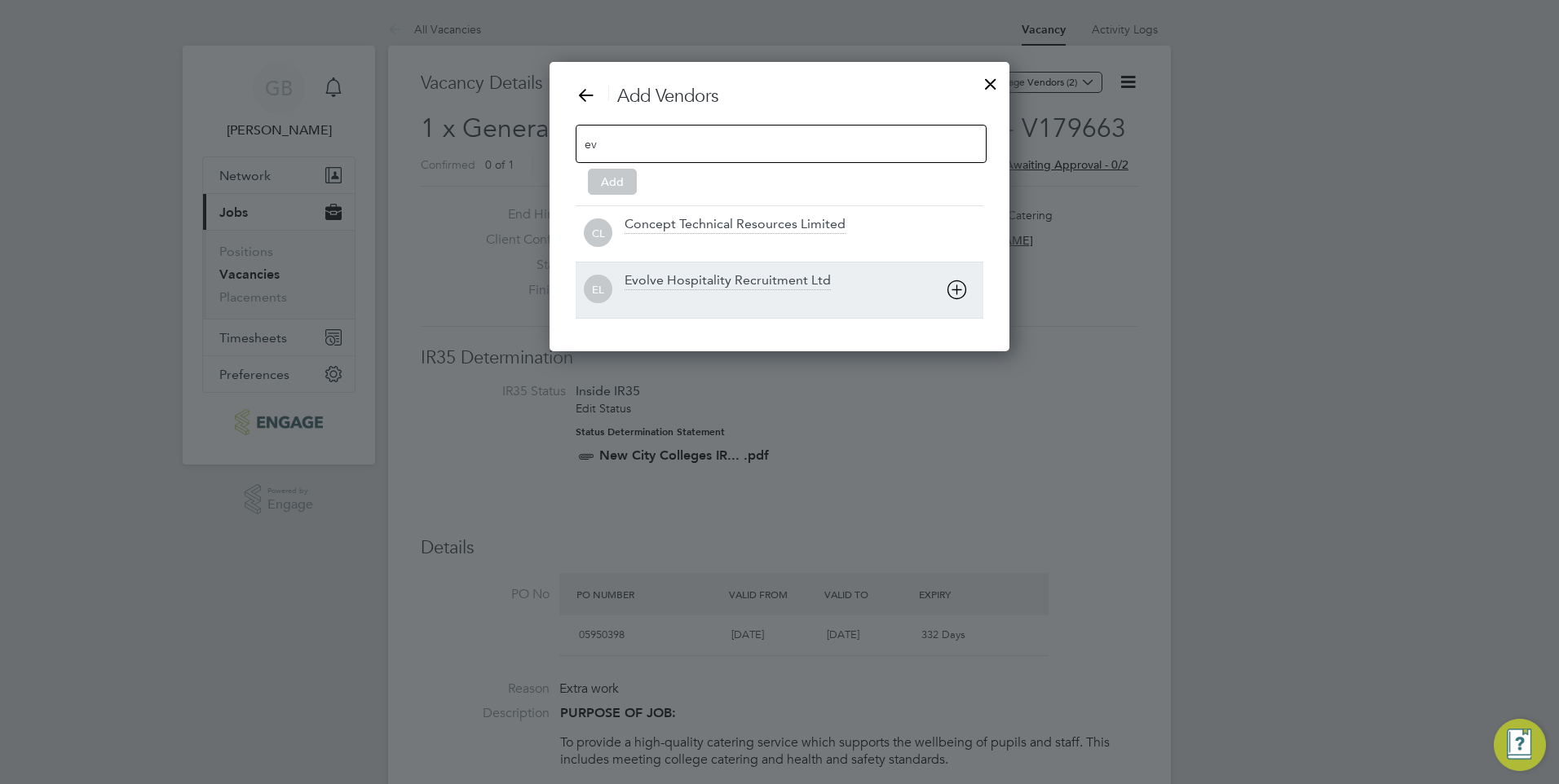
type input "ev"
click at [702, 280] on div "Evolve Hospitality Recruitment Ltd" at bounding box center [727, 282] width 207 height 18
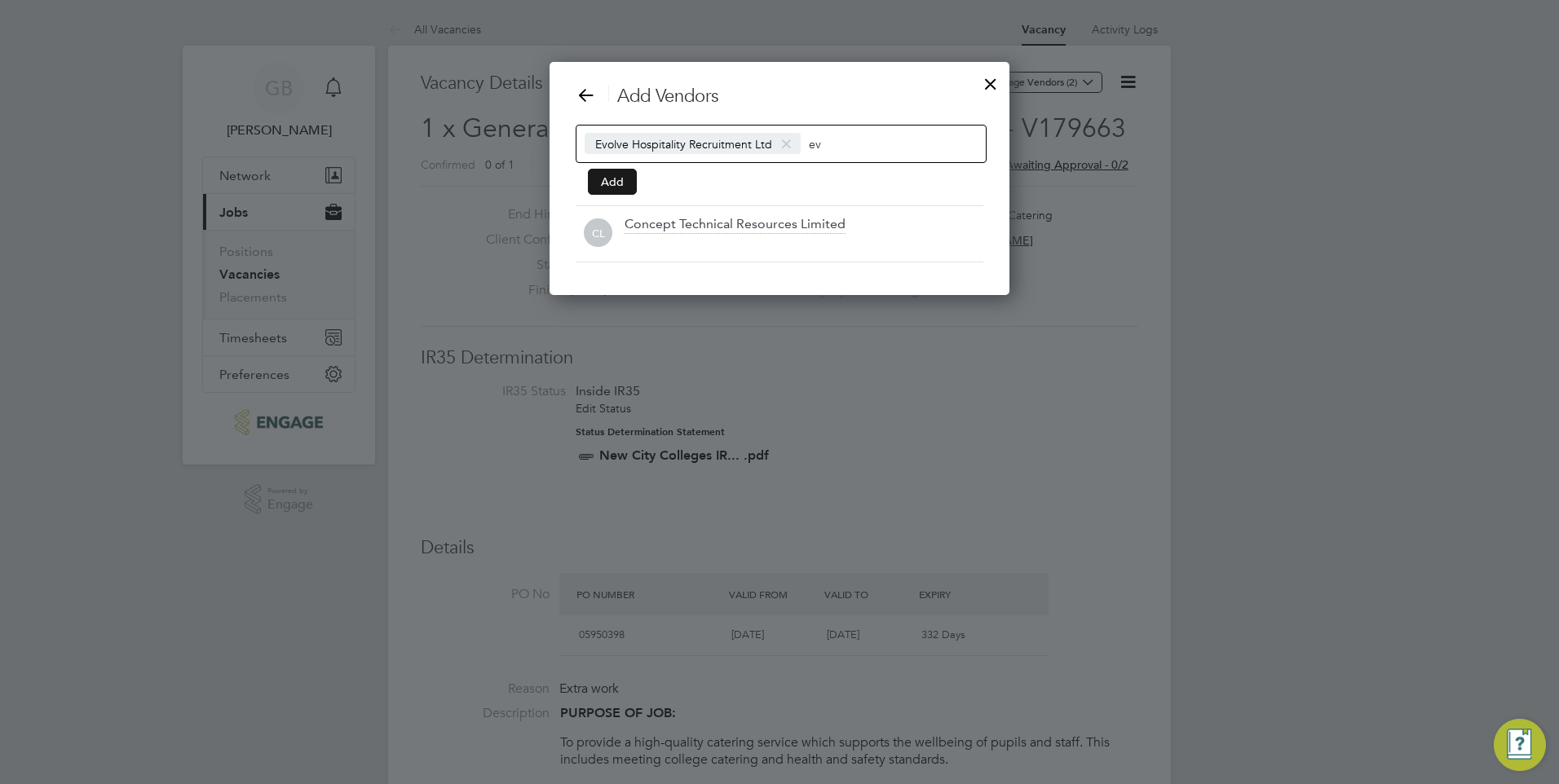
click at [603, 189] on button "Add" at bounding box center [611, 182] width 49 height 26
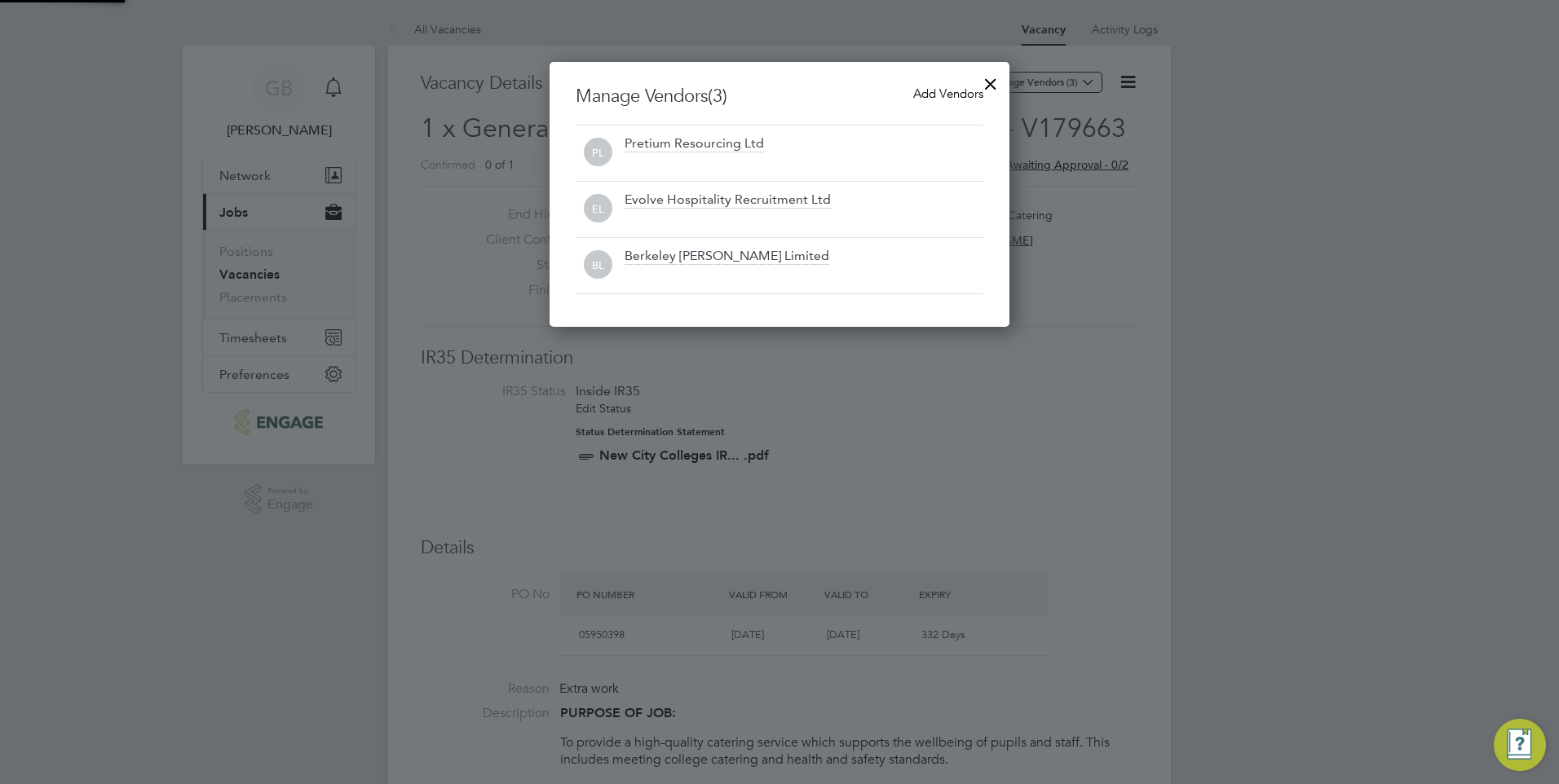
scroll to position [265, 461]
click at [985, 79] on div at bounding box center [991, 80] width 29 height 29
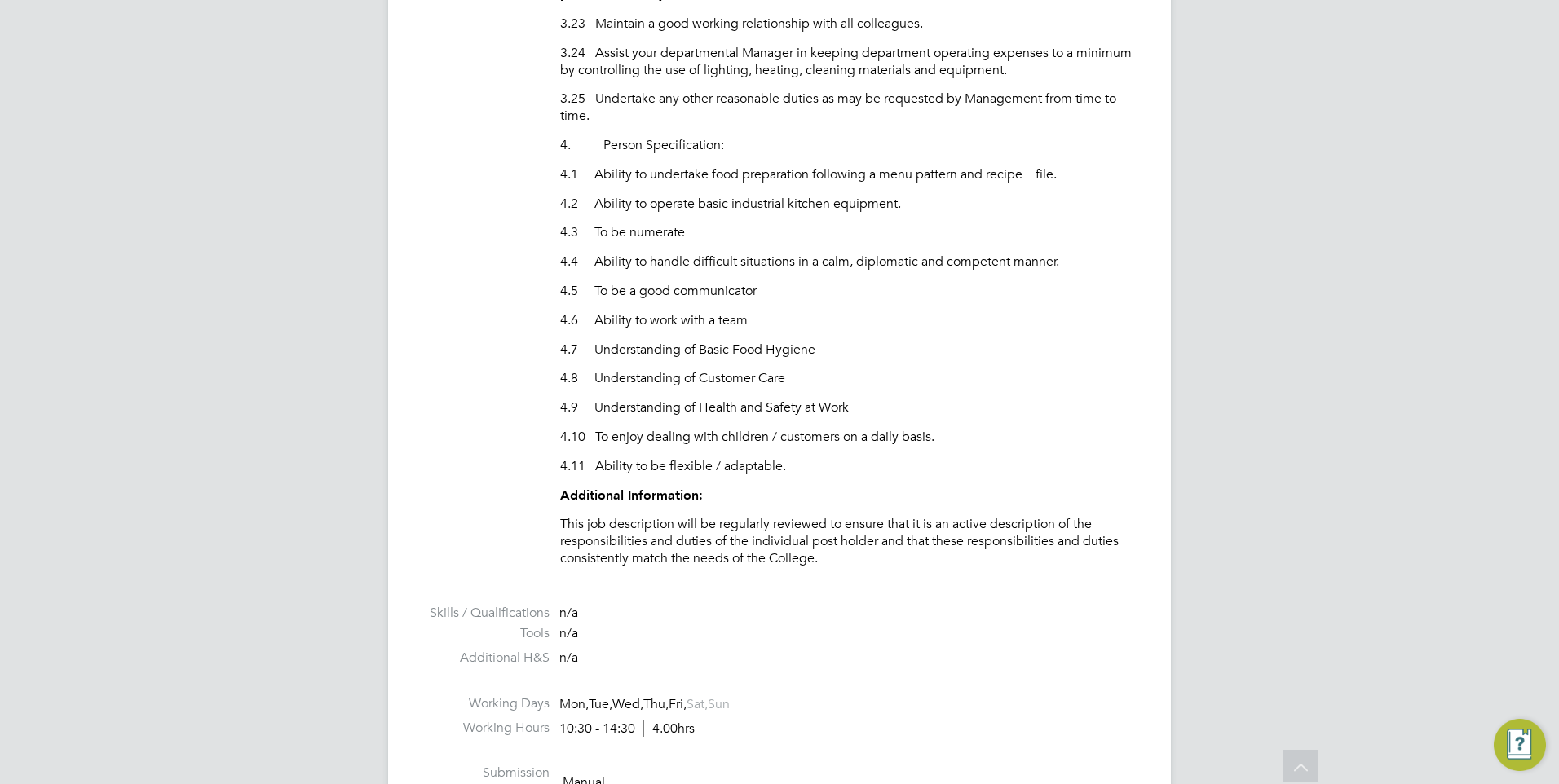
scroll to position [0, 0]
